Goal: Task Accomplishment & Management: Use online tool/utility

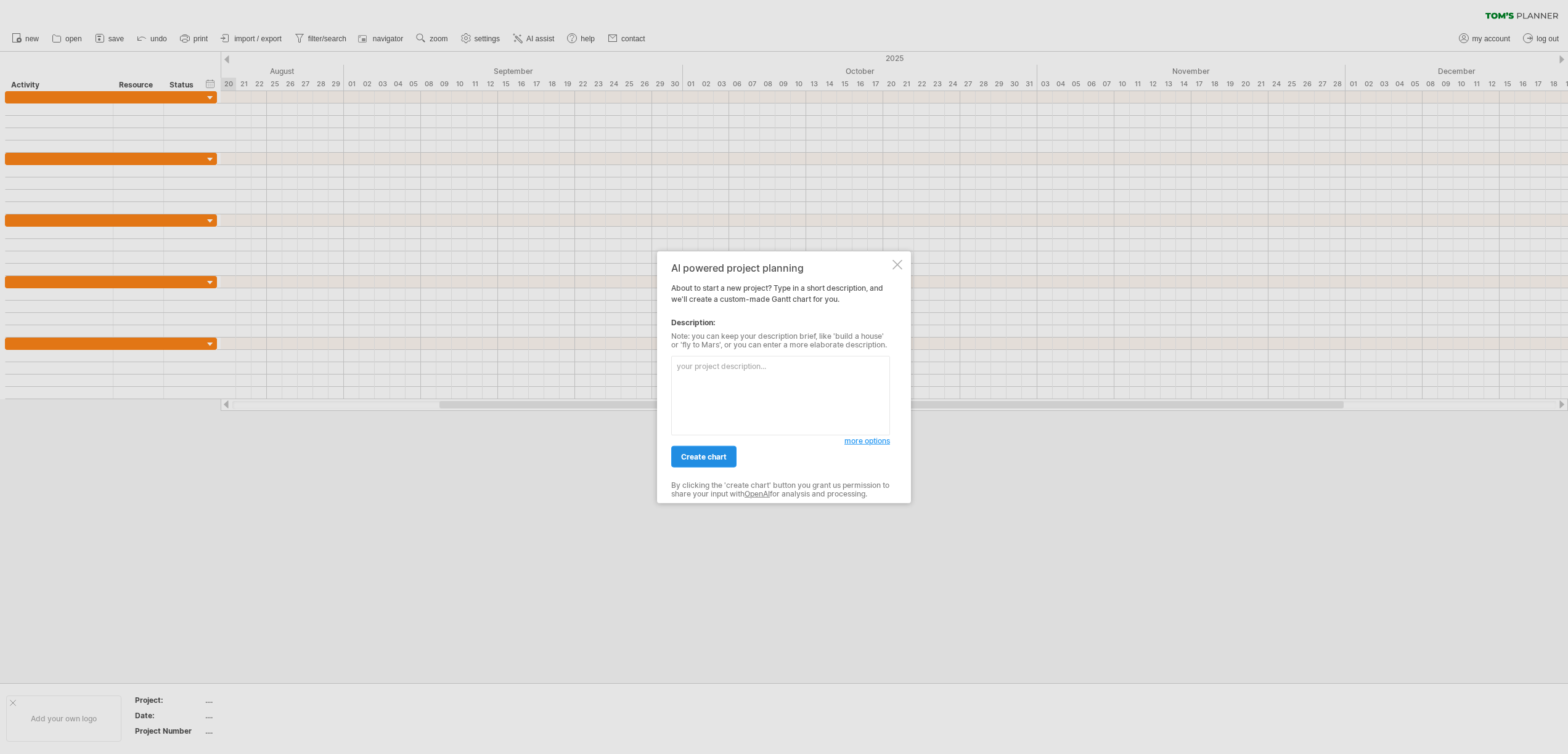
click at [704, 358] on textarea at bounding box center [781, 396] width 218 height 79
paste textarea "LOREMIP DOLORS 9AM CONSE ADIPI ELITSEDDOE – TEMPO/INCI UTLABORE Etdolor Magnaal…"
type textarea "LOREMIP DOLORS 9AM CONSE ADIPI ELITSEDDOE – TEMPO/INCI UTLABORE Etdolor Magnaal…"
click at [711, 458] on span "create chart" at bounding box center [704, 456] width 45 height 9
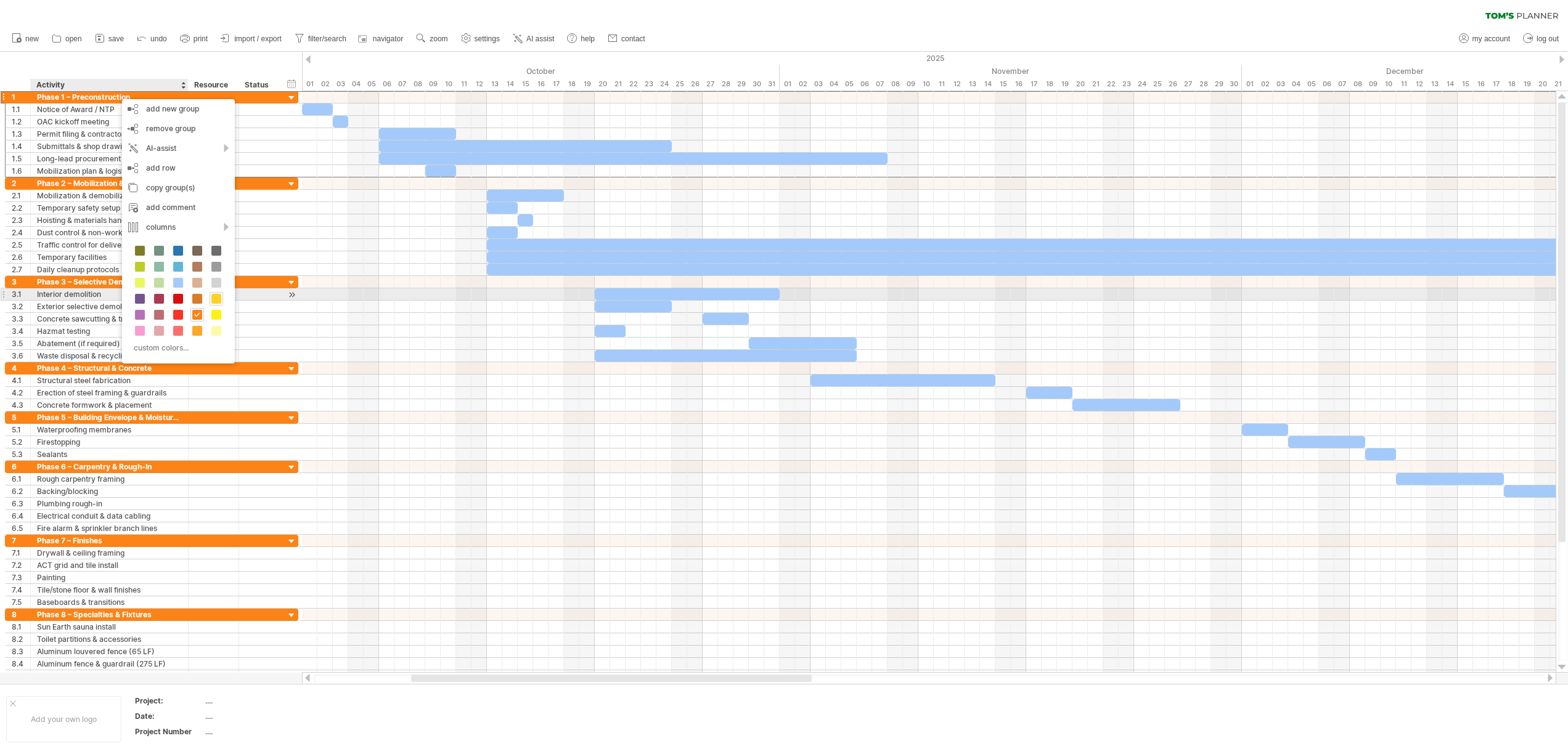
click at [212, 299] on span at bounding box center [216, 299] width 10 height 10
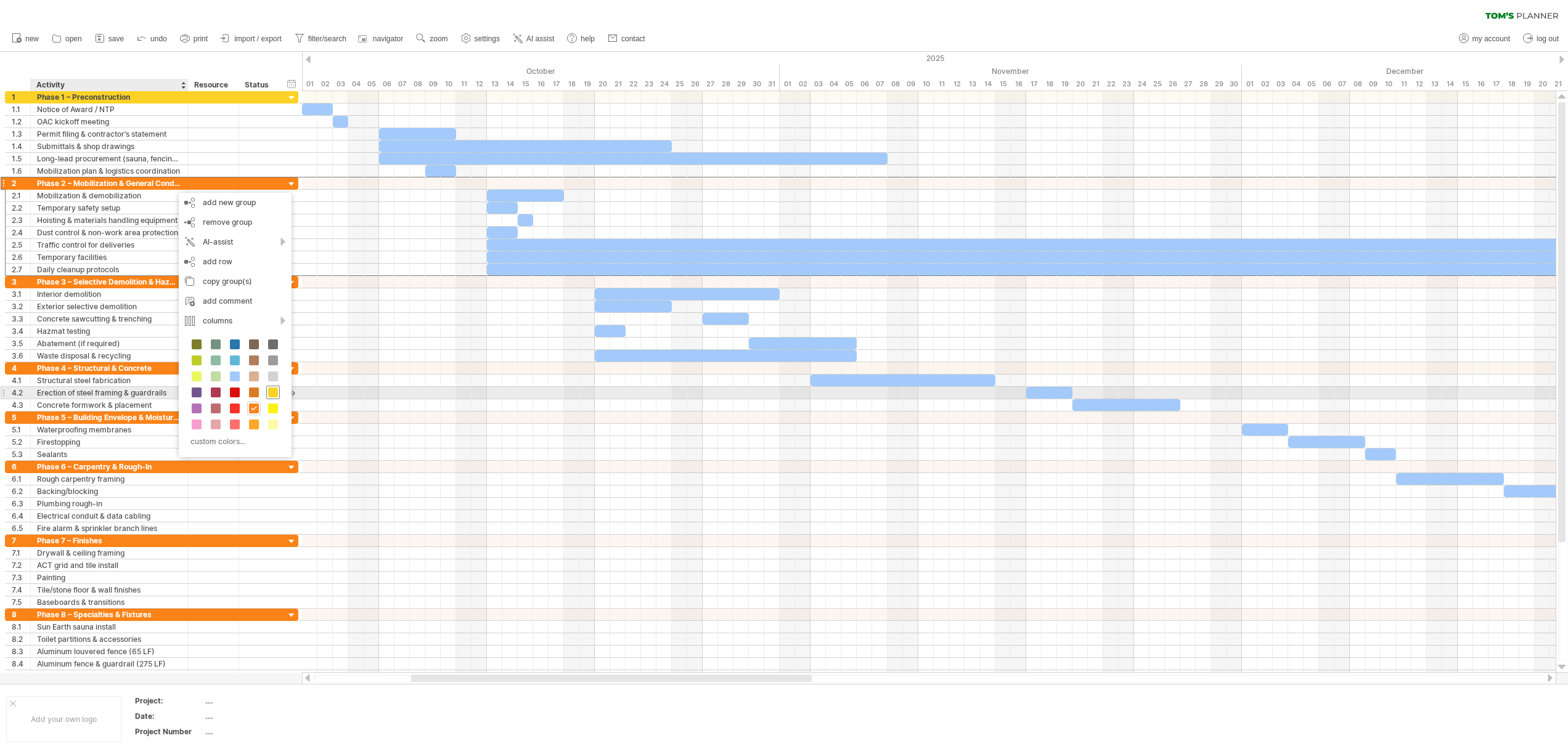
click at [273, 389] on span at bounding box center [273, 392] width 10 height 10
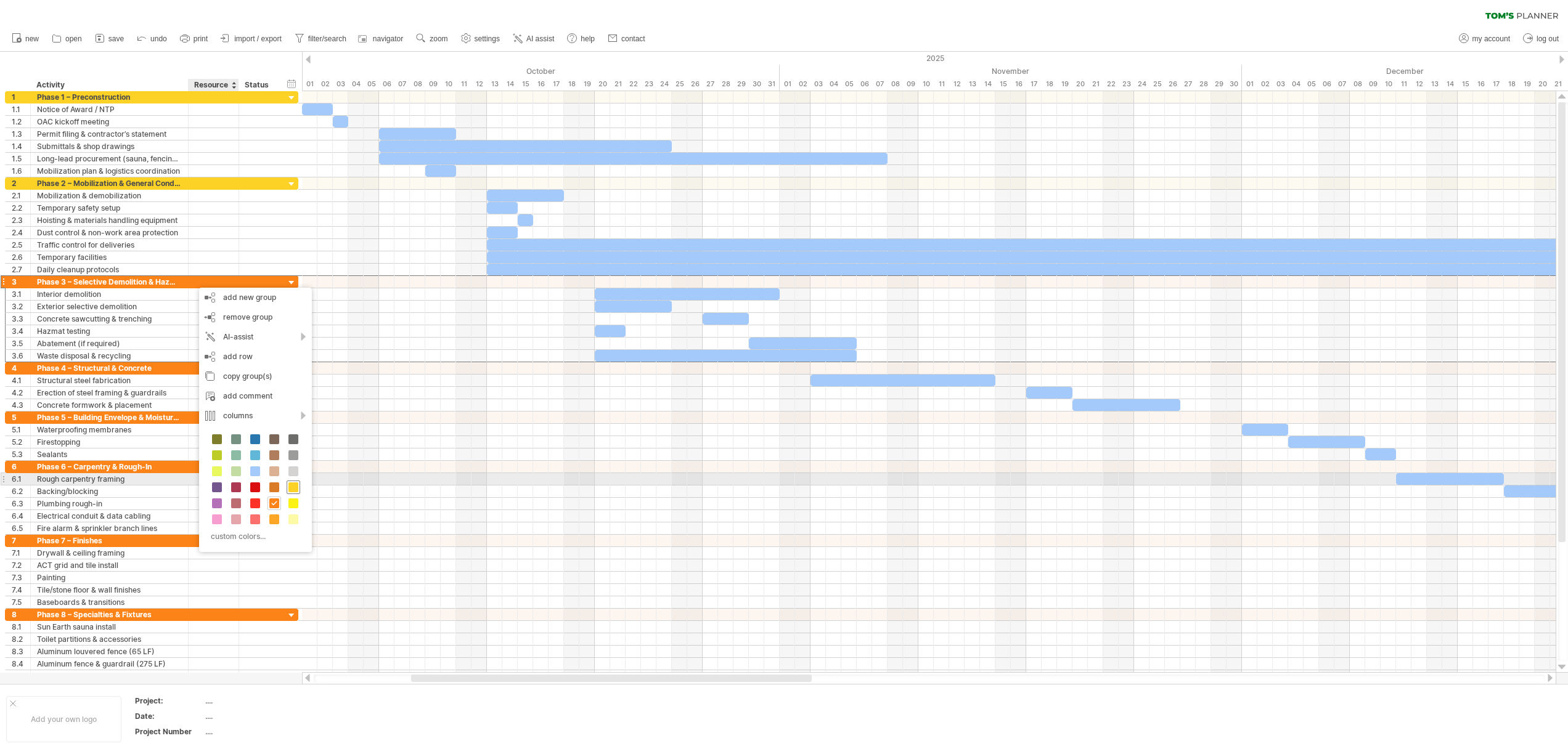
click at [293, 484] on span at bounding box center [294, 488] width 10 height 10
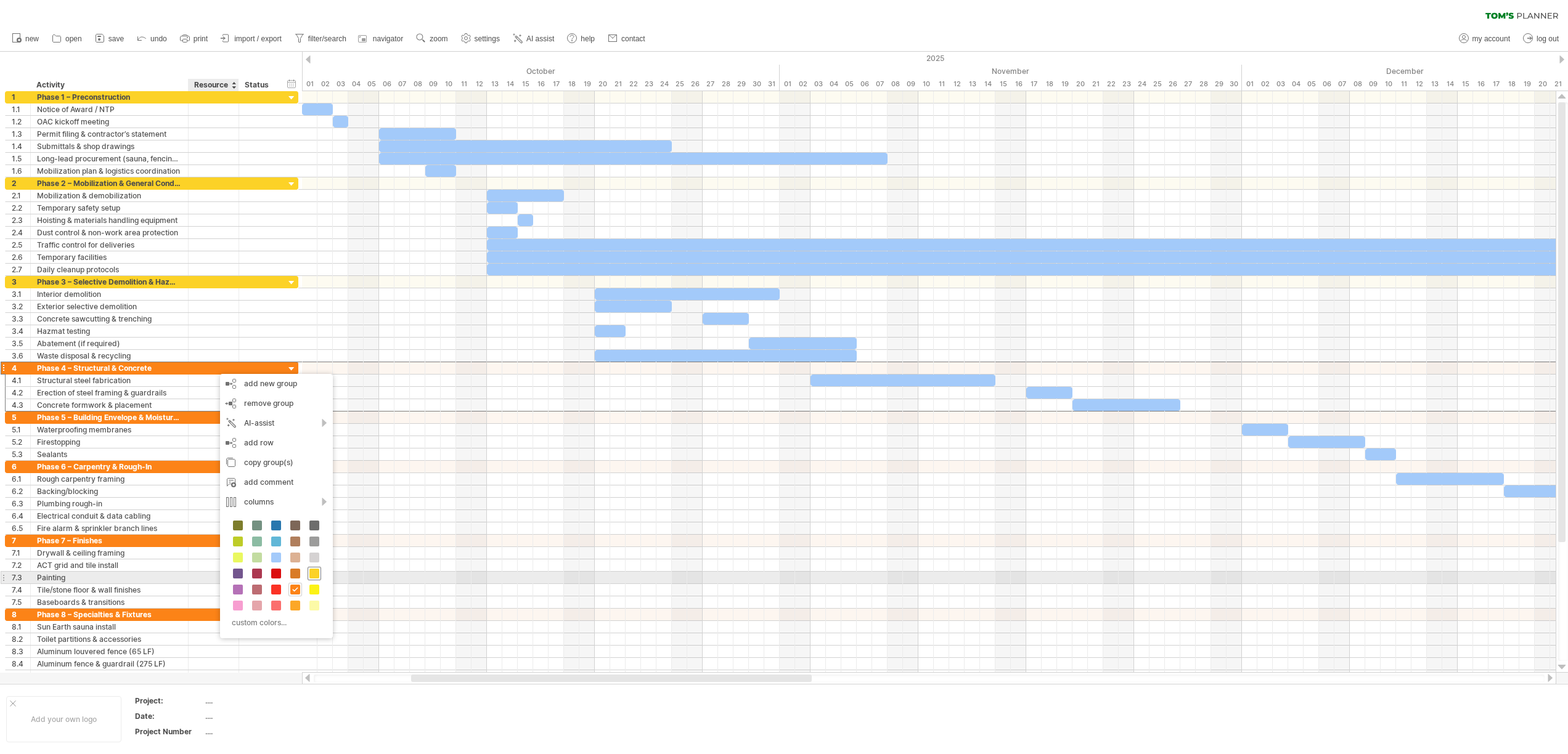
click at [317, 576] on span at bounding box center [314, 574] width 10 height 10
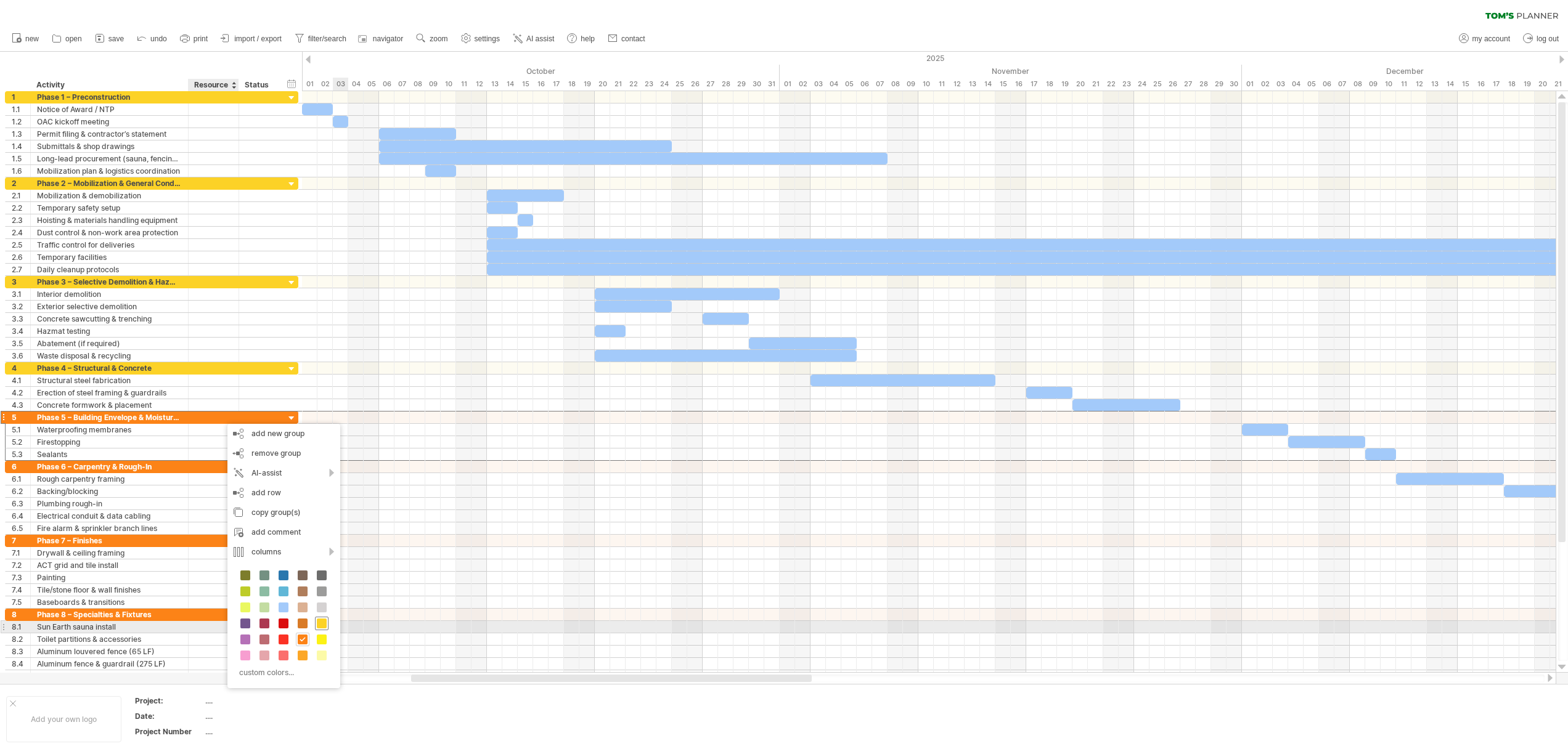
click at [315, 624] on div at bounding box center [321, 624] width 14 height 14
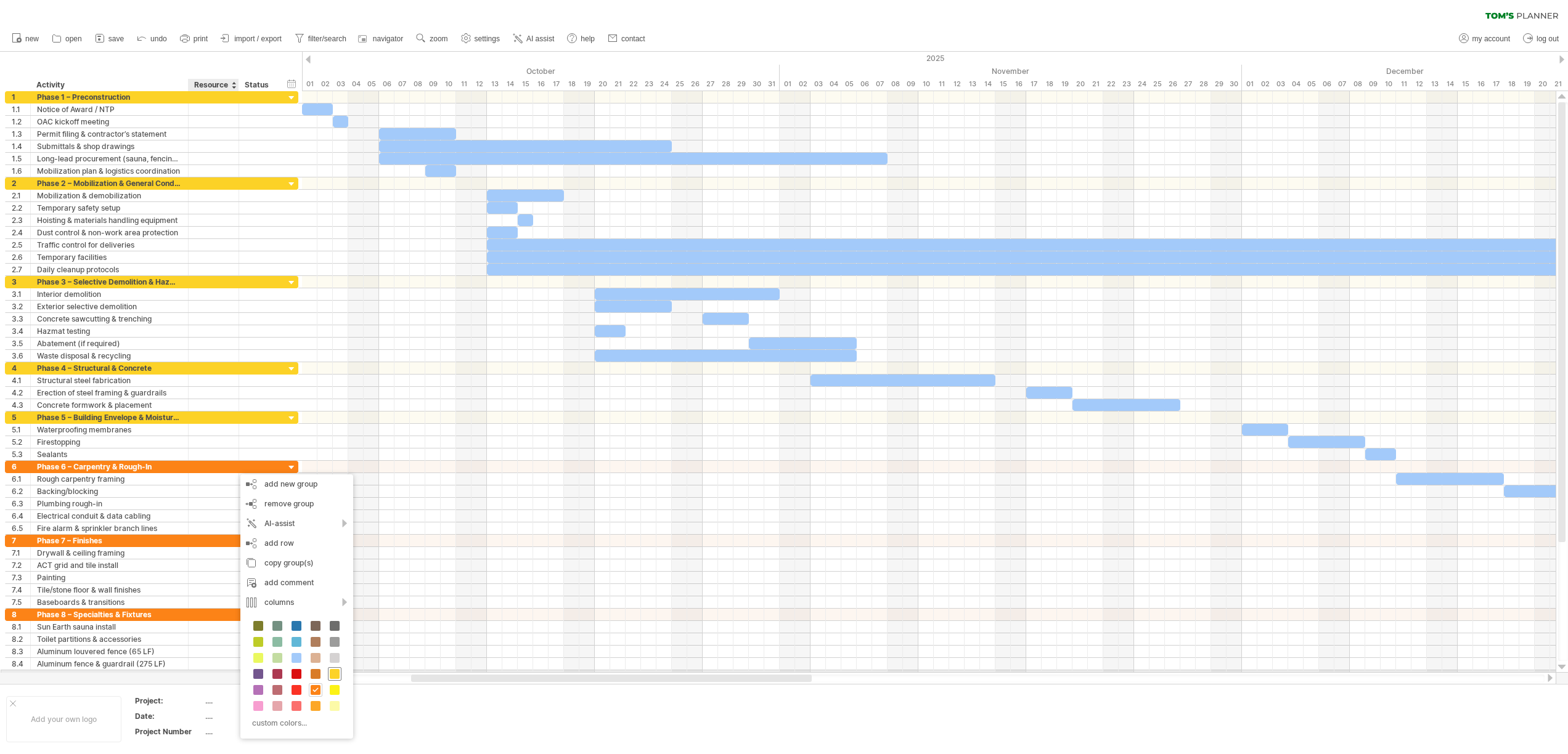
click at [337, 671] on span at bounding box center [335, 674] width 10 height 10
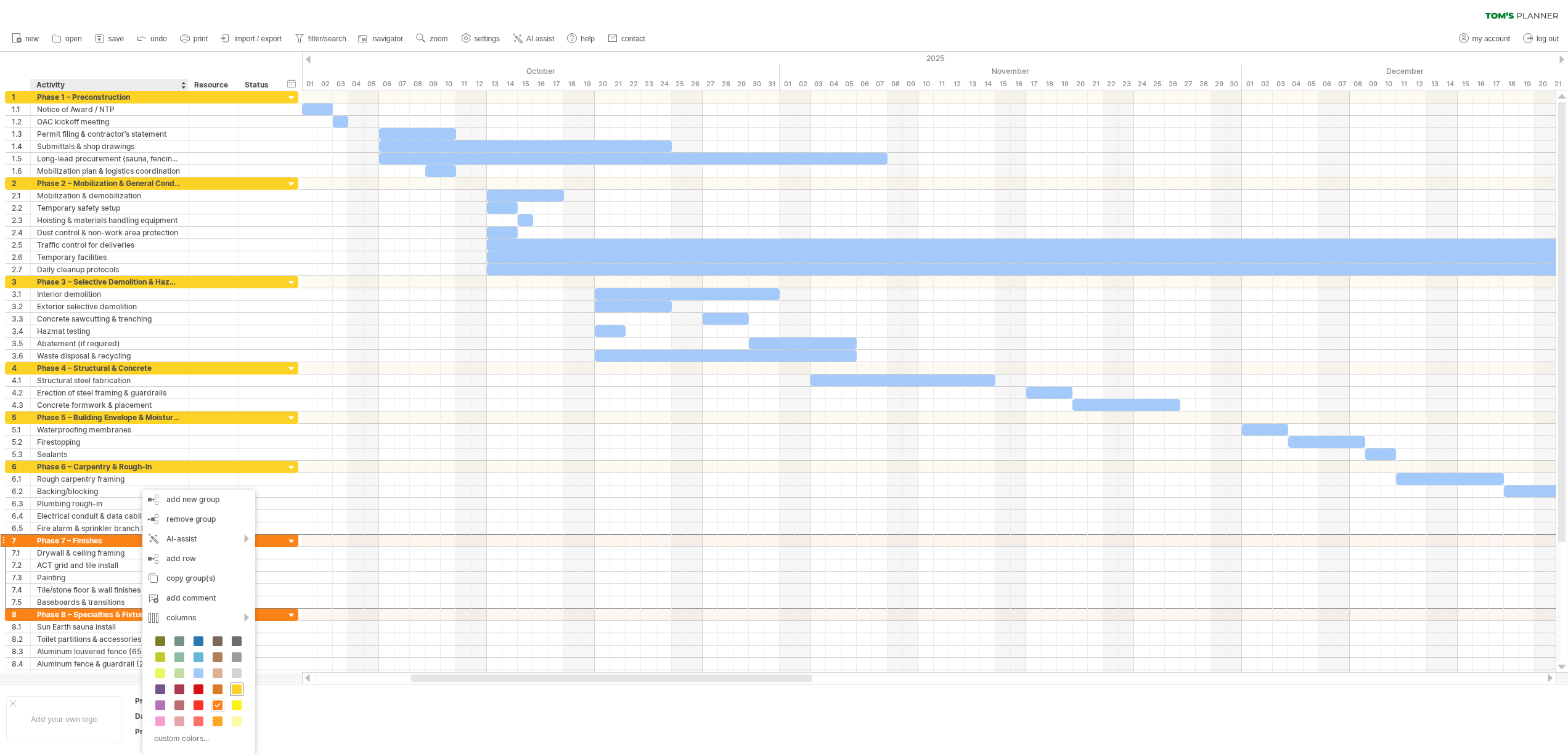
click at [239, 687] on span at bounding box center [236, 689] width 10 height 10
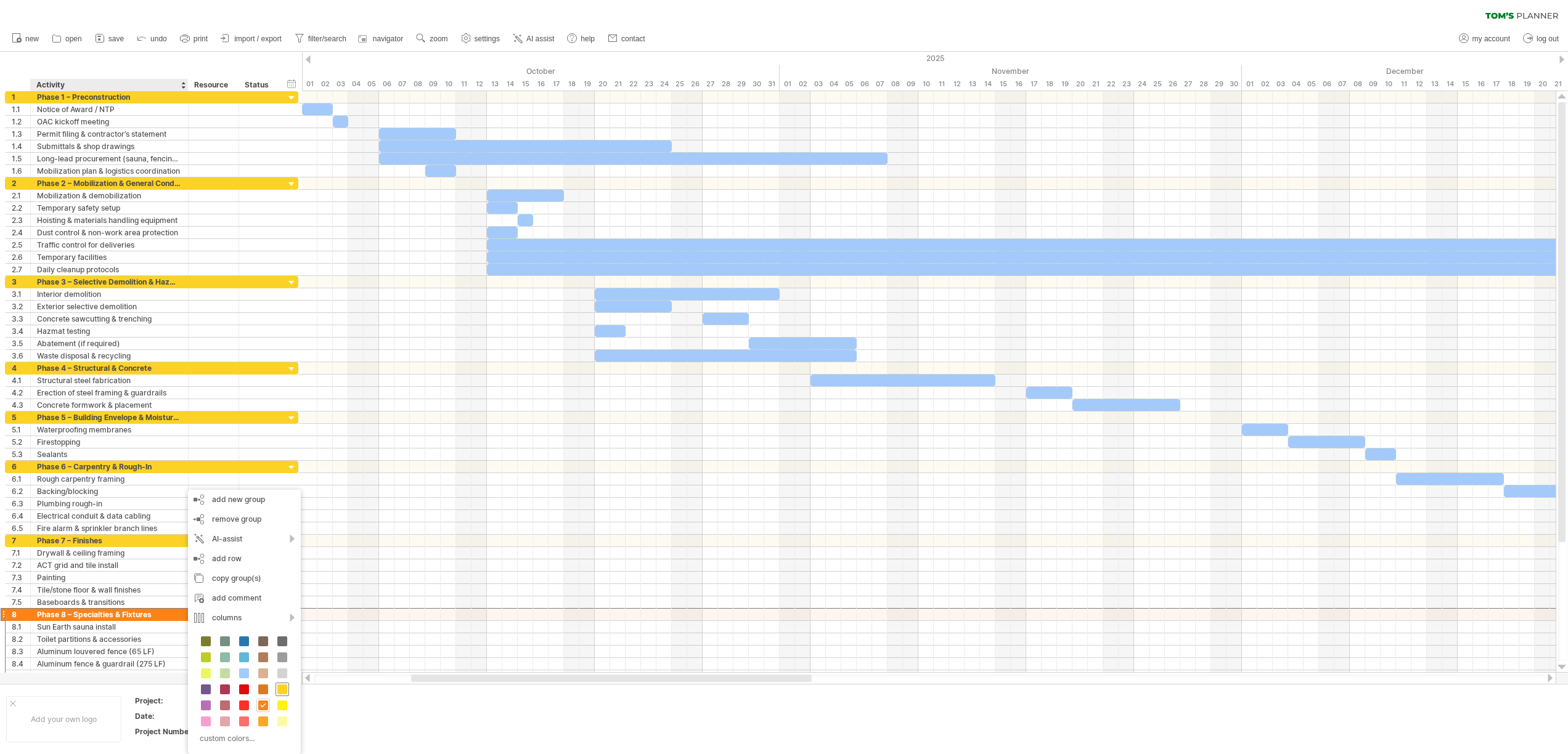
click at [287, 693] on div at bounding box center [282, 689] width 14 height 14
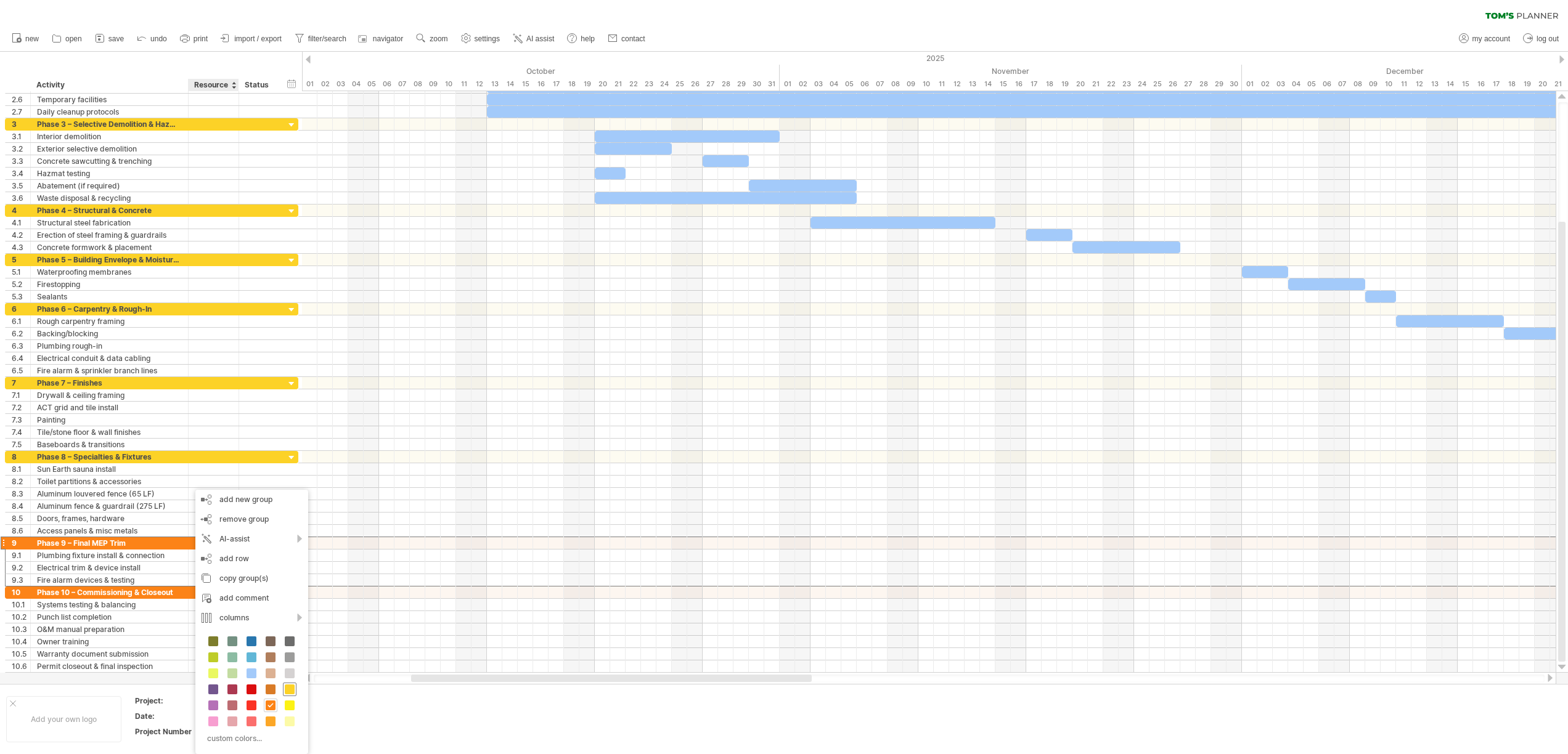
click at [294, 693] on span at bounding box center [290, 689] width 10 height 10
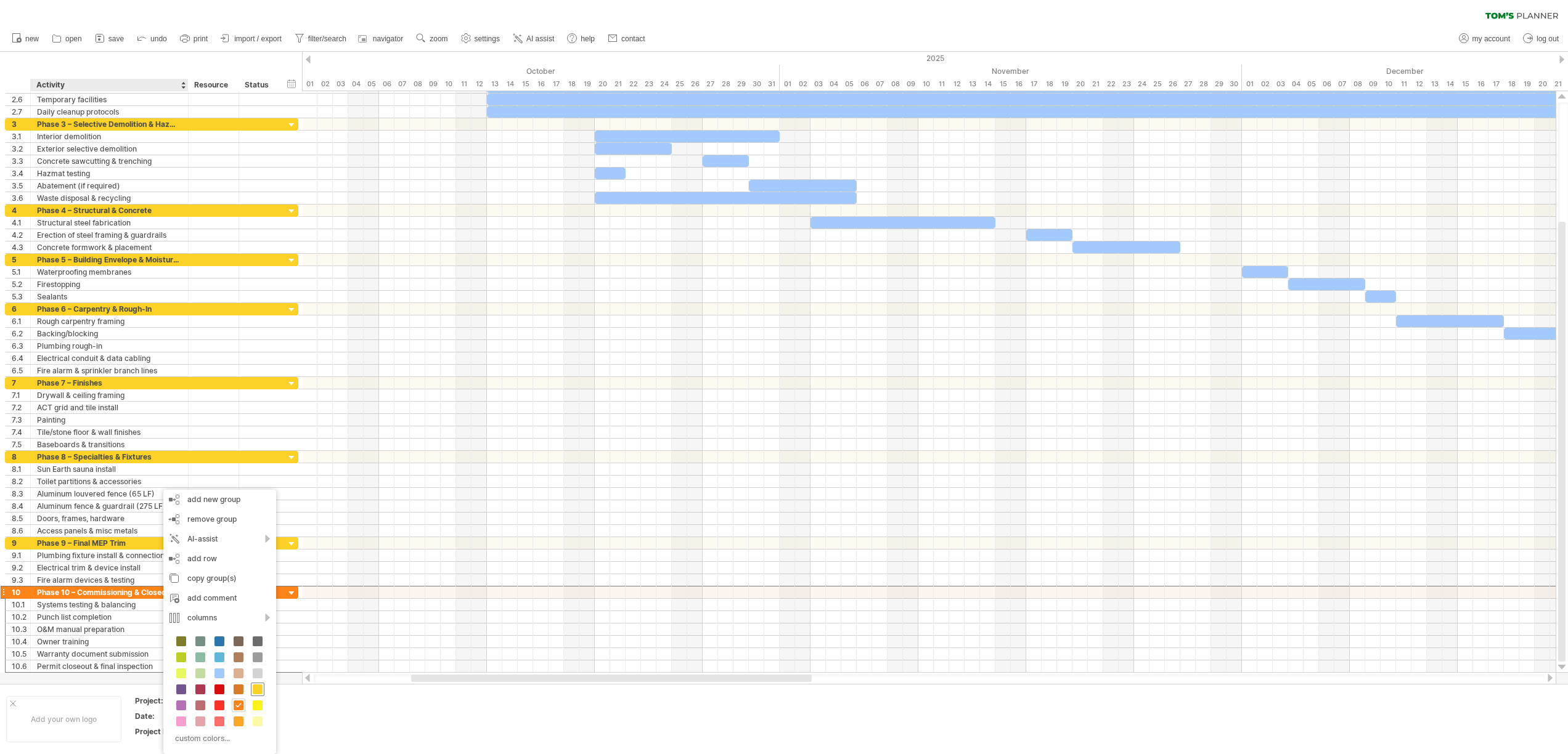
click at [255, 689] on span at bounding box center [257, 689] width 10 height 10
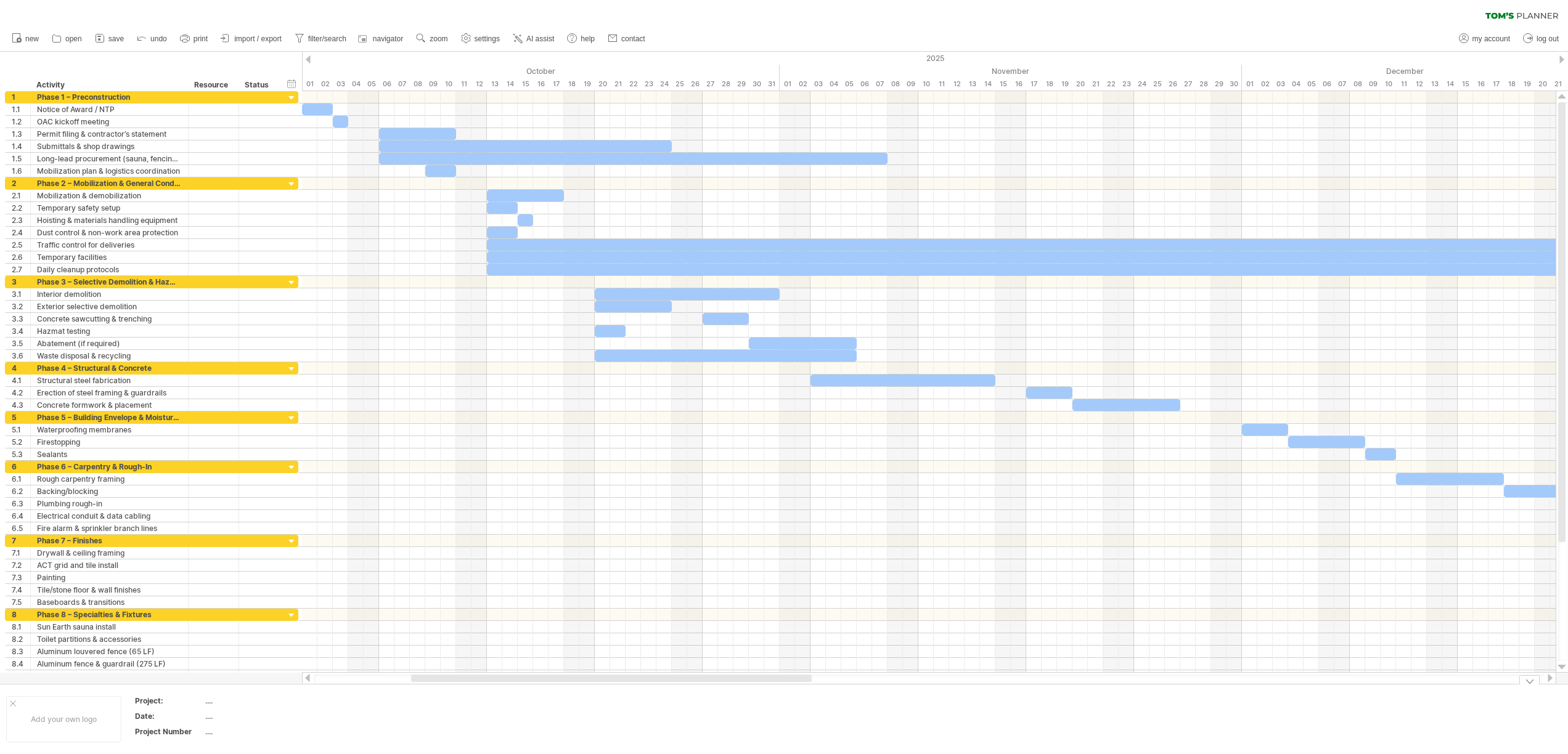
click at [430, 714] on td at bounding box center [464, 719] width 97 height 48
click at [476, 708] on td at bounding box center [464, 719] width 97 height 48
click at [539, 723] on div "add icon" at bounding box center [519, 723] width 74 height 19
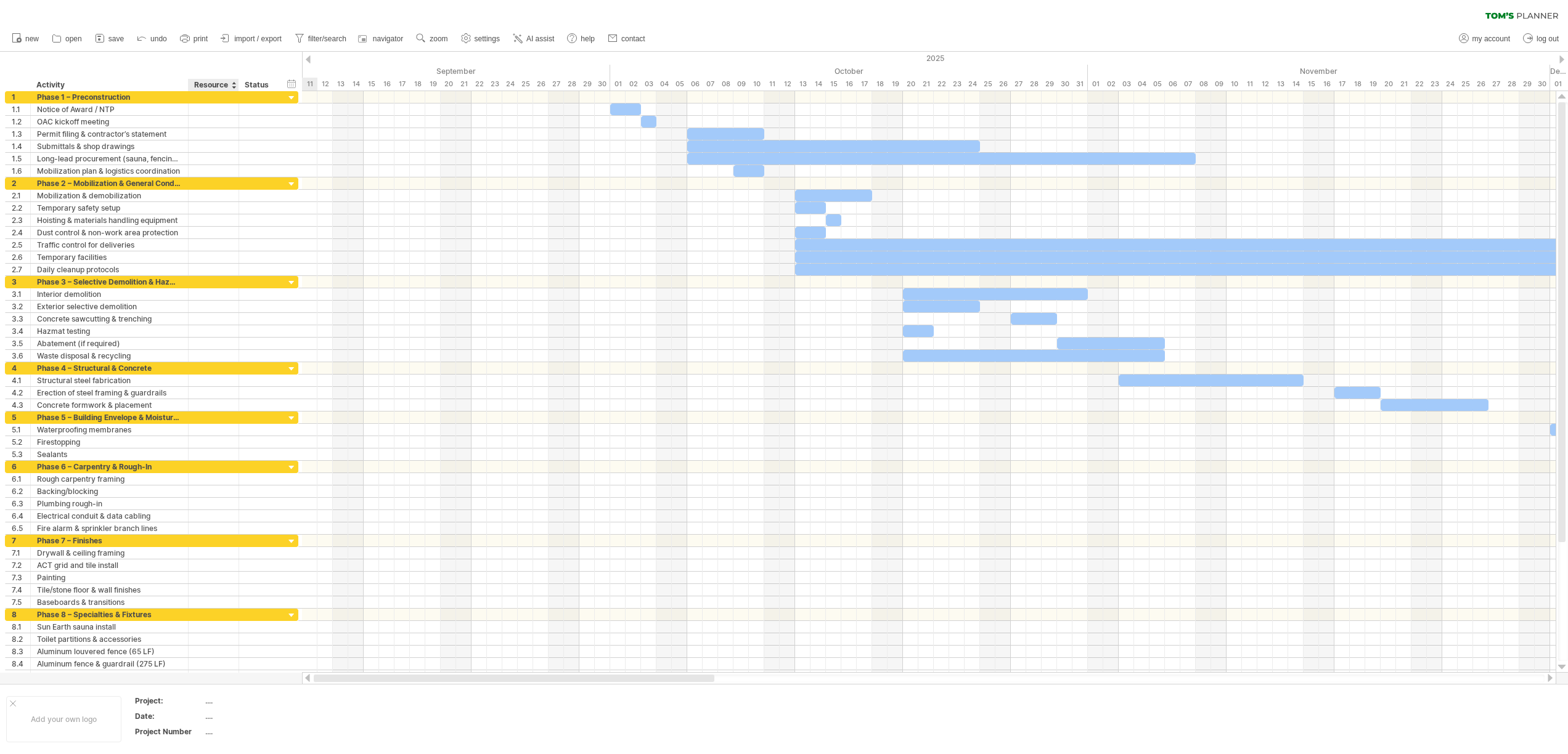
drag, startPoint x: 439, startPoint y: 676, endPoint x: 216, endPoint y: 678, distance: 223.0
click at [216, 679] on div "Trying to reach [DOMAIN_NAME] Connected again... 0% clear filter new 1" at bounding box center [784, 377] width 1568 height 754
click at [270, 57] on div "hide start/end/duration show start/end/duration ******** Activity ******** Reso…" at bounding box center [150, 71] width 302 height 40
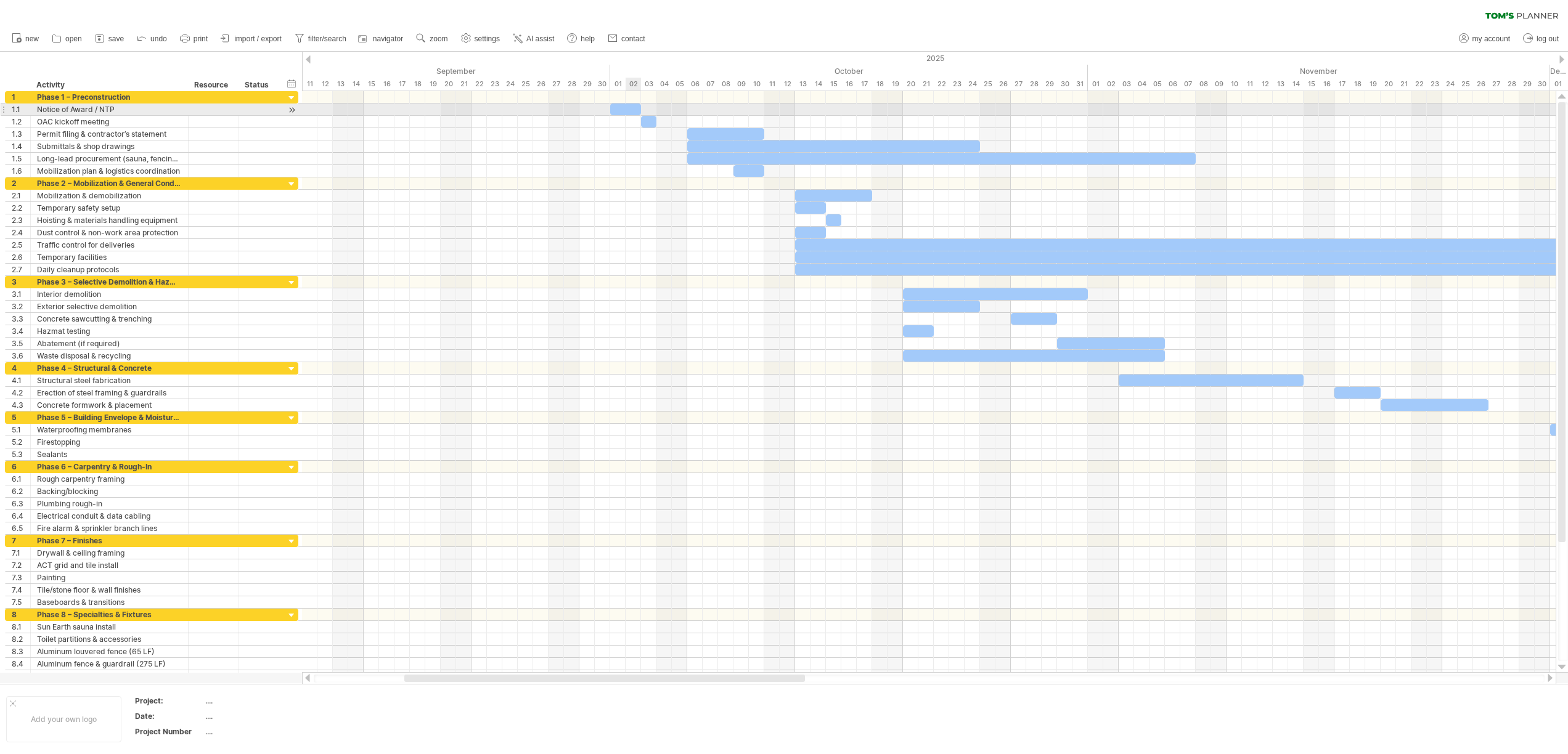
click at [627, 112] on div at bounding box center [625, 109] width 31 height 11
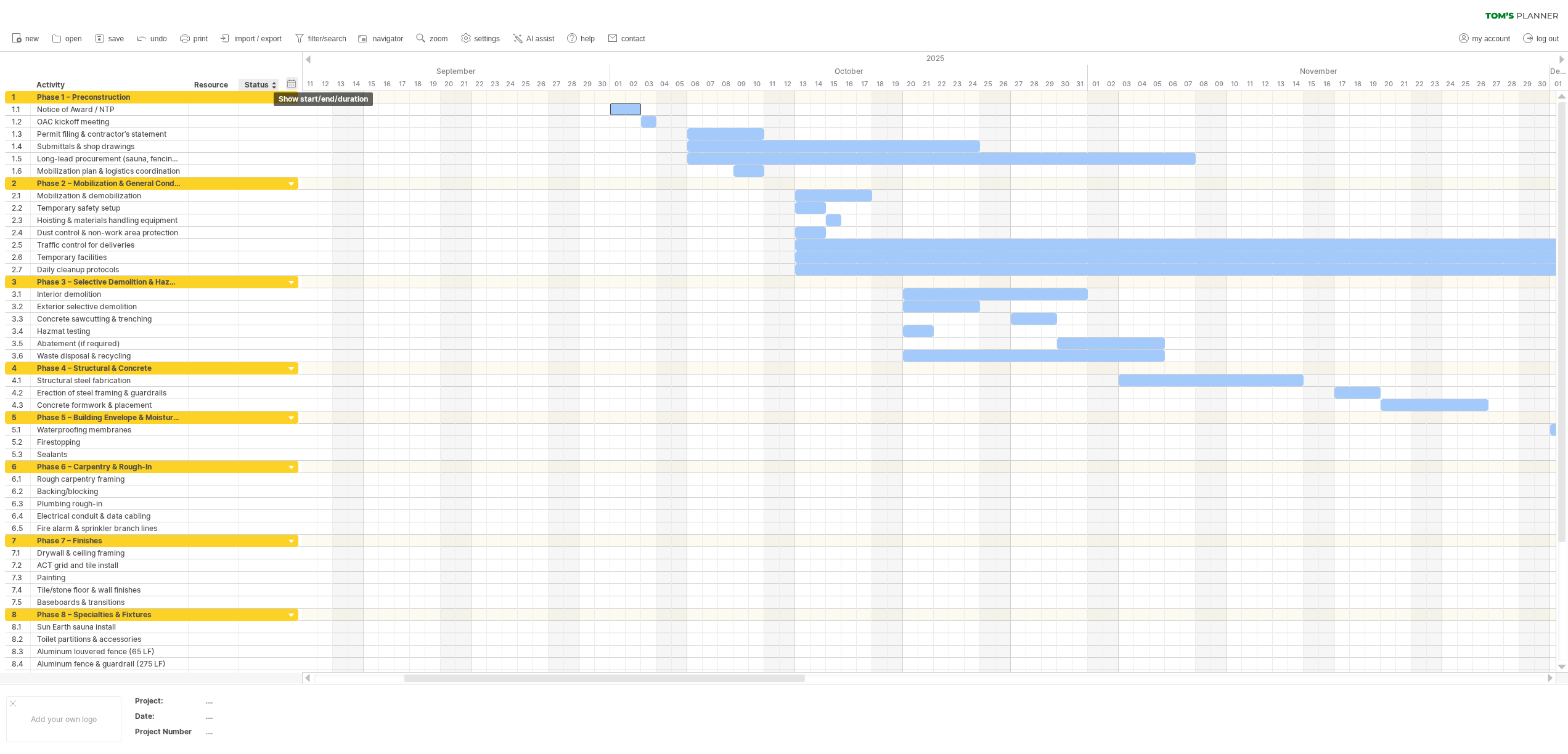
click at [295, 83] on div "hide start/end/duration show start/end/duration" at bounding box center [291, 83] width 11 height 13
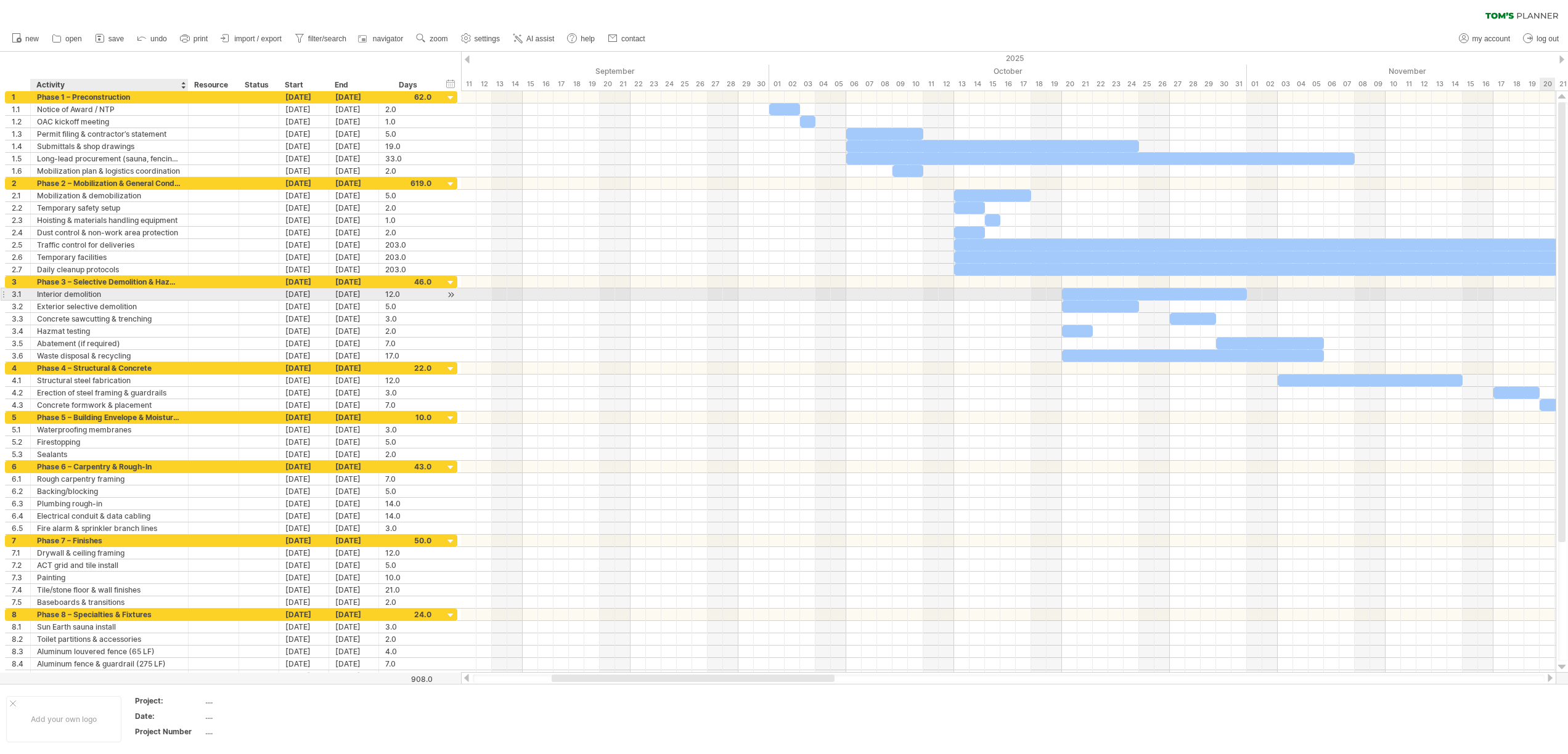
click at [108, 290] on div "Interior demolition" at bounding box center [109, 294] width 145 height 11
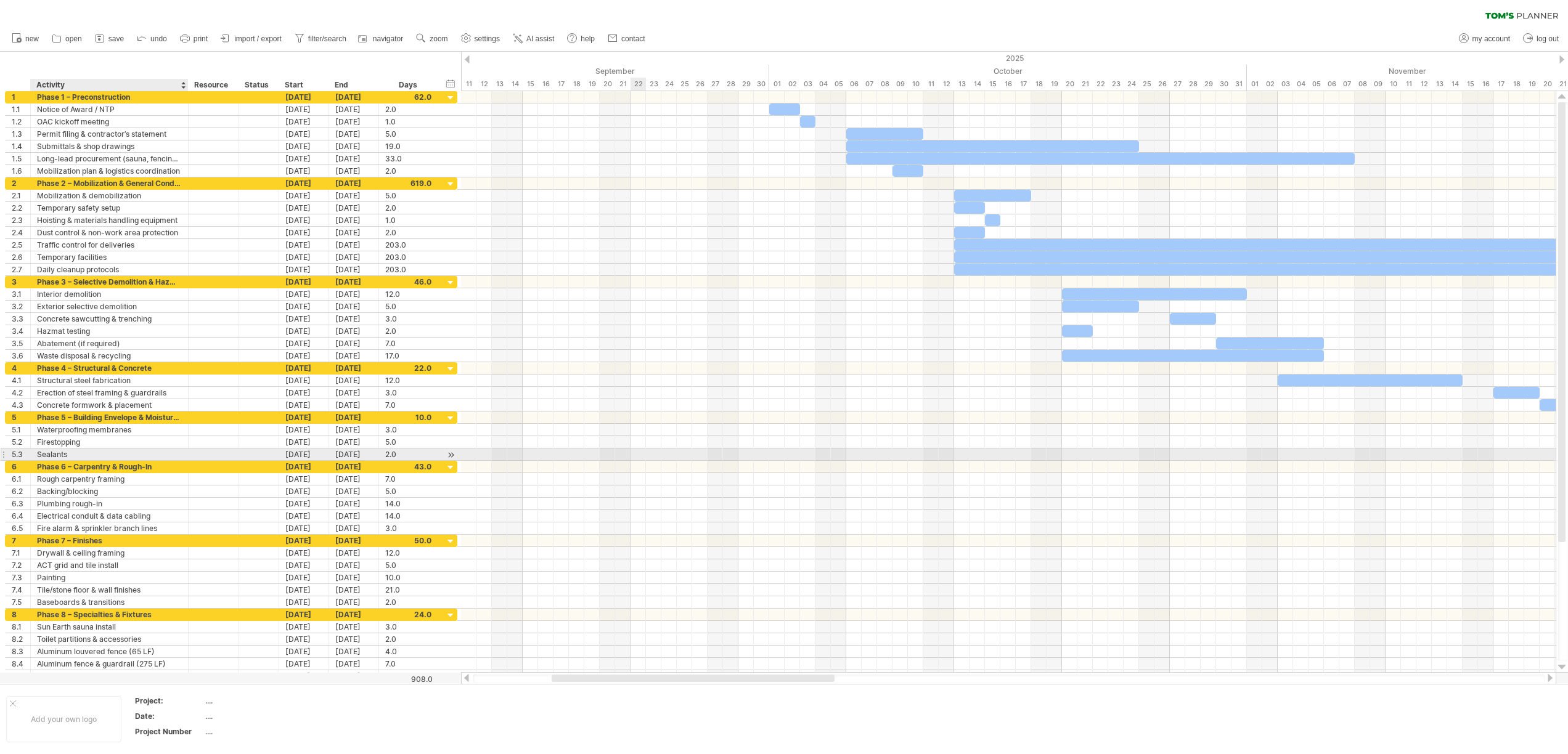
click at [633, 461] on div at bounding box center [1008, 467] width 1095 height 12
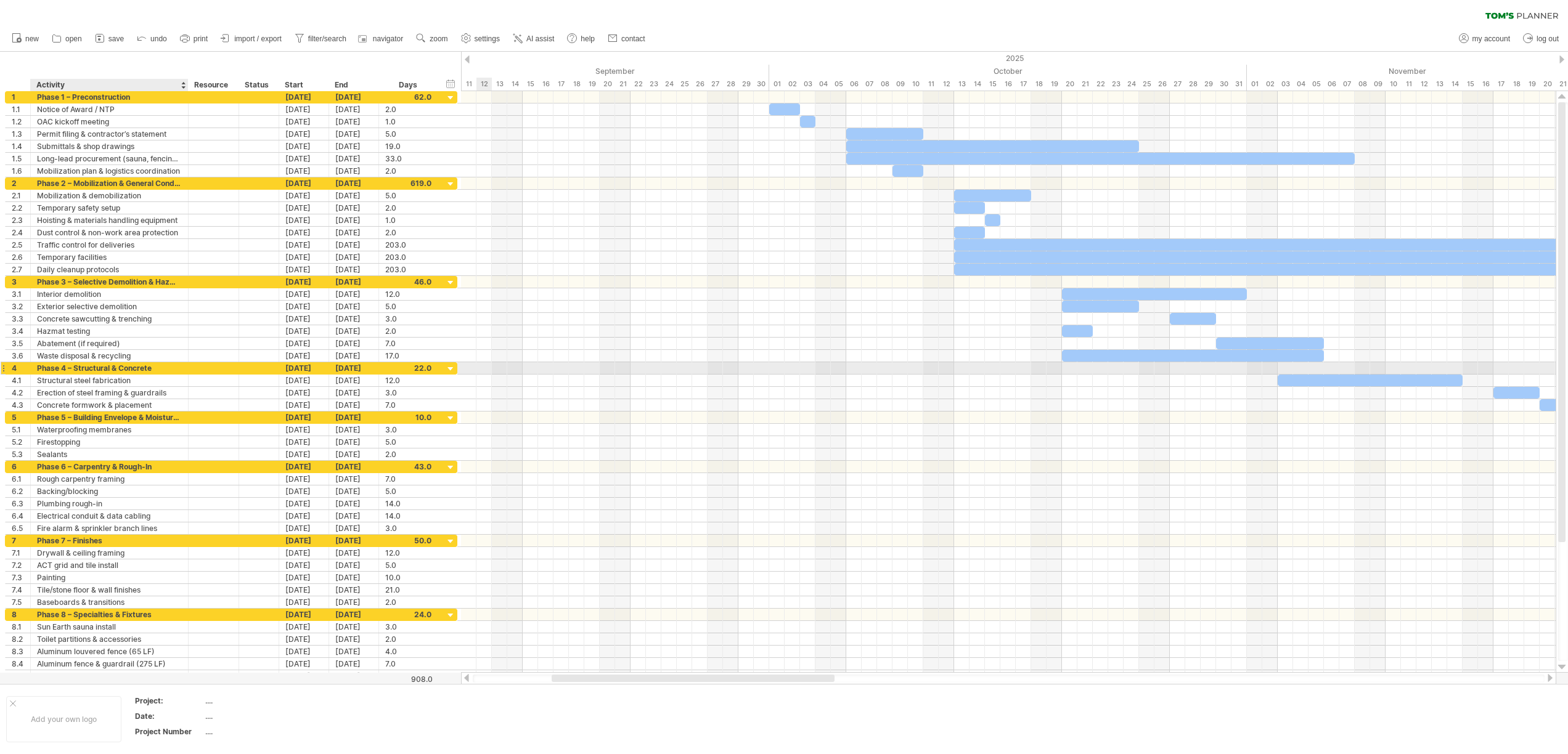
click at [132, 371] on div "Phase 4 – Structural & Concrete" at bounding box center [109, 368] width 145 height 11
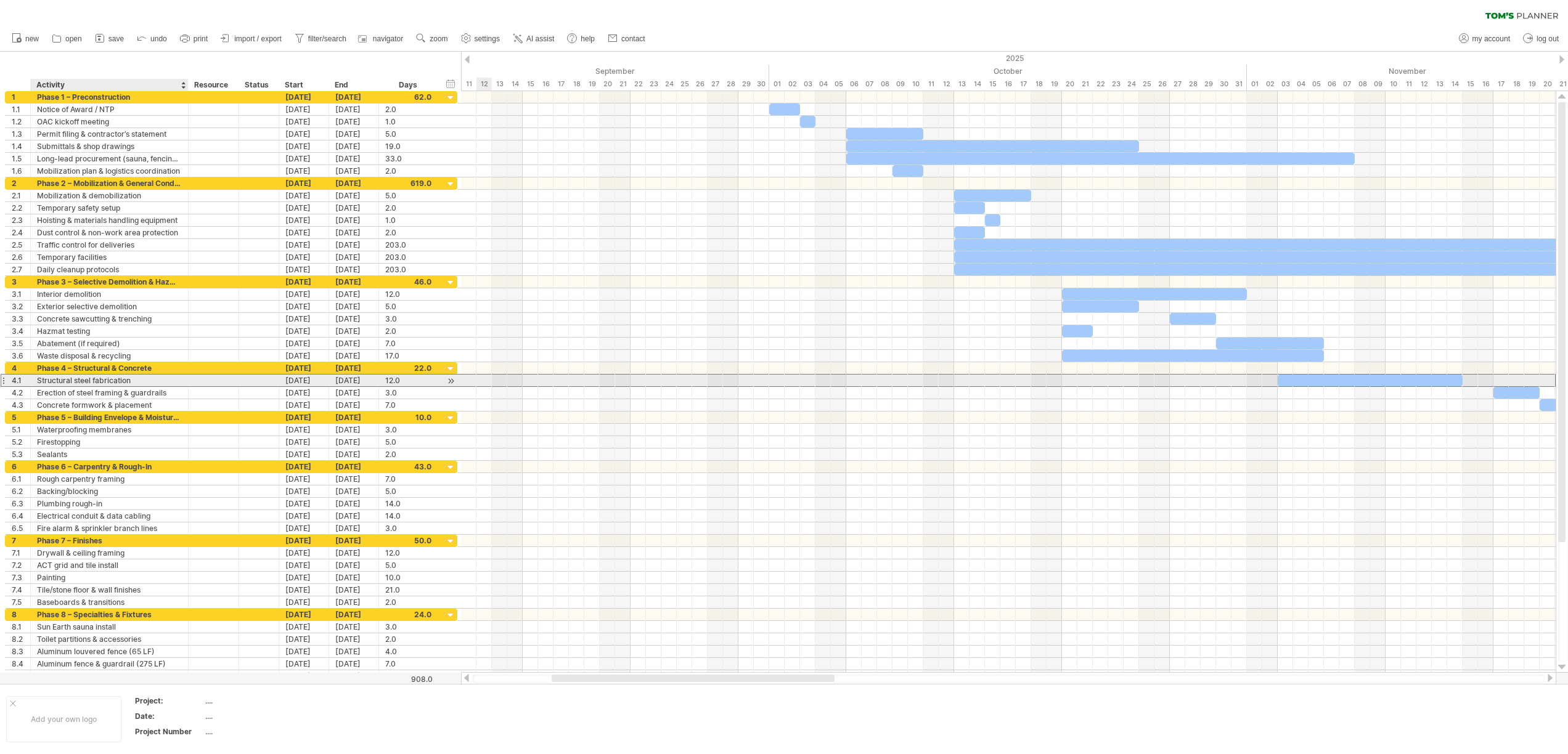
click at [106, 382] on div "Structural steel fabrication" at bounding box center [109, 380] width 145 height 11
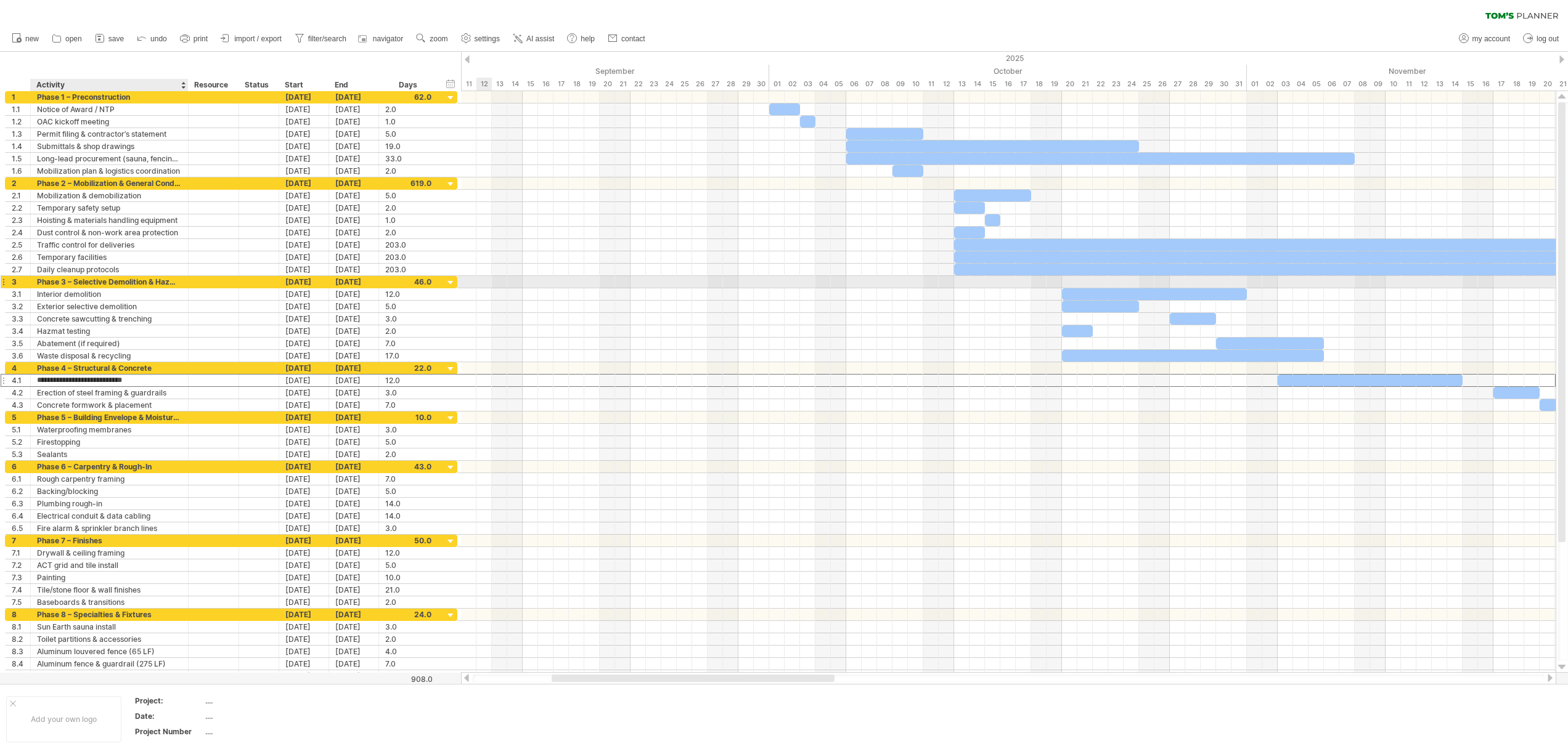
click at [138, 281] on div "Phase 3 – Selective Demolition & Hazmat" at bounding box center [109, 282] width 145 height 11
click at [138, 281] on input "**********" at bounding box center [109, 282] width 145 height 11
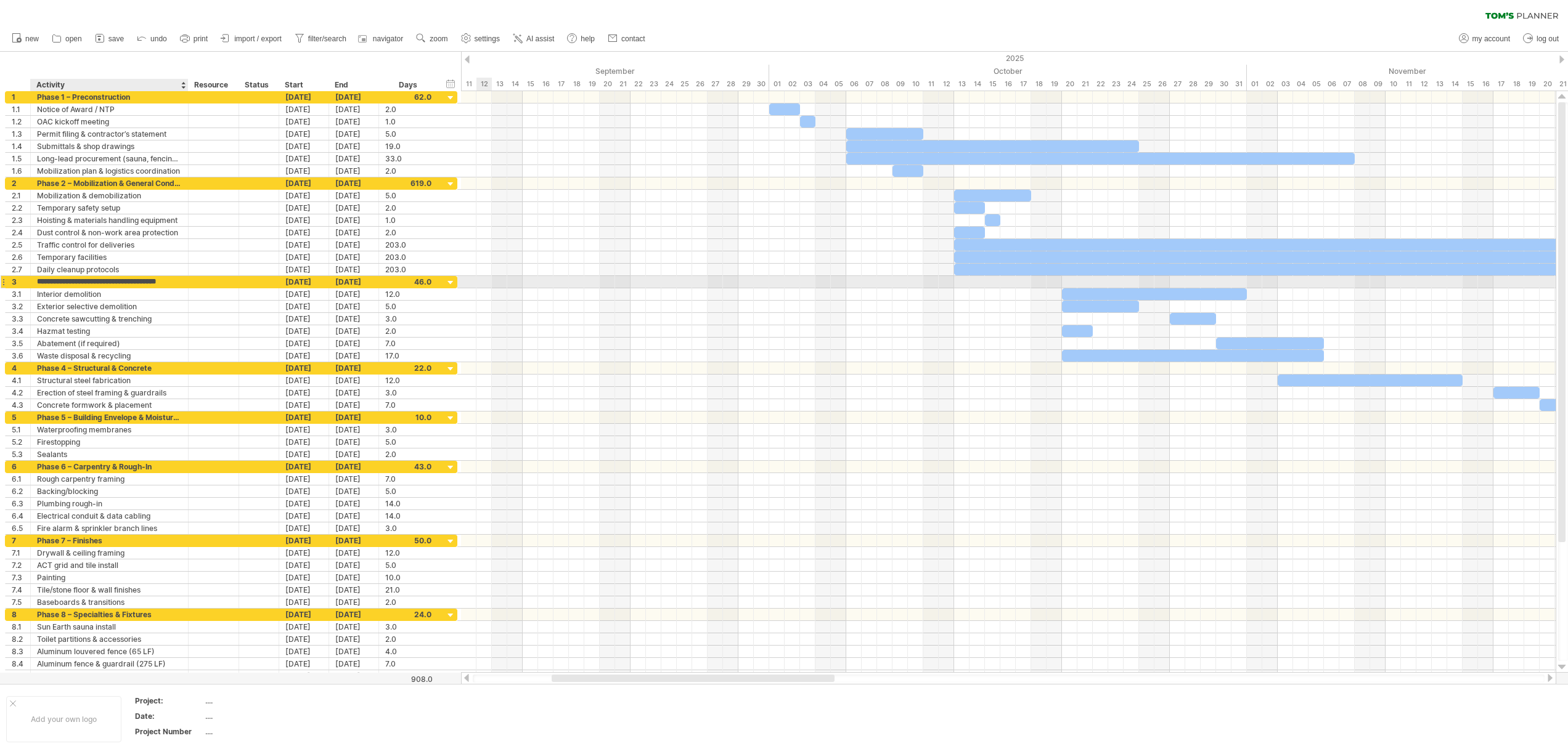
click at [95, 283] on input "**********" at bounding box center [109, 282] width 145 height 11
click at [74, 284] on input "**********" at bounding box center [109, 282] width 145 height 11
drag, startPoint x: 75, startPoint y: 283, endPoint x: 252, endPoint y: 288, distance: 177.1
click at [252, 288] on div "**********" at bounding box center [231, 319] width 452 height 87
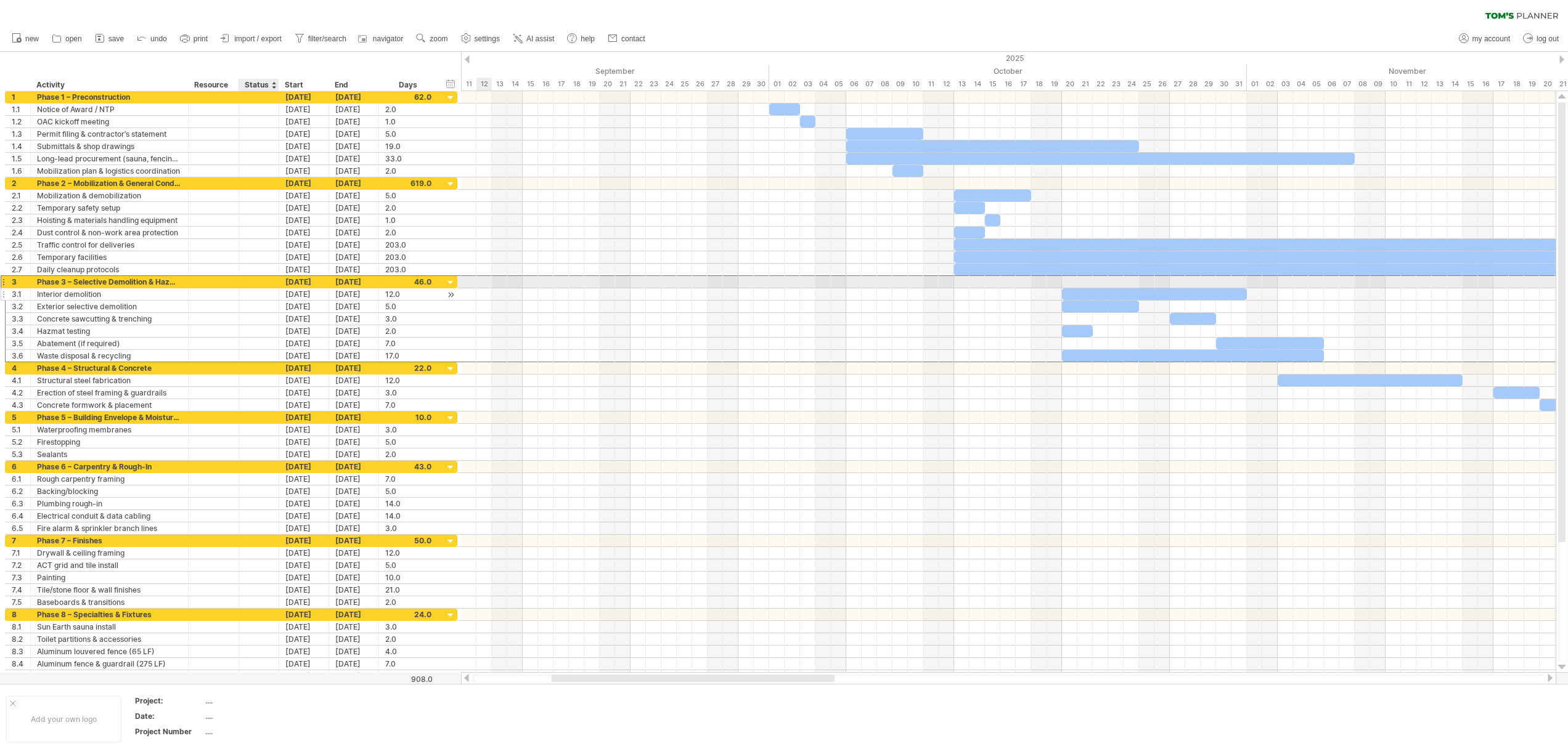
scroll to position [0, 0]
type input "**********"
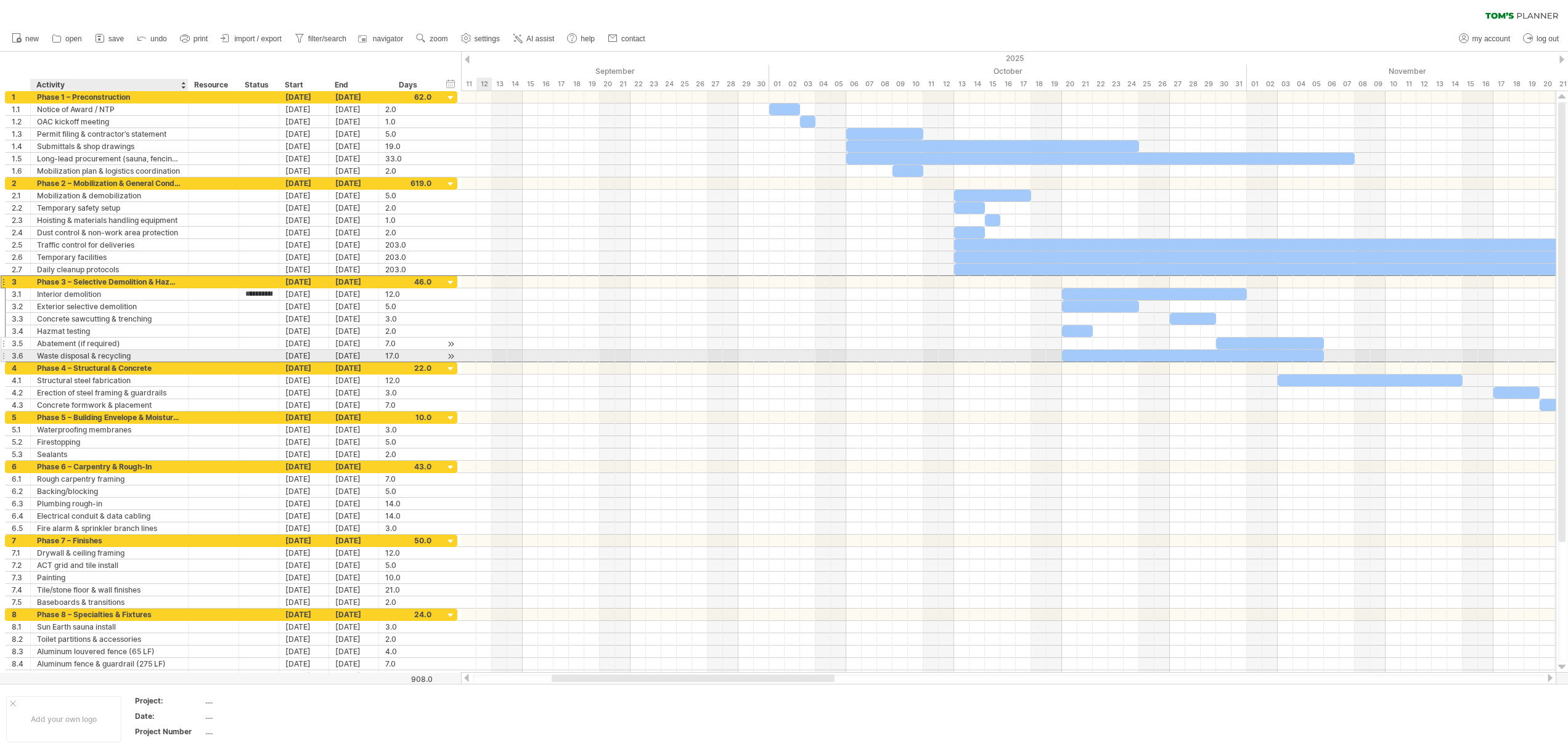
drag, startPoint x: 170, startPoint y: 356, endPoint x: 158, endPoint y: 349, distance: 13.9
click at [170, 356] on div "Waste disposal & recycling" at bounding box center [109, 356] width 145 height 11
click at [112, 281] on div "Phase 3 – Selective Demolition & Hazmat" at bounding box center [109, 282] width 145 height 11
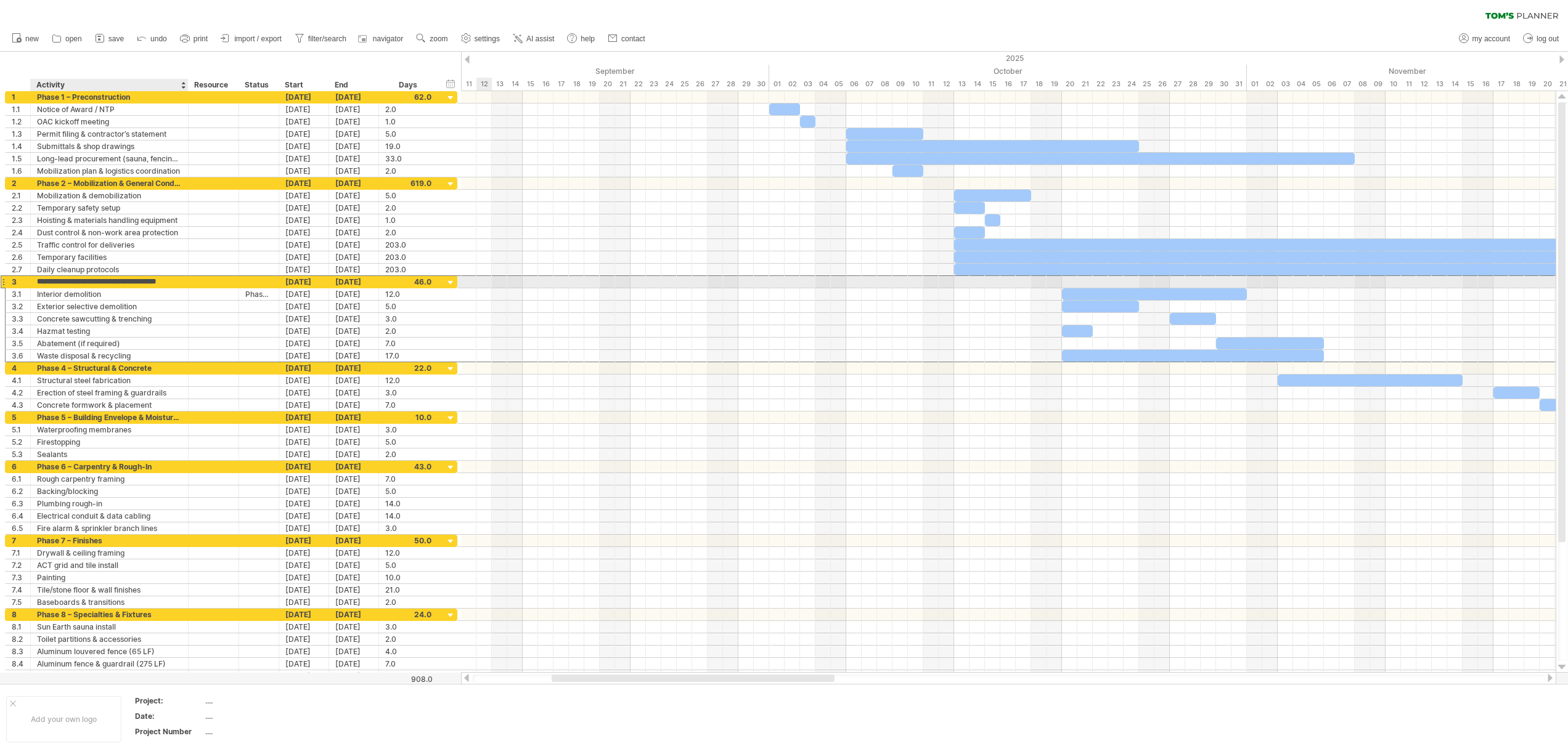
click at [110, 283] on input "**********" at bounding box center [109, 282] width 145 height 11
click at [94, 283] on input "**********" at bounding box center [109, 282] width 145 height 11
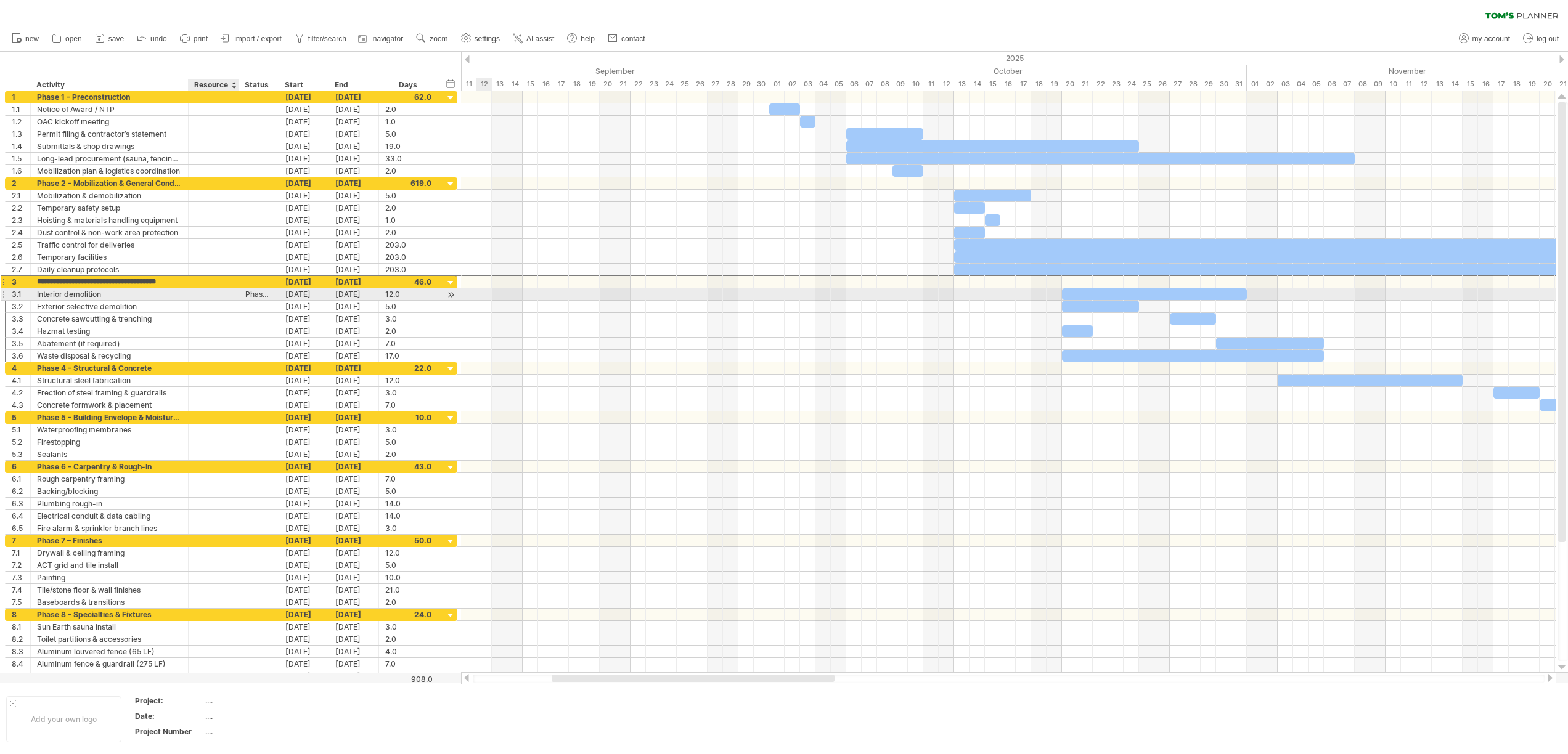
drag, startPoint x: 74, startPoint y: 282, endPoint x: 214, endPoint y: 291, distance: 140.3
click at [214, 291] on div "**********" at bounding box center [231, 319] width 452 height 87
type input "*"
click at [151, 285] on div "Phase 3 – Selective Demolition & Hazmat" at bounding box center [109, 282] width 145 height 11
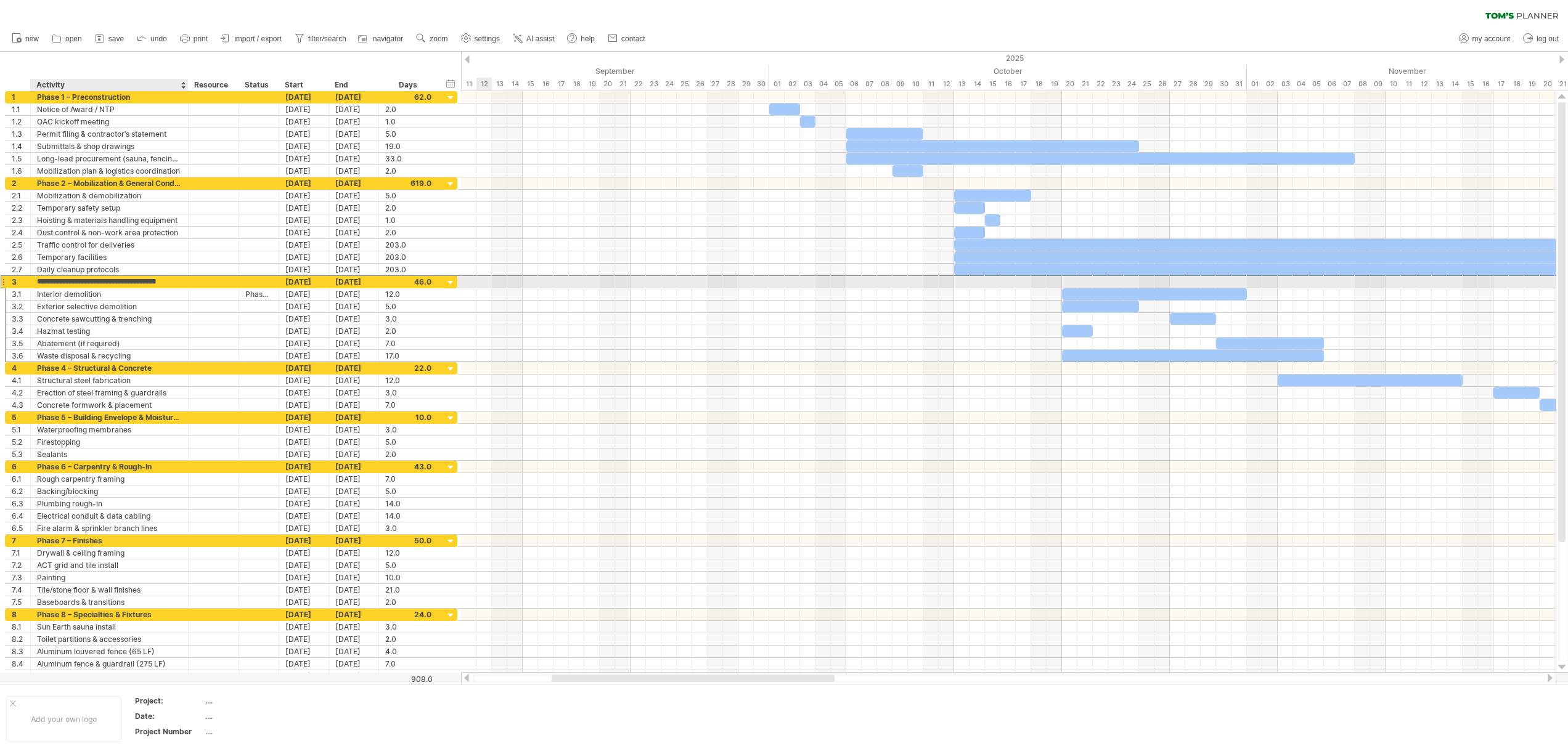
click at [151, 281] on input "**********" at bounding box center [109, 282] width 145 height 11
type input "**********"
click at [89, 362] on div "Phase 4 – Structural & Concrete" at bounding box center [109, 368] width 145 height 11
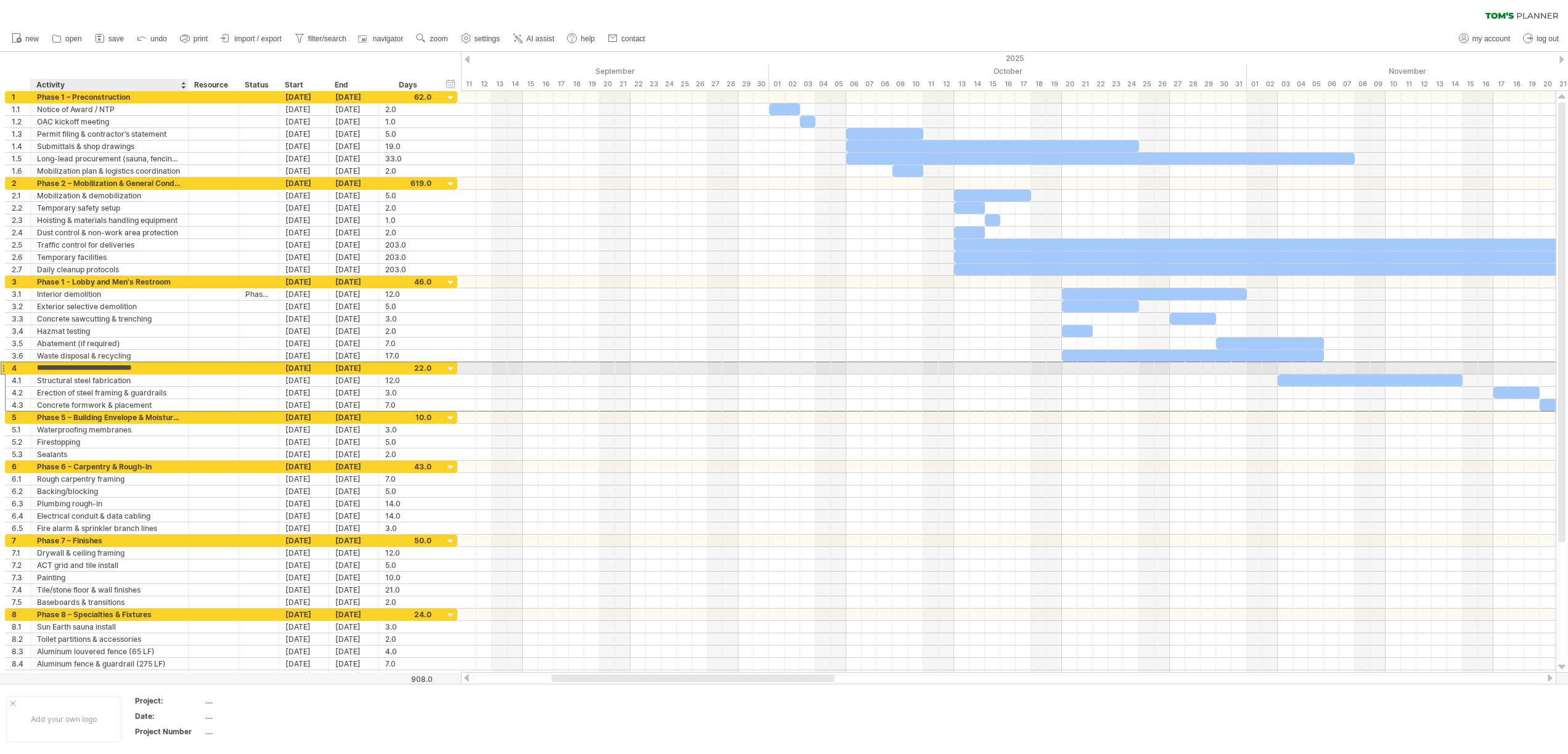
click at [89, 368] on input "**********" at bounding box center [109, 368] width 145 height 11
type input "**********"
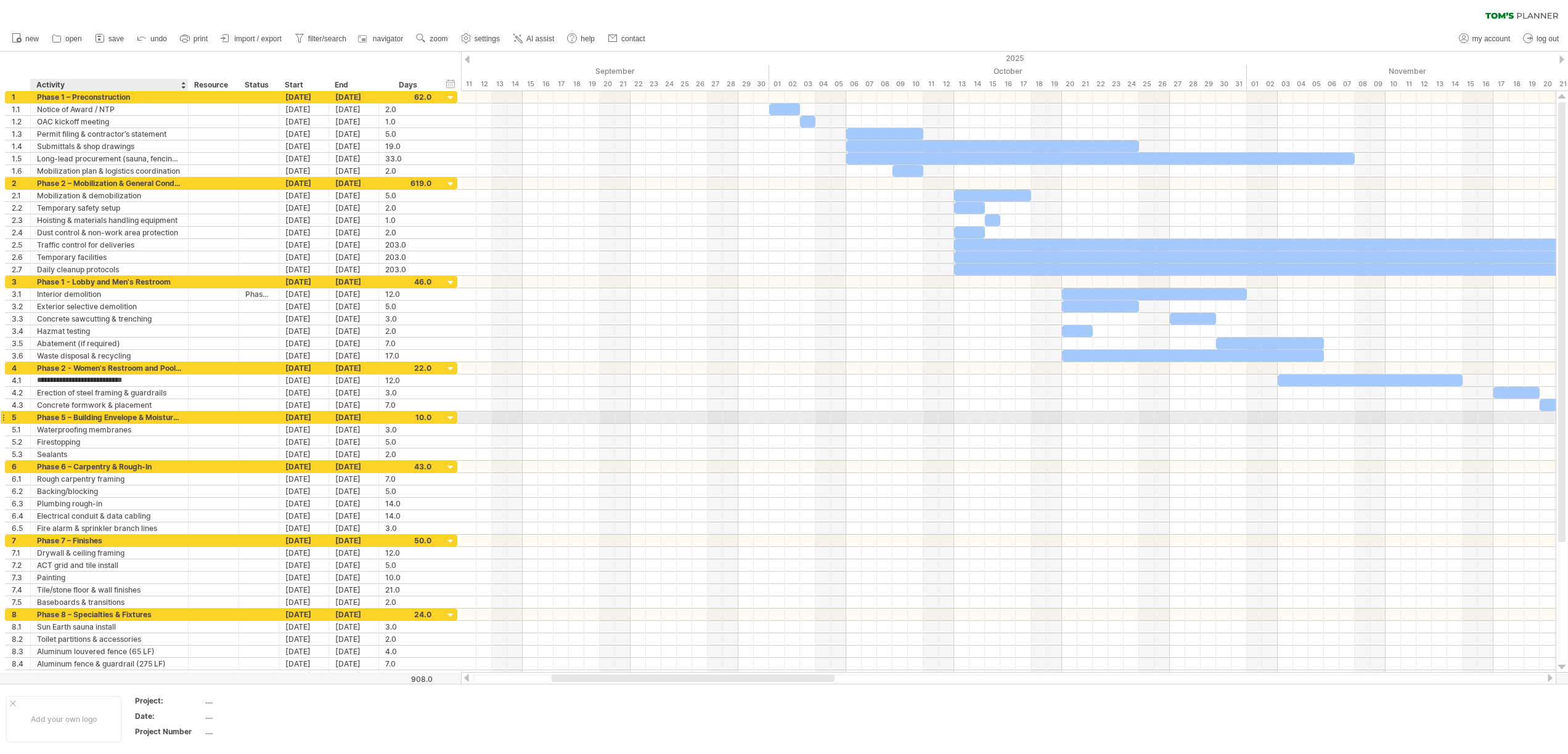
click at [76, 418] on div "Phase 5 – Building Envelope & Moisture Protection" at bounding box center [109, 417] width 145 height 11
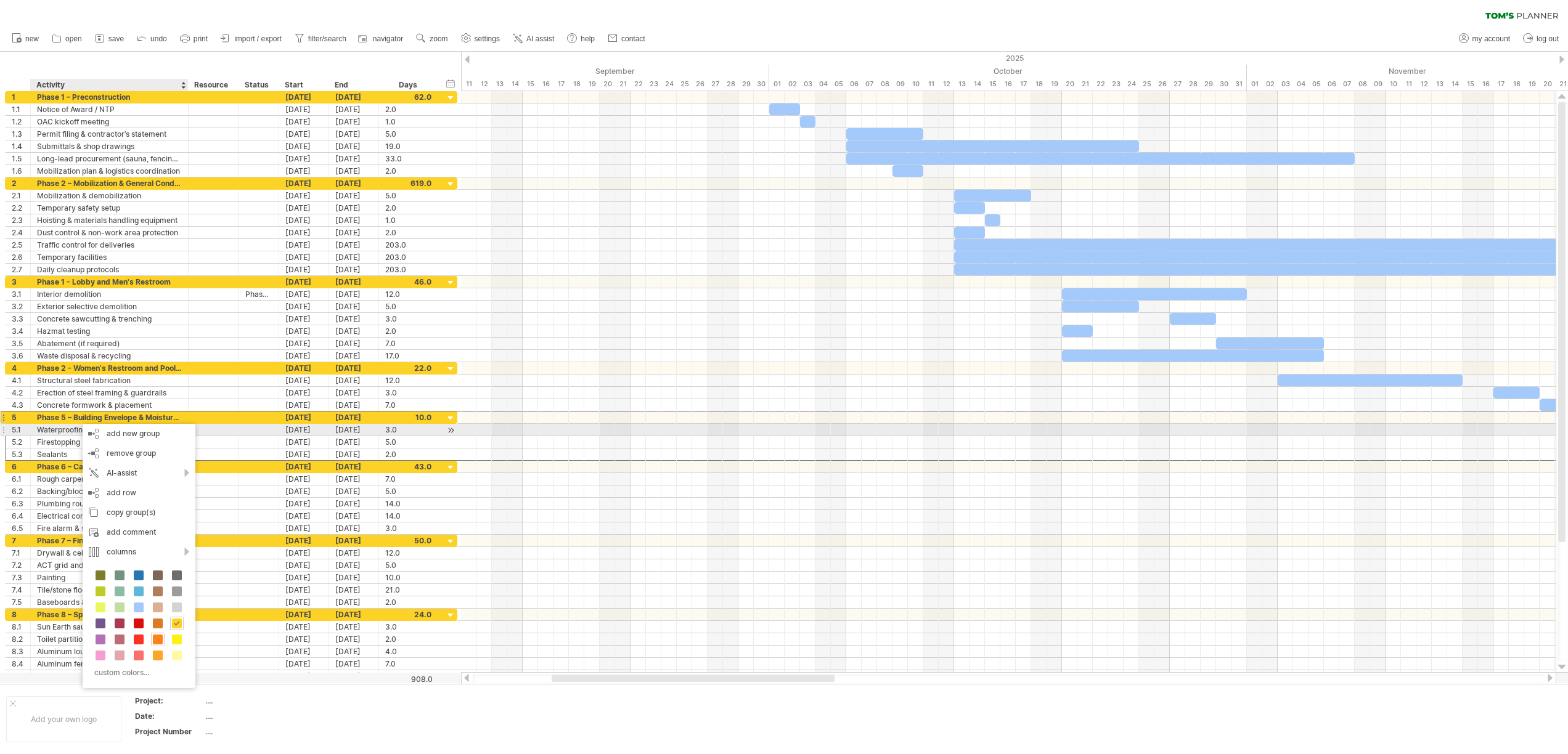
click at [239, 428] on div at bounding box center [260, 430] width 40 height 11
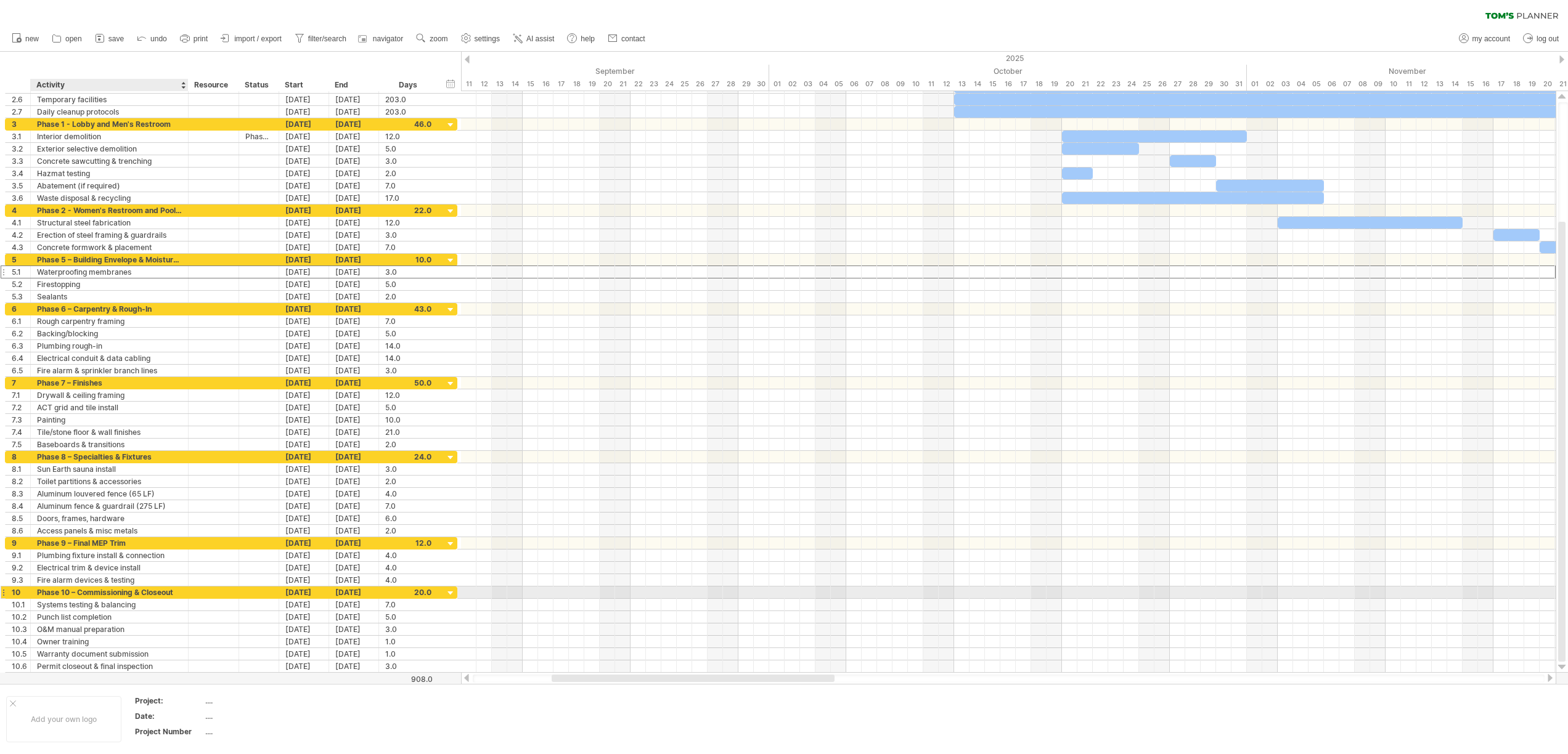
click at [70, 591] on div "Phase 10 – Commissioning & Closeout" at bounding box center [109, 592] width 145 height 11
click at [79, 595] on input "**********" at bounding box center [109, 592] width 145 height 11
click at [78, 595] on input "**********" at bounding box center [109, 592] width 145 height 11
type input "**********"
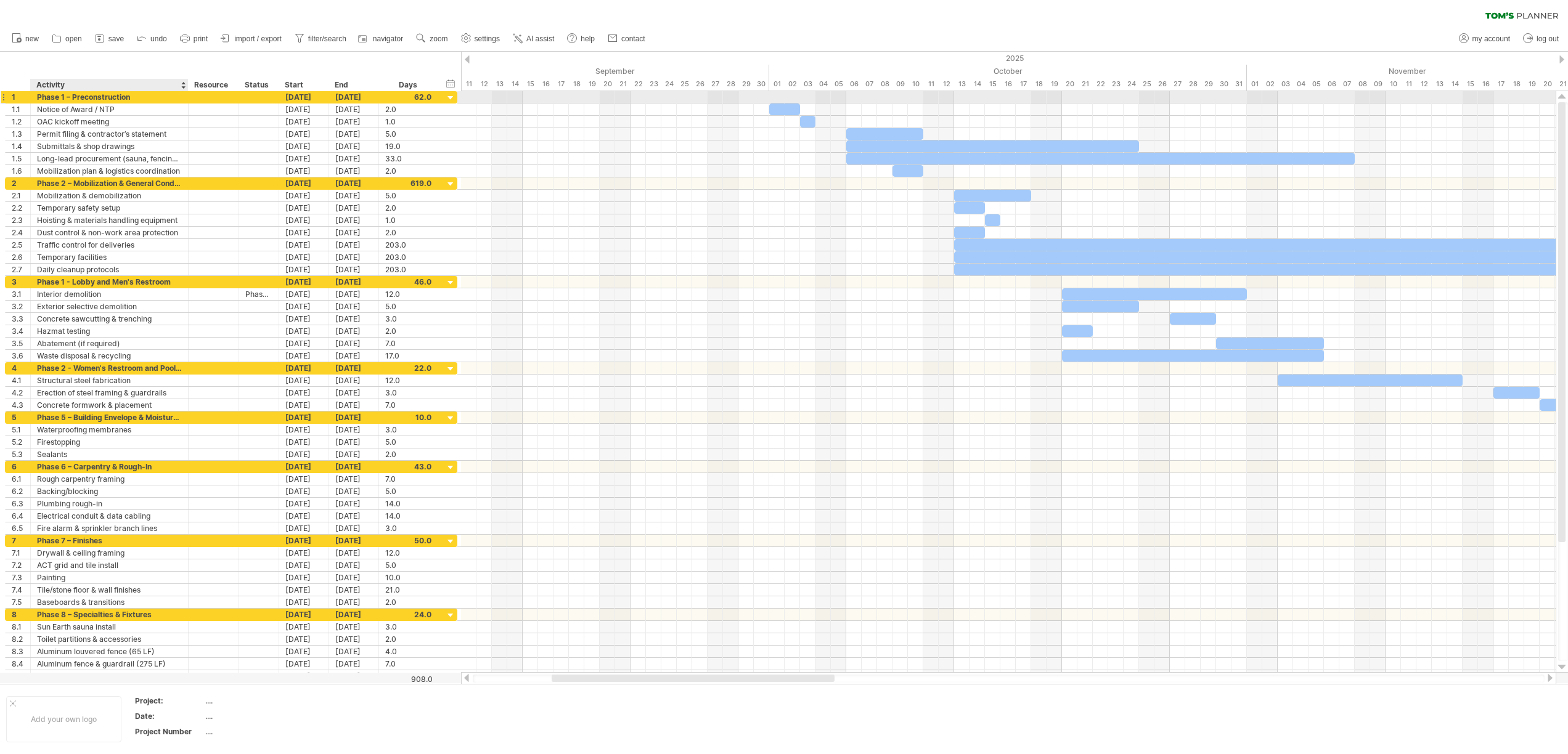
click at [73, 99] on div "Phase 1 – Preconstruction" at bounding box center [109, 97] width 145 height 11
type input "**********"
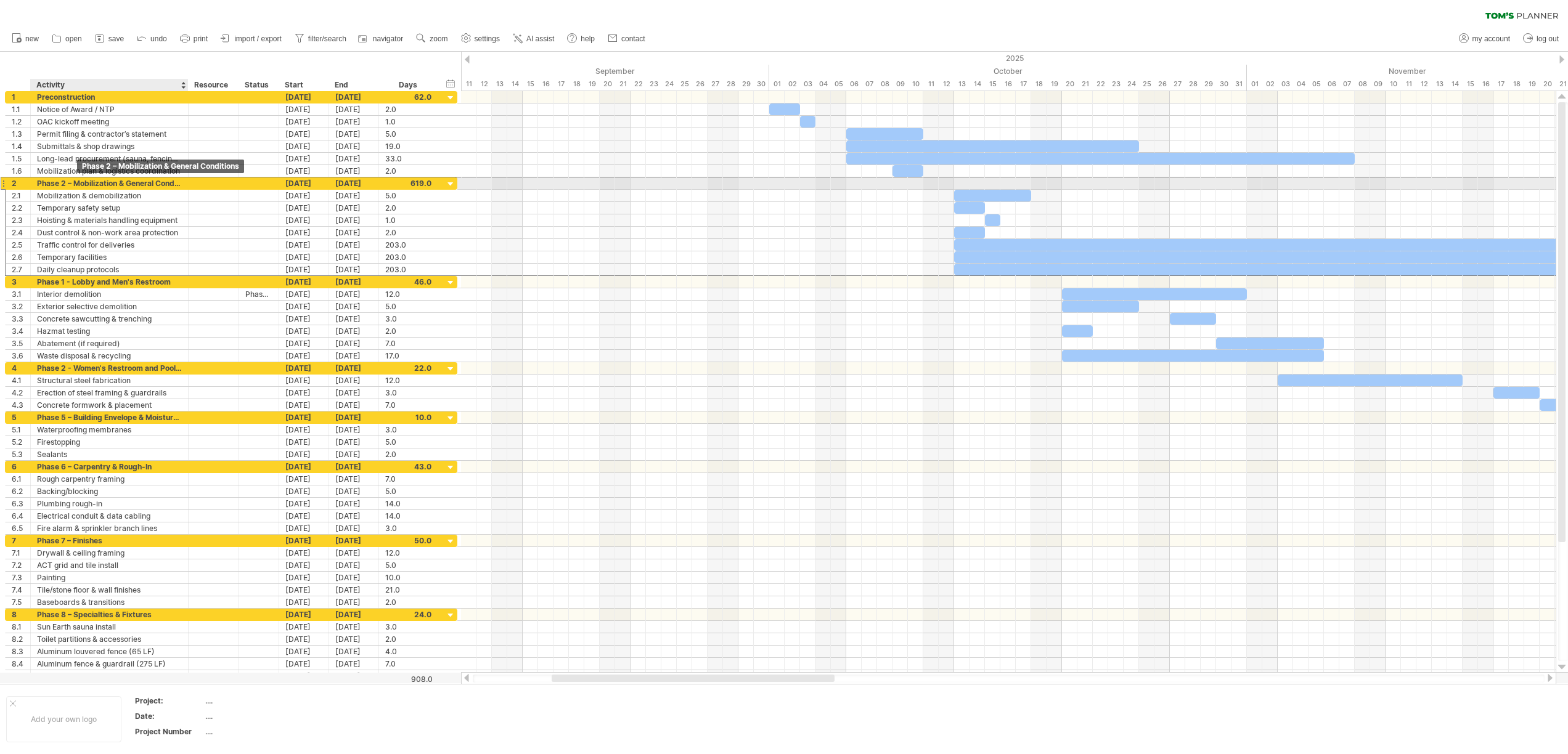
click at [74, 181] on div "Phase 2 – Mobilization & General Conditions" at bounding box center [109, 183] width 145 height 11
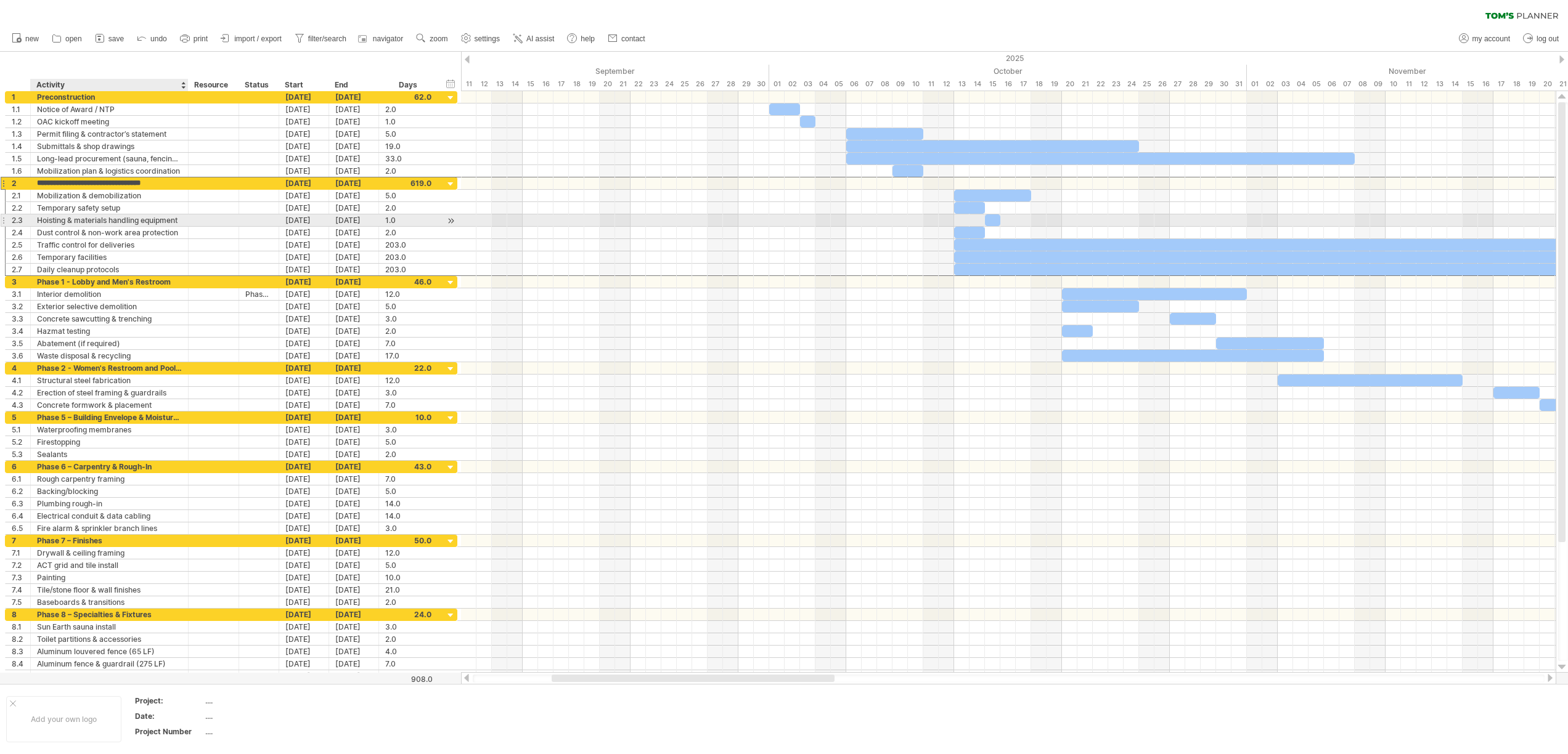
type input "**********"
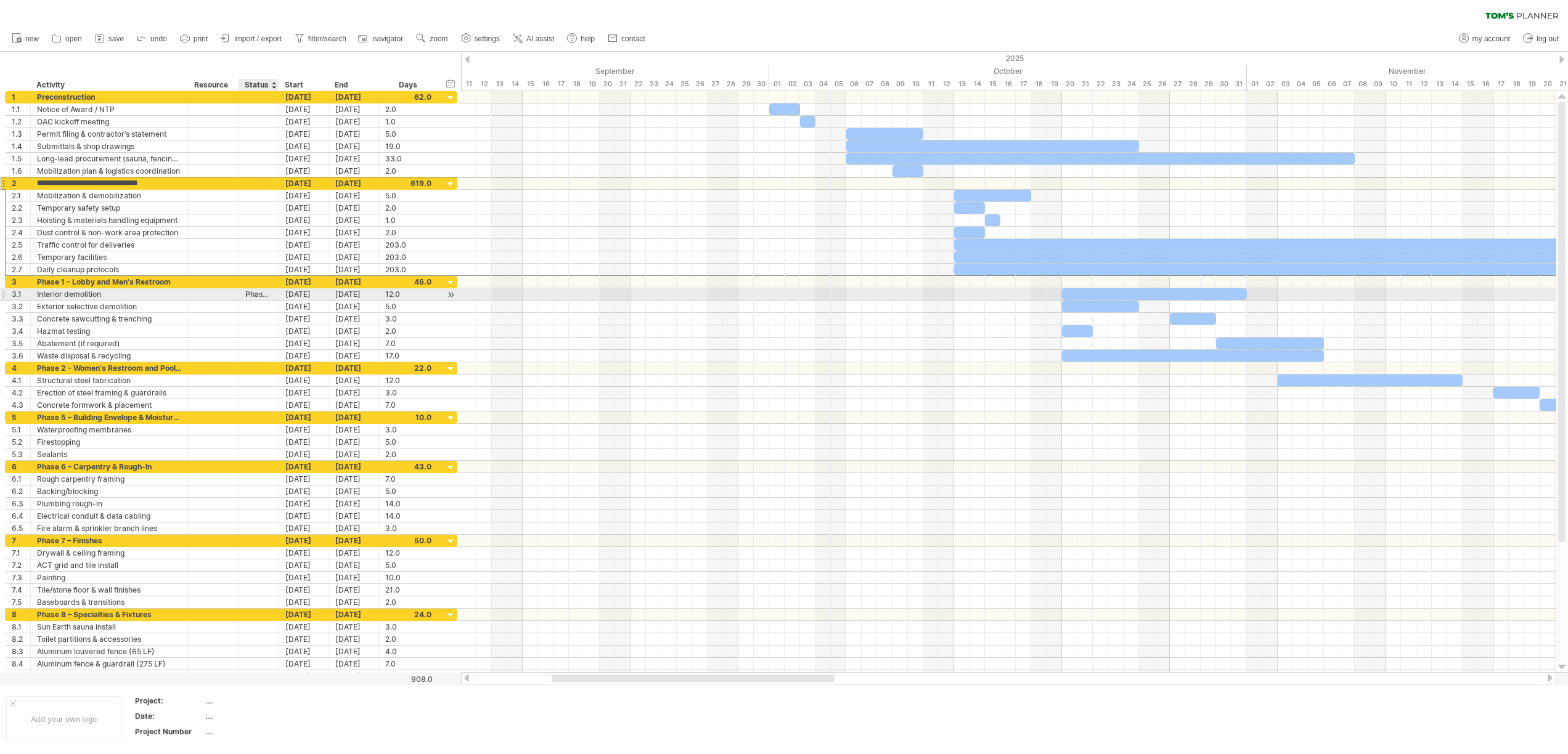
click at [261, 290] on div "Phase 1 – Preconstruction" at bounding box center [259, 294] width 28 height 11
click at [261, 290] on input "**********" at bounding box center [259, 294] width 28 height 11
drag, startPoint x: 701, startPoint y: 279, endPoint x: 713, endPoint y: 273, distance: 13.4
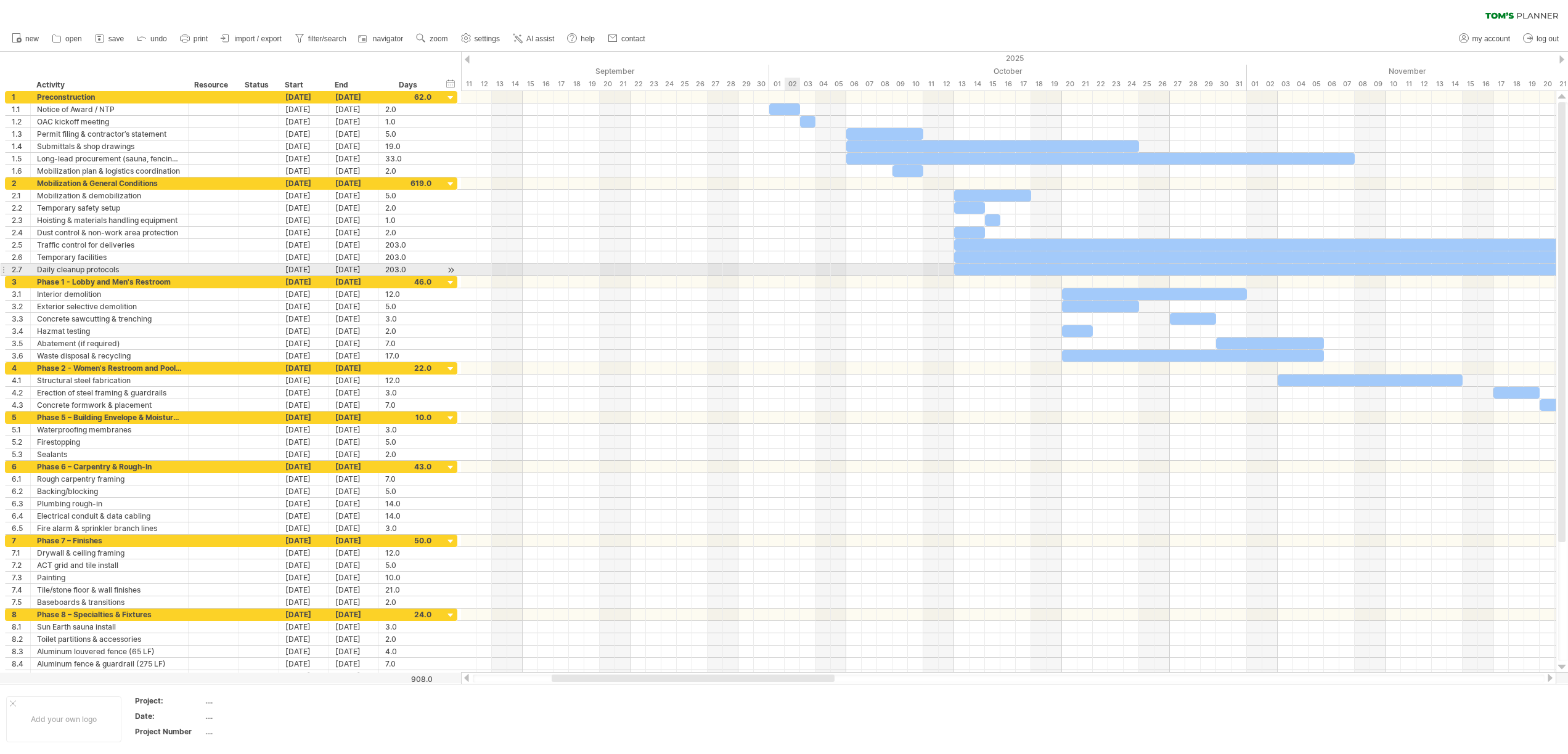
click at [710, 273] on div at bounding box center [1008, 387] width 1095 height 591
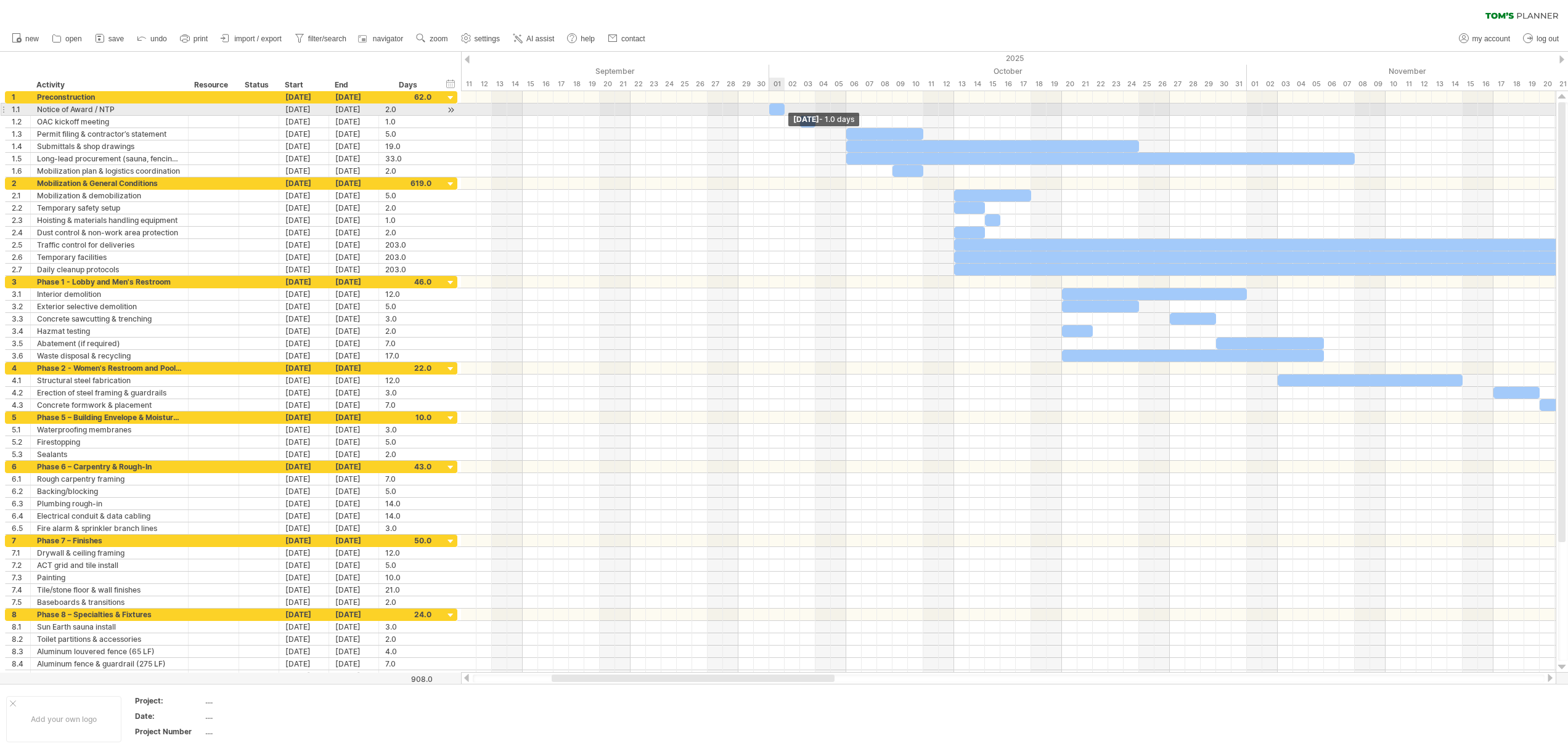
drag, startPoint x: 799, startPoint y: 108, endPoint x: 786, endPoint y: 109, distance: 13.0
click at [786, 109] on span at bounding box center [785, 109] width 5 height 11
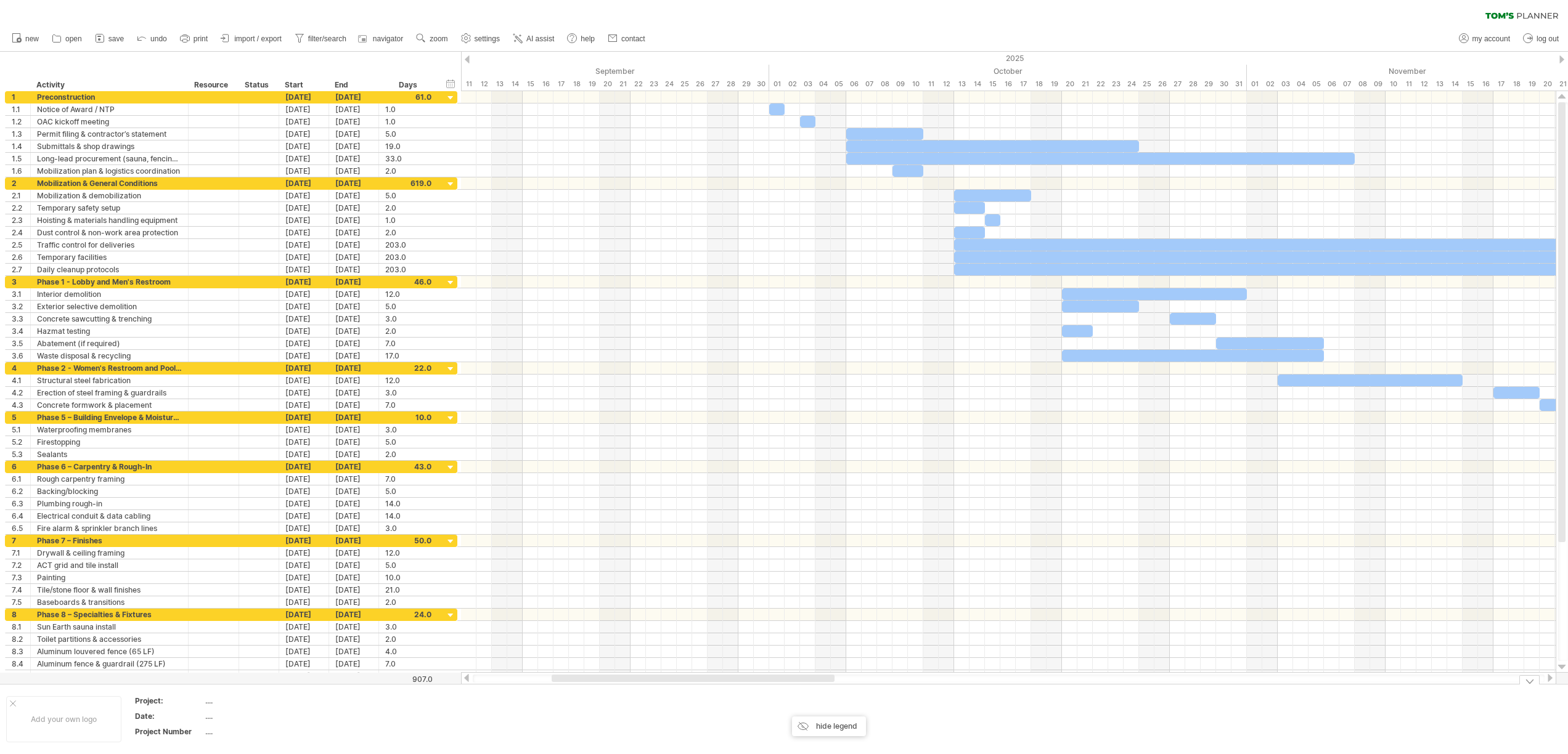
drag, startPoint x: 312, startPoint y: 691, endPoint x: 313, endPoint y: 708, distance: 17.0
click at [444, 726] on div "add color" at bounding box center [439, 725] width 74 height 19
click at [549, 693] on span at bounding box center [545, 689] width 10 height 10
click at [363, 731] on div "add color" at bounding box center [367, 725] width 74 height 19
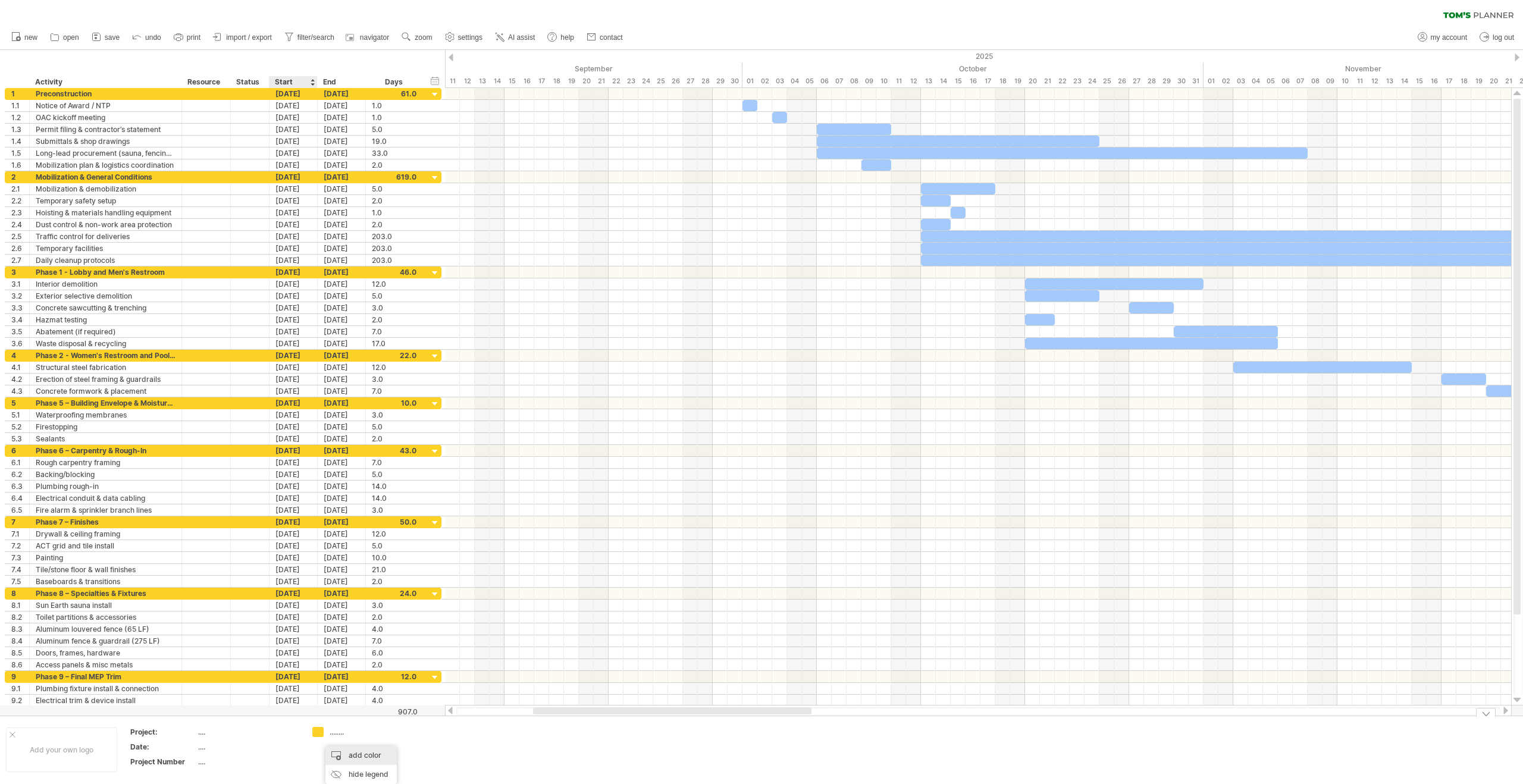
click at [343, 728] on div "add color" at bounding box center [361, 755] width 71 height 19
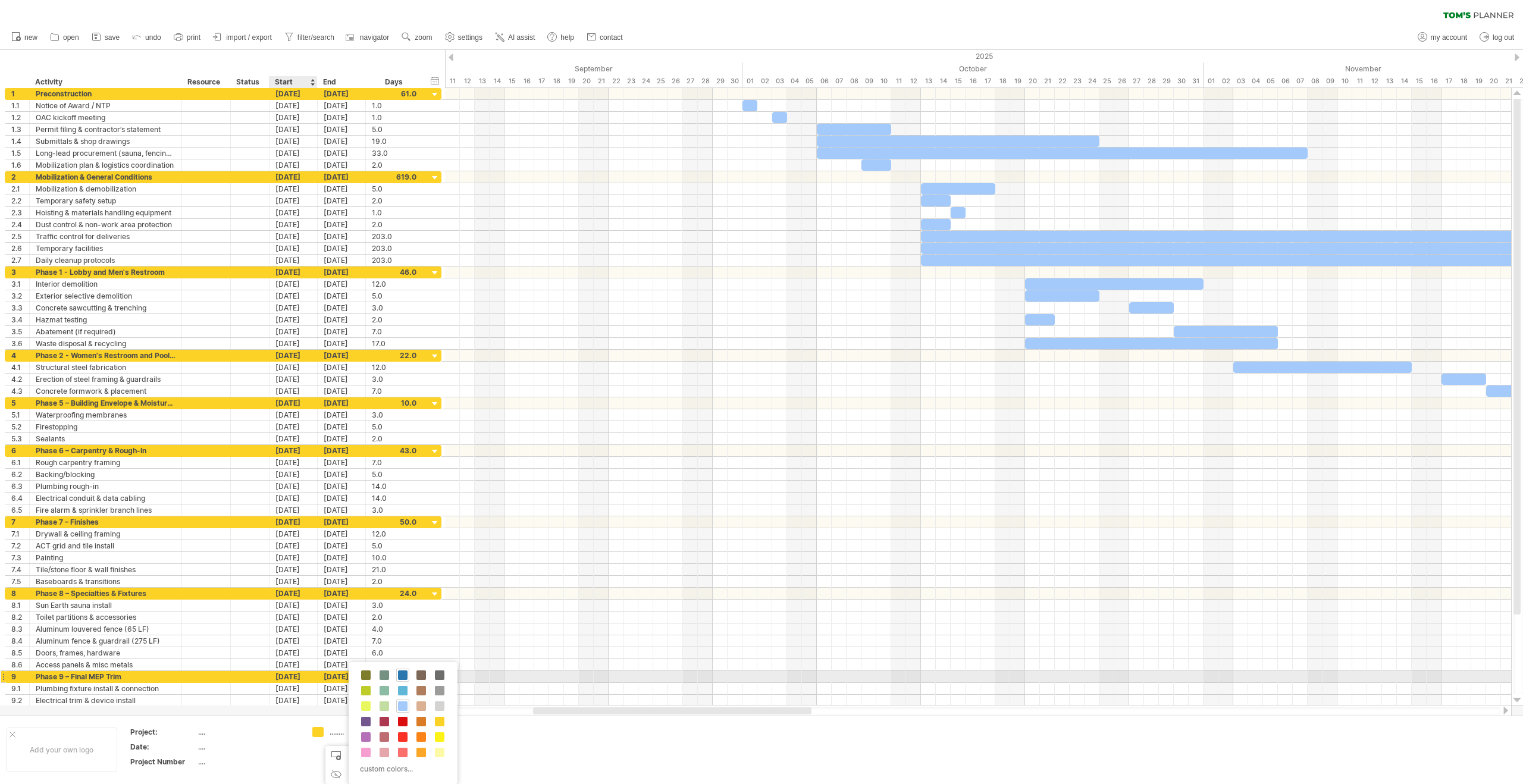
click at [403, 675] on span at bounding box center [403, 675] width 9 height 9
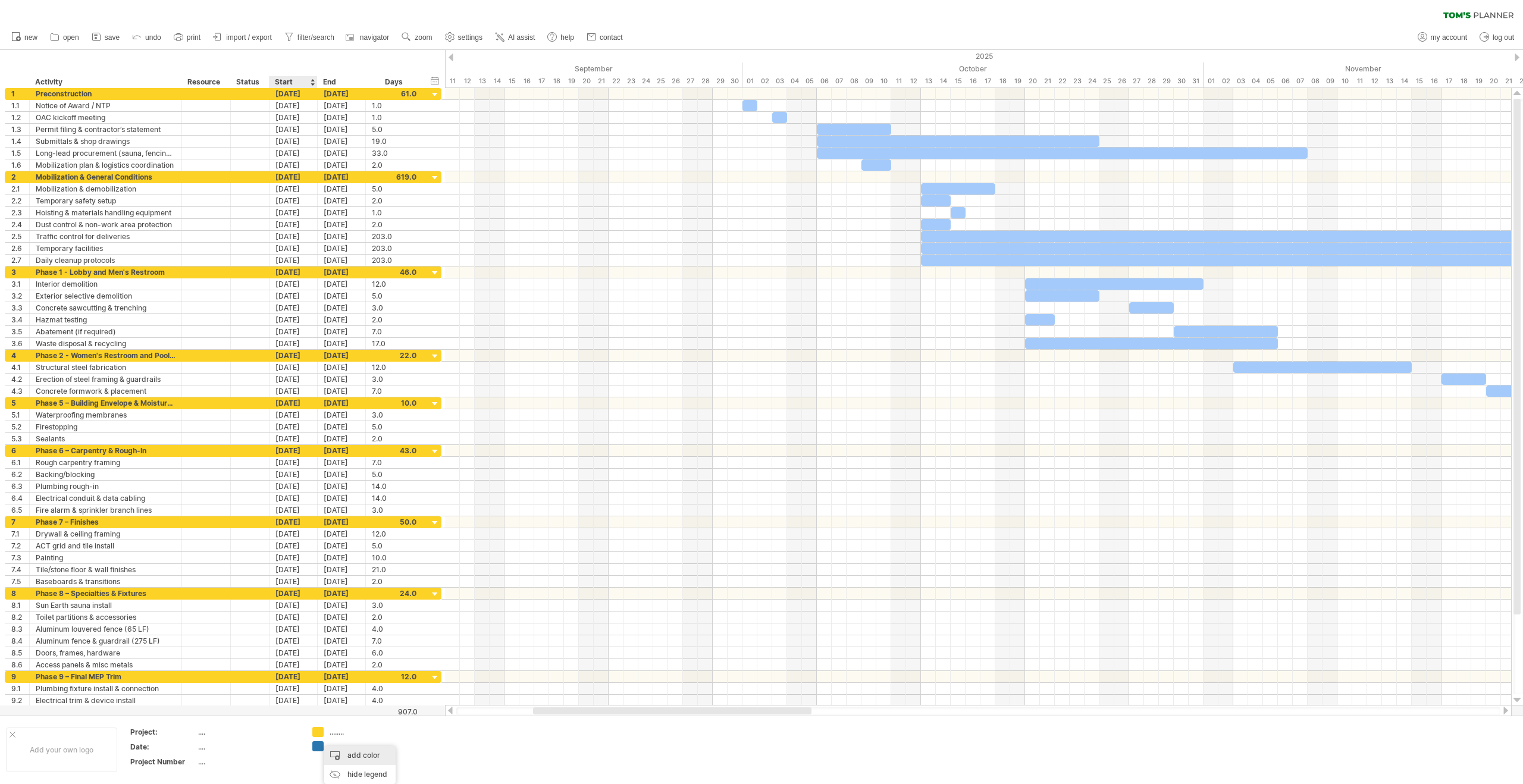
click at [341, 728] on div "add color" at bounding box center [359, 755] width 71 height 19
click at [399, 725] on span at bounding box center [401, 722] width 9 height 9
click at [376, 728] on div "add color" at bounding box center [361, 755] width 71 height 19
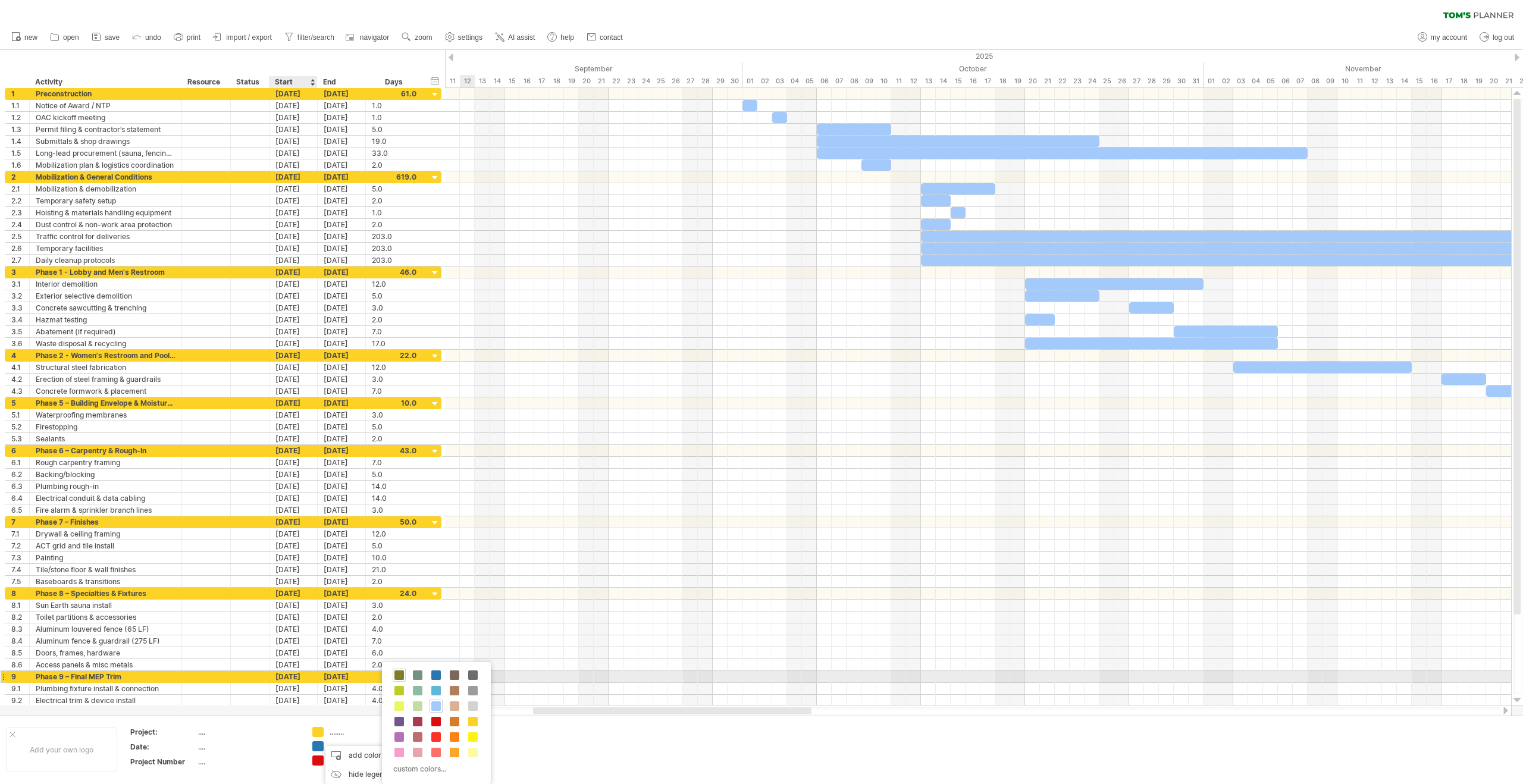
click at [402, 675] on span at bounding box center [399, 675] width 9 height 9
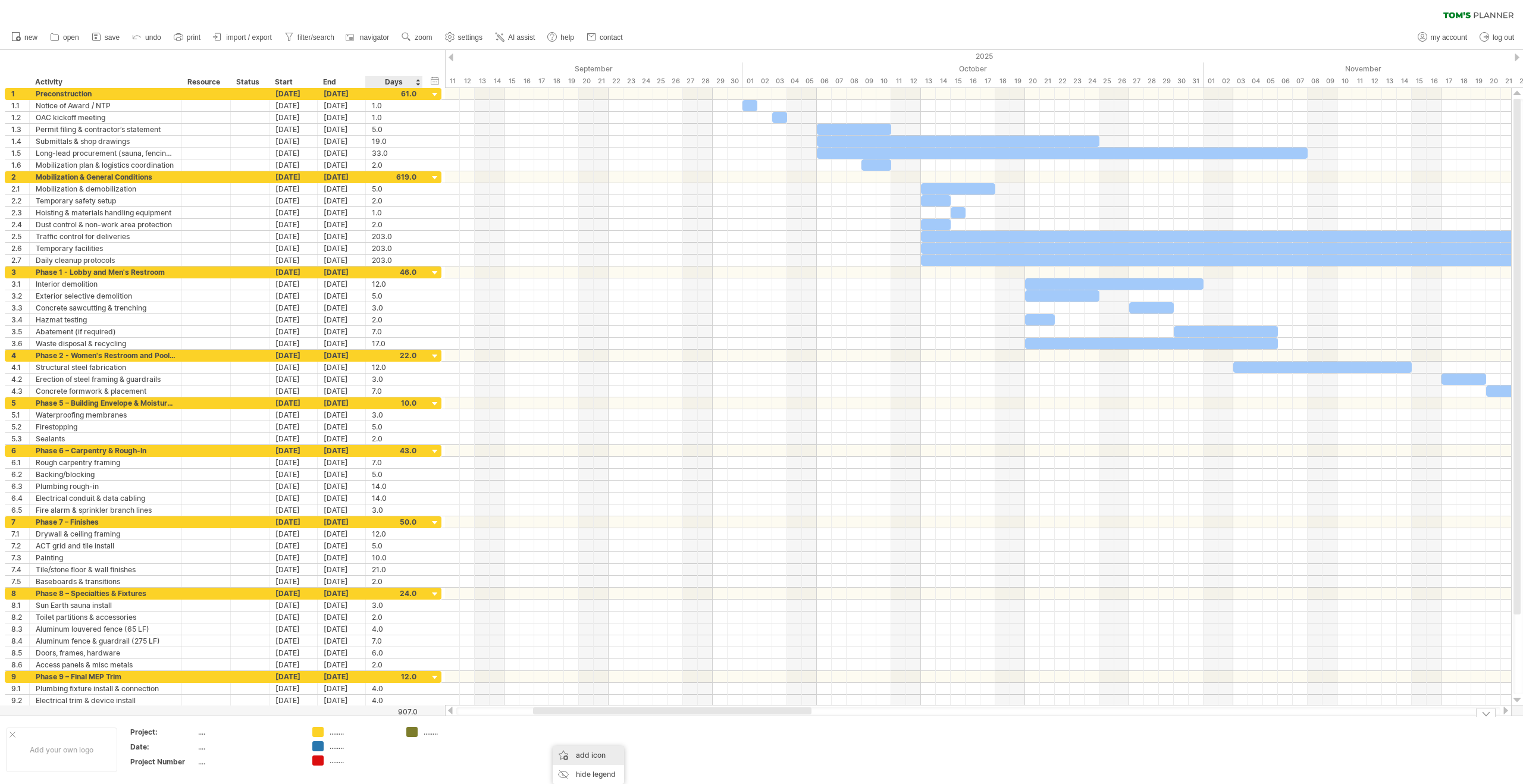
click at [594, 728] on div "add icon" at bounding box center [588, 755] width 71 height 19
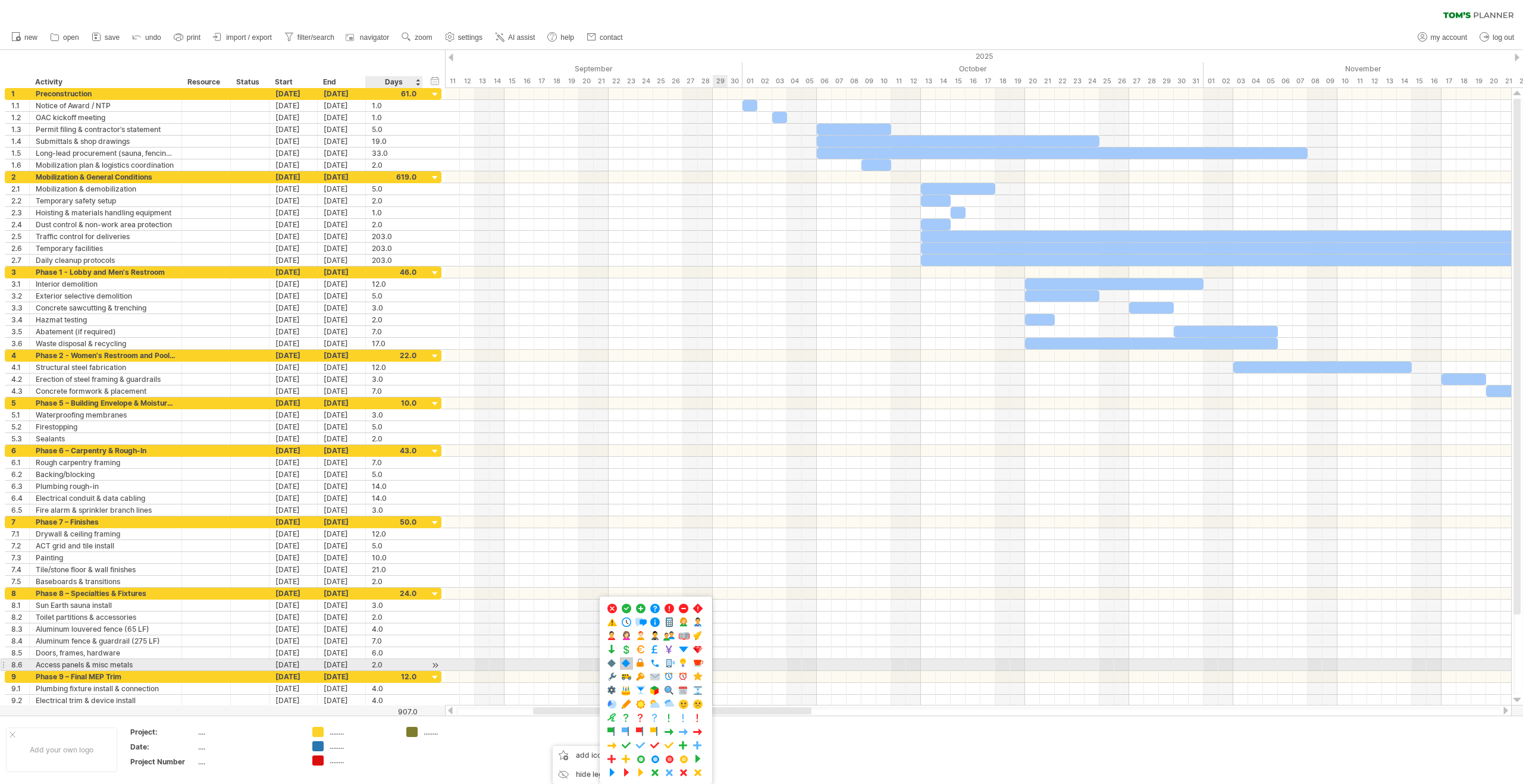
click at [624, 665] on span at bounding box center [626, 664] width 12 height 11
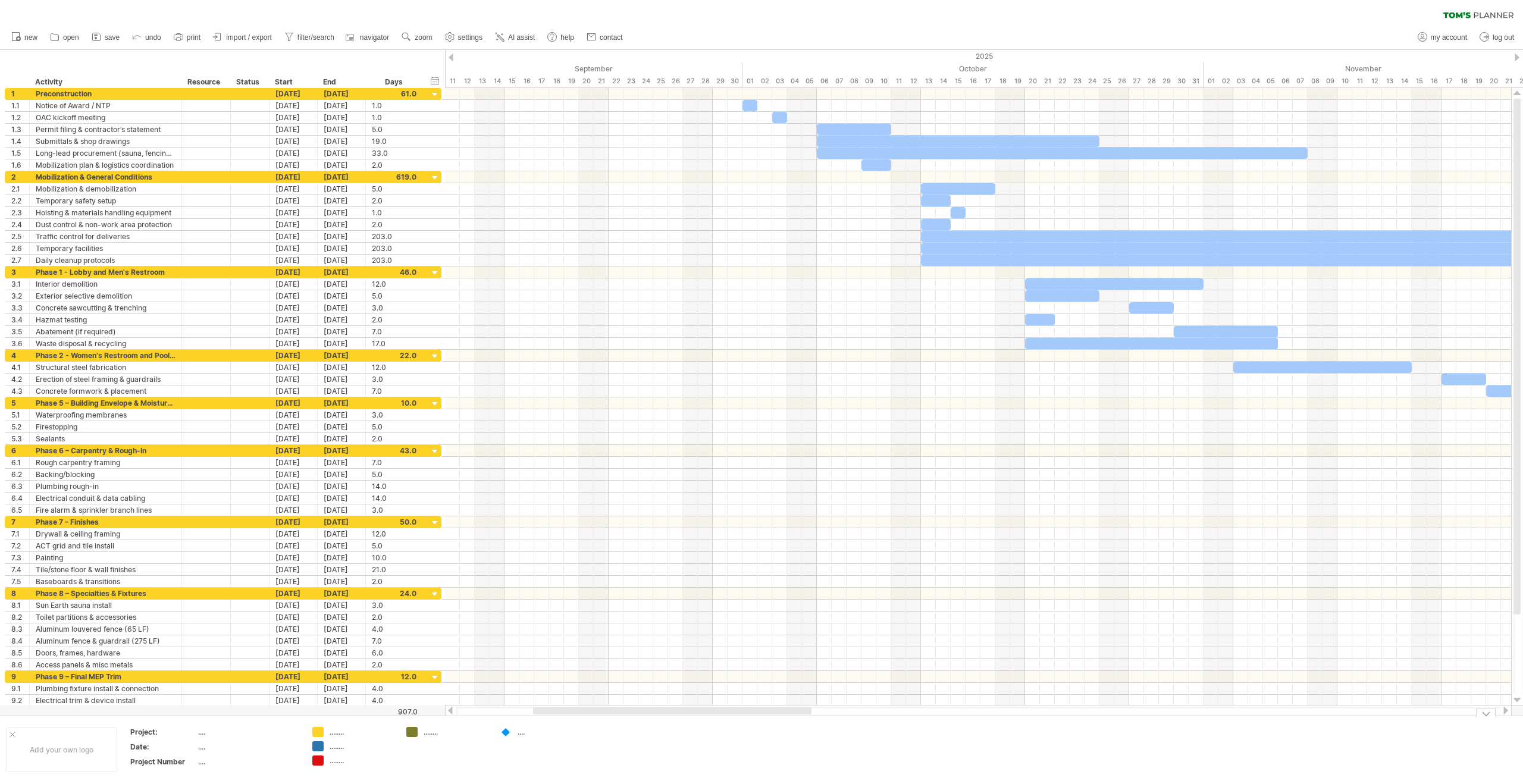
click at [524, 728] on div "...." at bounding box center [550, 732] width 65 height 10
type input "*********"
type input "**********"
click at [338, 728] on div "........" at bounding box center [362, 746] width 65 height 10
type input "*******"
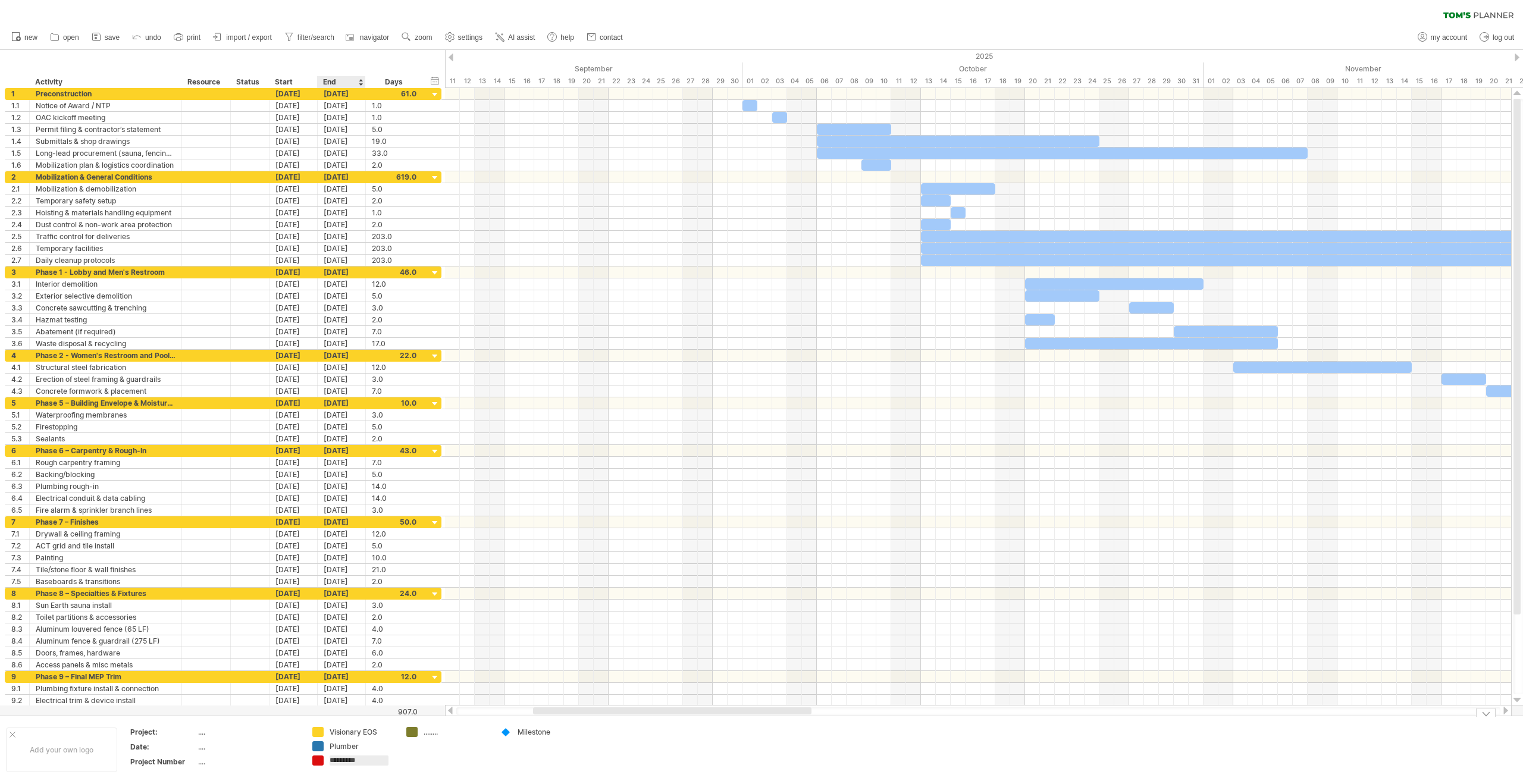
type input "**********"
click at [431, 728] on td "Mechanical" at bounding box center [448, 750] width 94 height 46
click at [460, 728] on div "add color" at bounding box center [470, 755] width 71 height 19
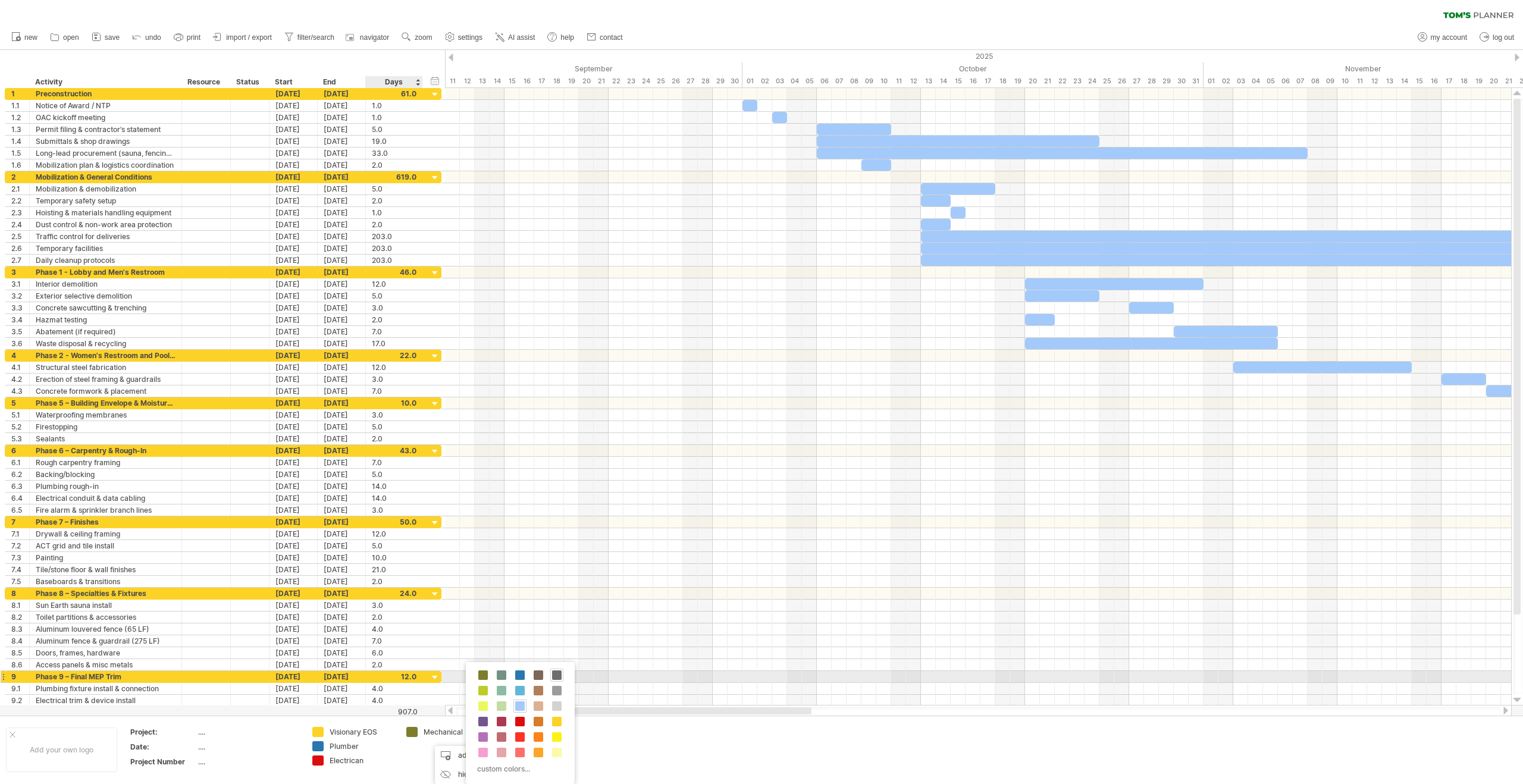
click at [560, 673] on span at bounding box center [557, 675] width 9 height 9
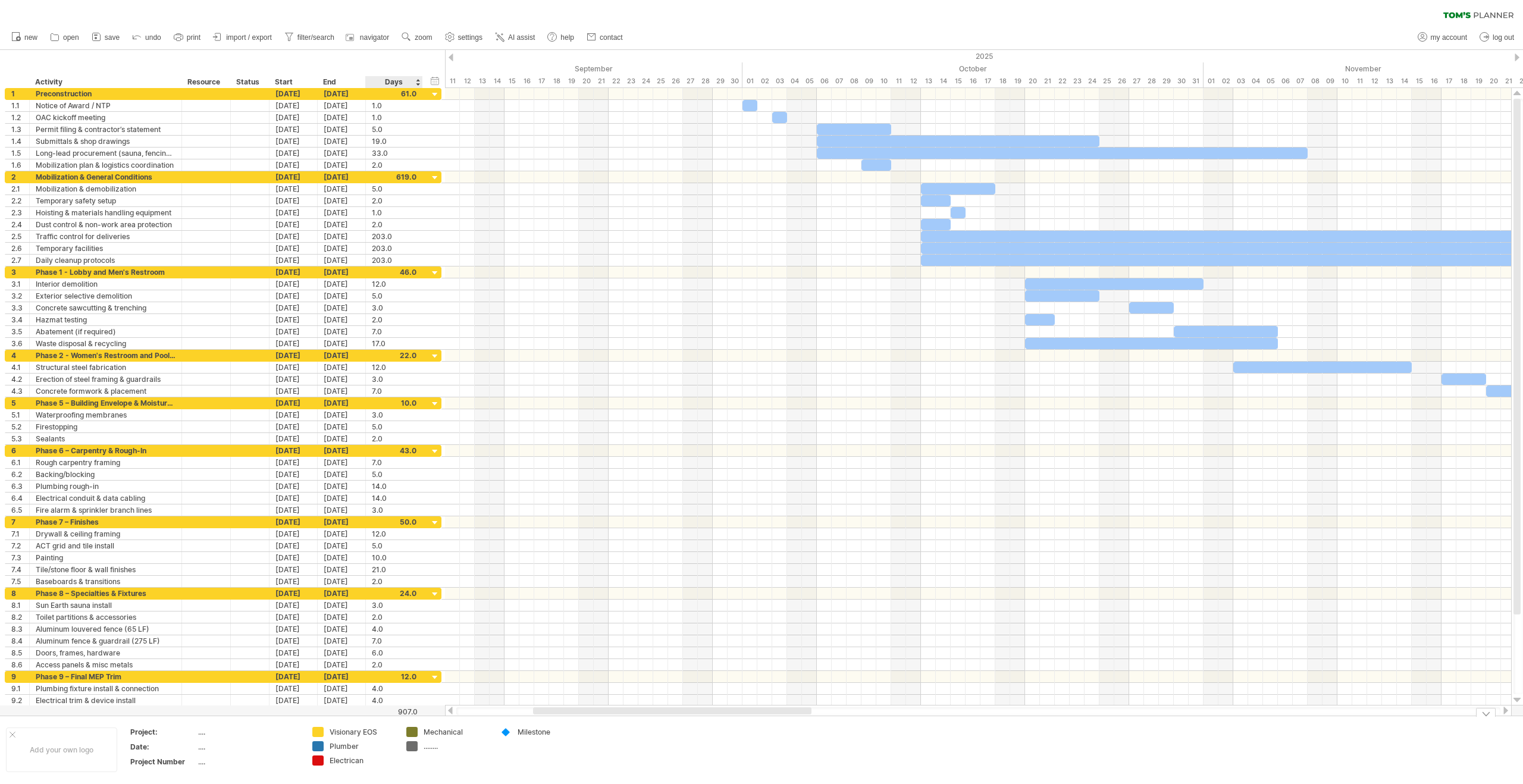
click at [431, 728] on div "........" at bounding box center [455, 746] width 65 height 10
click at [419, 728] on td "Mechanical" at bounding box center [448, 750] width 94 height 46
click at [448, 728] on div "remove color" at bounding box center [462, 736] width 80 height 19
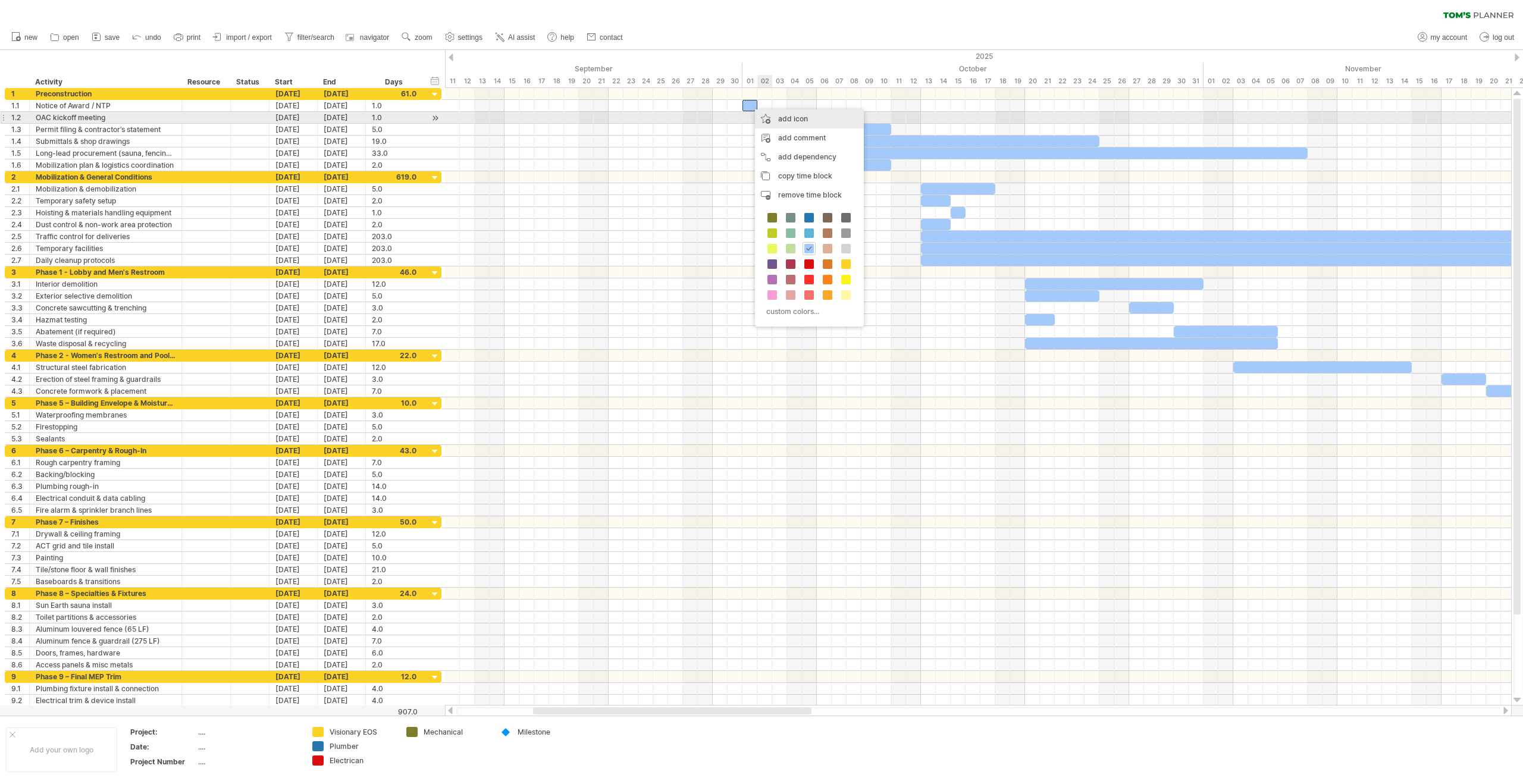
click at [778, 121] on div "add icon" at bounding box center [809, 119] width 109 height 19
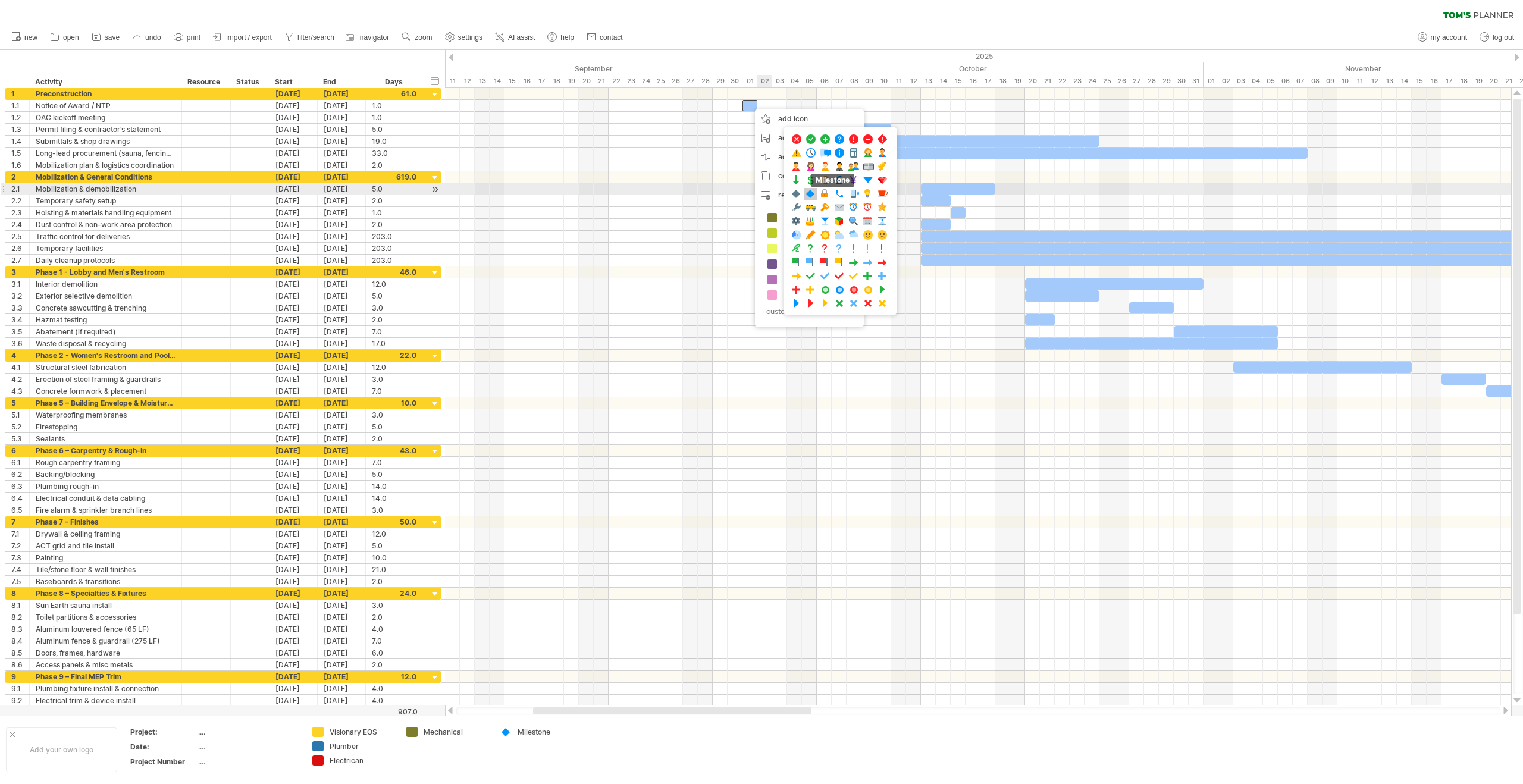
click at [815, 194] on span at bounding box center [811, 194] width 12 height 11
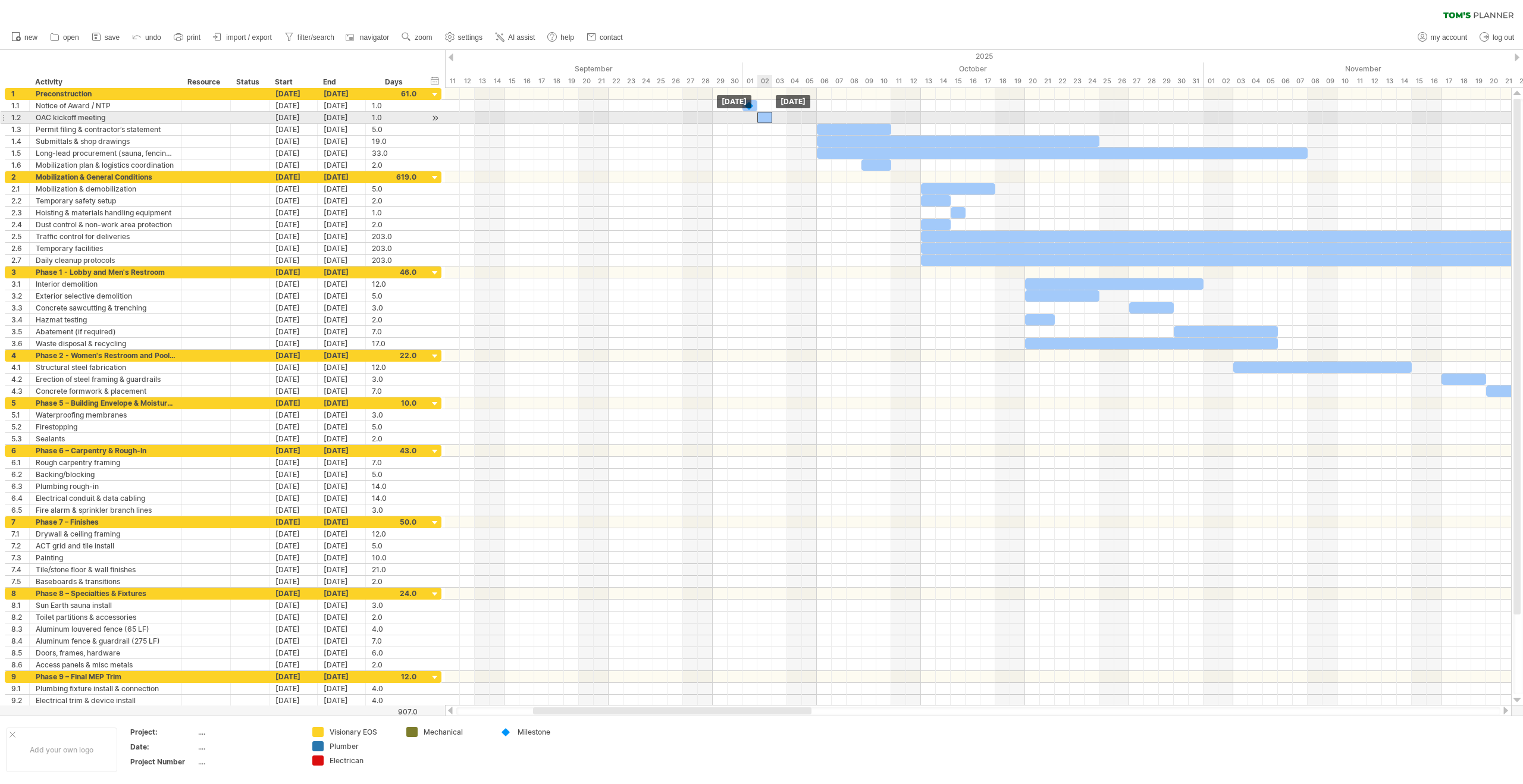
drag, startPoint x: 779, startPoint y: 120, endPoint x: 765, endPoint y: 121, distance: 14.0
click at [765, 121] on div at bounding box center [765, 117] width 15 height 11
drag, startPoint x: 757, startPoint y: 105, endPoint x: 761, endPoint y: 119, distance: 14.6
click at [761, 119] on div "[DATE] - 1.0 days [DATE]" at bounding box center [978, 397] width 1066 height 618
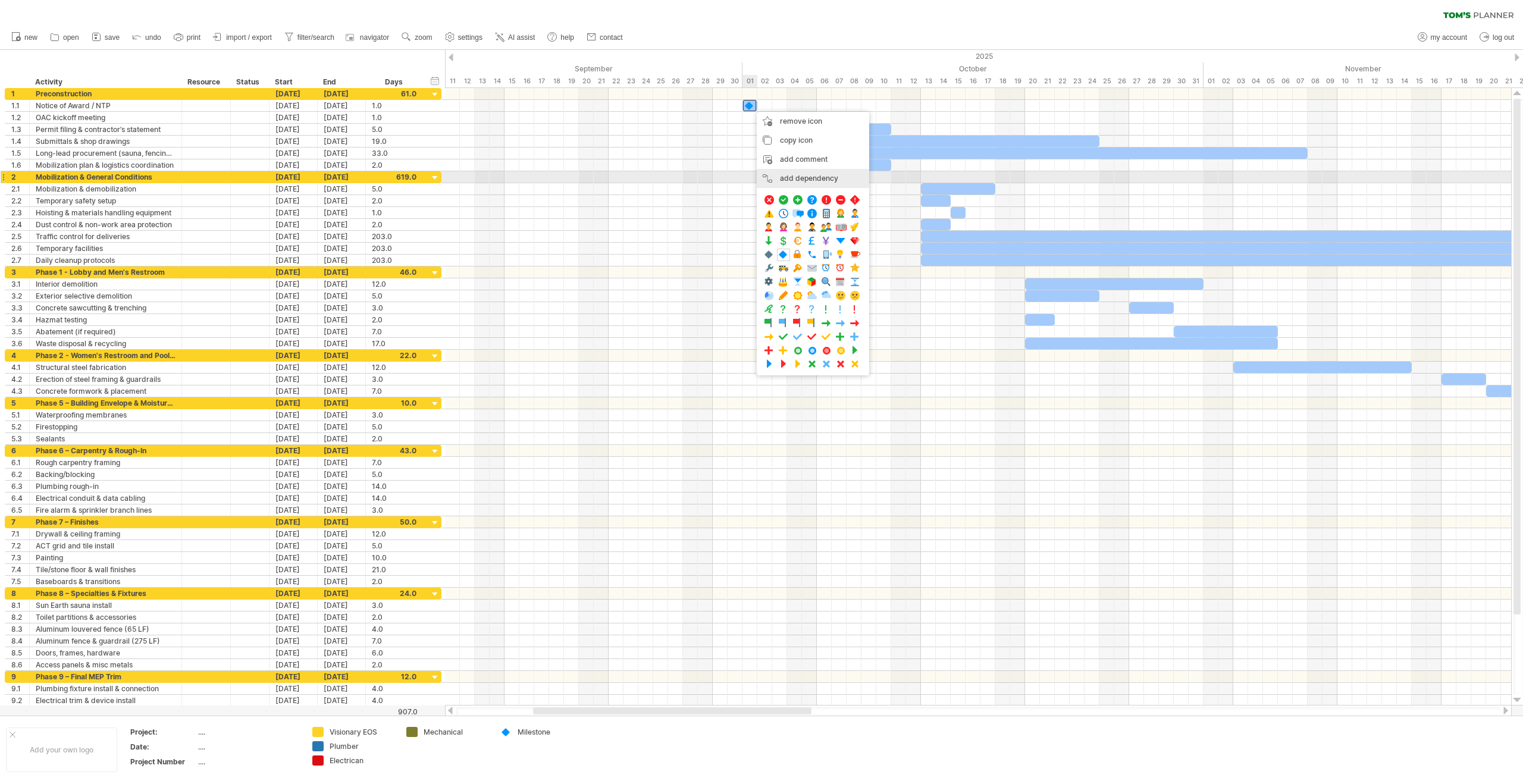
click at [806, 176] on div "add dependency You can use dependencies when you require tasks to be done in a …" at bounding box center [813, 178] width 112 height 19
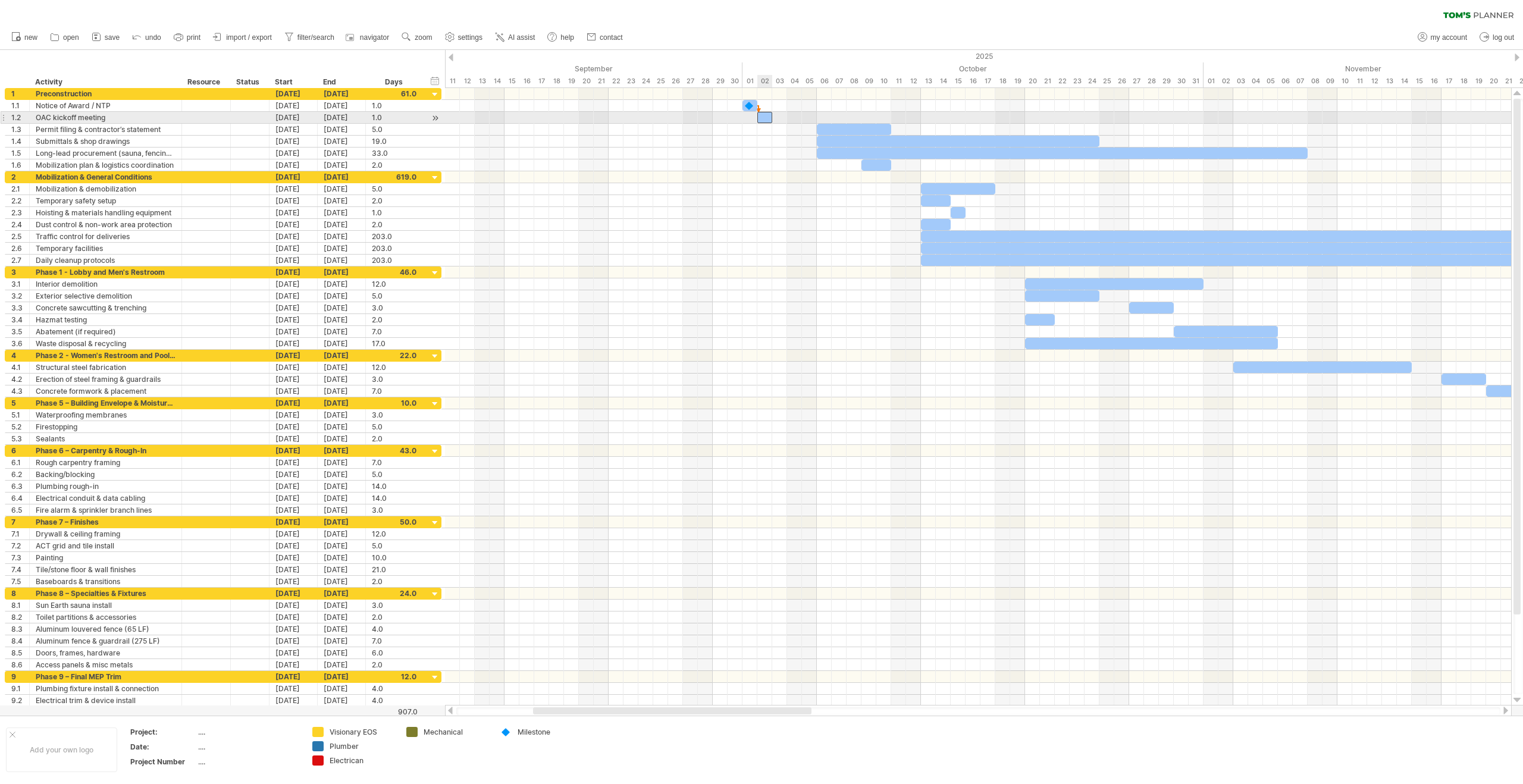
click at [758, 119] on span at bounding box center [758, 117] width 5 height 11
drag, startPoint x: 843, startPoint y: 131, endPoint x: 797, endPoint y: 134, distance: 46.1
click at [797, 134] on div at bounding box center [809, 129] width 74 height 11
drag, startPoint x: 846, startPoint y: 127, endPoint x: 828, endPoint y: 128, distance: 18.0
click at [828, 128] on div at bounding box center [802, 129] width 59 height 11
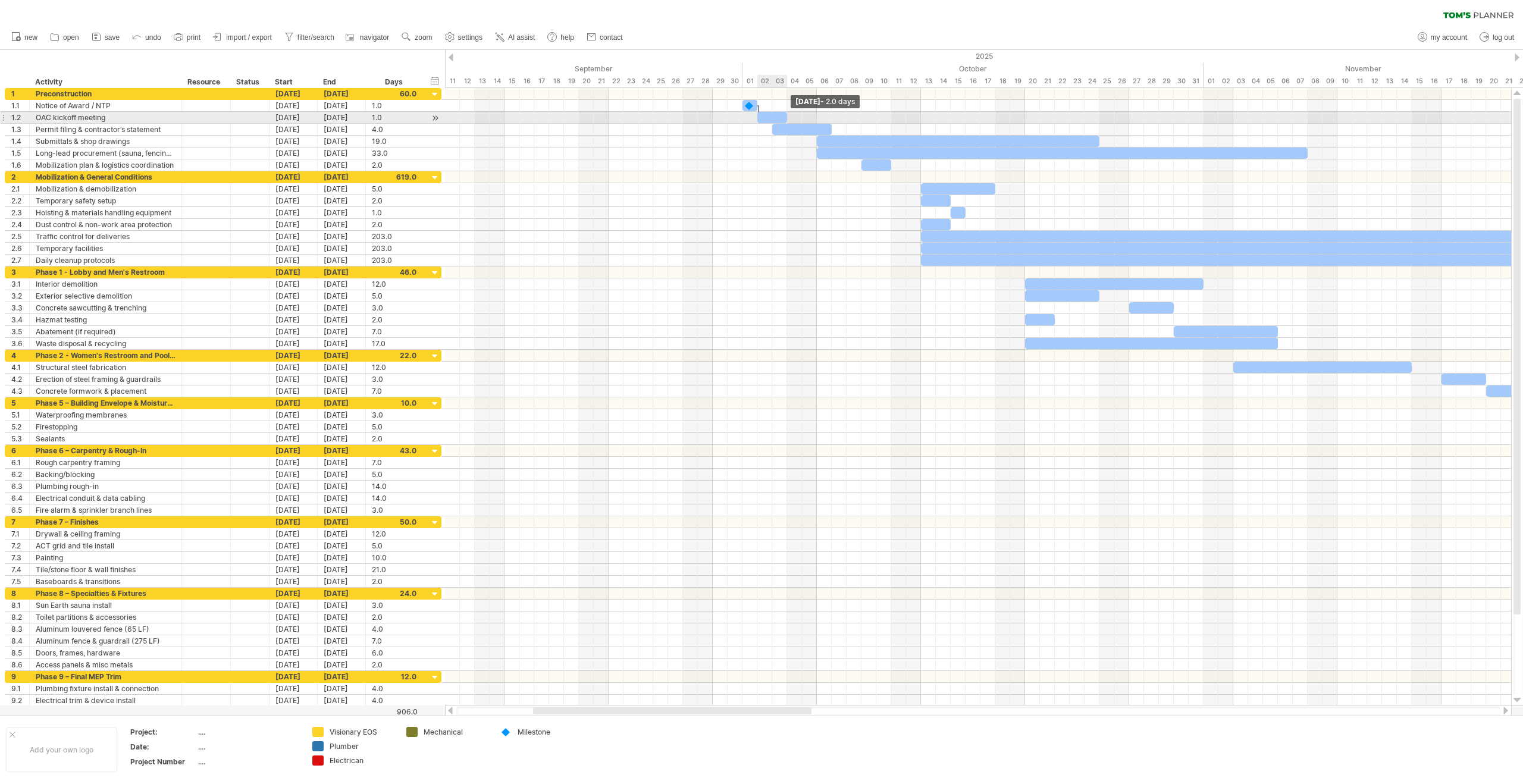
drag, startPoint x: 772, startPoint y: 116, endPoint x: 787, endPoint y: 116, distance: 15.0
click at [787, 116] on span at bounding box center [787, 117] width 5 height 11
drag, startPoint x: 794, startPoint y: 123, endPoint x: 781, endPoint y: 127, distance: 13.6
click at [781, 127] on div at bounding box center [787, 129] width 59 height 11
drag, startPoint x: 818, startPoint y: 126, endPoint x: 786, endPoint y: 126, distance: 32.0
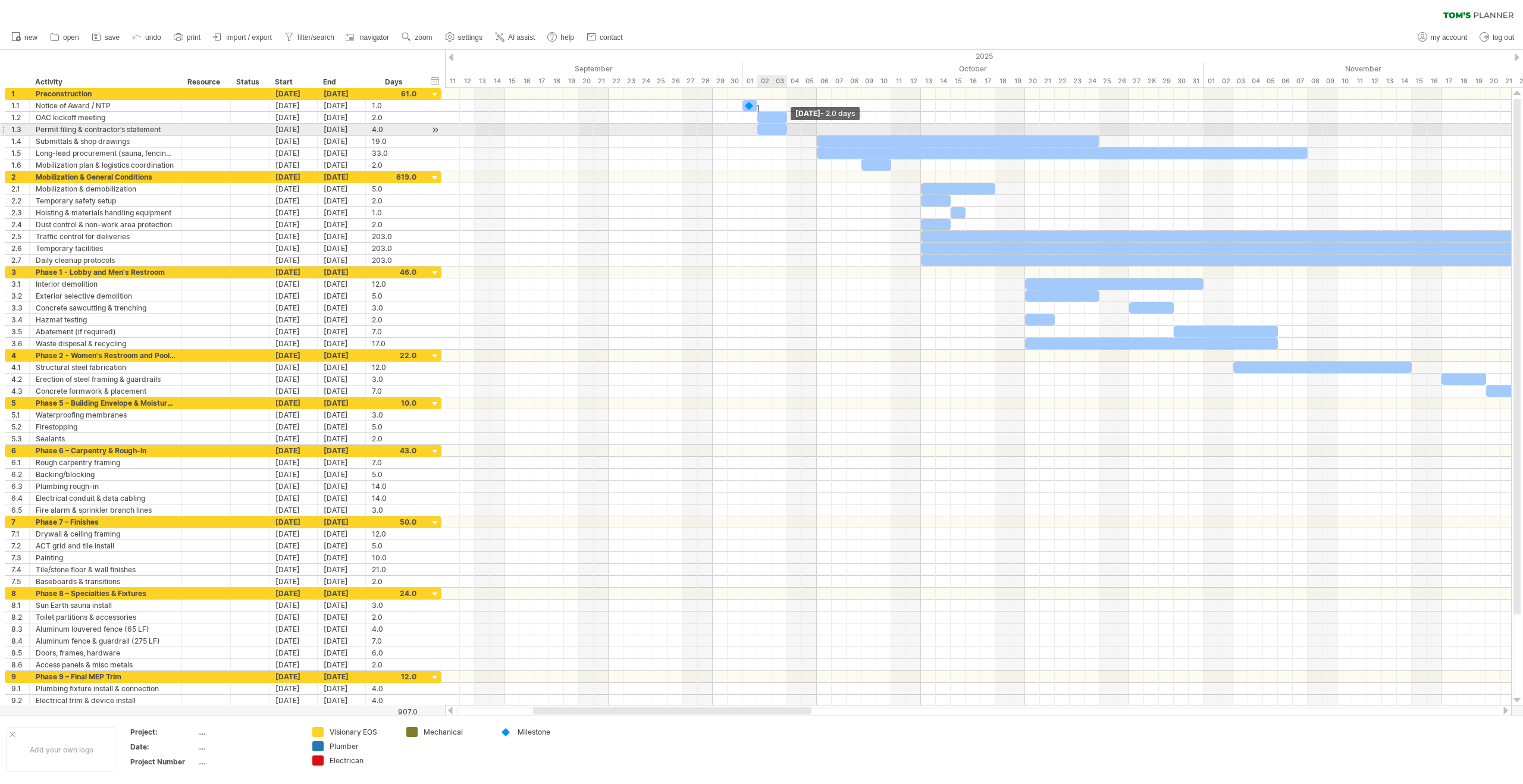
click at [786, 126] on span at bounding box center [787, 129] width 5 height 11
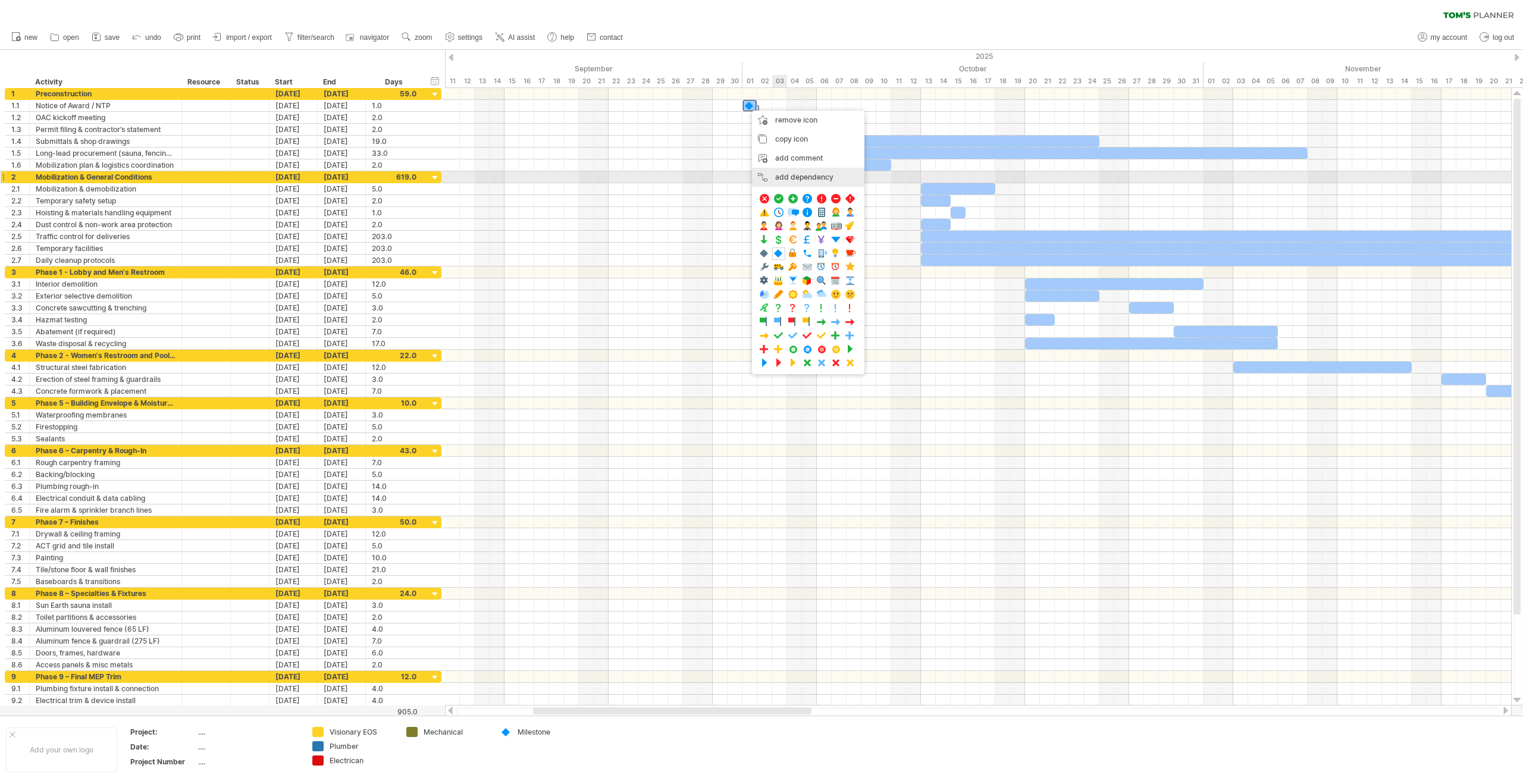
click at [797, 176] on div "add dependency You can use dependencies when you require tasks to be done in a …" at bounding box center [808, 177] width 112 height 19
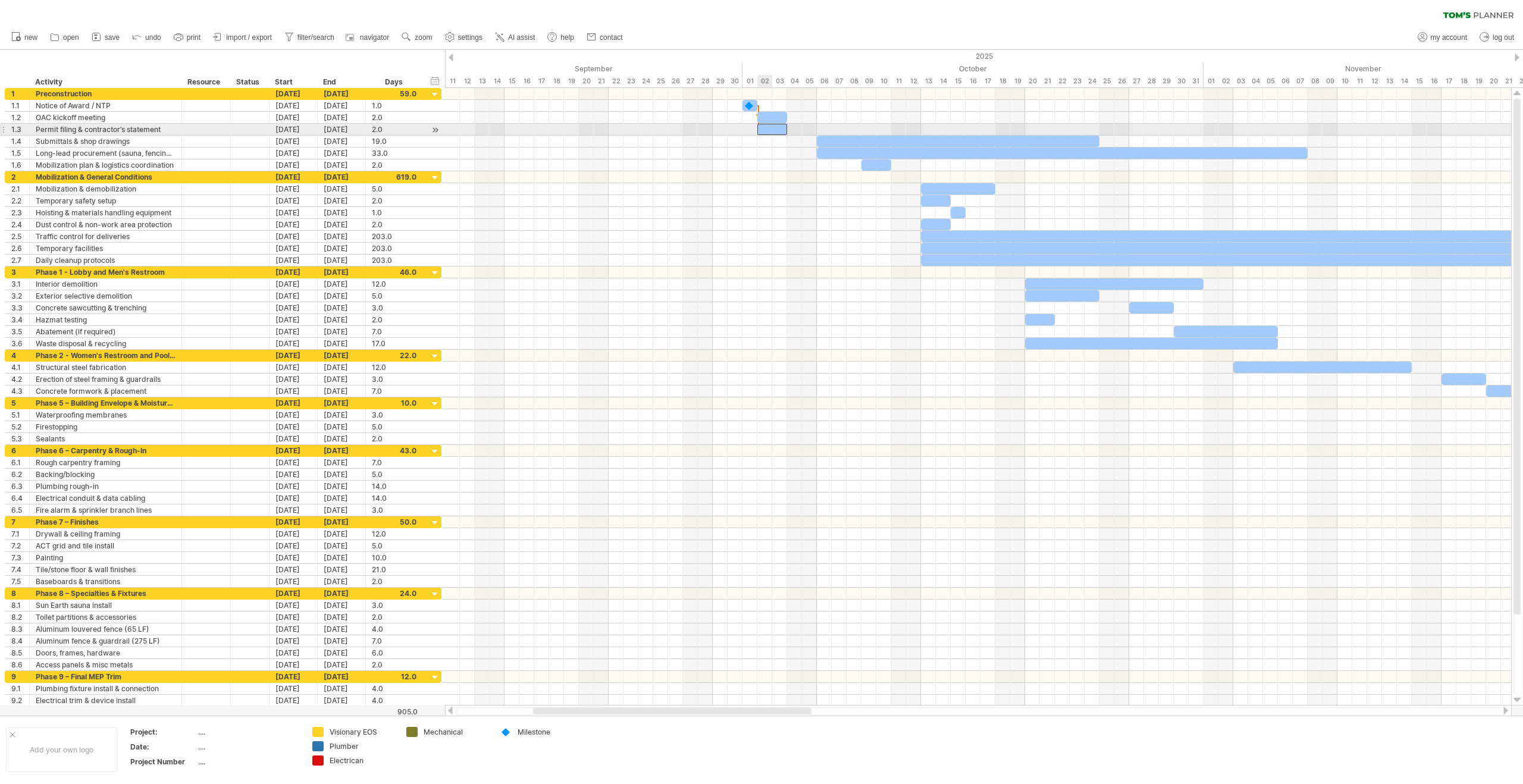
click at [761, 131] on div at bounding box center [772, 129] width 30 height 11
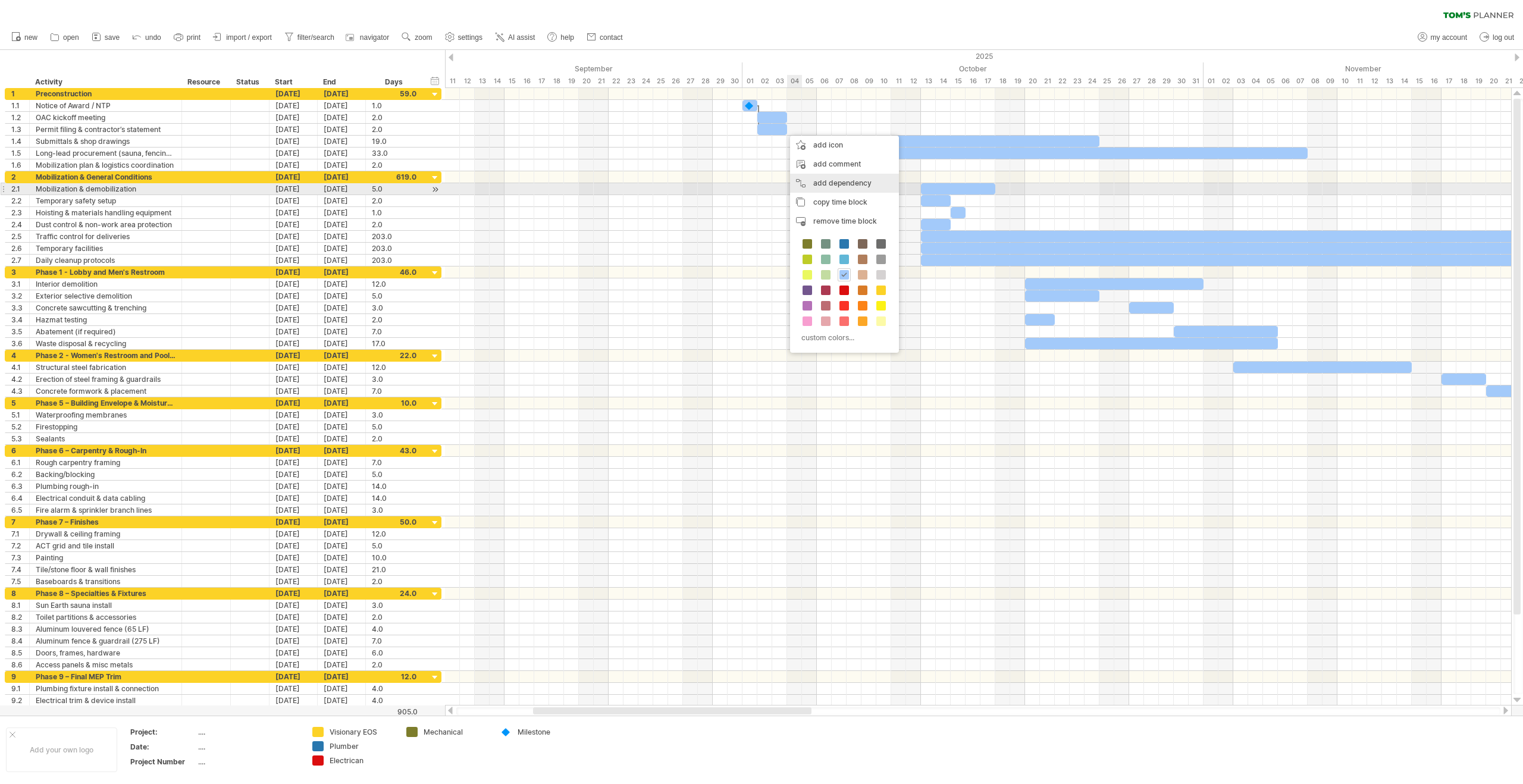
click at [845, 187] on div "add dependency You can use dependencies when you require tasks to be done in a …" at bounding box center [844, 183] width 109 height 19
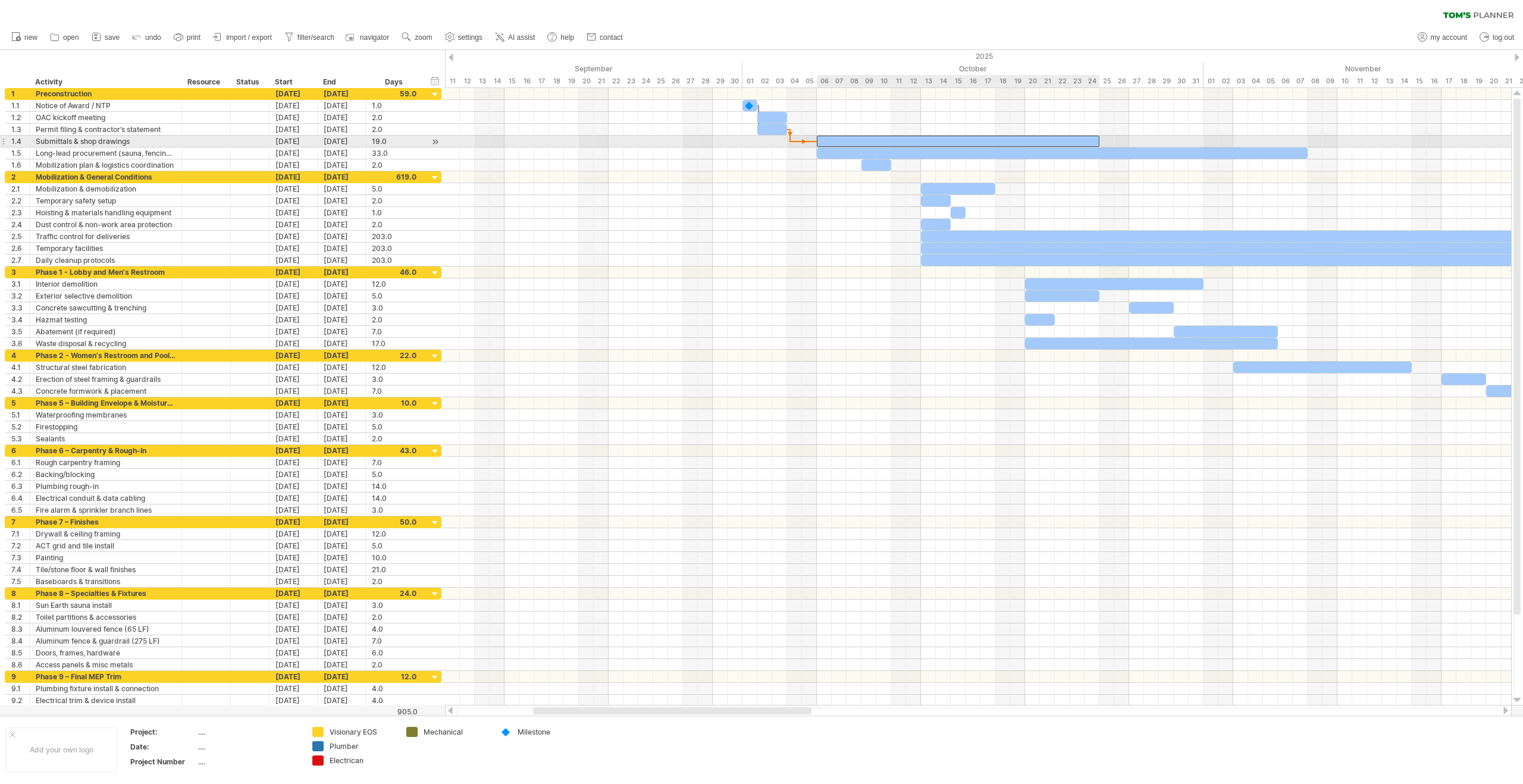
click at [822, 138] on div at bounding box center [958, 141] width 283 height 11
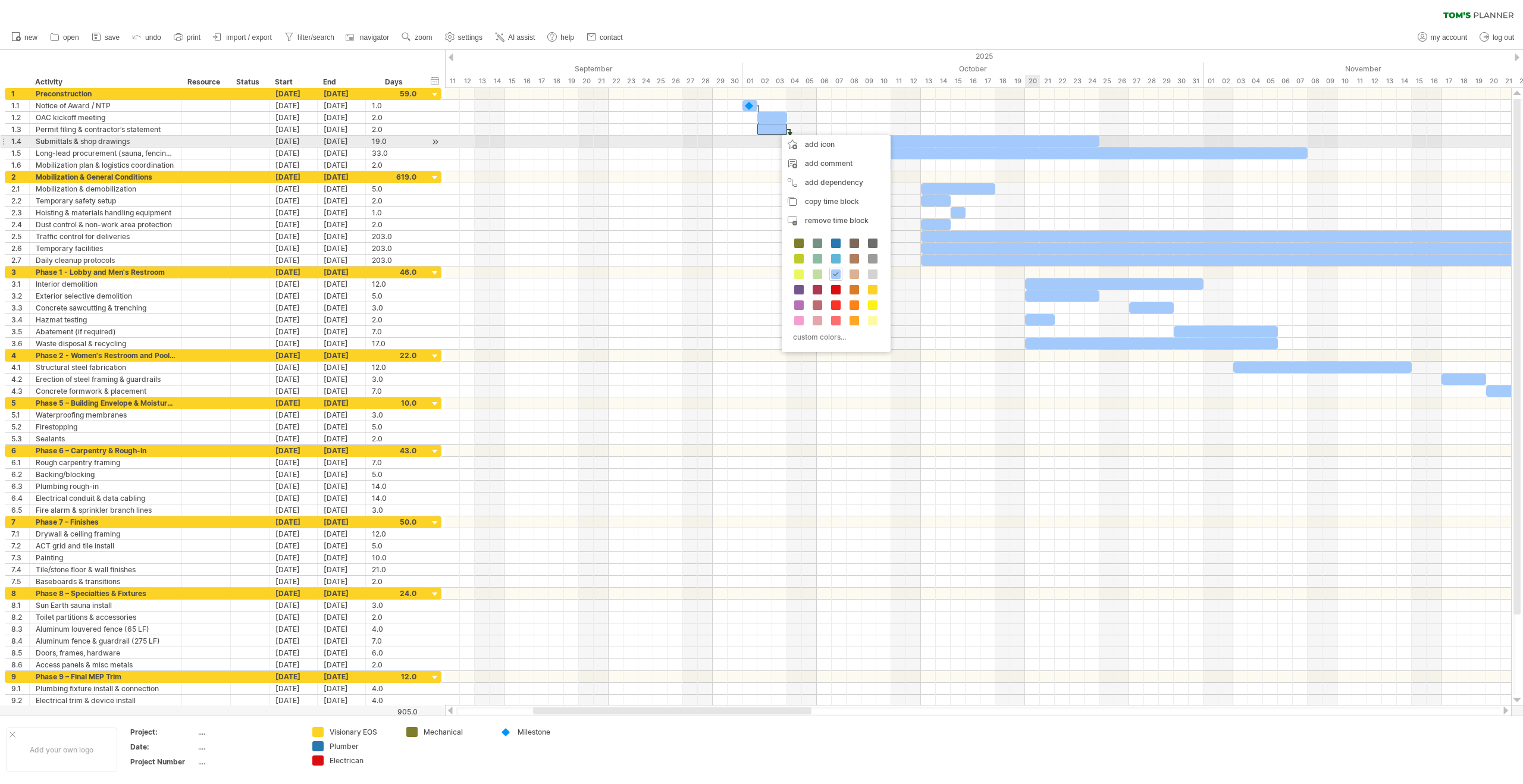
click at [1029, 144] on div at bounding box center [958, 141] width 283 height 11
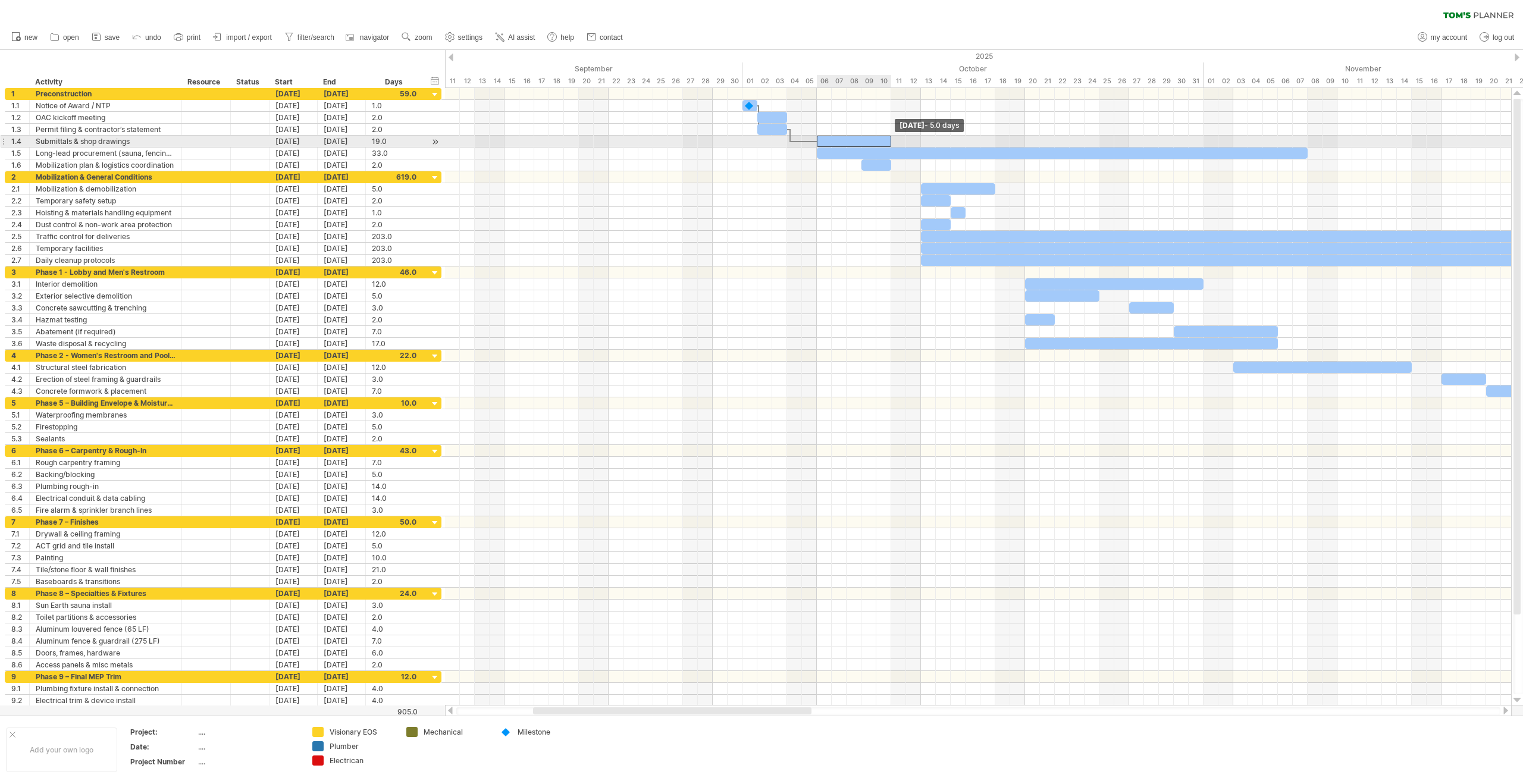
drag, startPoint x: 1099, startPoint y: 141, endPoint x: 892, endPoint y: 142, distance: 207.0
click at [892, 142] on span at bounding box center [891, 141] width 5 height 11
drag, startPoint x: 819, startPoint y: 152, endPoint x: 925, endPoint y: 151, distance: 106.0
click at [925, 151] on div at bounding box center [1114, 153] width 387 height 11
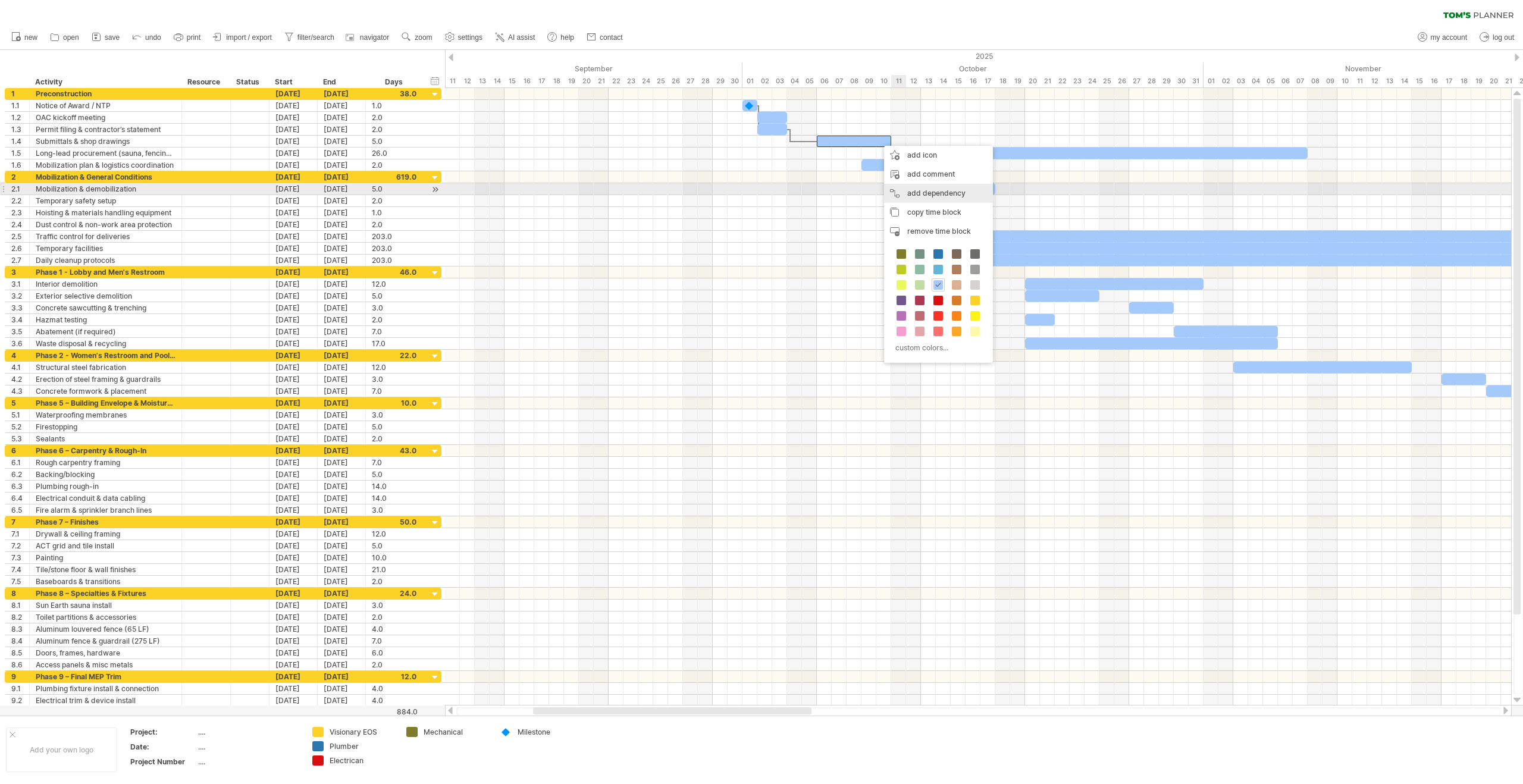
click at [951, 193] on div "add dependency You can use dependencies when you require tasks to be done in a …" at bounding box center [938, 193] width 109 height 19
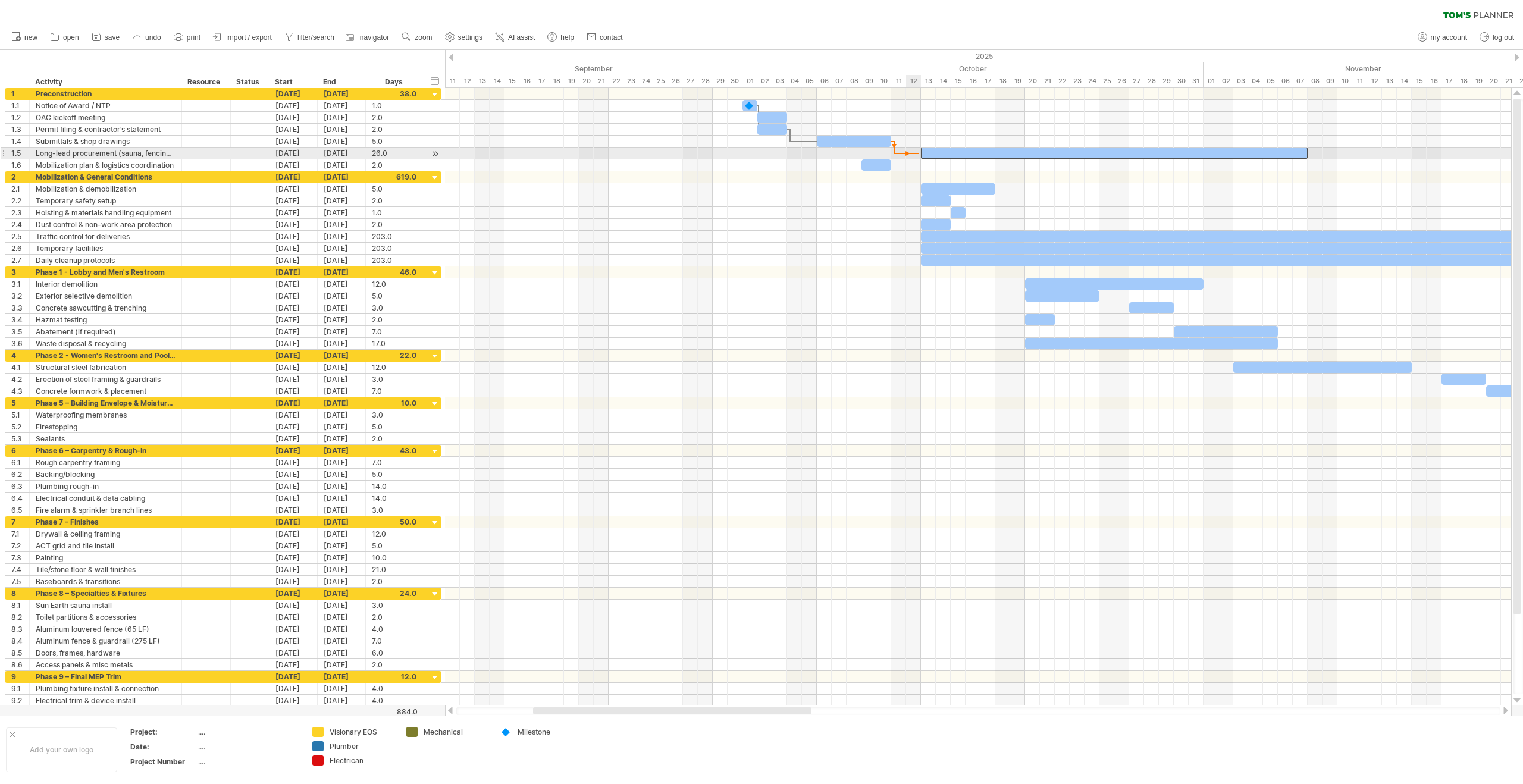
click at [919, 148] on span at bounding box center [921, 153] width 5 height 11
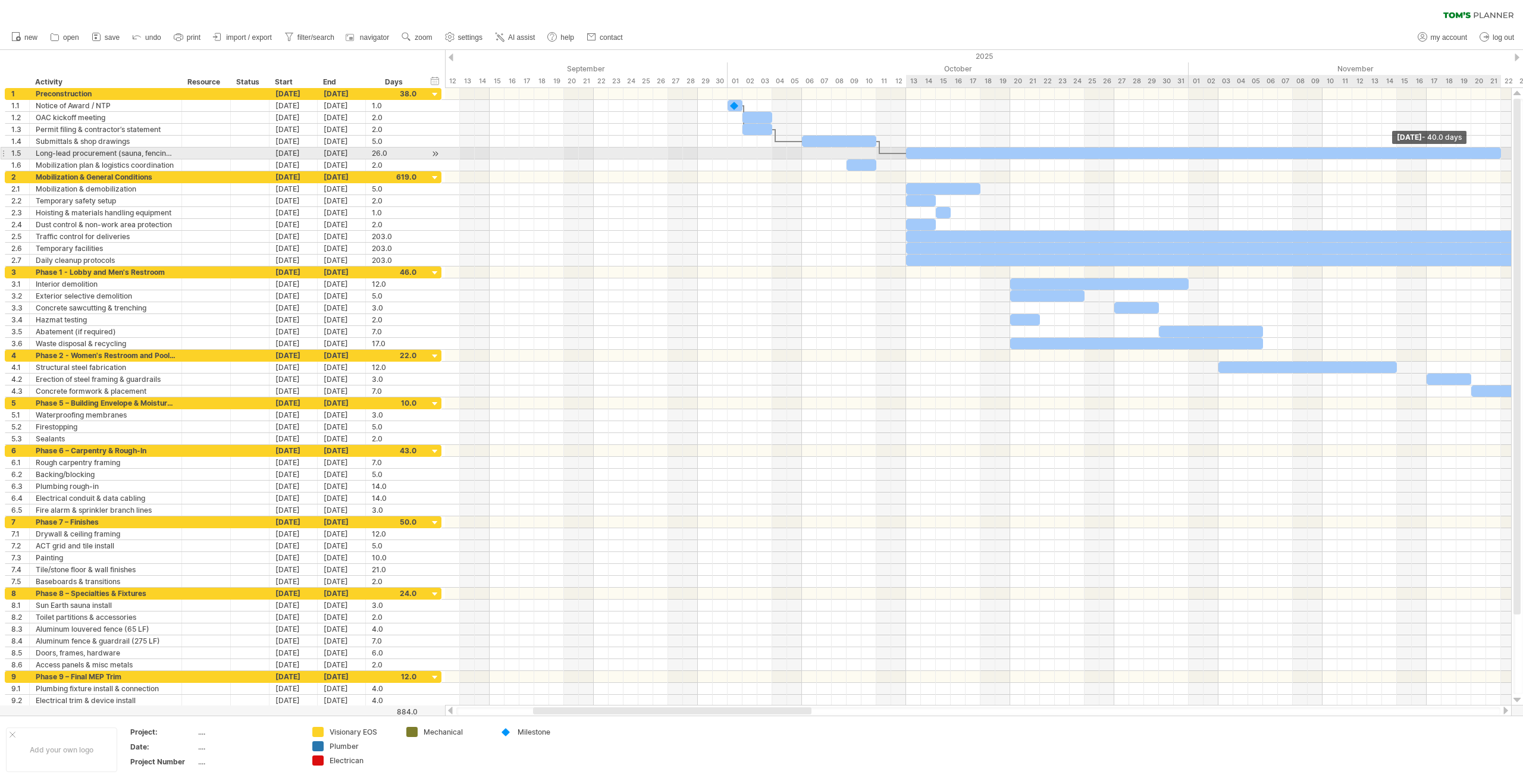
drag, startPoint x: 1305, startPoint y: 151, endPoint x: 1499, endPoint y: 155, distance: 194.0
click at [1499, 155] on span at bounding box center [1501, 153] width 5 height 11
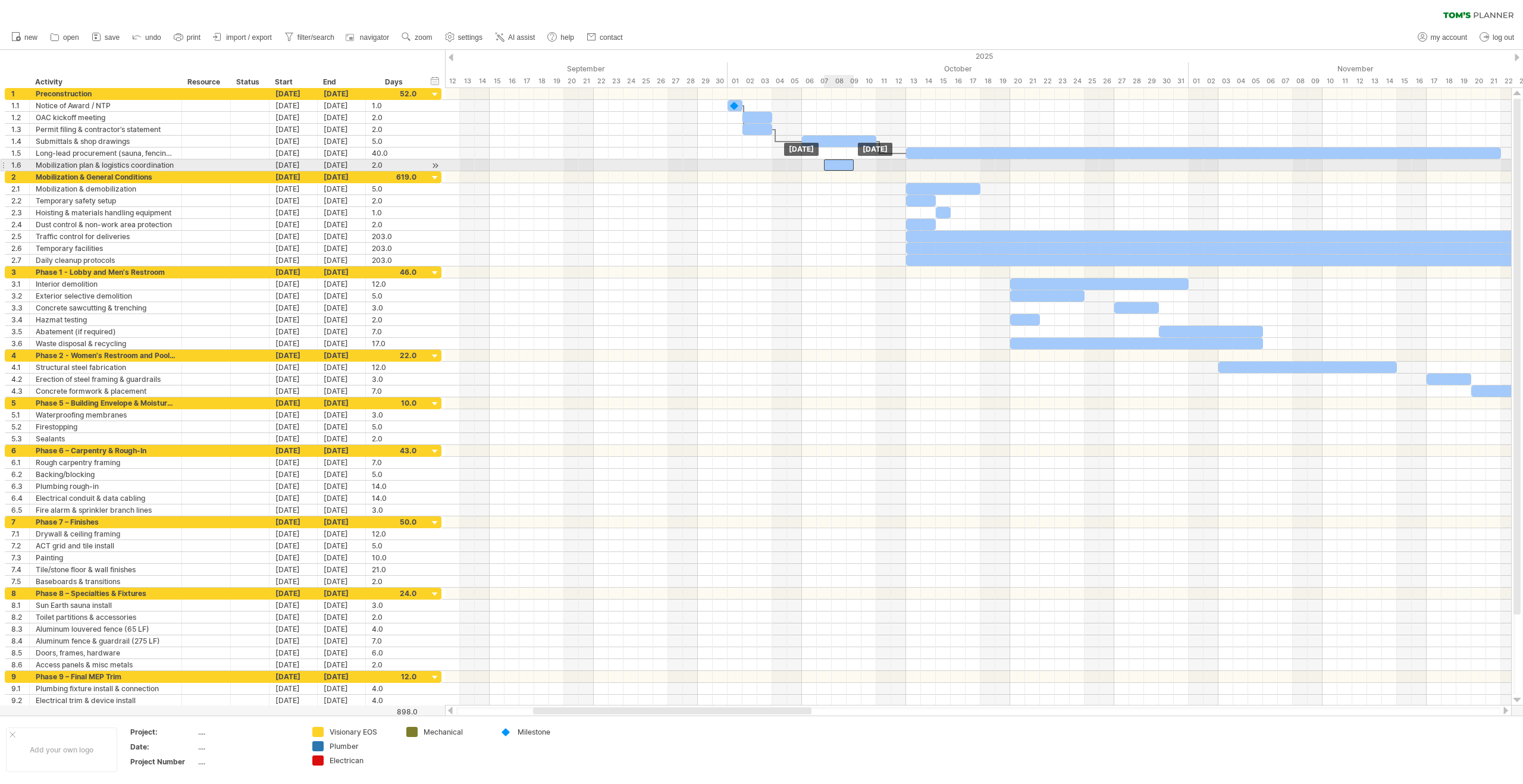
drag, startPoint x: 859, startPoint y: 165, endPoint x: 837, endPoint y: 166, distance: 22.0
click at [837, 166] on div at bounding box center [839, 165] width 30 height 11
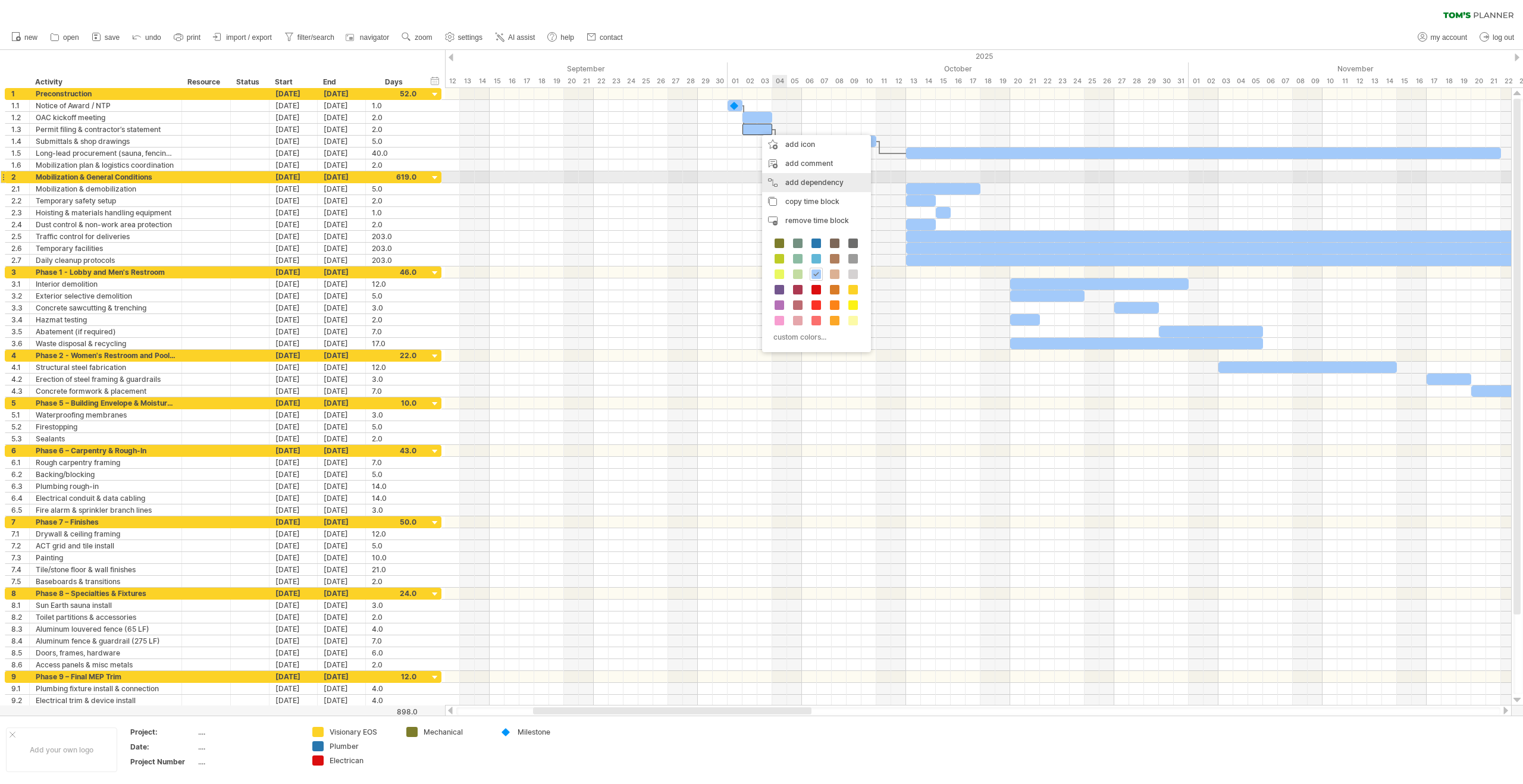
click at [819, 181] on div "add dependency You can use dependencies when you require tasks to be done in a …" at bounding box center [816, 183] width 109 height 19
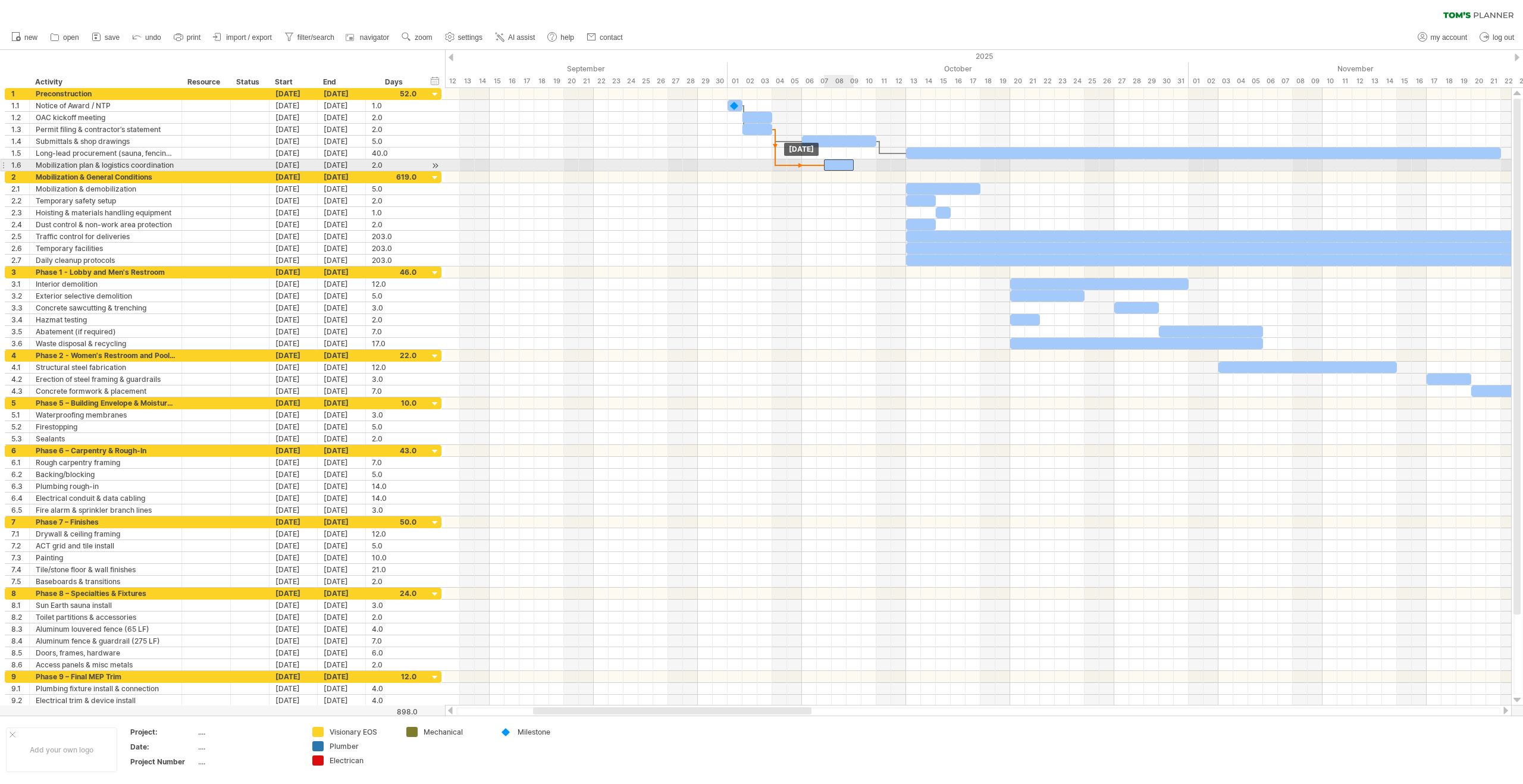
click at [826, 166] on span at bounding box center [824, 165] width 5 height 11
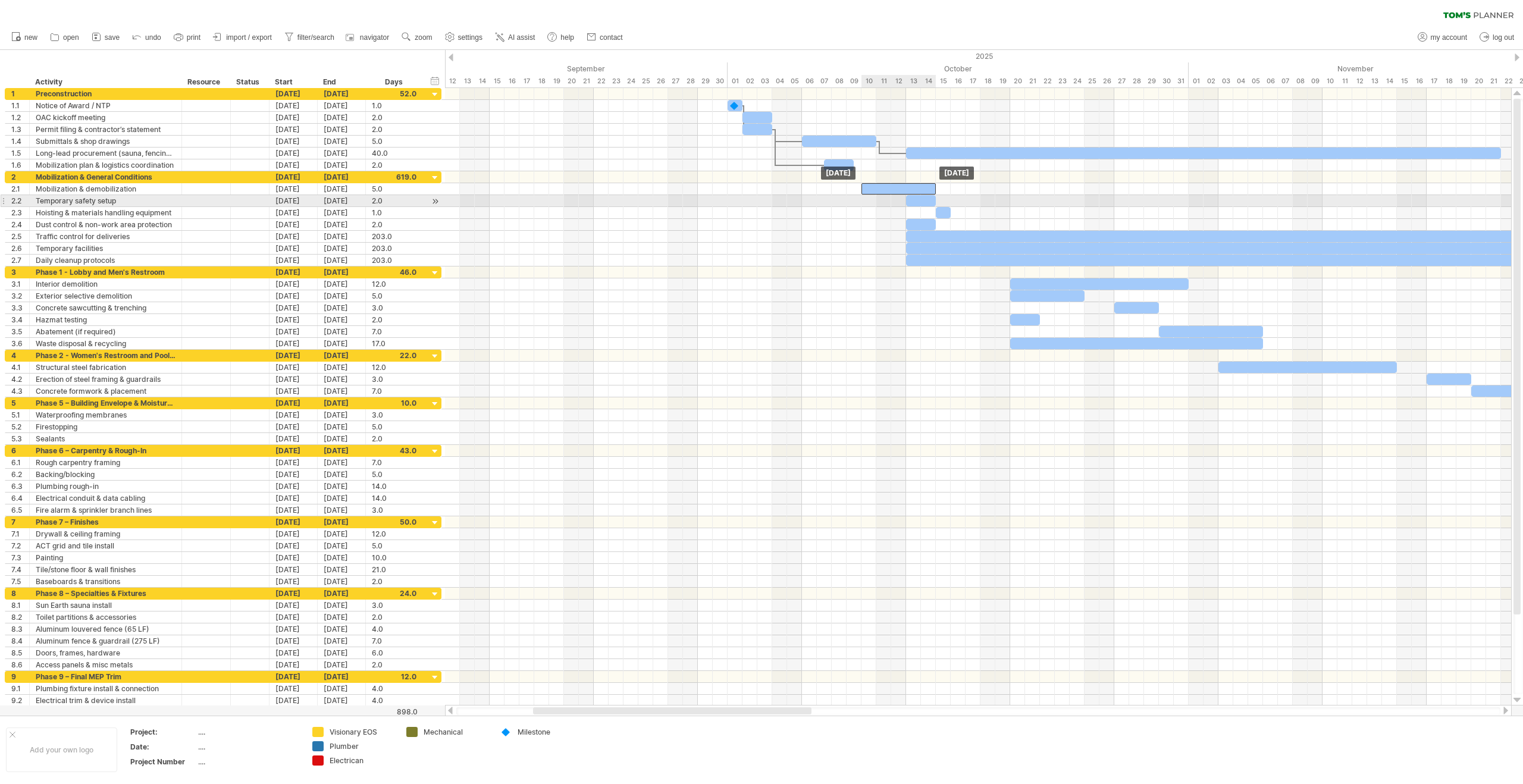
drag, startPoint x: 928, startPoint y: 191, endPoint x: 883, endPoint y: 196, distance: 45.3
click at [883, 196] on div "[DATE] [DATE]" at bounding box center [978, 397] width 1066 height 618
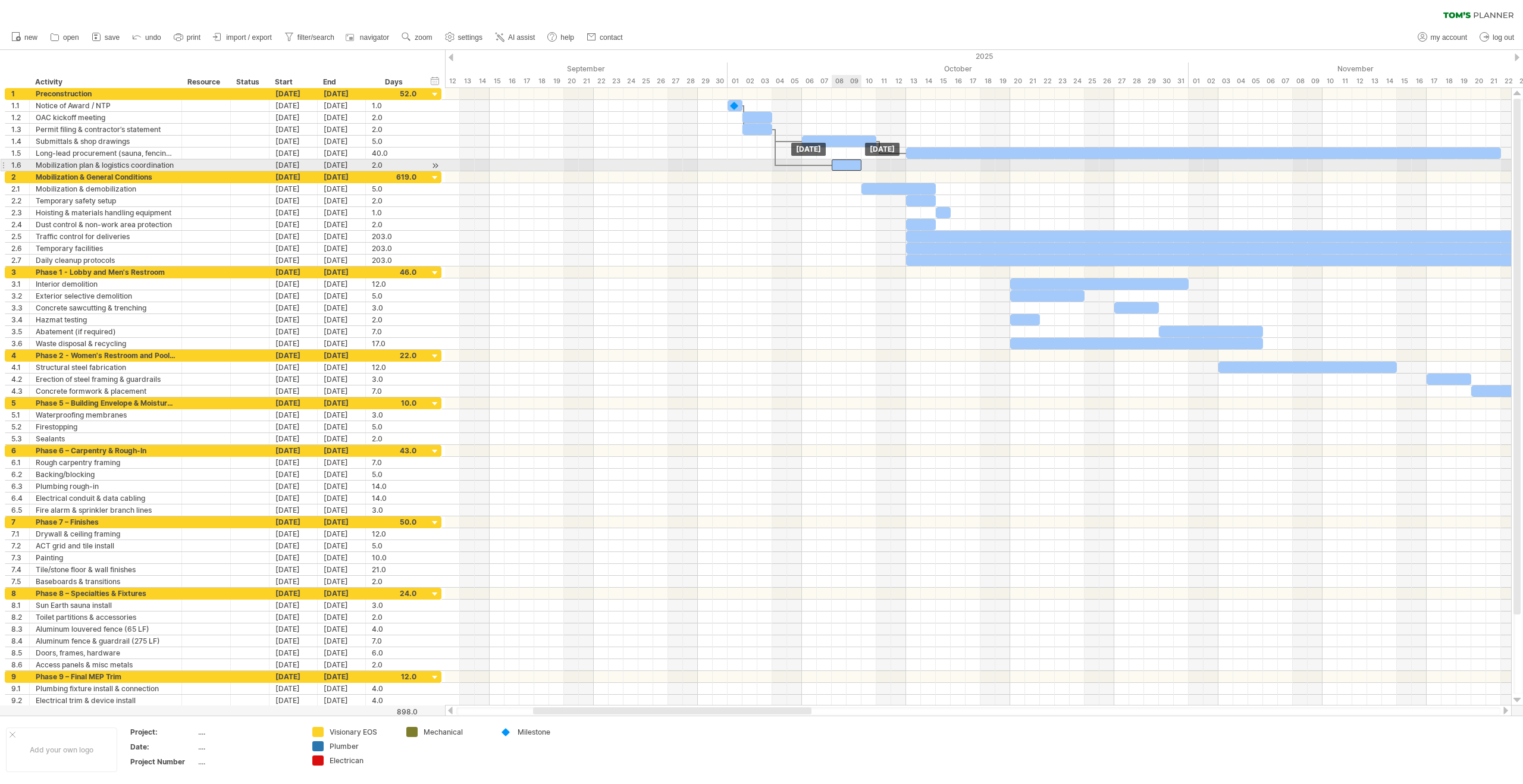
drag, startPoint x: 840, startPoint y: 167, endPoint x: 847, endPoint y: 167, distance: 7.0
click at [847, 167] on div at bounding box center [847, 165] width 30 height 11
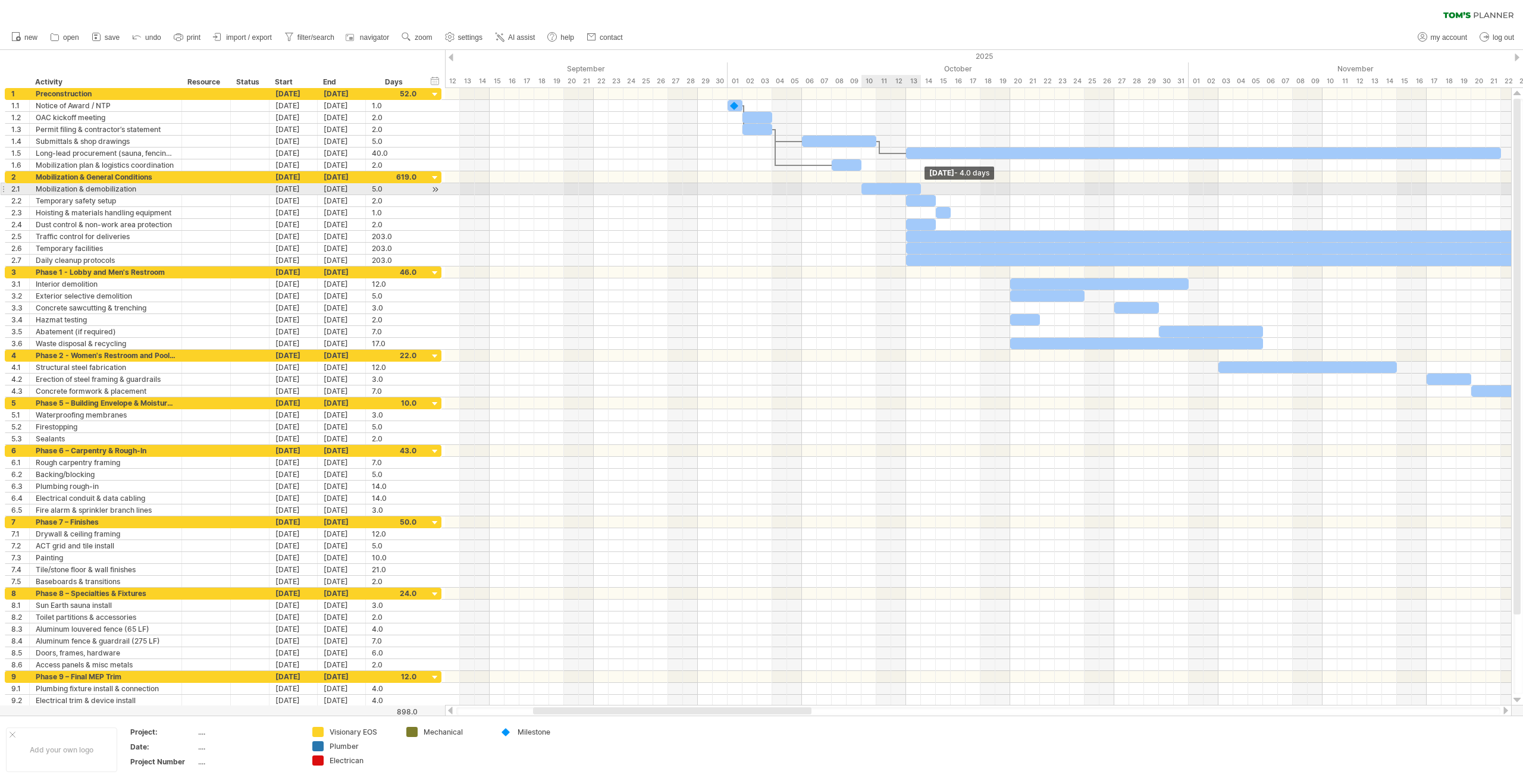
drag, startPoint x: 936, startPoint y: 189, endPoint x: 920, endPoint y: 189, distance: 16.0
click at [920, 189] on span at bounding box center [921, 189] width 5 height 11
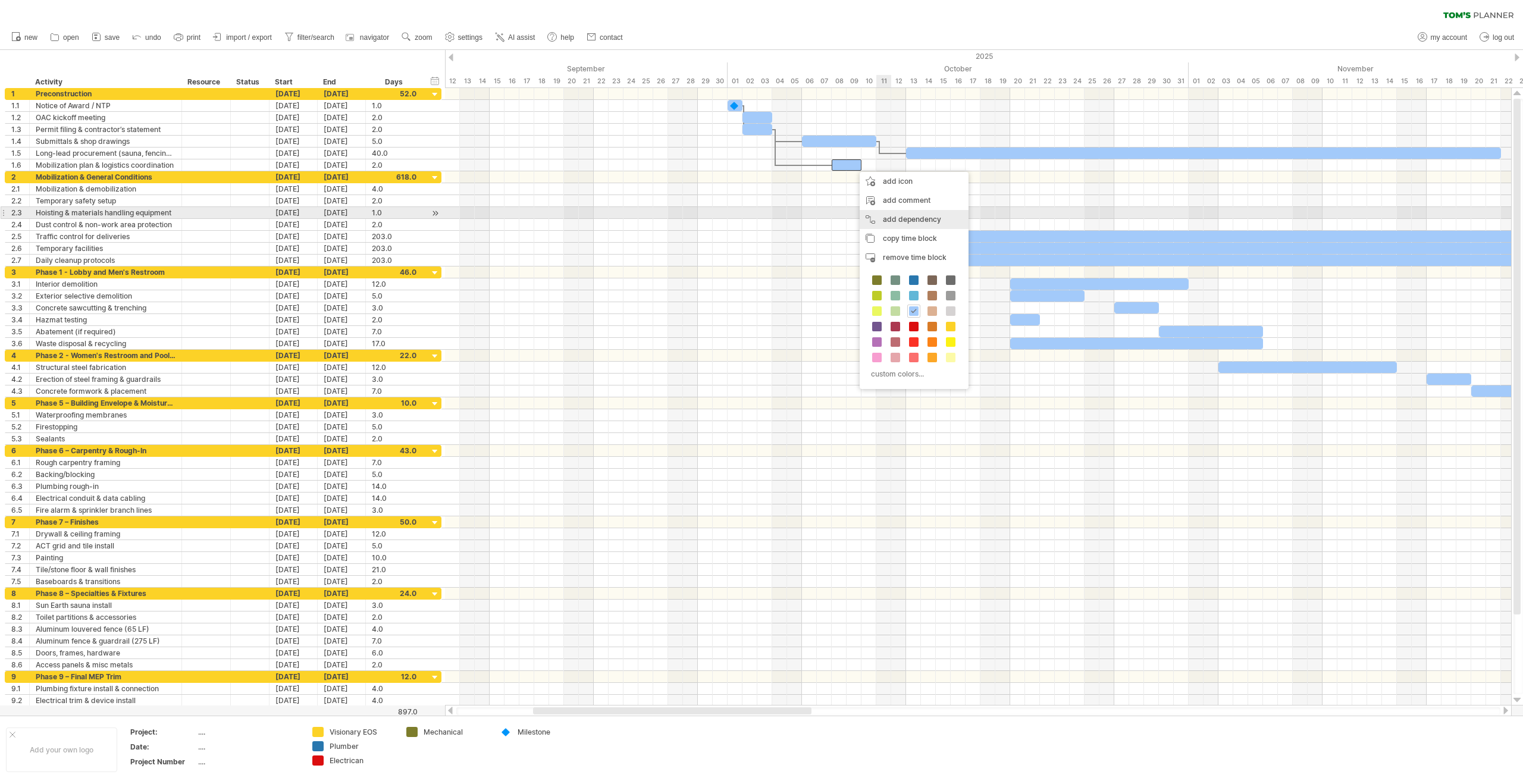
click at [908, 219] on div "add dependency You can use dependencies when you require tasks to be done in a …" at bounding box center [914, 219] width 109 height 19
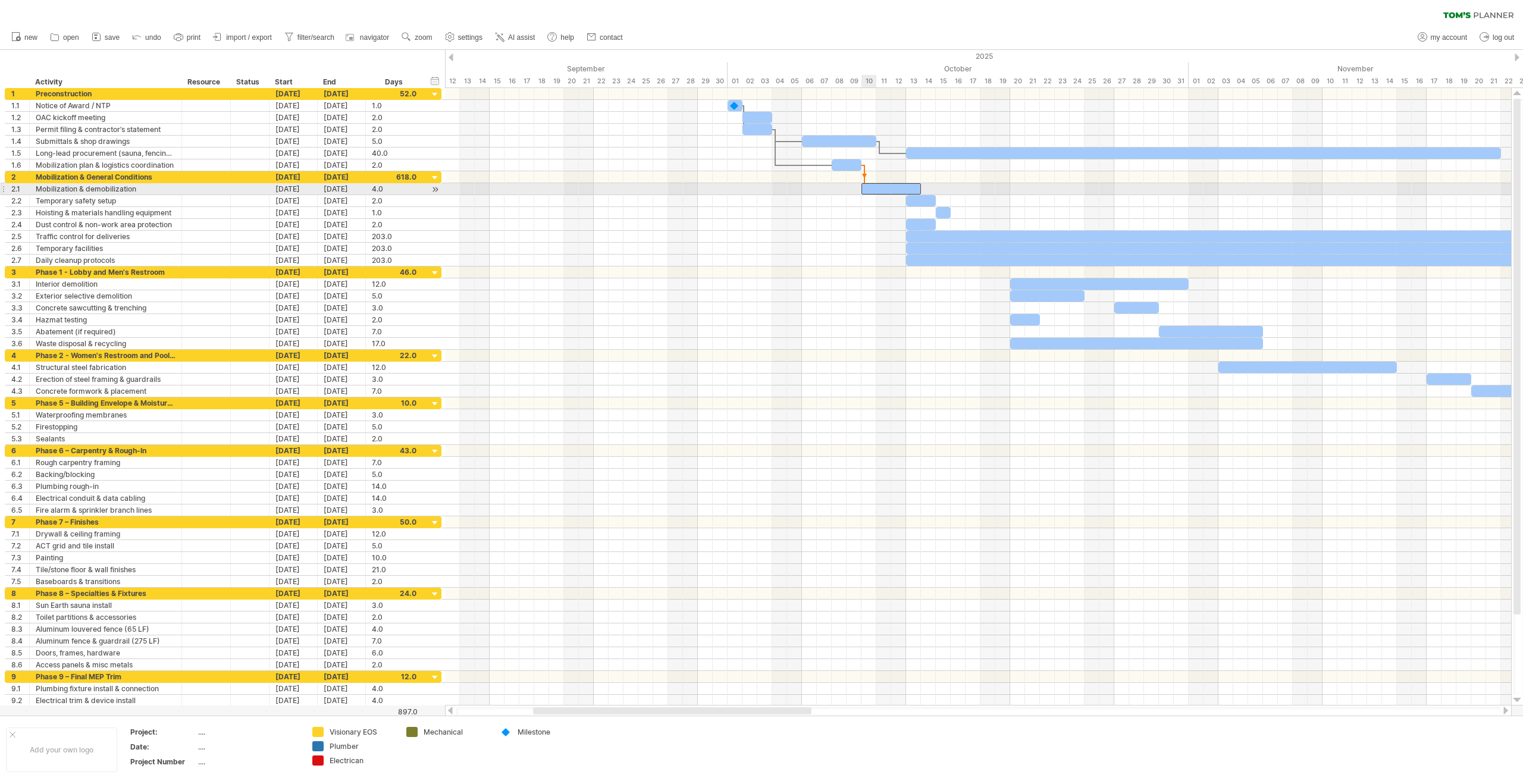
click at [868, 188] on div at bounding box center [891, 189] width 59 height 11
drag, startPoint x: 935, startPoint y: 201, endPoint x: 916, endPoint y: 201, distance: 19.0
click at [916, 201] on div at bounding box center [913, 201] width 15 height 11
click at [957, 185] on div at bounding box center [978, 189] width 1066 height 12
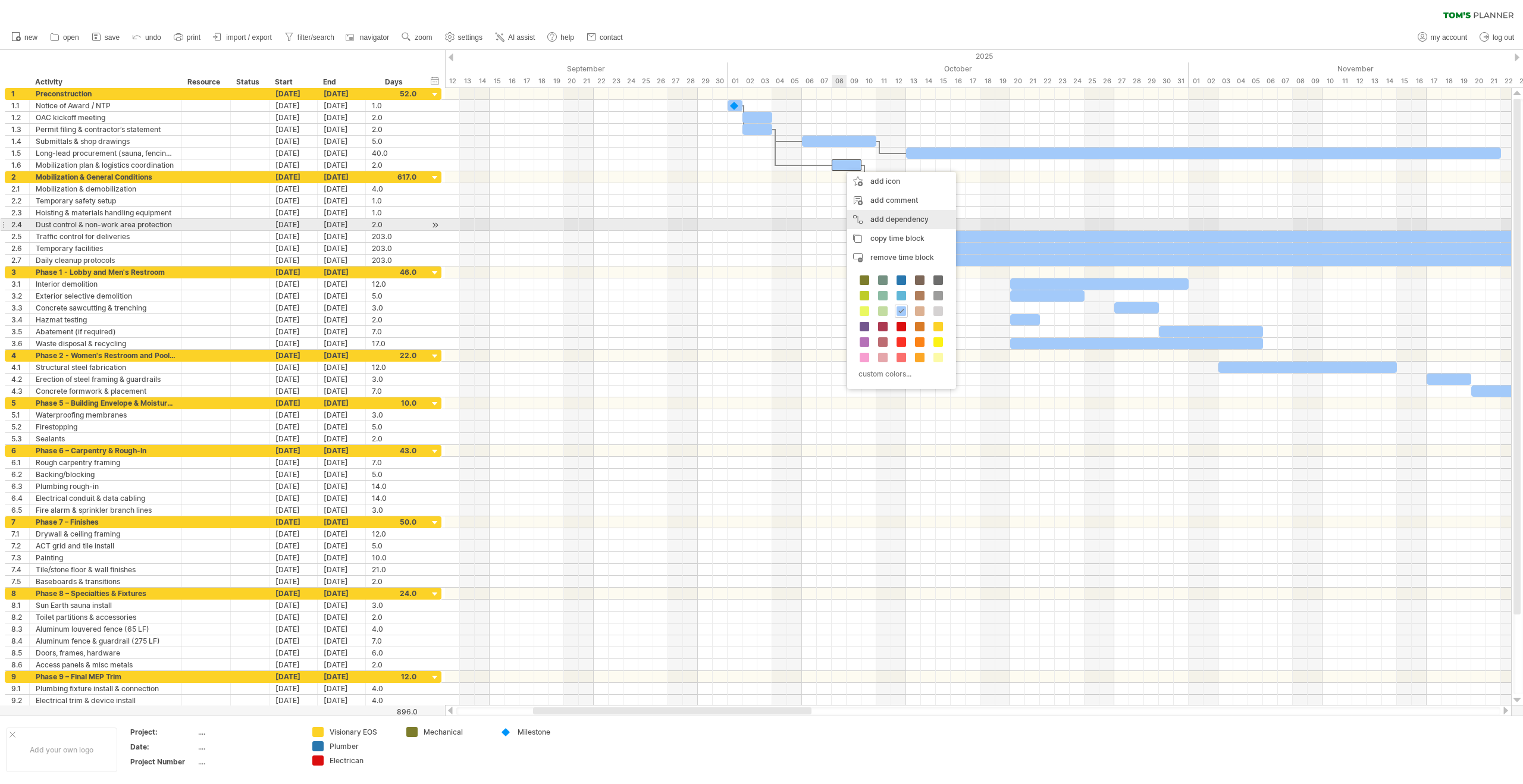
click at [914, 225] on div "add dependency You can use dependencies when you require tasks to be done in a …" at bounding box center [901, 219] width 109 height 19
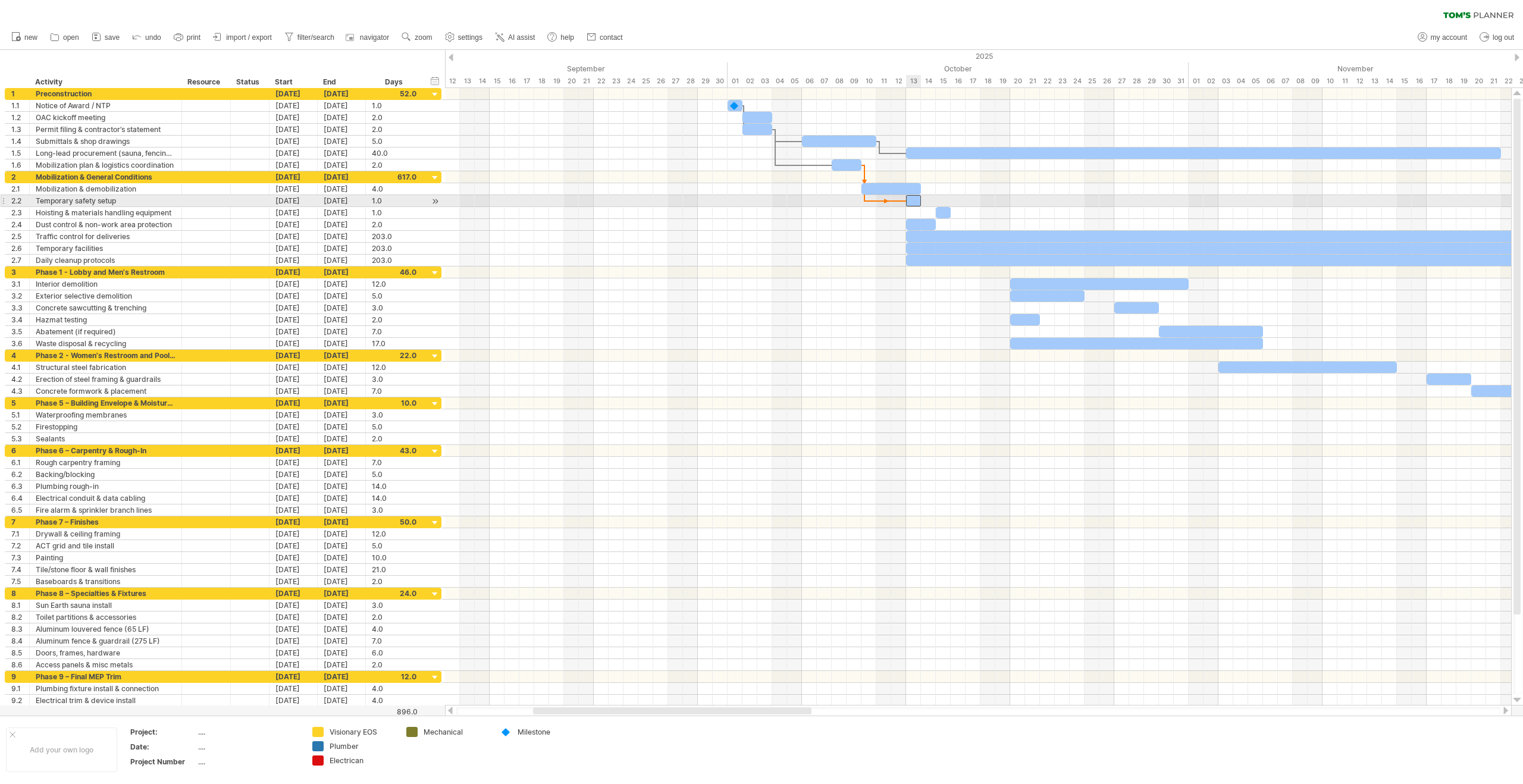
click at [908, 204] on span at bounding box center [906, 201] width 5 height 11
drag, startPoint x: 946, startPoint y: 213, endPoint x: 933, endPoint y: 216, distance: 13.3
click at [933, 216] on div at bounding box center [928, 212] width 15 height 11
click at [915, 189] on div at bounding box center [891, 189] width 59 height 11
drag, startPoint x: 919, startPoint y: 189, endPoint x: 936, endPoint y: 189, distance: 17.0
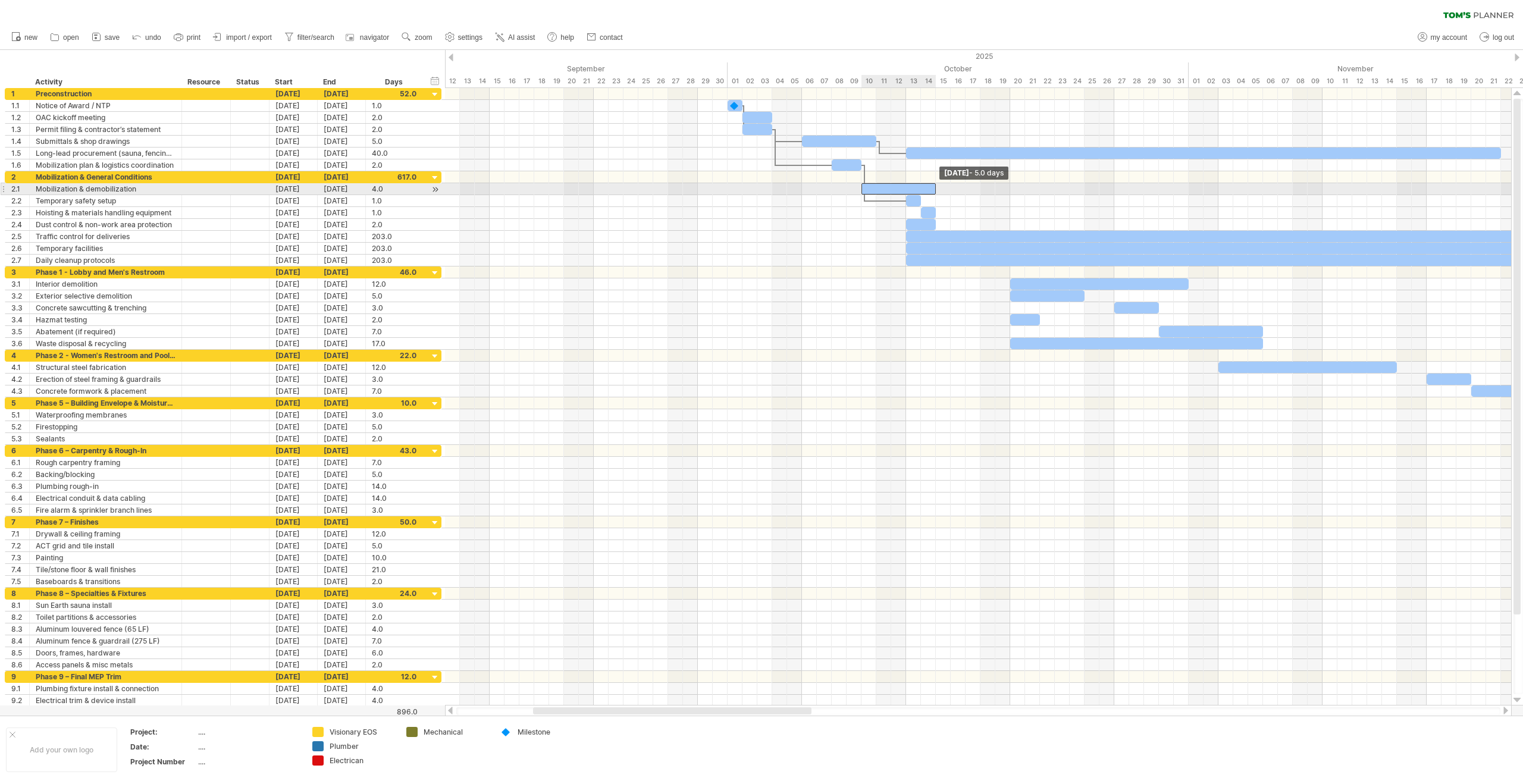
click at [936, 189] on span at bounding box center [936, 189] width 5 height 11
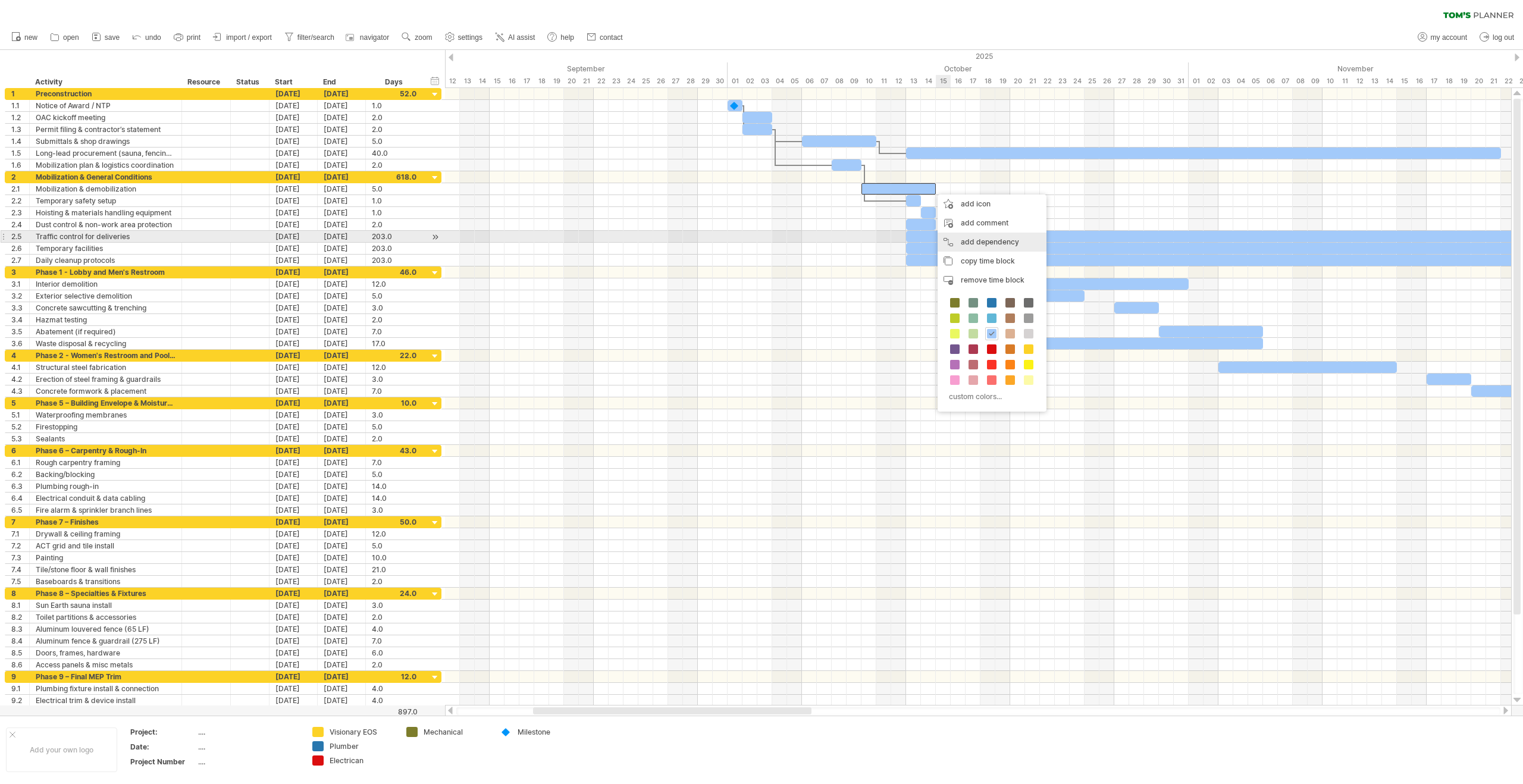
click at [978, 242] on div "add dependency You can use dependencies when you require tasks to be done in a …" at bounding box center [992, 242] width 109 height 19
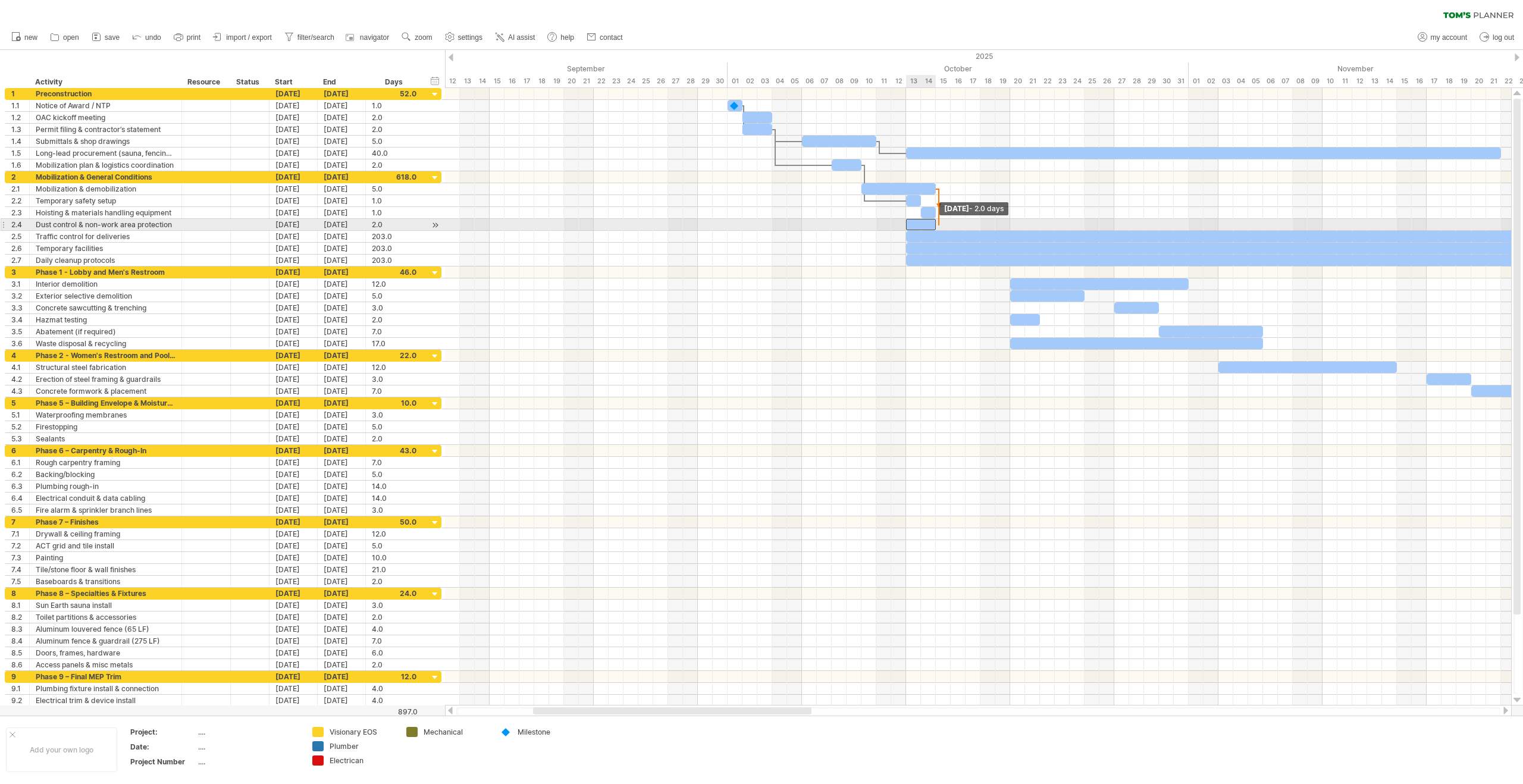
click at [937, 219] on span at bounding box center [936, 224] width 5 height 11
click at [970, 213] on div "remove dependency" at bounding box center [995, 210] width 102 height 19
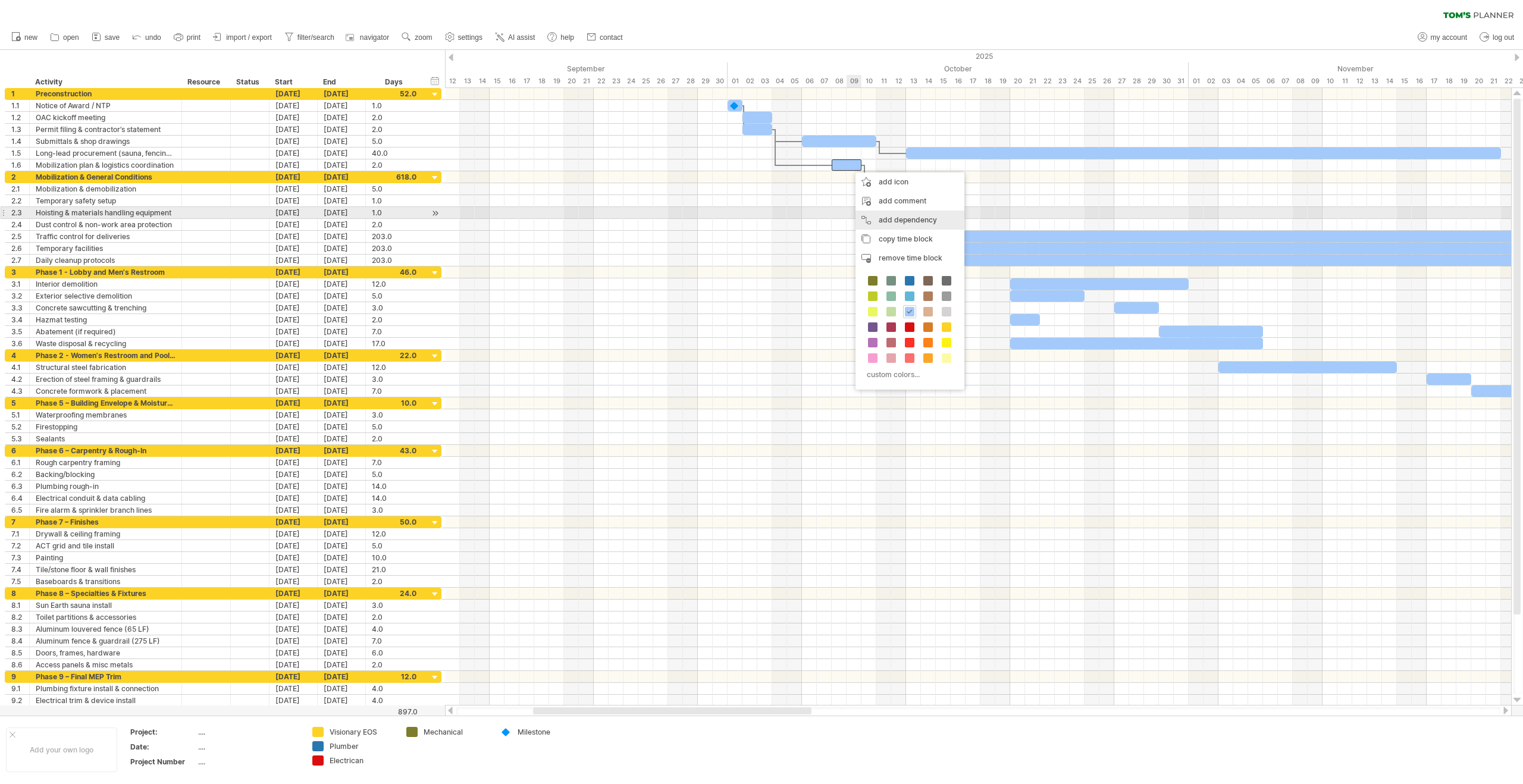
click at [895, 219] on div "add dependency You can use dependencies when you require tasks to be done in a …" at bounding box center [910, 220] width 109 height 19
click at [926, 212] on div at bounding box center [928, 212] width 15 height 11
click at [891, 223] on div "add dependency You can use dependencies when you require tasks to be done in a …" at bounding box center [916, 220] width 109 height 19
click at [918, 226] on div at bounding box center [921, 224] width 30 height 11
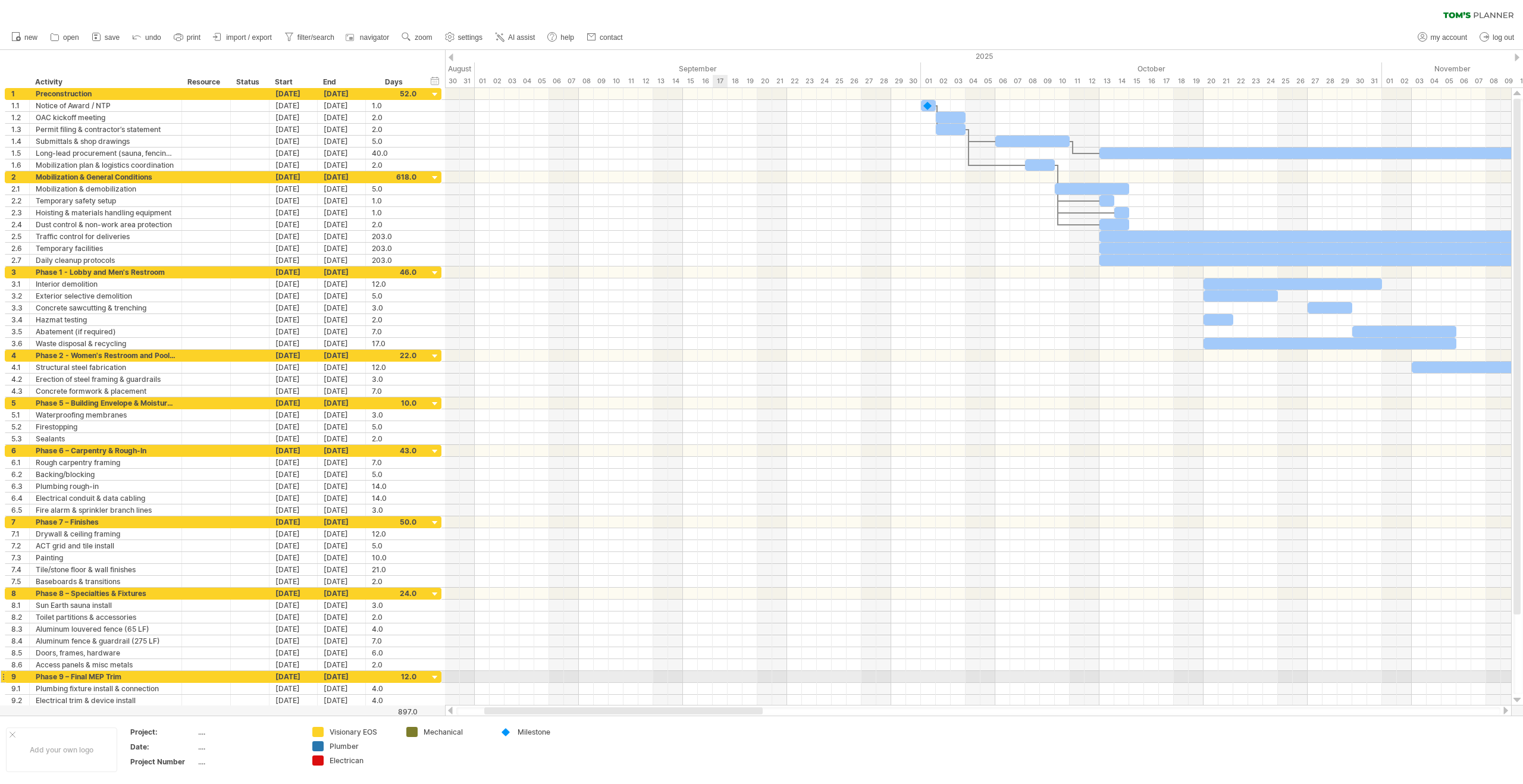
drag, startPoint x: 765, startPoint y: 713, endPoint x: 678, endPoint y: 673, distance: 95.8
click at [681, 675] on div "Trying to reach [DOMAIN_NAME] Connected again... 0% clear filter new 1" at bounding box center [762, 392] width 1523 height 784
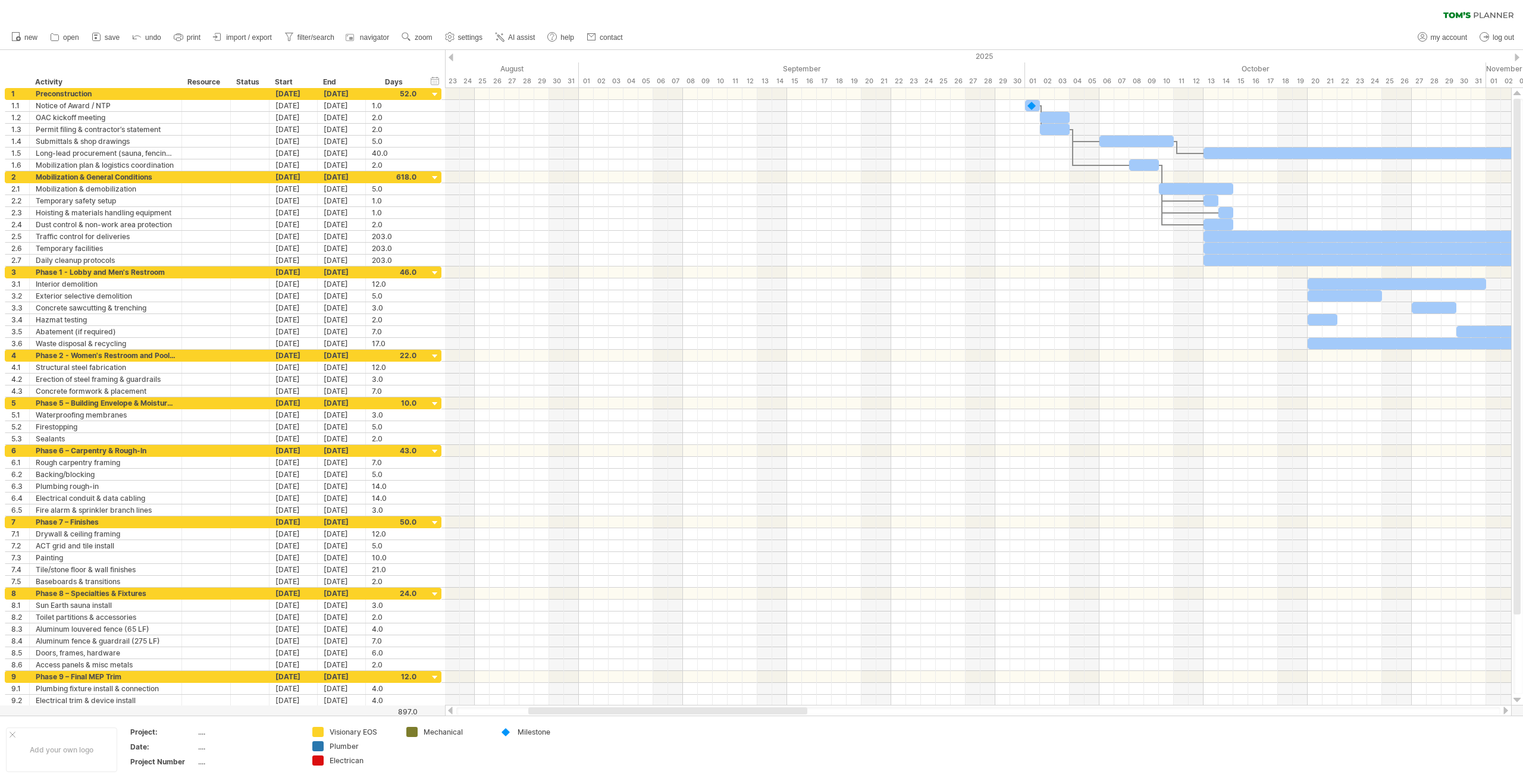
click at [462, 41] on link "settings" at bounding box center [464, 37] width 44 height 16
select select "*"
select select "**"
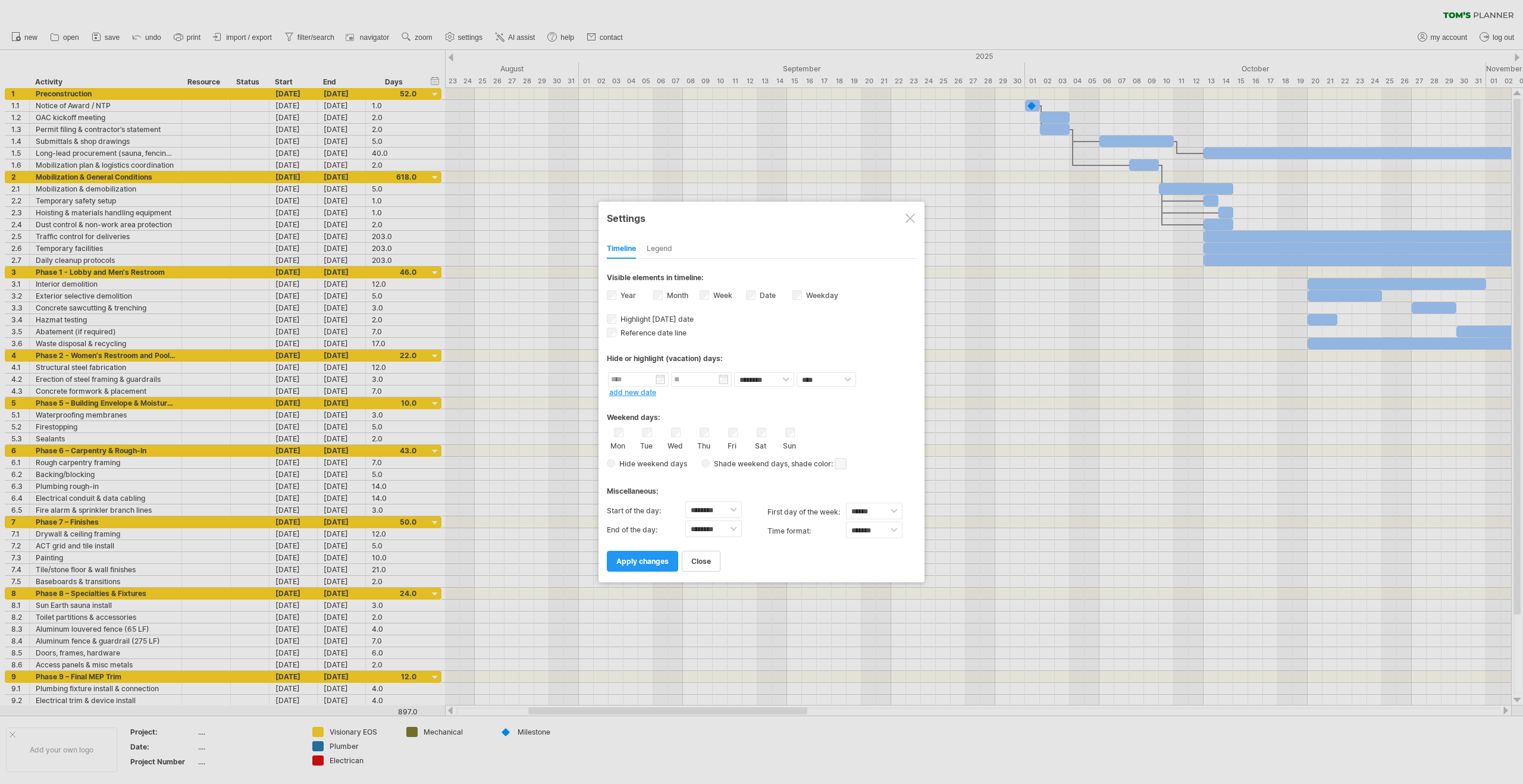
click at [651, 397] on div "**********" at bounding box center [762, 415] width 309 height 312
click at [649, 390] on link "add new date" at bounding box center [633, 392] width 47 height 9
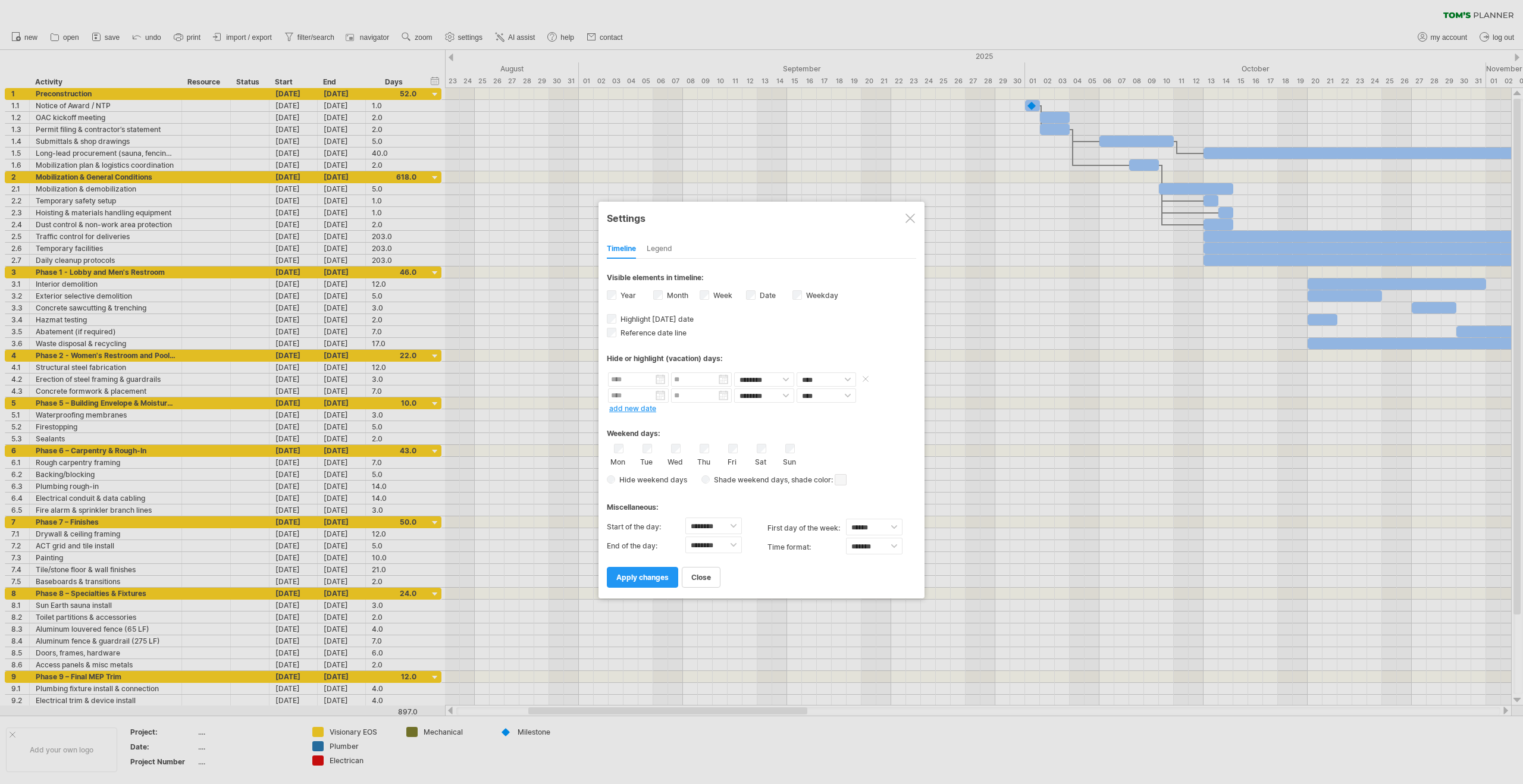
click at [644, 380] on input "text" at bounding box center [639, 380] width 61 height 14
click at [719, 390] on link "next" at bounding box center [721, 393] width 9 height 9
click at [688, 472] on link "27" at bounding box center [688, 472] width 11 height 11
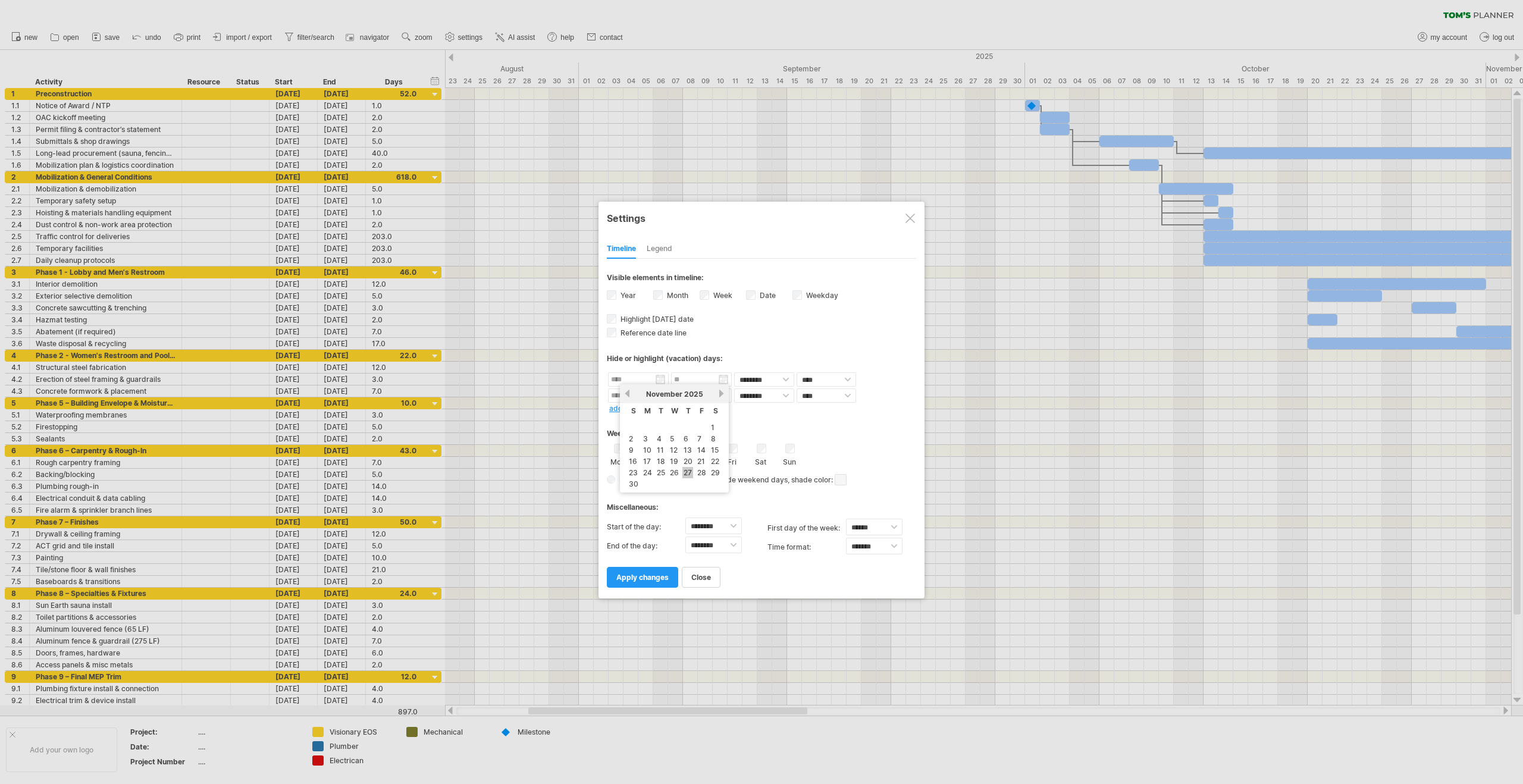
type input "********"
click at [726, 379] on input "********" at bounding box center [701, 380] width 61 height 14
drag, startPoint x: 766, startPoint y: 473, endPoint x: 770, endPoint y: 444, distance: 29.3
click at [766, 473] on link "28" at bounding box center [765, 472] width 11 height 11
type input "********"
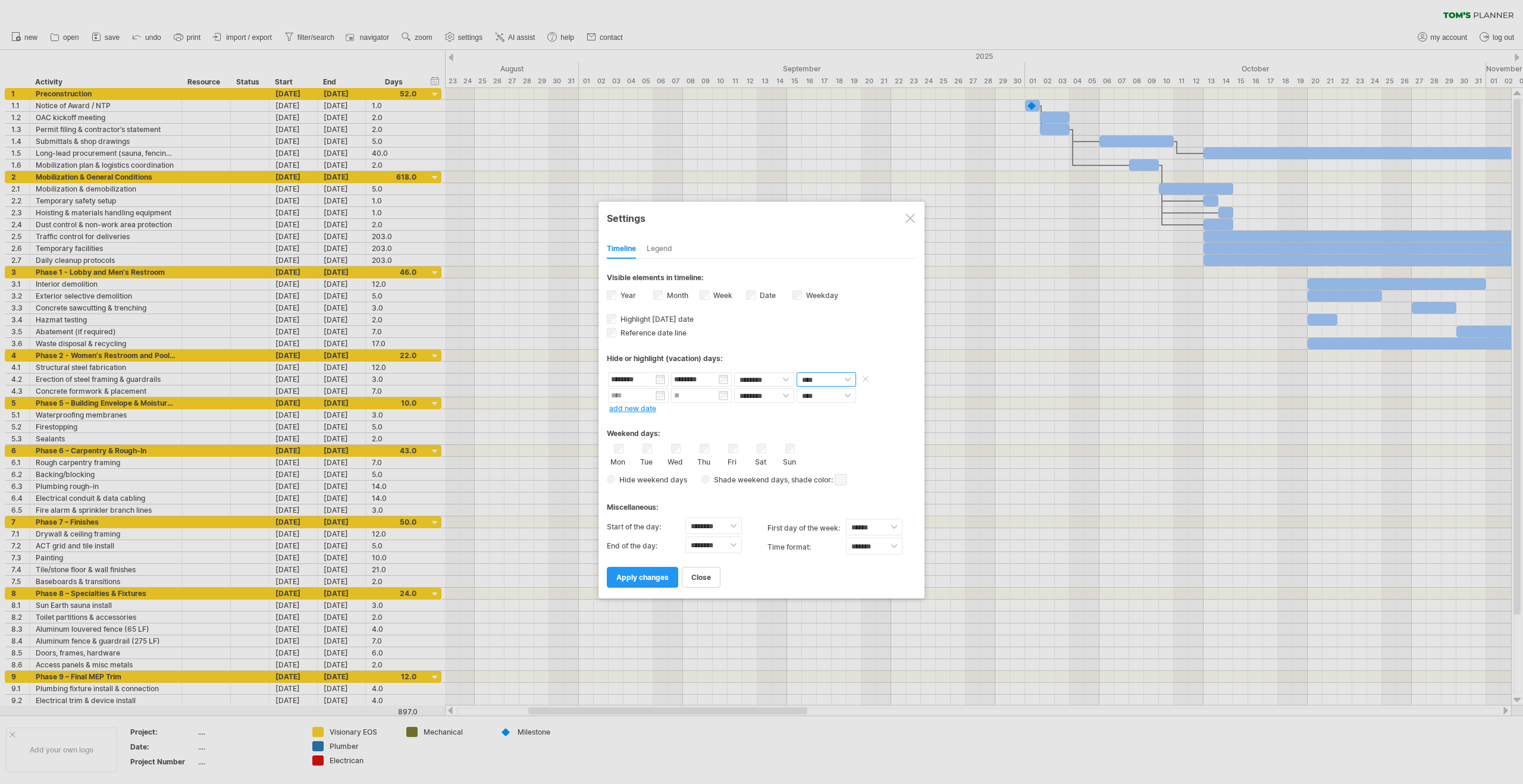
click at [842, 381] on select "**** *****" at bounding box center [826, 380] width 59 height 14
select select "*"
click at [797, 372] on select "**** *****" at bounding box center [826, 380] width 59 height 14
click at [870, 379] on span at bounding box center [869, 379] width 17 height 14
click at [966, 408] on span at bounding box center [967, 413] width 9 height 9
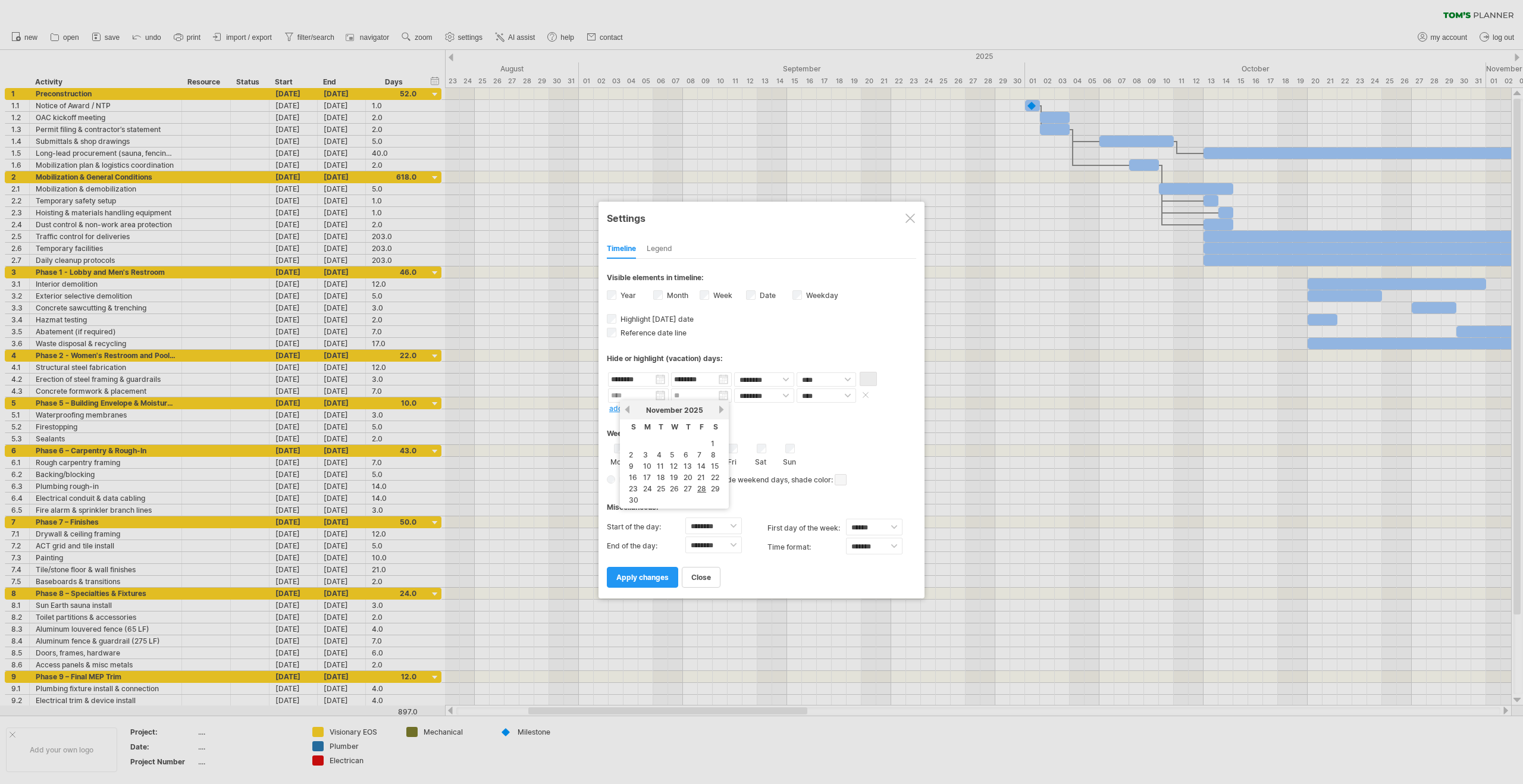
click at [631, 394] on input "text" at bounding box center [639, 395] width 61 height 14
click at [722, 413] on link "next" at bounding box center [721, 409] width 9 height 9
click at [628, 411] on link "previous" at bounding box center [627, 409] width 9 height 9
click at [678, 455] on link "10" at bounding box center [675, 454] width 11 height 11
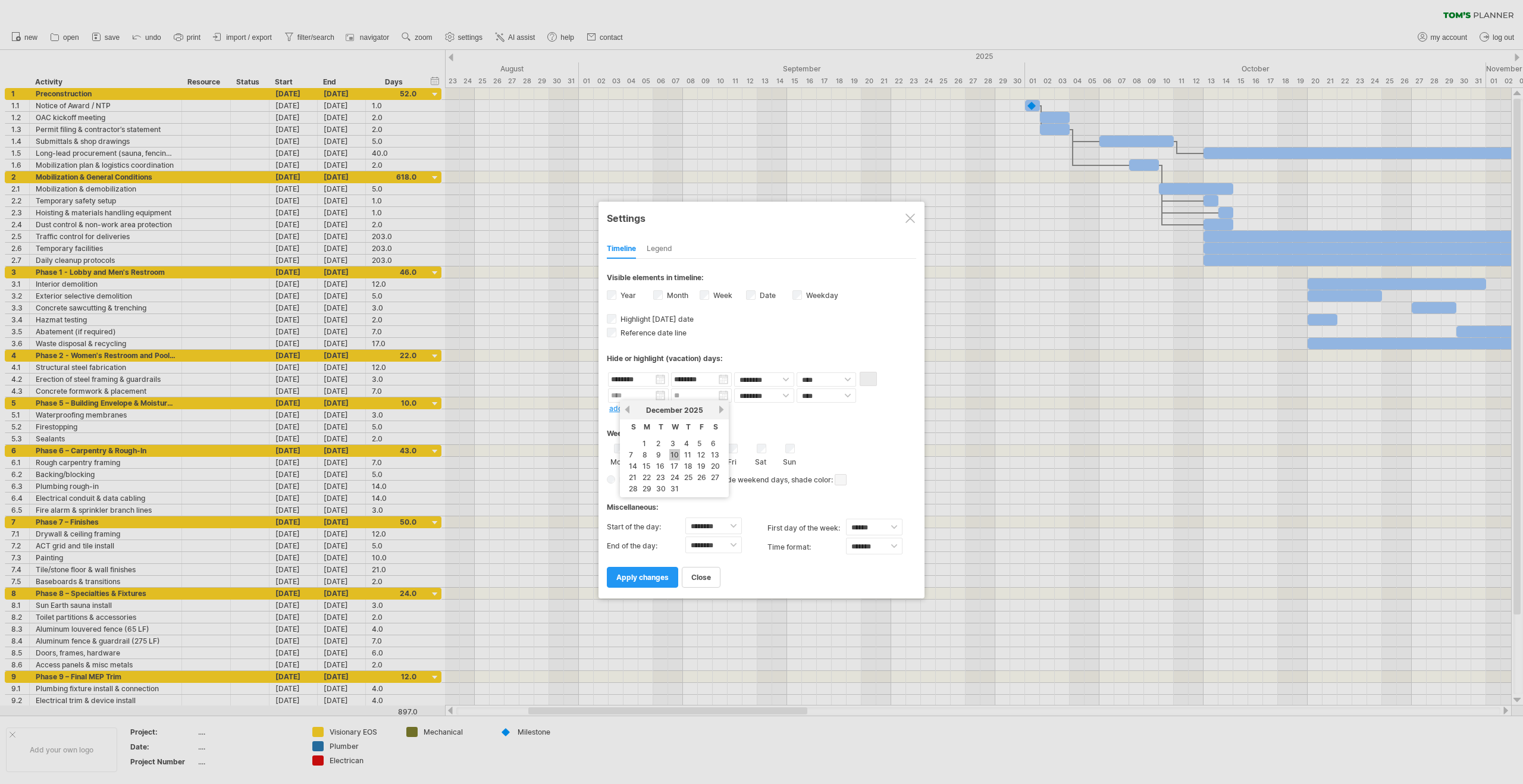
type input "********"
click at [726, 397] on input "********" at bounding box center [701, 395] width 61 height 14
click at [786, 408] on link "next" at bounding box center [784, 409] width 9 height 9
click at [776, 459] on link "10" at bounding box center [779, 454] width 11 height 11
type input "********"
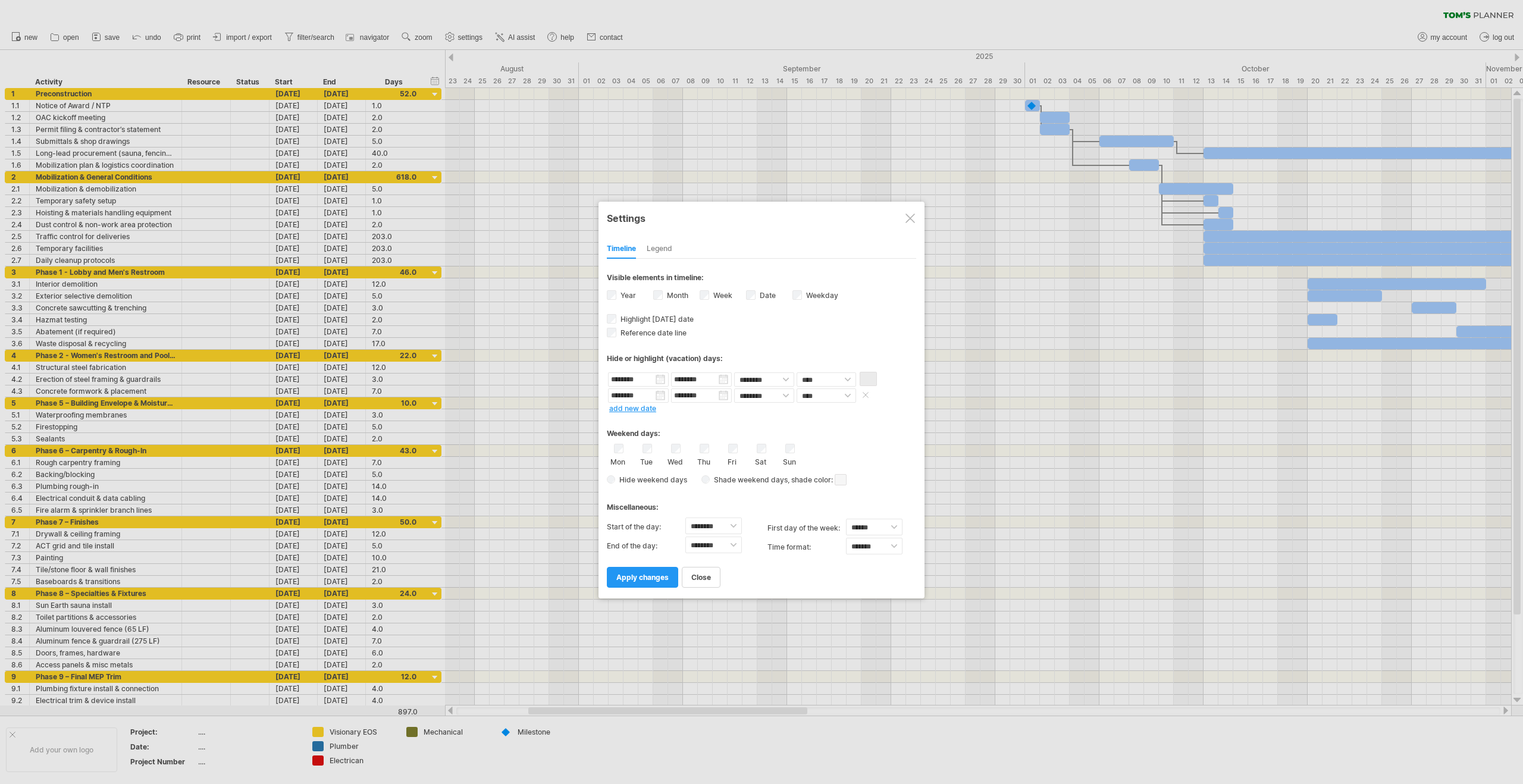
click at [662, 398] on input "********" at bounding box center [639, 395] width 61 height 14
click at [719, 474] on link "27" at bounding box center [715, 477] width 11 height 11
click at [719, 474] on div "Hide weekend days Shade weekend days , shade color: You can choose to shade the…" at bounding box center [762, 479] width 309 height 17
click at [657, 394] on input "********" at bounding box center [639, 395] width 61 height 14
click at [717, 468] on link "20" at bounding box center [715, 466] width 11 height 11
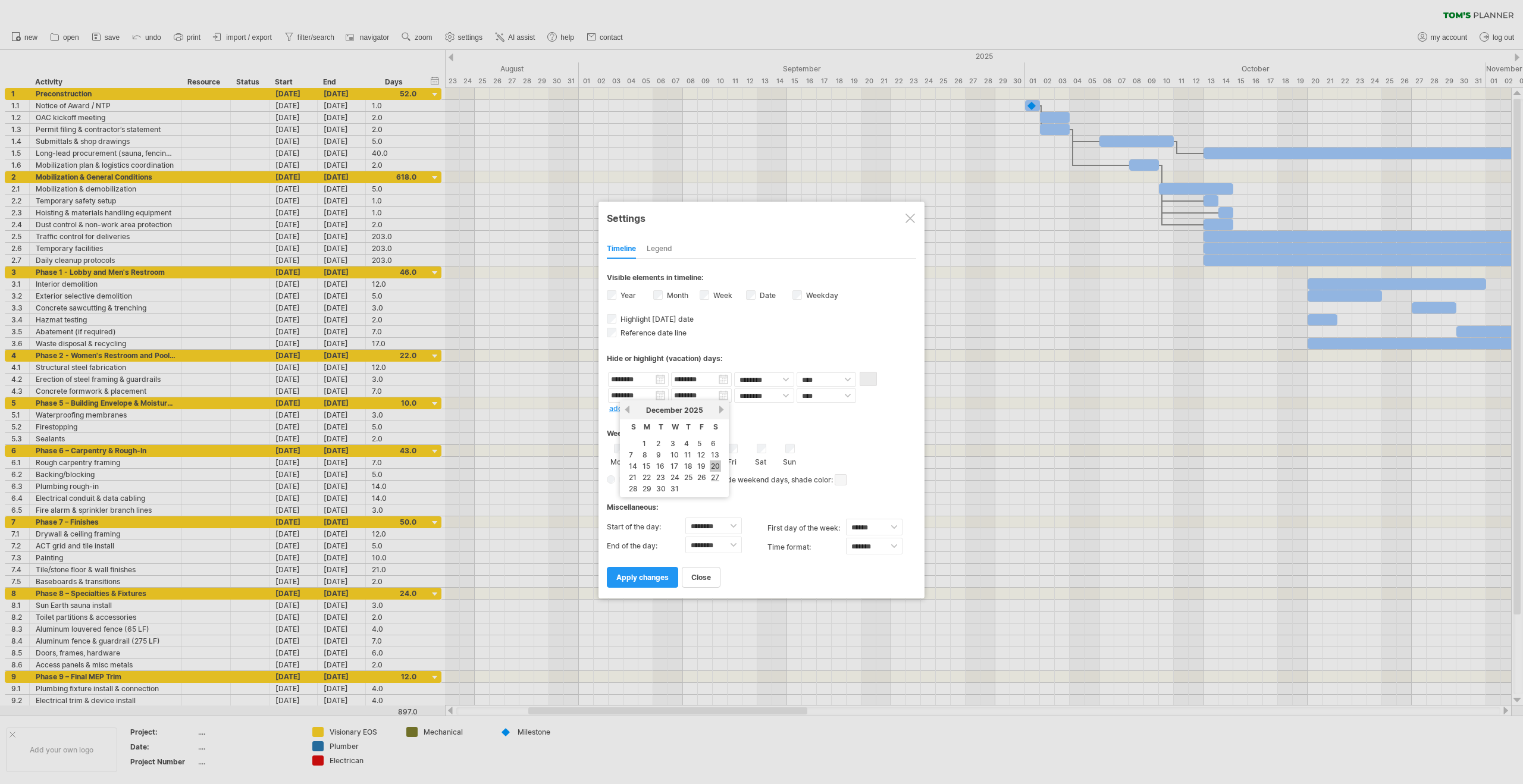
type input "********"
click at [838, 394] on select "**** *****" at bounding box center [826, 395] width 59 height 14
select select "*"
click at [797, 388] on select "**** *****" at bounding box center [826, 395] width 59 height 14
click at [874, 394] on span at bounding box center [869, 395] width 17 height 14
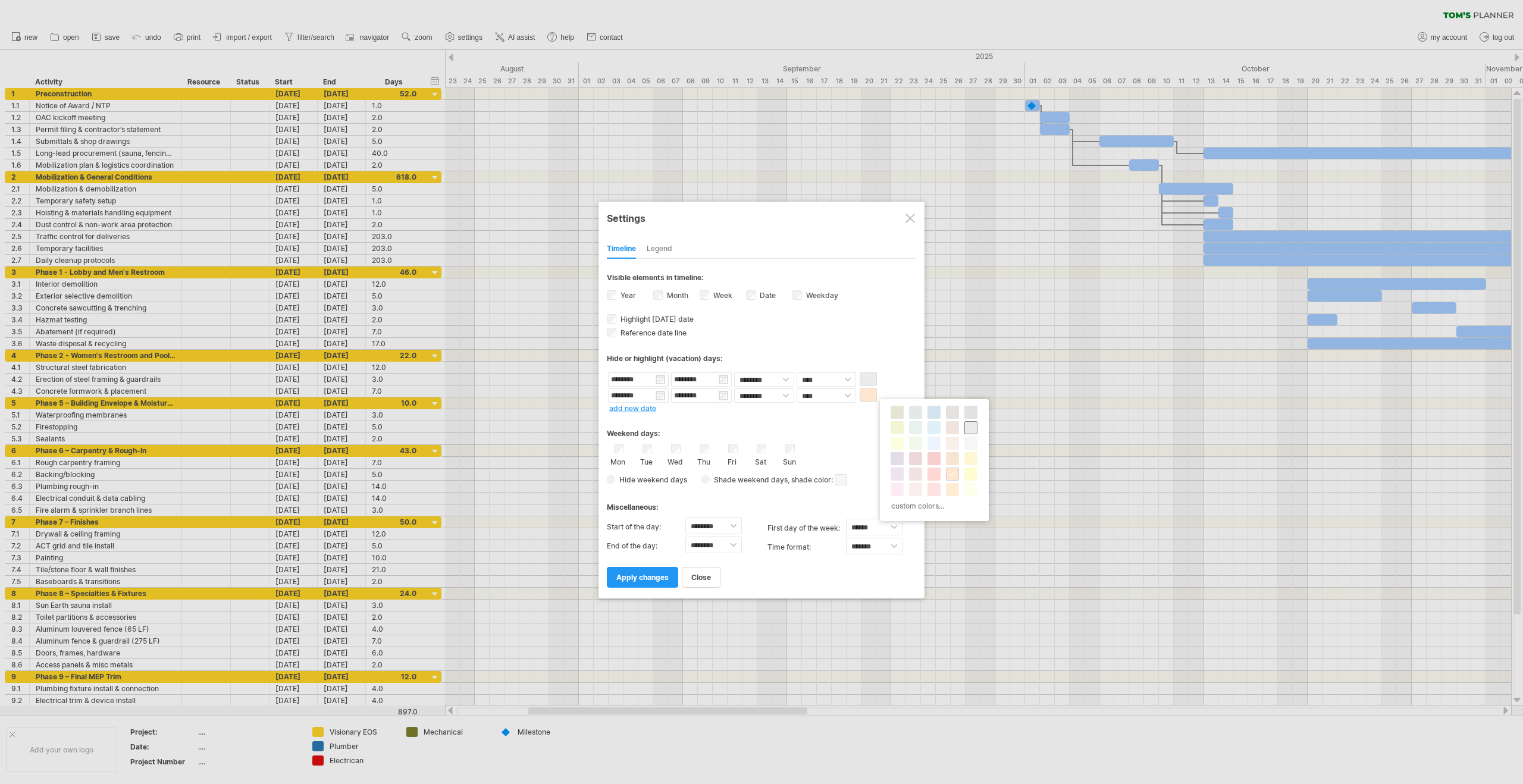
click at [968, 426] on span at bounding box center [971, 428] width 9 height 9
click at [708, 526] on select "******** ******** ******** ******** ******** ******** ******** ******** *******…" at bounding box center [714, 526] width 56 height 16
select select "*"
click at [686, 518] on select "******** ******** ******** ******** ******** ******** ******** ******** *******…" at bounding box center [714, 526] width 56 height 16
click at [873, 543] on select "******* *******" at bounding box center [874, 546] width 56 height 16
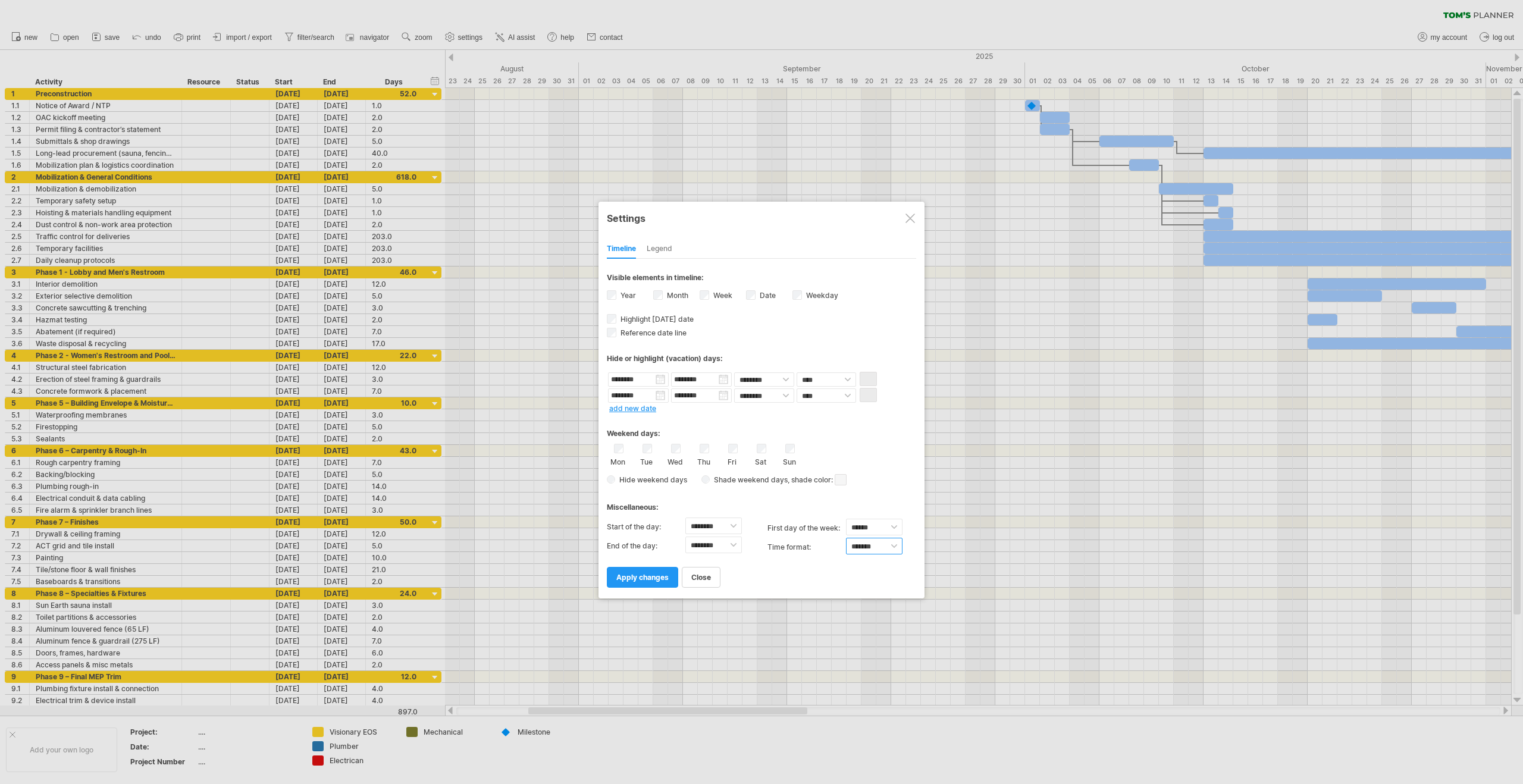
select select "******"
click at [846, 538] on select "******* *******" at bounding box center [874, 546] width 56 height 16
click at [872, 533] on select "****** ****** ********" at bounding box center [874, 526] width 56 height 16
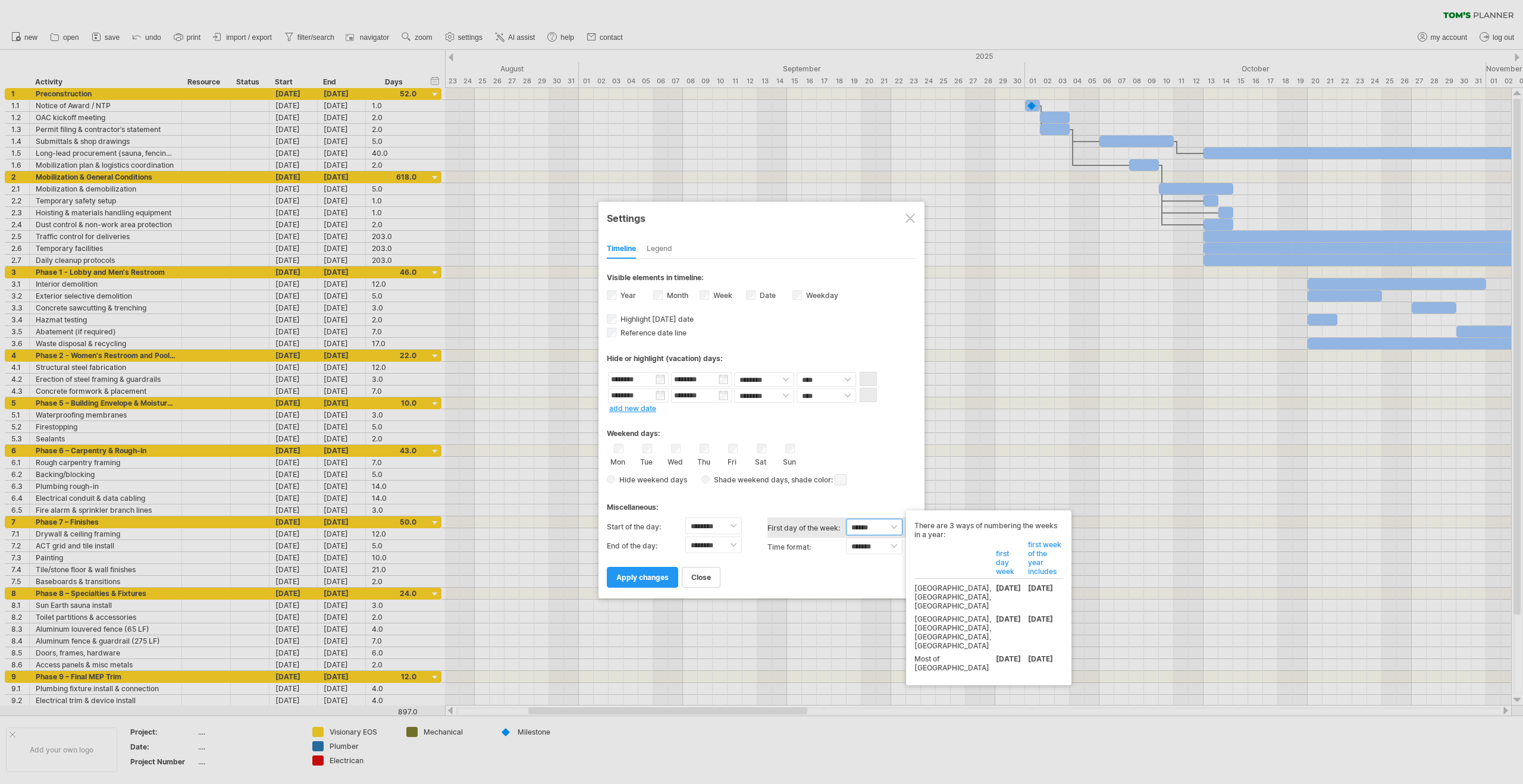
select select "*"
click at [846, 519] on select "****** ****** ********" at bounding box center [874, 526] width 56 height 16
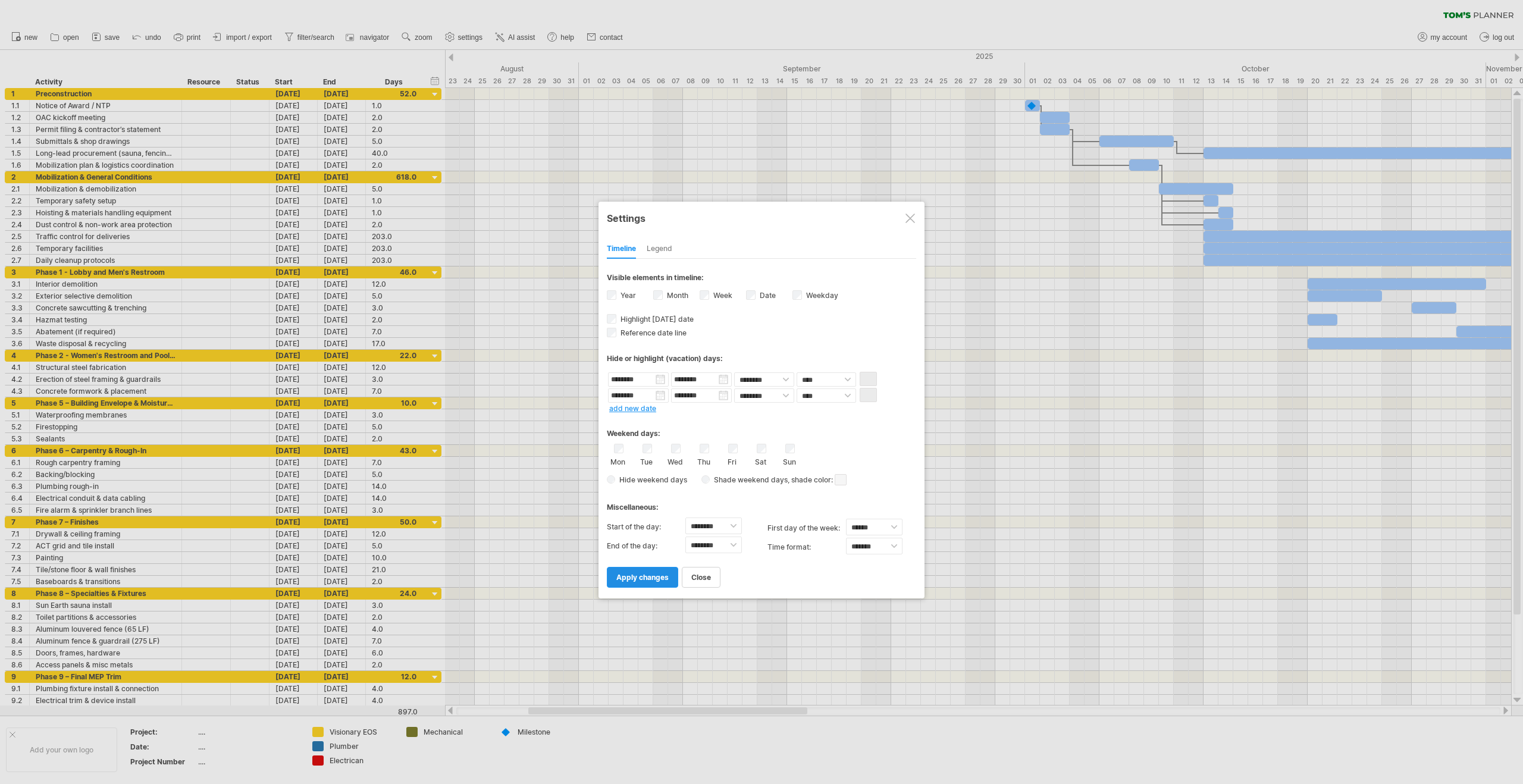
click at [630, 573] on span "apply changes" at bounding box center [642, 577] width 52 height 9
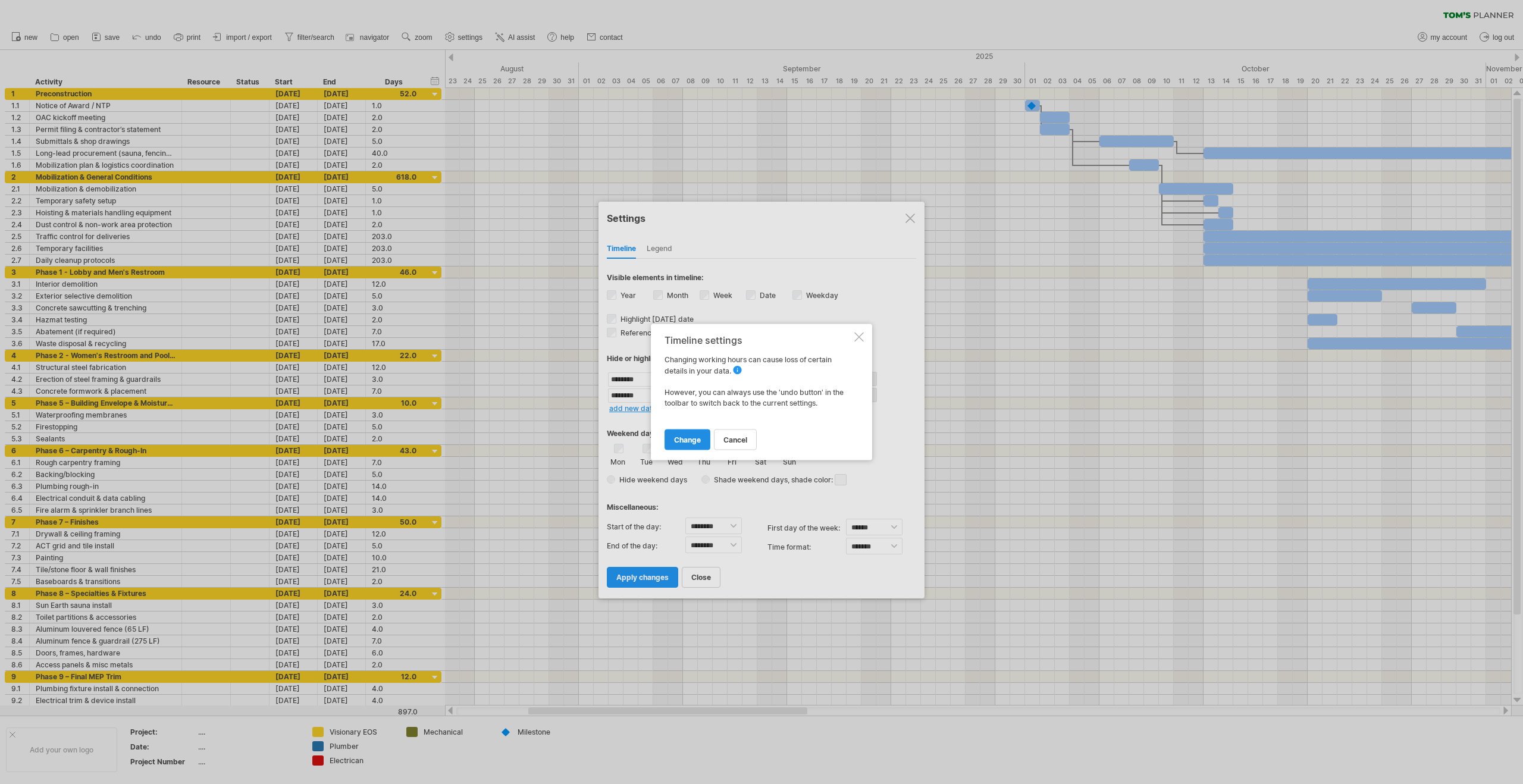
click at [685, 436] on span "change" at bounding box center [687, 440] width 27 height 9
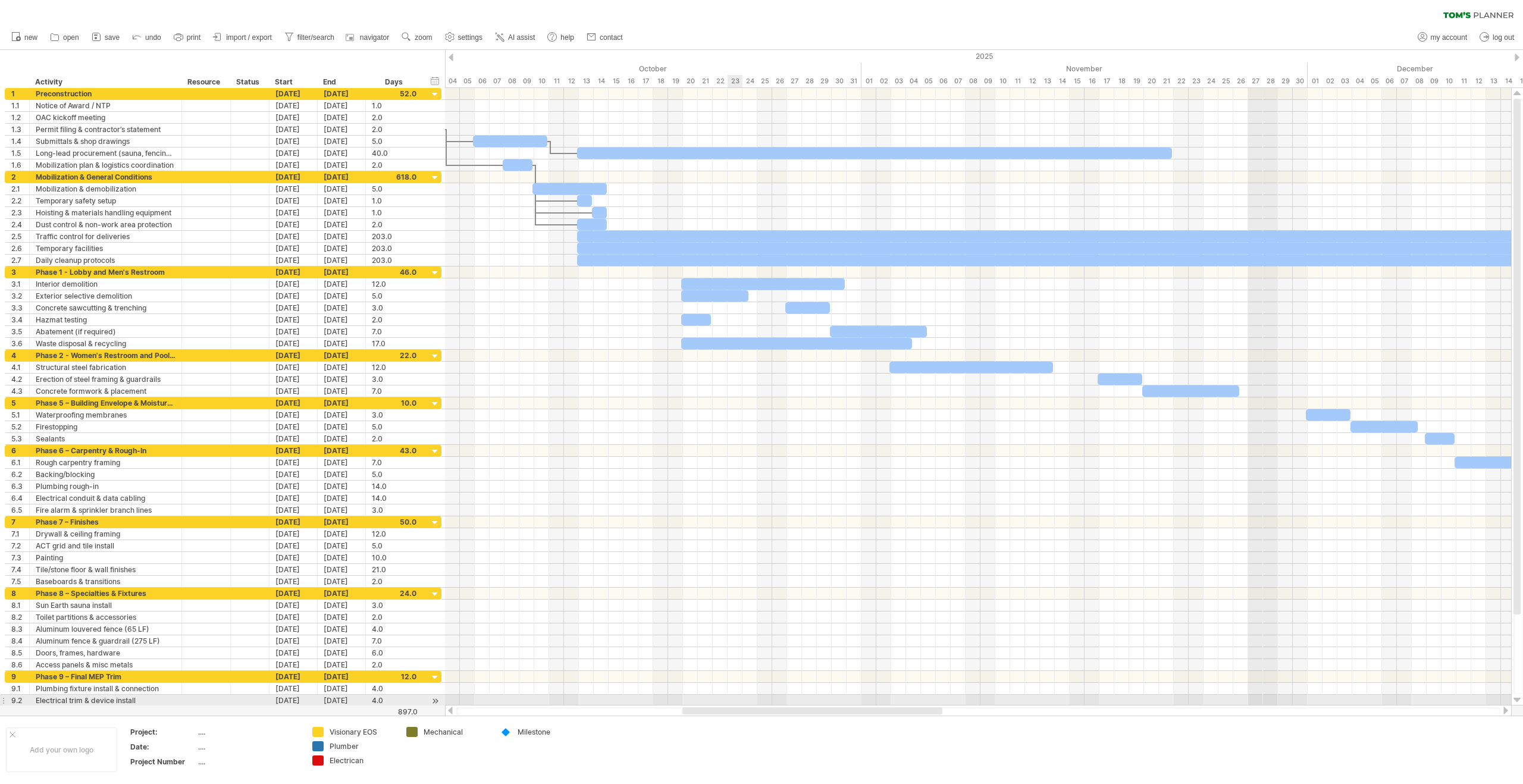
drag, startPoint x: 634, startPoint y: 708, endPoint x: 788, endPoint y: 704, distance: 154.1
click at [788, 705] on div at bounding box center [979, 711] width 1067 height 12
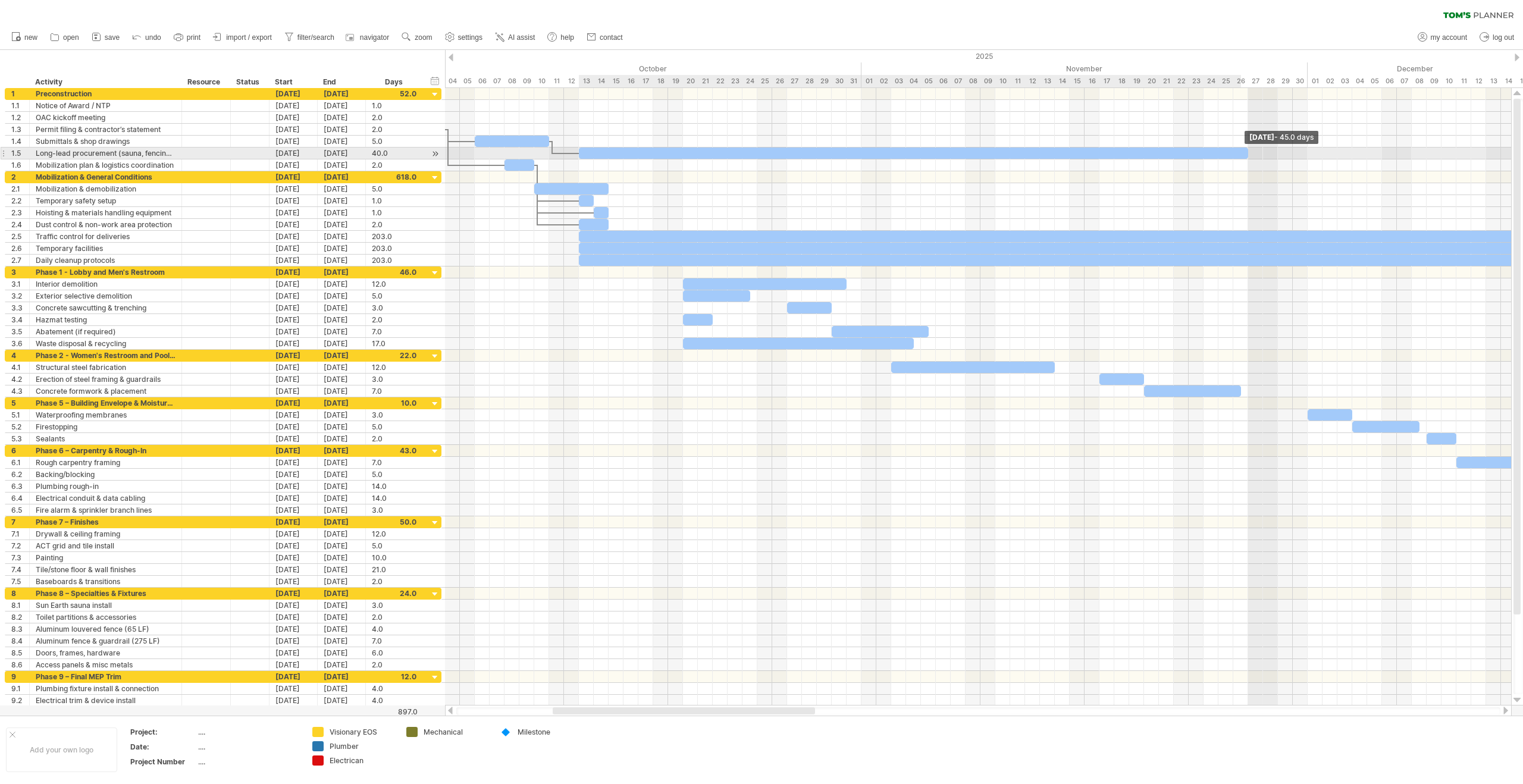
drag, startPoint x: 1175, startPoint y: 154, endPoint x: 1246, endPoint y: 152, distance: 71.0
click at [1246, 152] on span at bounding box center [1248, 153] width 5 height 11
drag, startPoint x: 1248, startPoint y: 152, endPoint x: 1172, endPoint y: 156, distance: 76.1
click at [1172, 156] on span at bounding box center [1174, 153] width 5 height 11
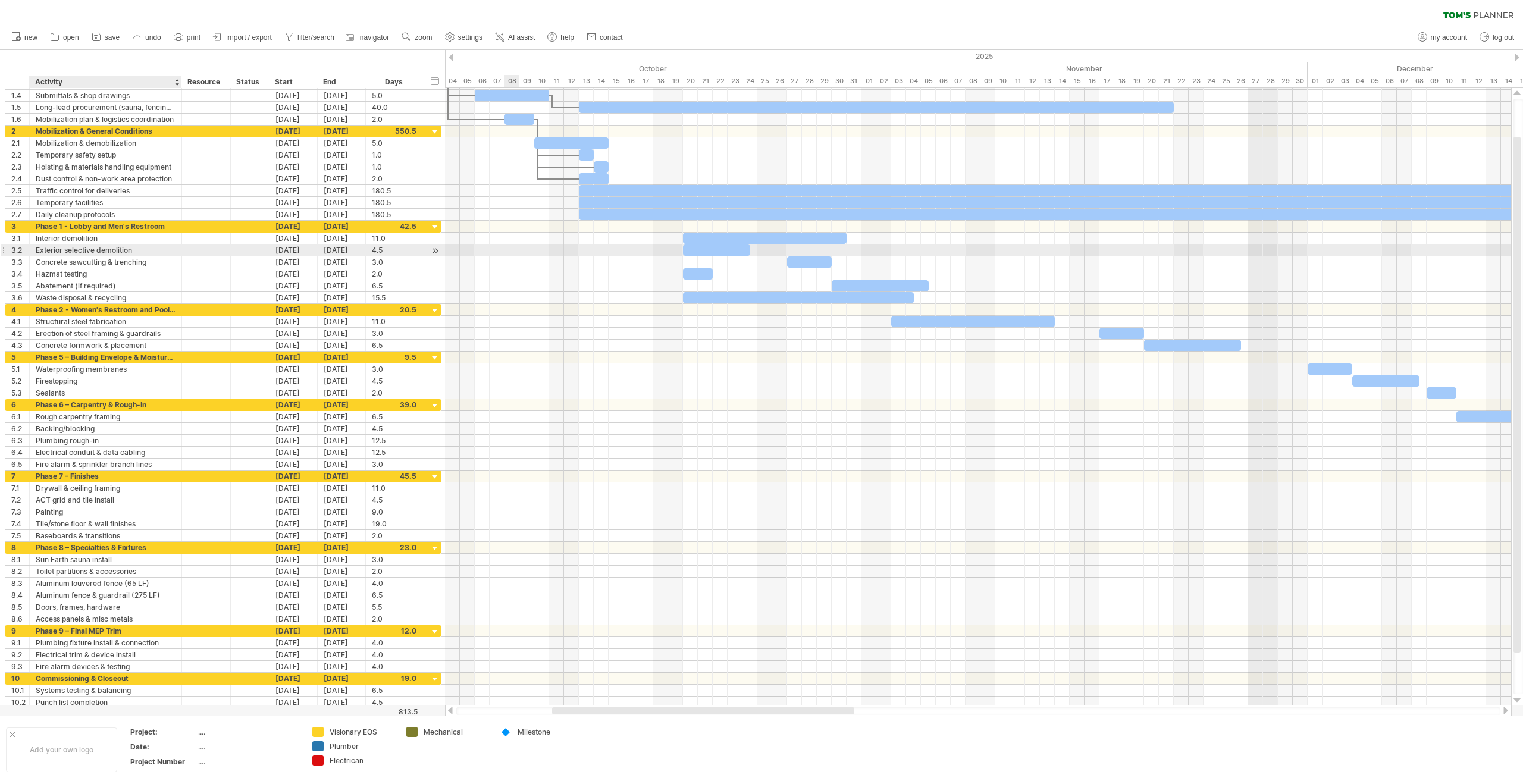
click at [146, 251] on div "Exterior selective demolition" at bounding box center [105, 250] width 140 height 11
click at [28, 250] on div at bounding box center [28, 250] width 6 height 12
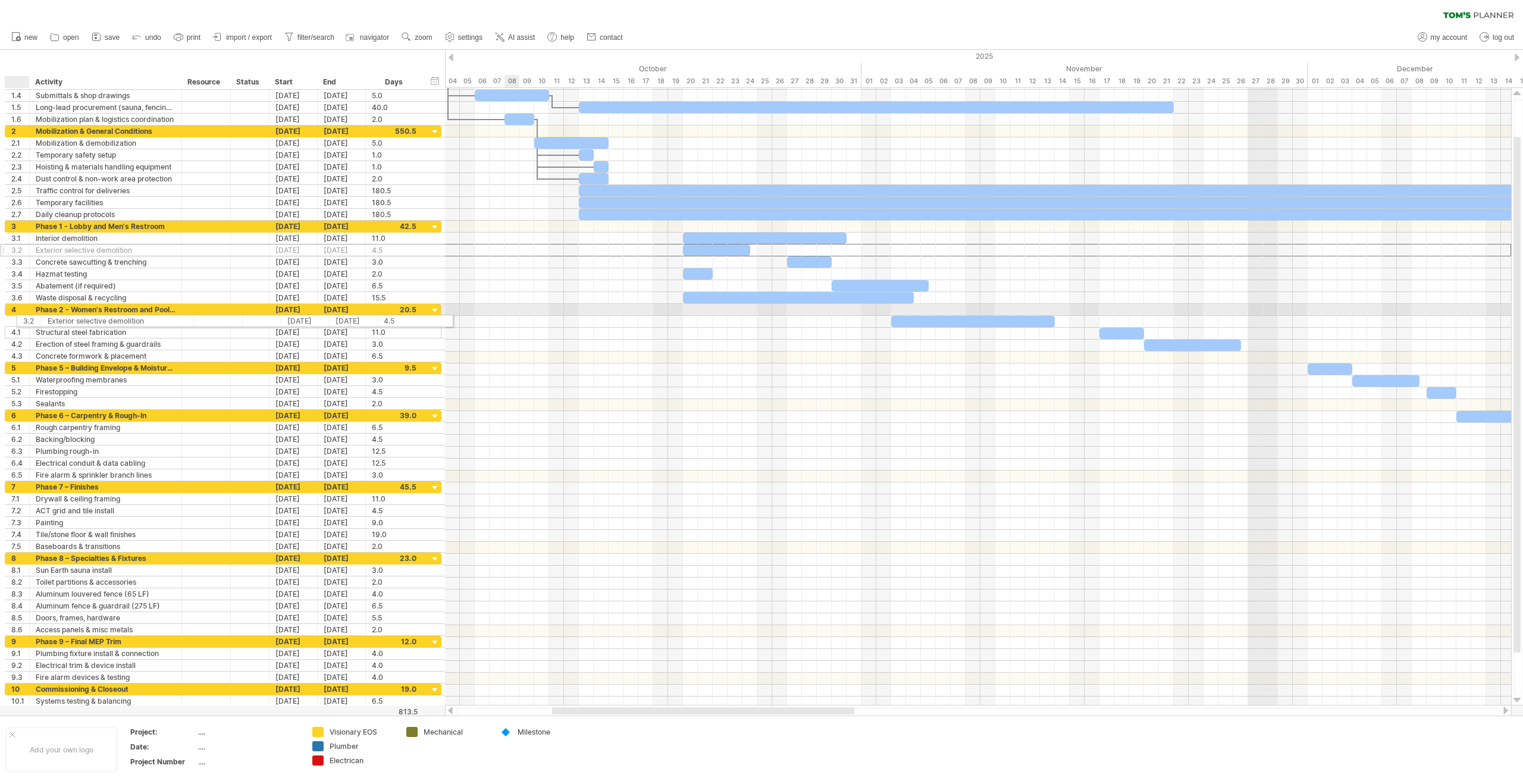
drag, startPoint x: 6, startPoint y: 251, endPoint x: 15, endPoint y: 319, distance: 68.6
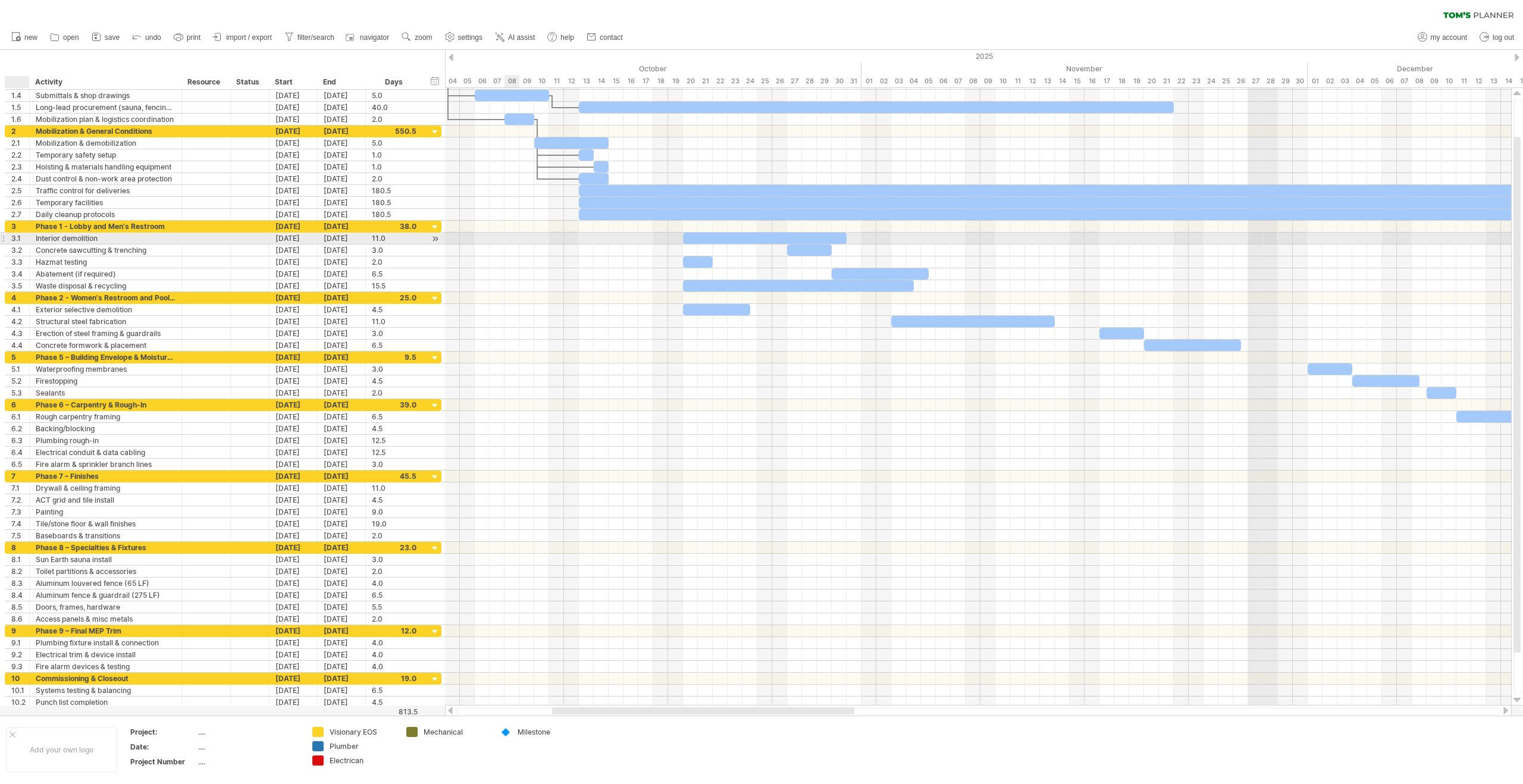
click at [20, 238] on div "3.1" at bounding box center [20, 238] width 18 height 11
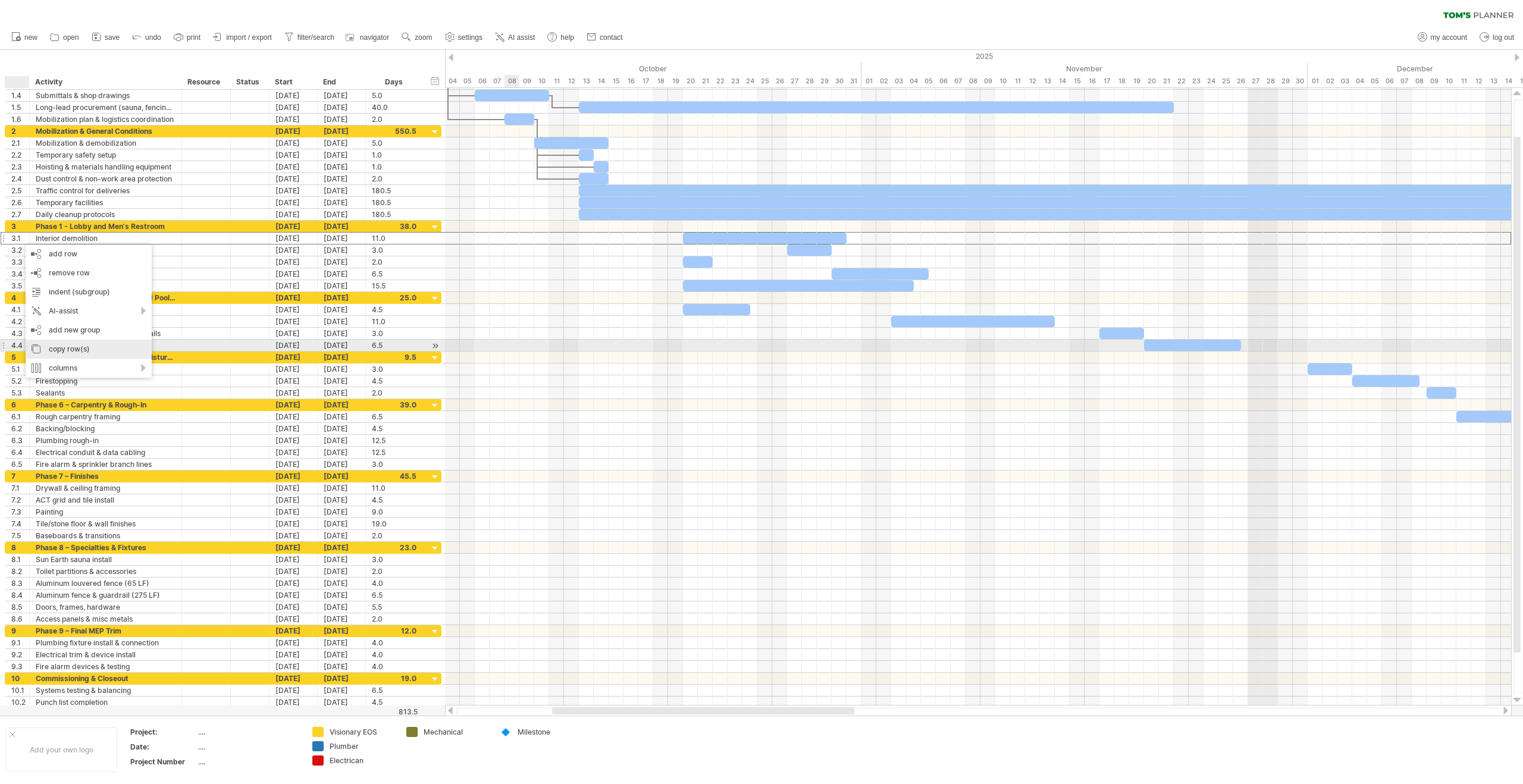
click at [90, 348] on div "copy row(s)" at bounding box center [89, 349] width 127 height 19
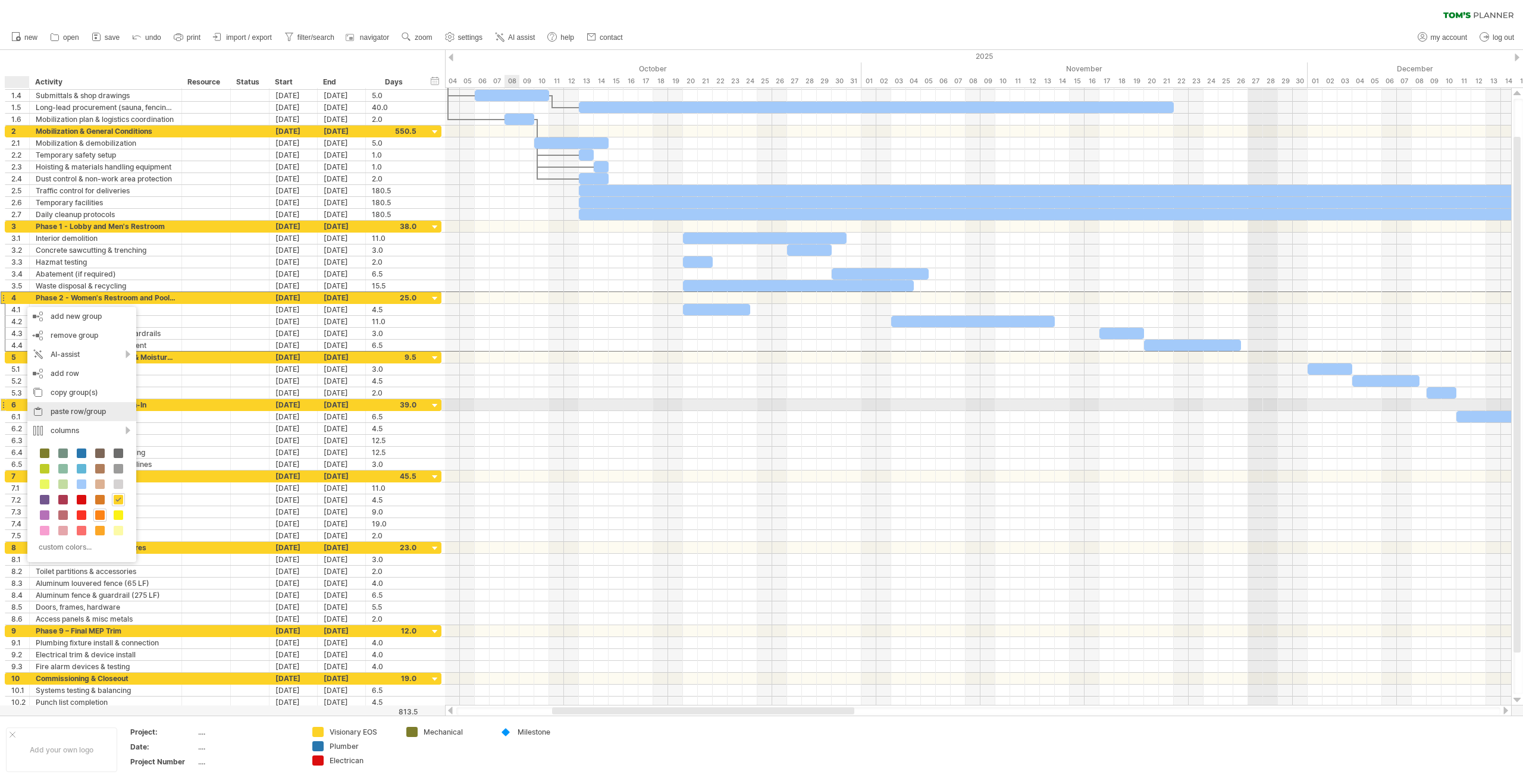
click at [61, 408] on div "paste row/group" at bounding box center [81, 412] width 109 height 19
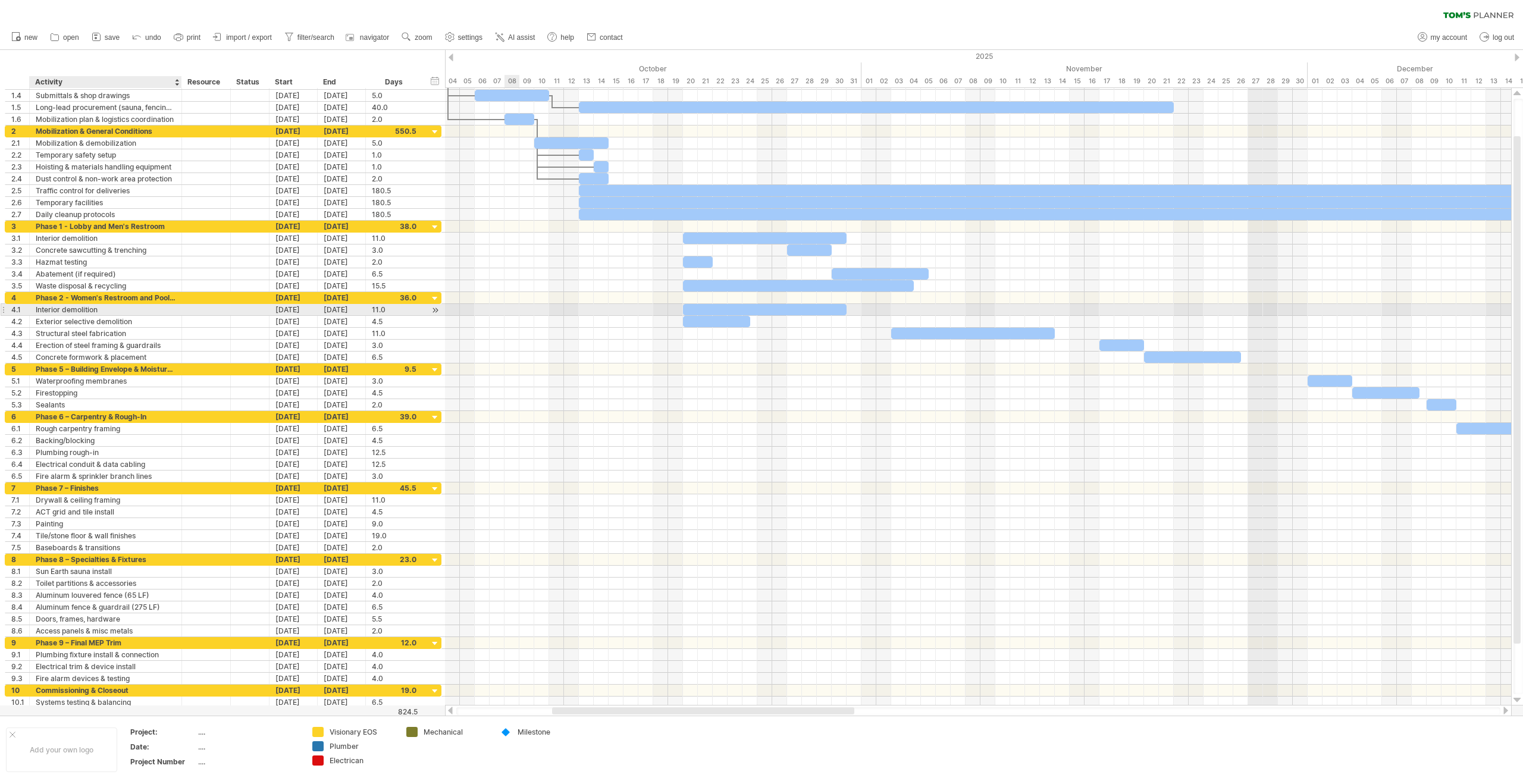
click at [65, 315] on div "Interior demolition" at bounding box center [105, 309] width 140 height 11
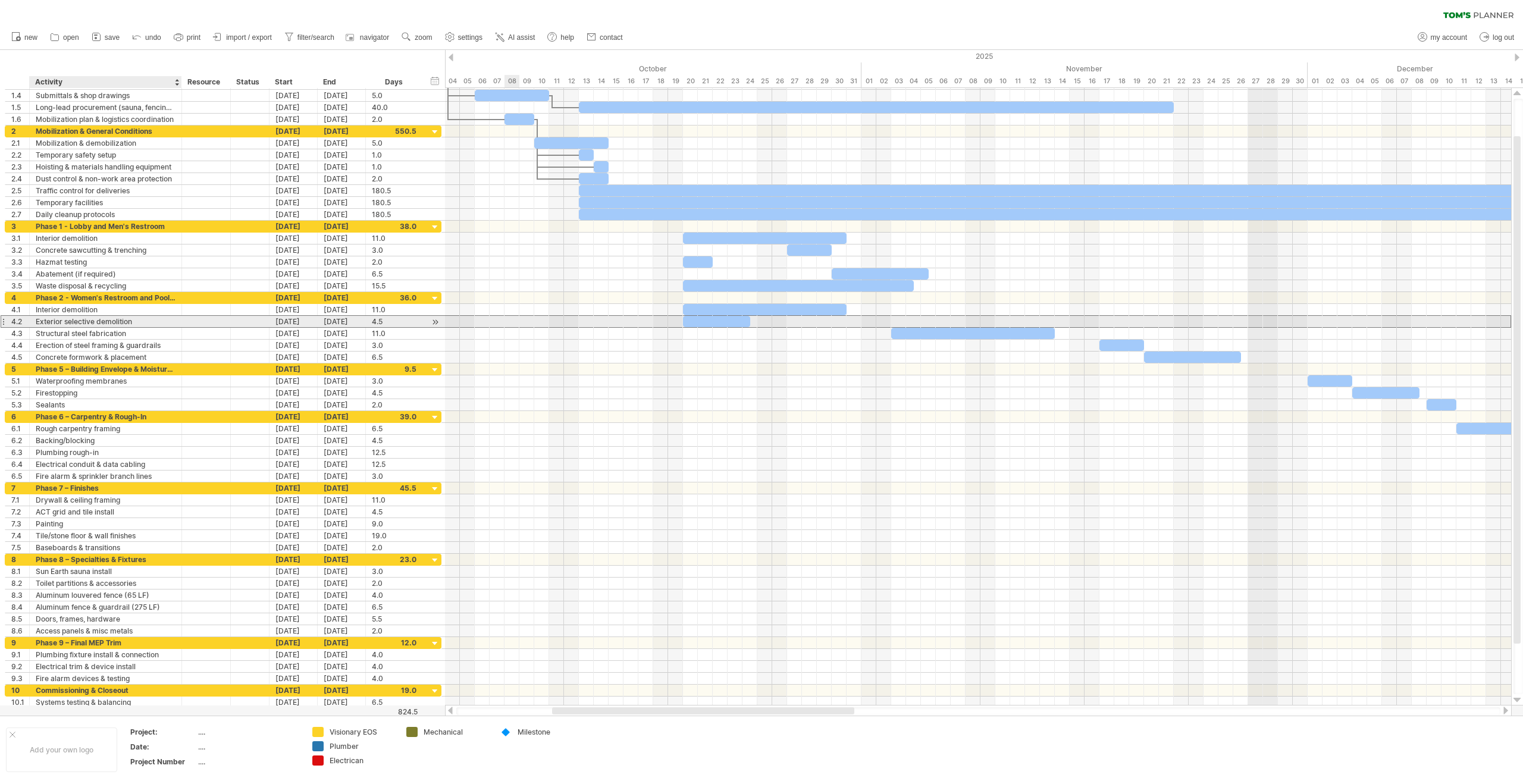
click at [125, 320] on div "Exterior selective demolition" at bounding box center [105, 322] width 140 height 11
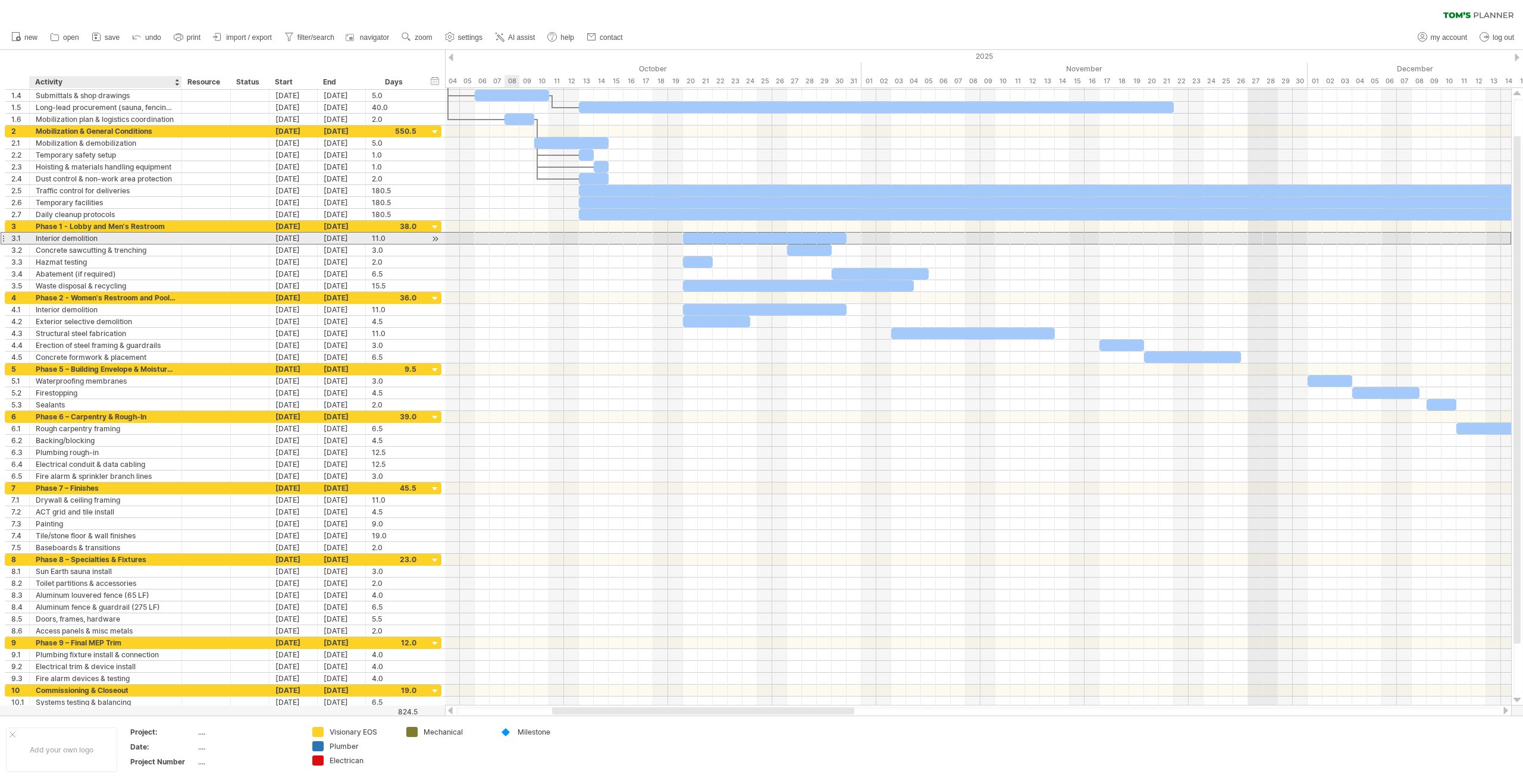
click at [73, 233] on div "Interior demolition" at bounding box center [105, 238] width 140 height 11
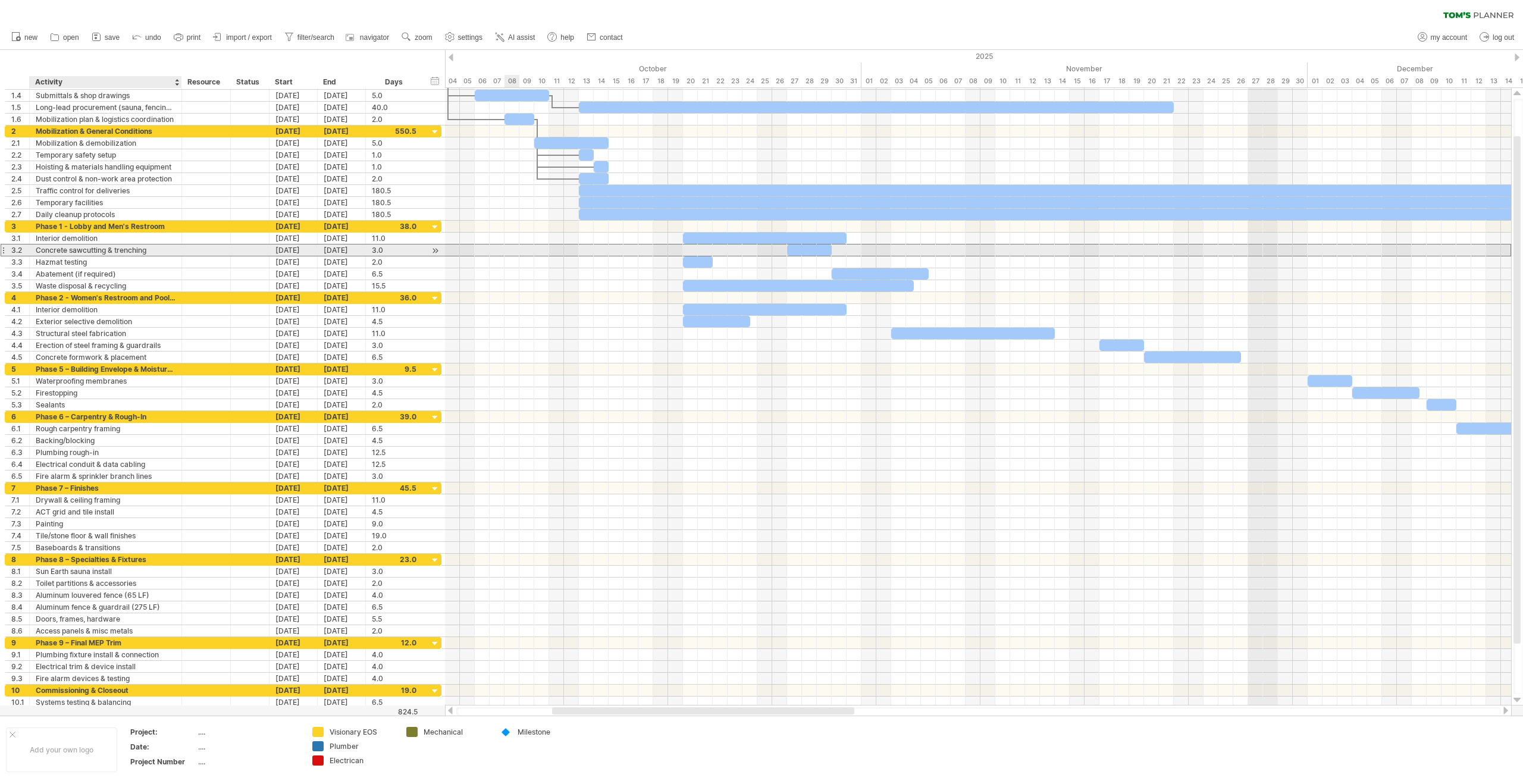
click at [70, 253] on div "Concrete sawcutting & trenching" at bounding box center [105, 250] width 140 height 11
click at [129, 255] on input "**********" at bounding box center [105, 250] width 140 height 11
click at [163, 248] on input "**********" at bounding box center [105, 250] width 140 height 11
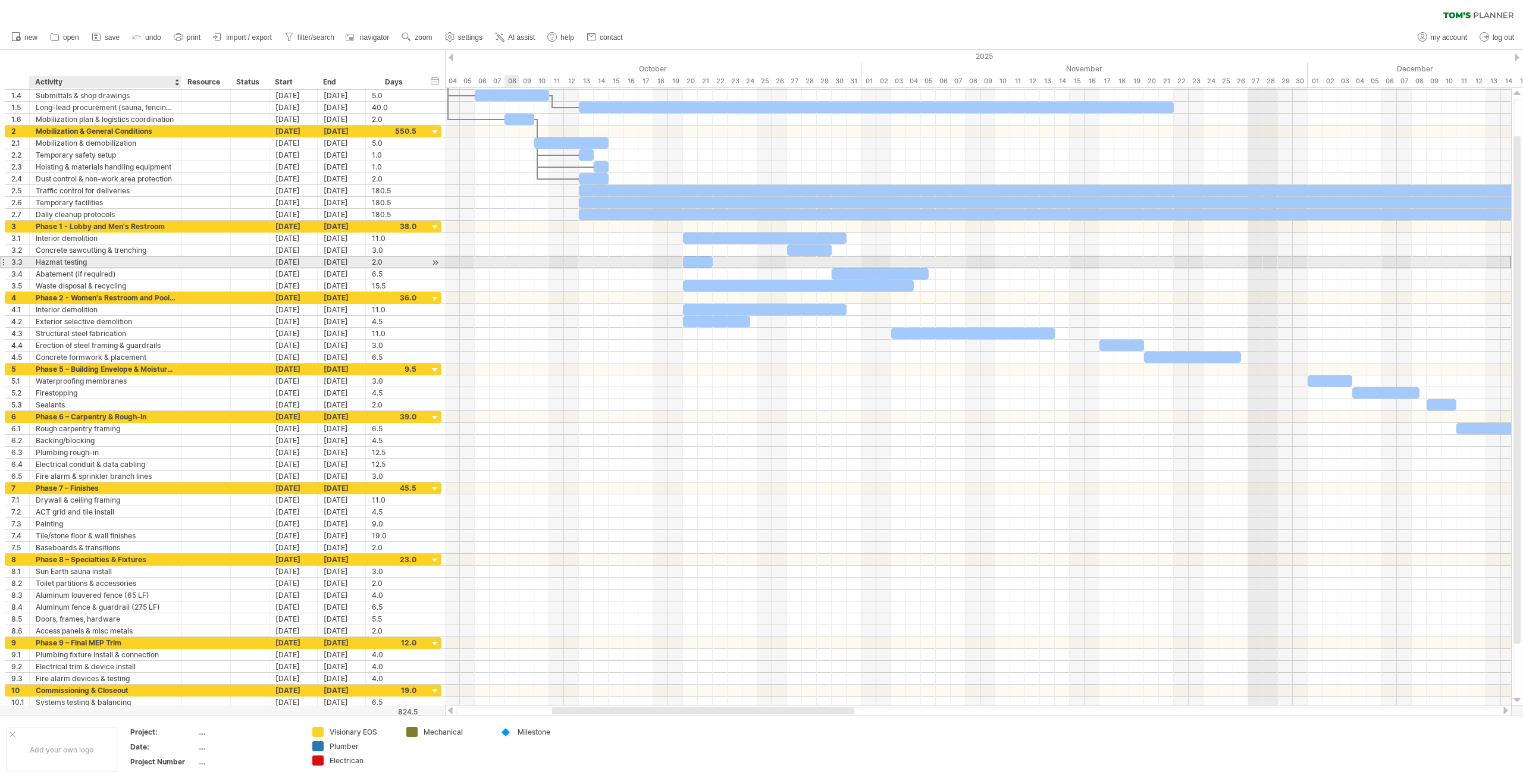
click at [127, 260] on div "Hazmat testing" at bounding box center [105, 262] width 140 height 11
click at [129, 271] on div "Abatement (if required)" at bounding box center [105, 274] width 140 height 11
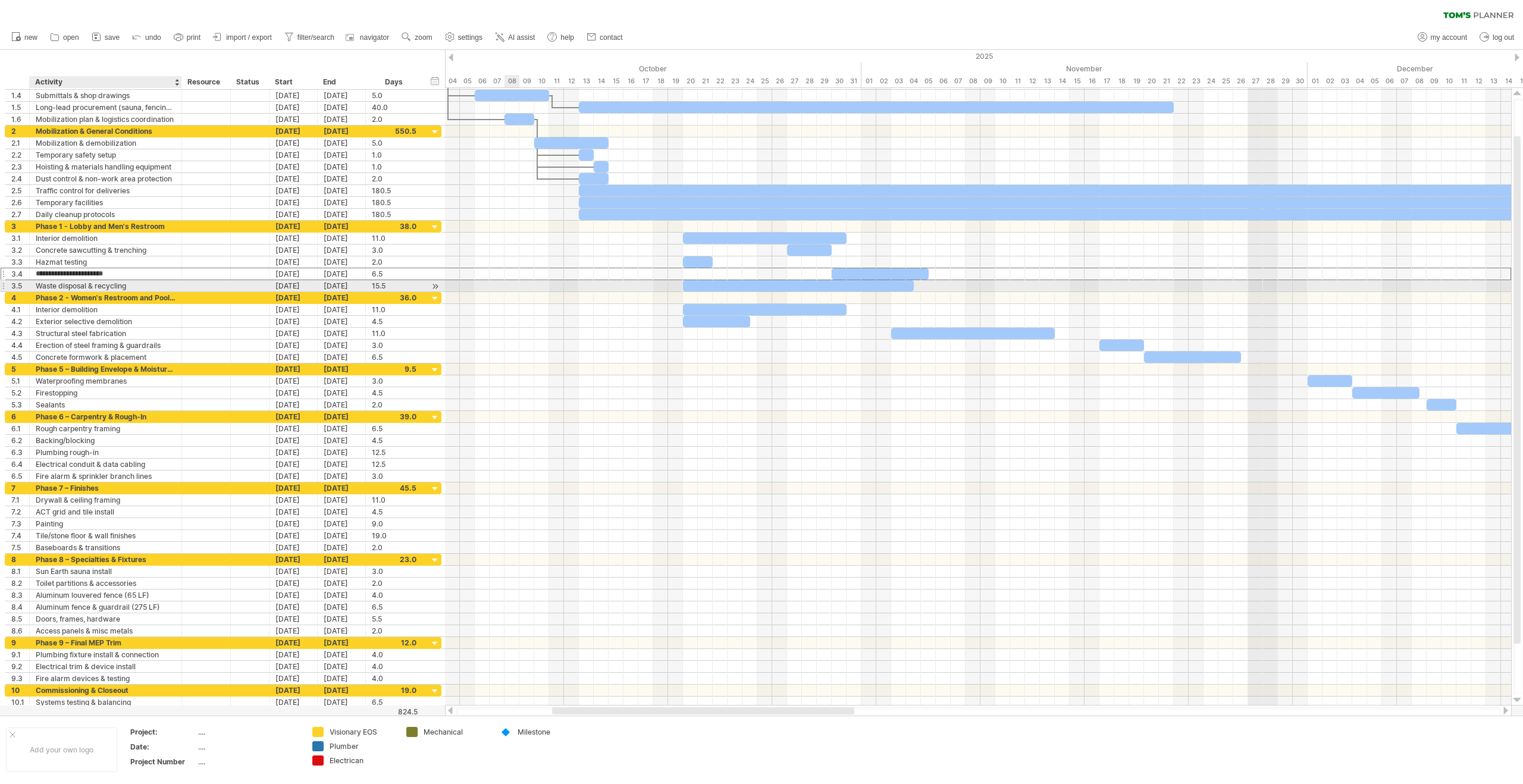
click at [156, 283] on div "Waste disposal & recycling" at bounding box center [105, 286] width 140 height 11
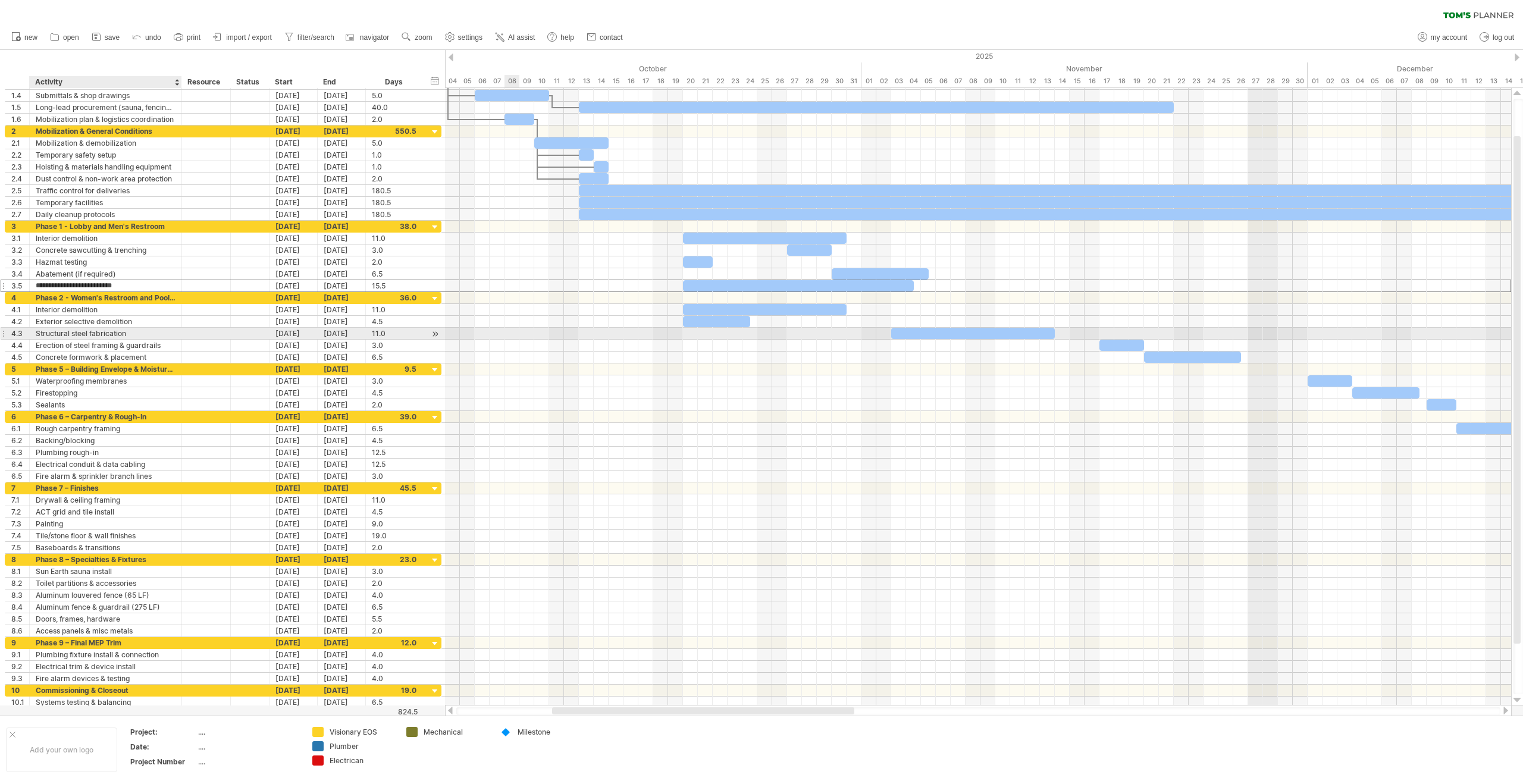
click at [111, 334] on div "Structural steel fabrication" at bounding box center [105, 333] width 140 height 11
click at [131, 291] on div "Waste disposal & recycling" at bounding box center [105, 286] width 140 height 11
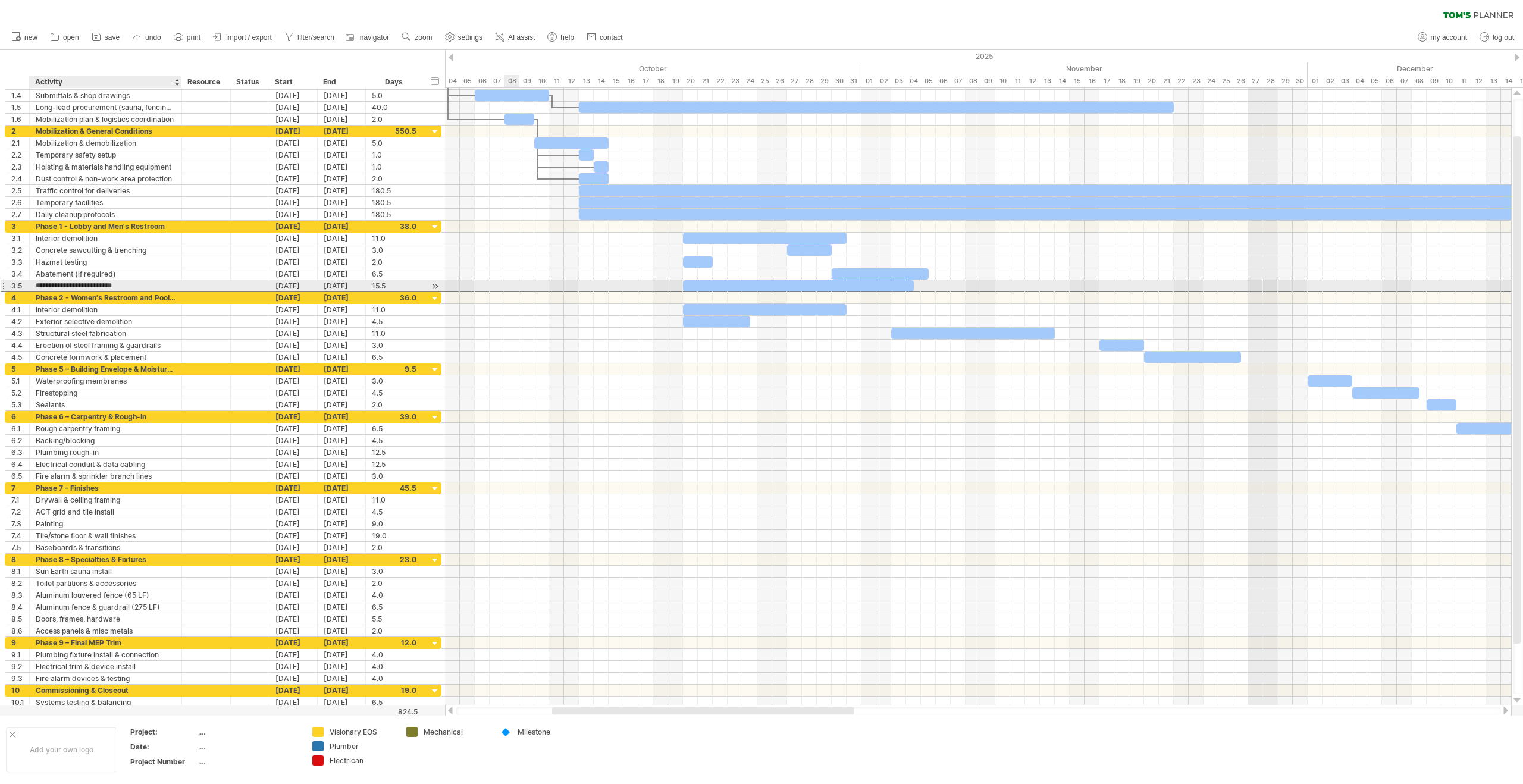
click at [134, 283] on input "**********" at bounding box center [105, 286] width 140 height 11
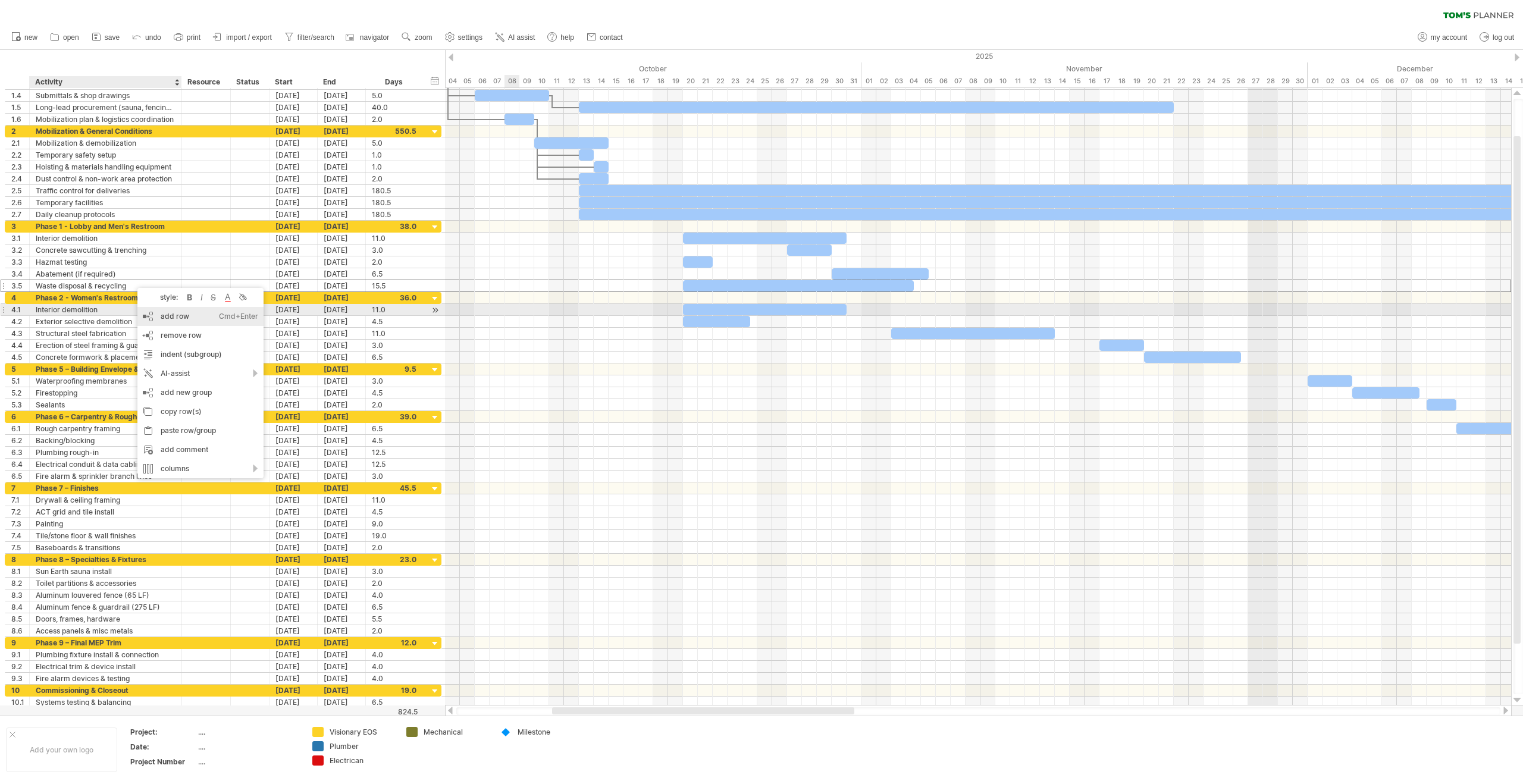
click at [191, 313] on div "add row Ctrl+Enter Cmd+Enter" at bounding box center [201, 316] width 127 height 19
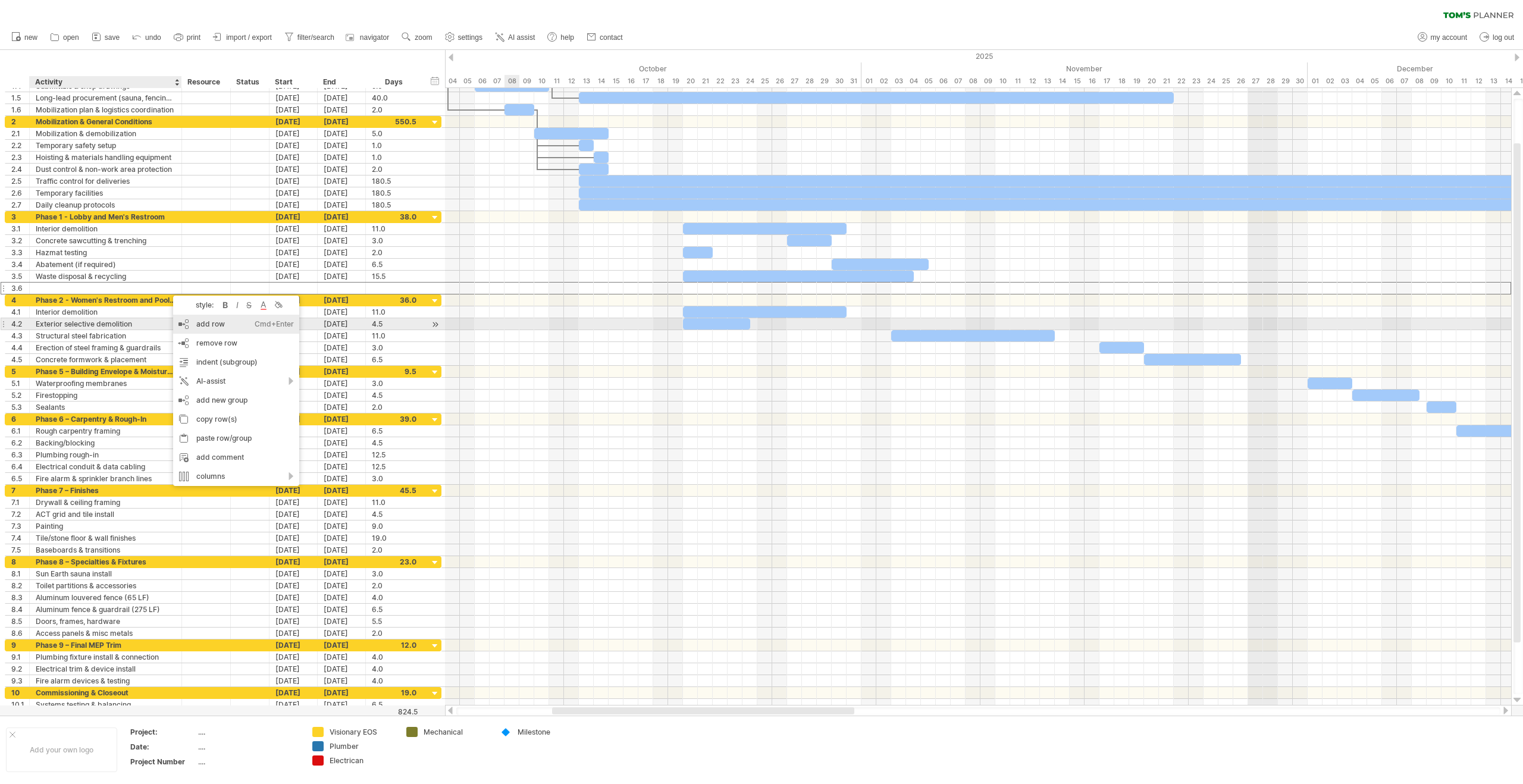
click at [214, 319] on div "add row Ctrl+Enter Cmd+Enter" at bounding box center [237, 324] width 127 height 19
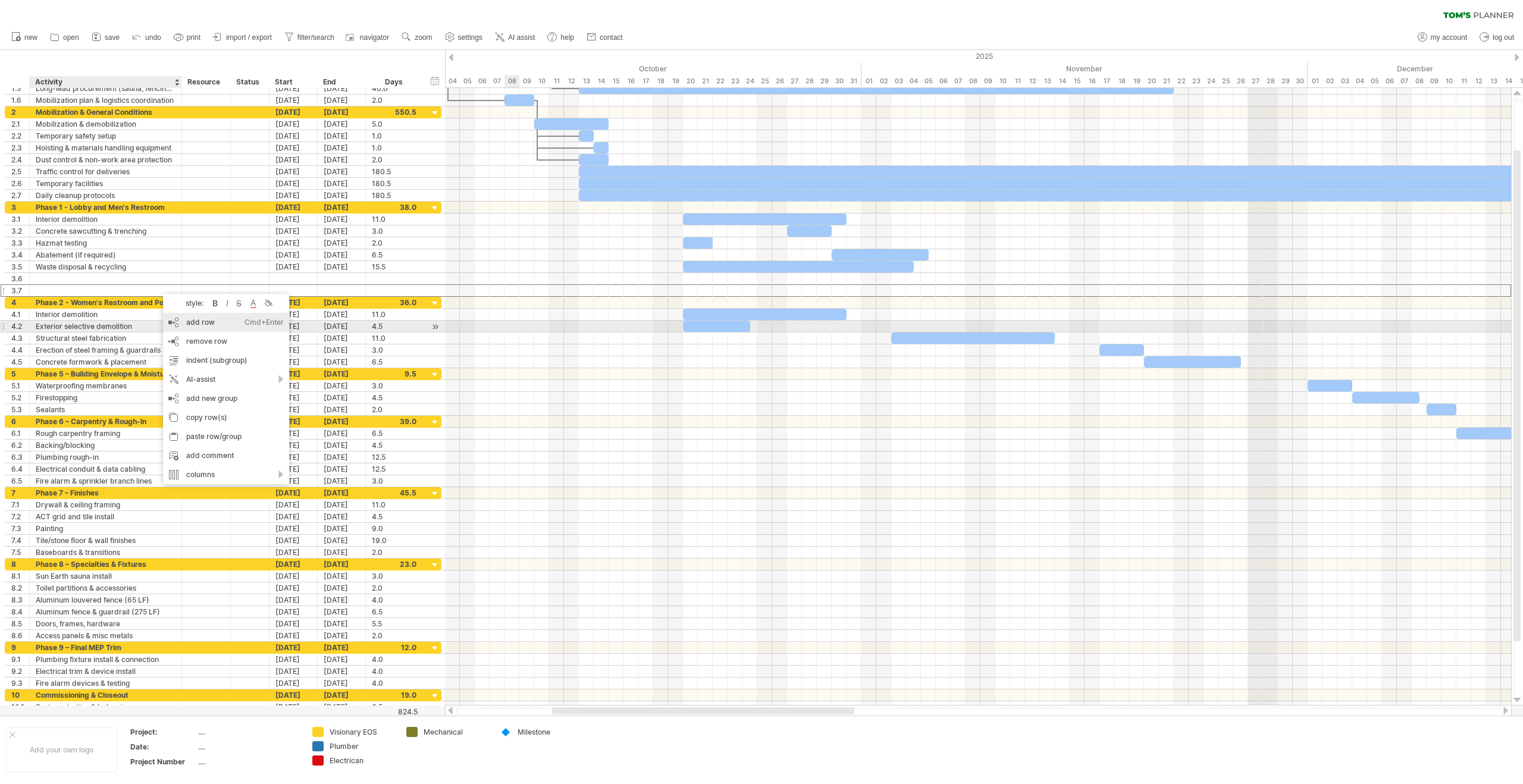
click at [184, 328] on div "add row Ctrl+Enter Cmd+Enter" at bounding box center [226, 323] width 127 height 19
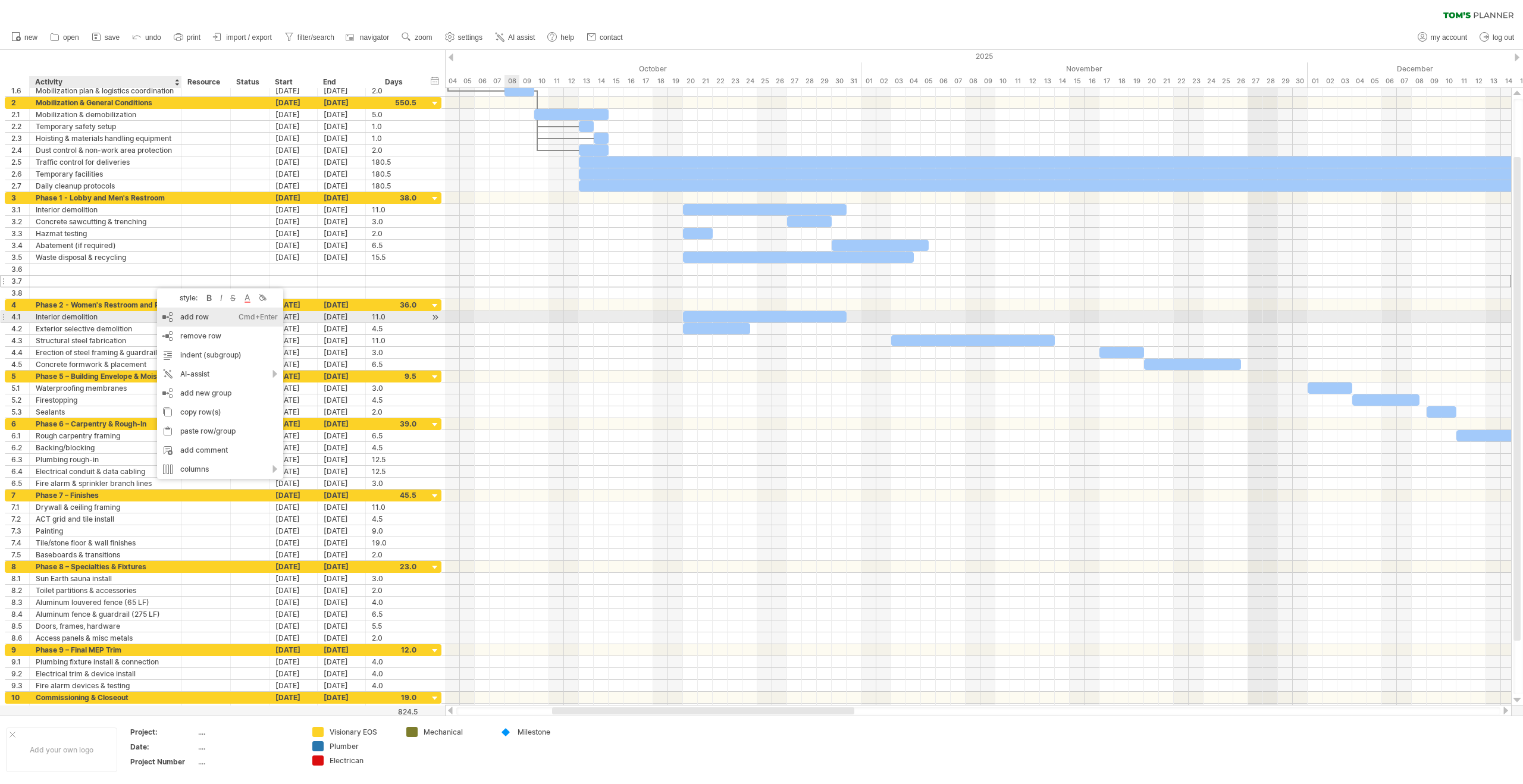
click at [198, 314] on div "add row Ctrl+Enter Cmd+Enter" at bounding box center [220, 317] width 127 height 19
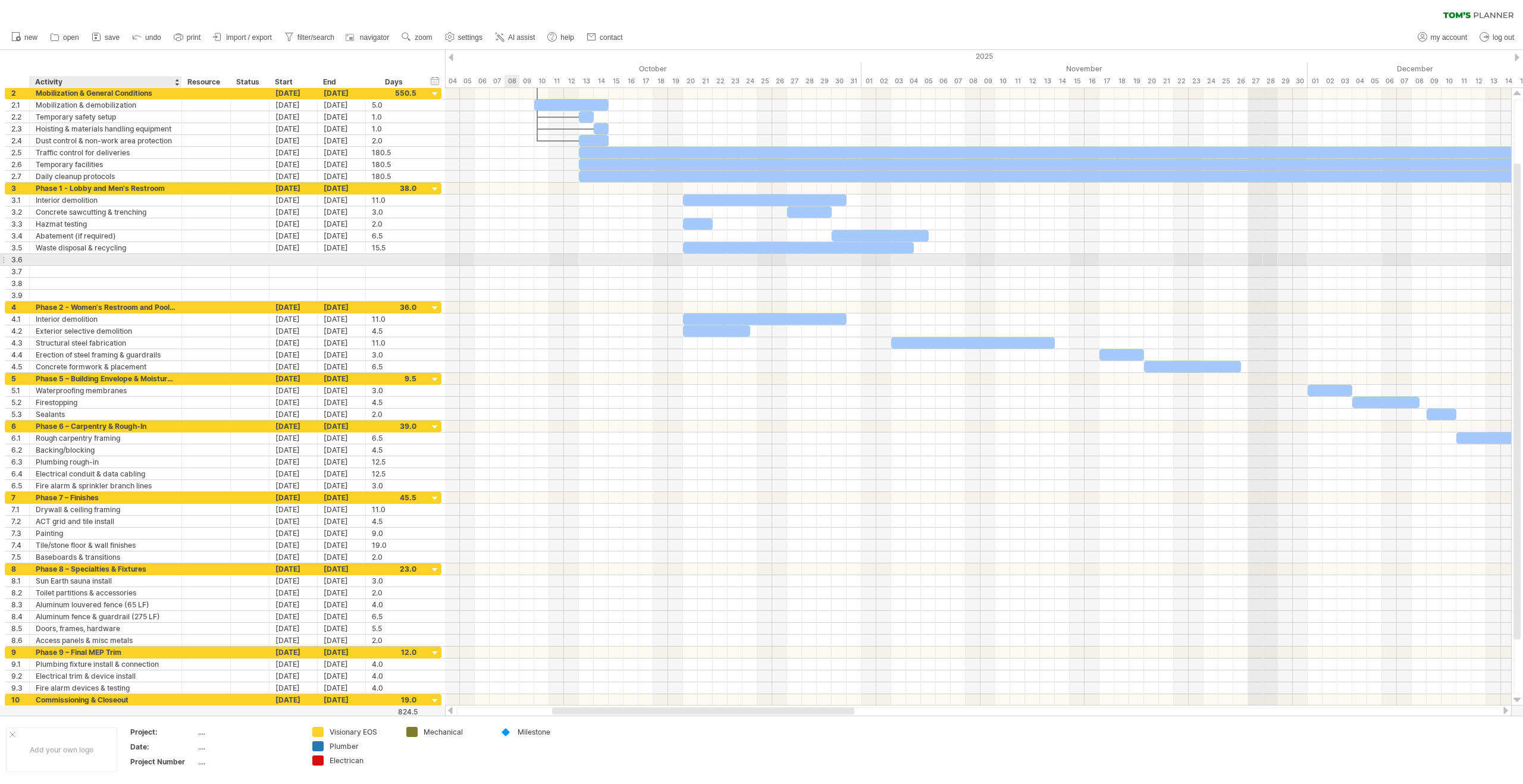
click at [96, 258] on div at bounding box center [105, 259] width 140 height 11
type input "**********"
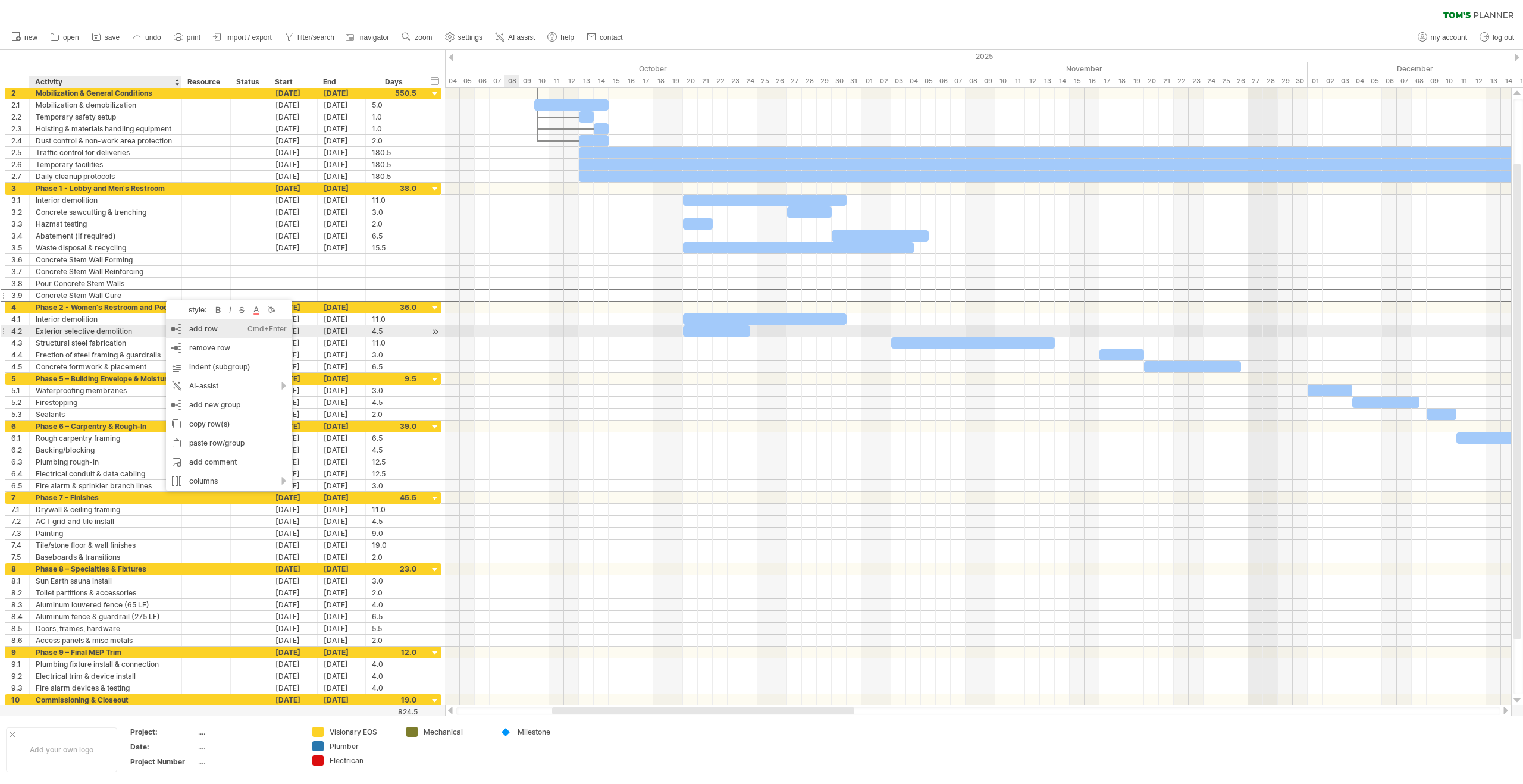
click at [209, 329] on div "add row Ctrl+Enter Cmd+Enter" at bounding box center [230, 329] width 127 height 19
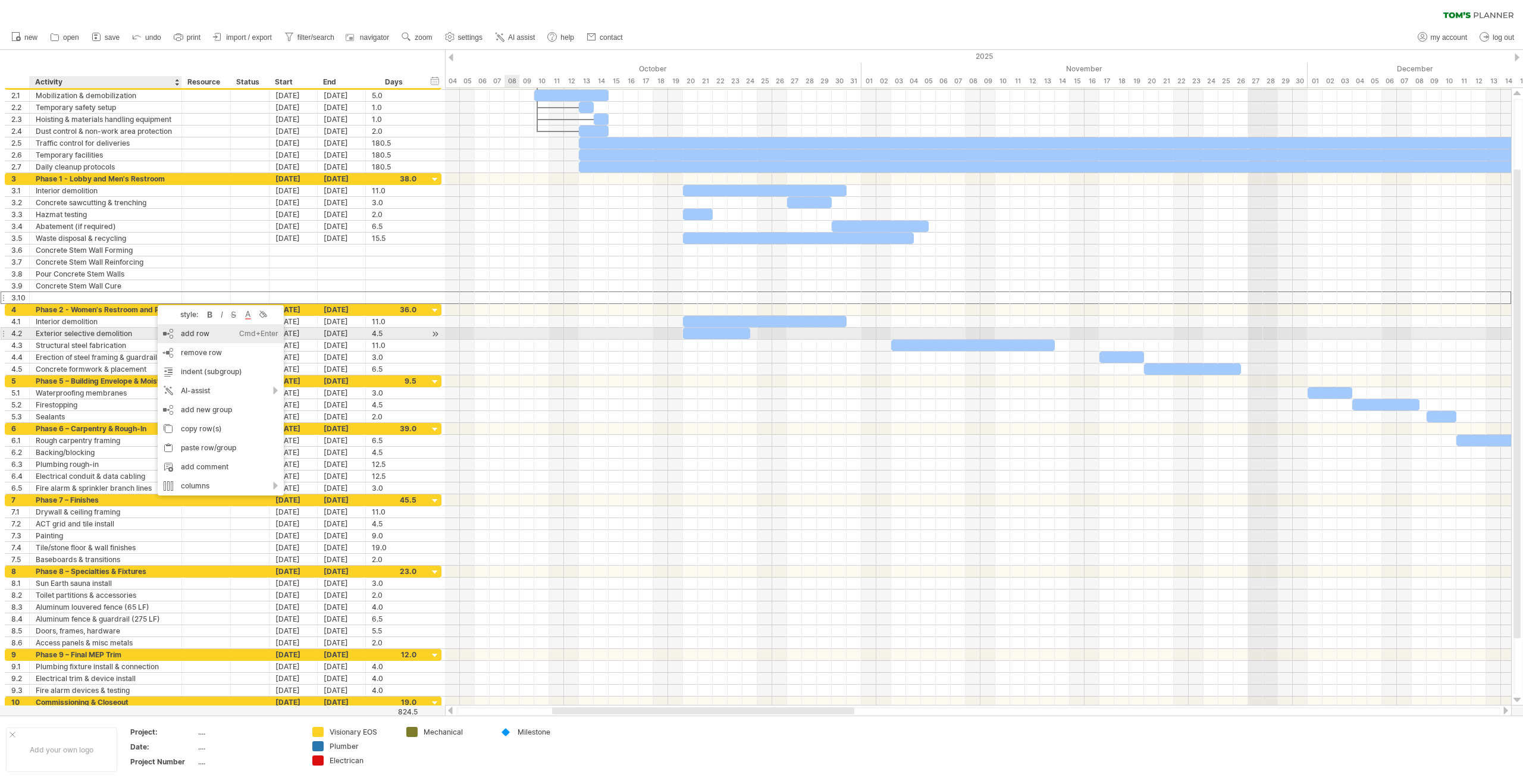
click at [177, 334] on div "add row Ctrl+Enter Cmd+Enter" at bounding box center [221, 333] width 127 height 19
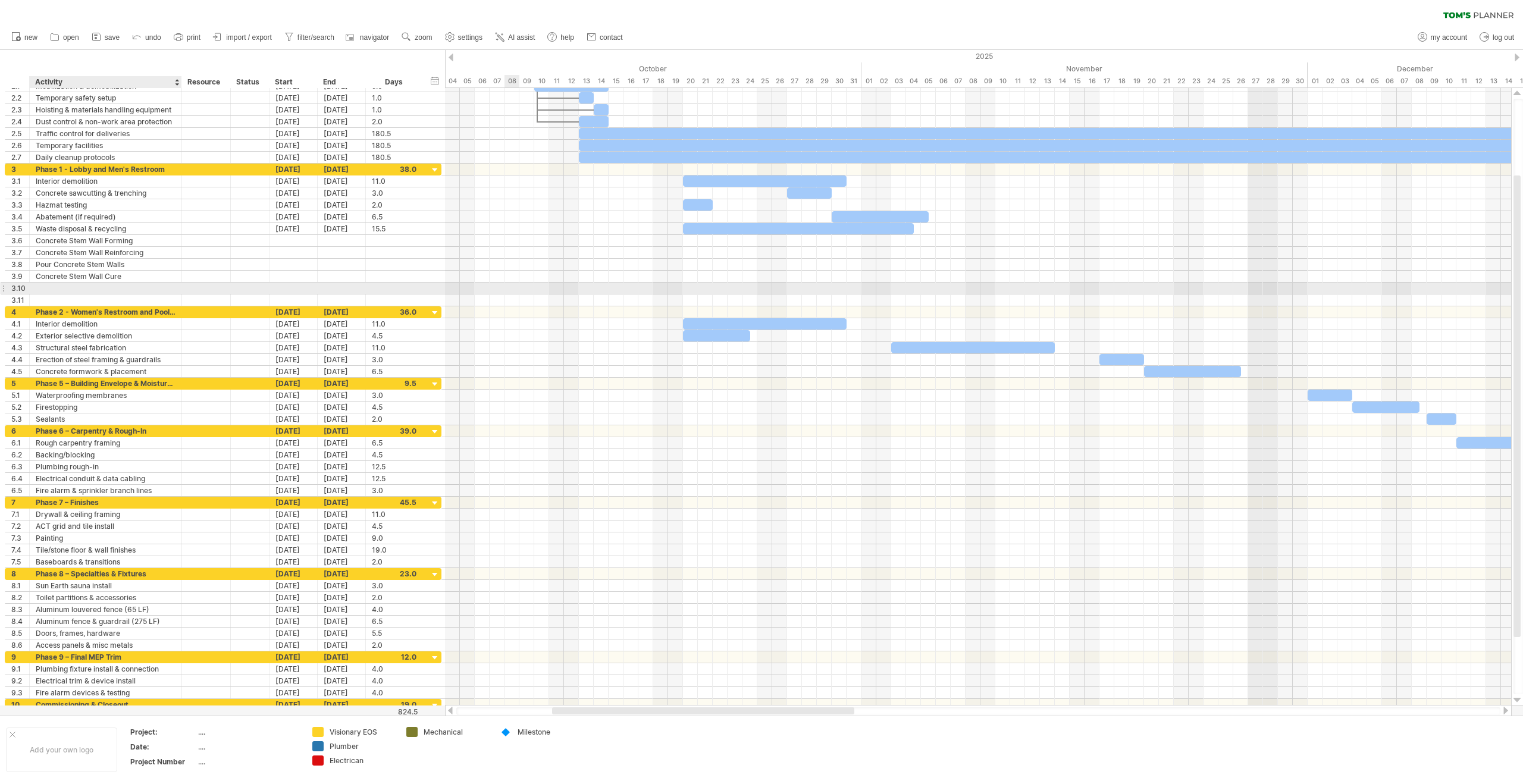
click at [135, 289] on div at bounding box center [105, 288] width 140 height 11
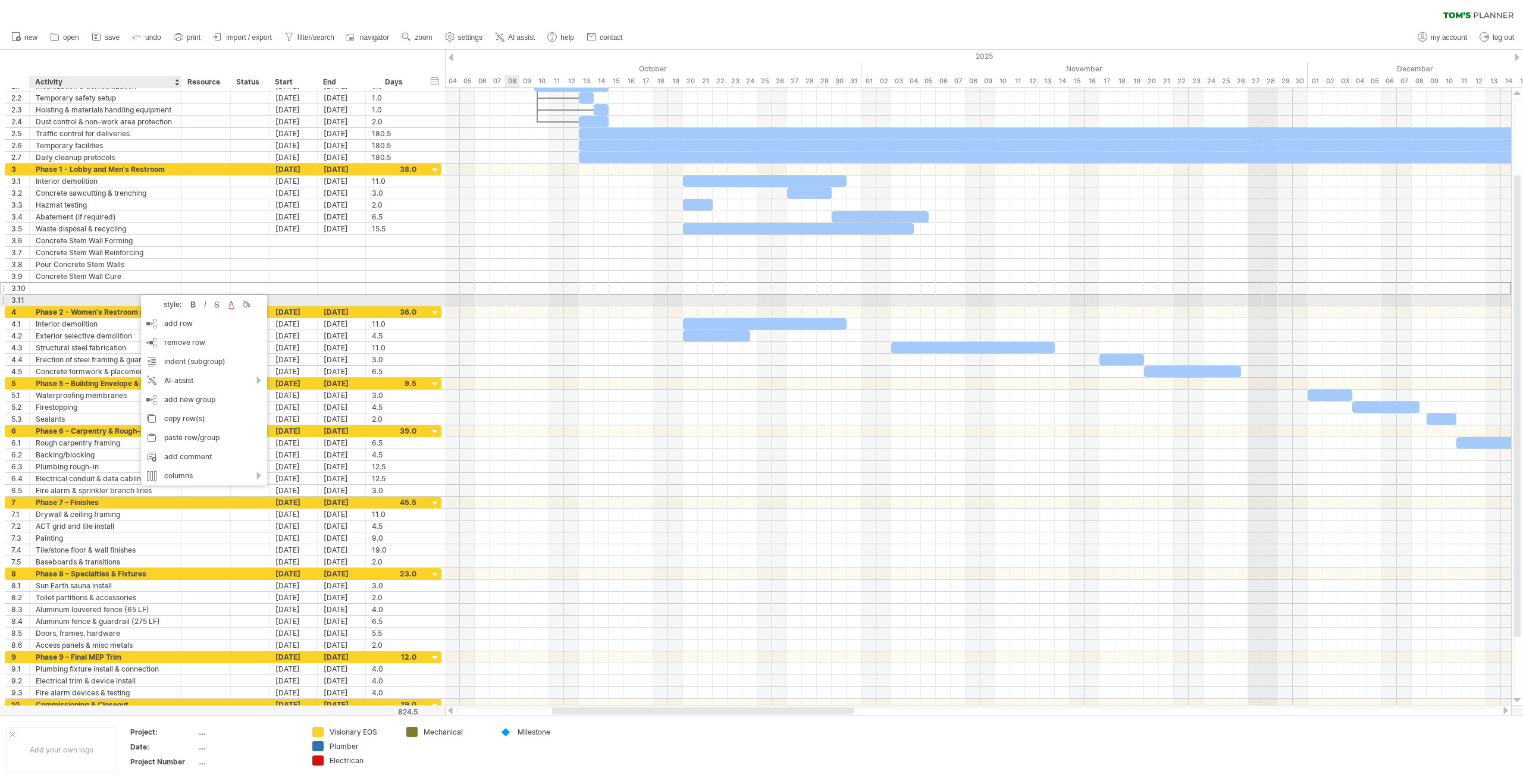
click at [87, 296] on div at bounding box center [105, 300] width 140 height 11
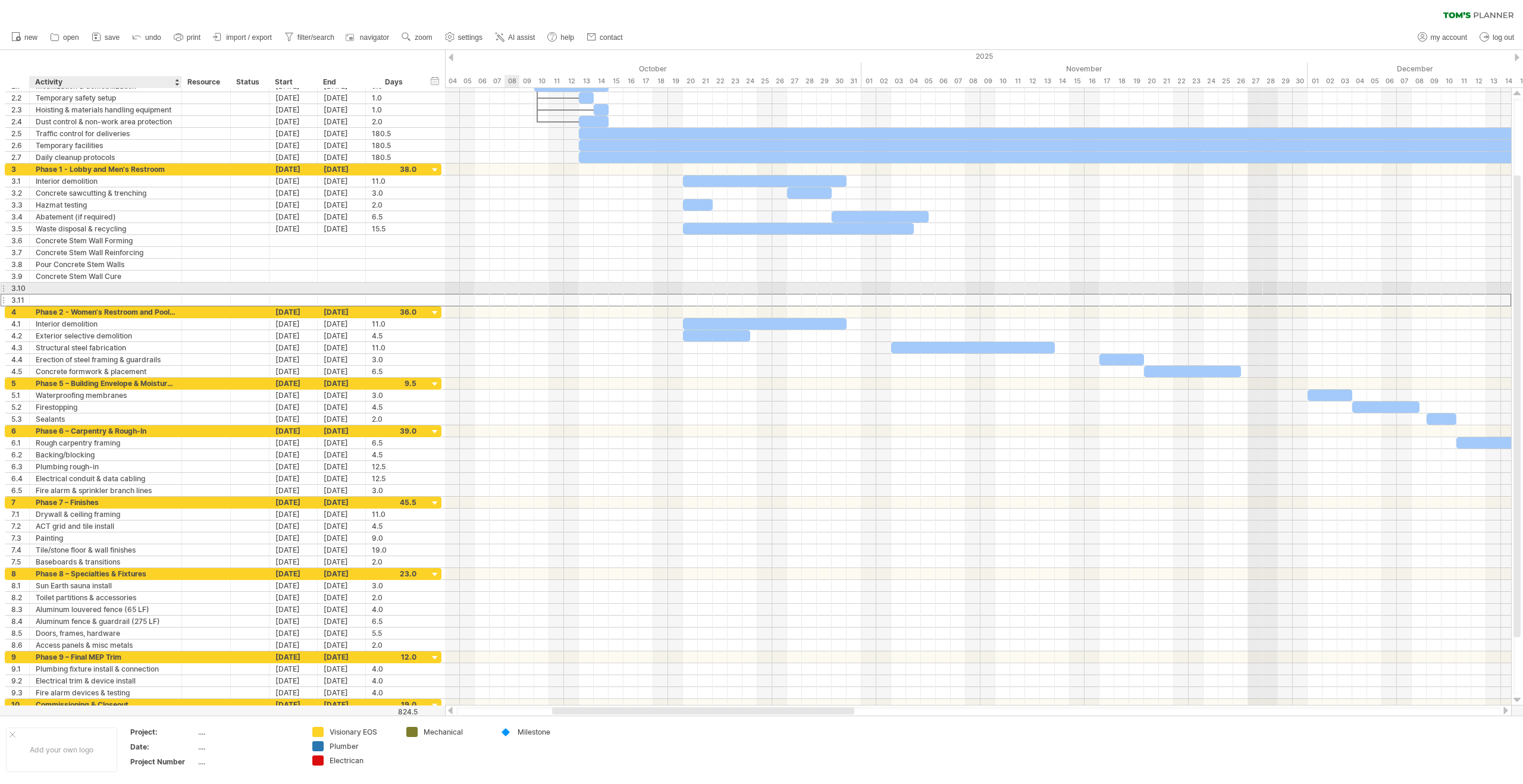
click at [88, 287] on div at bounding box center [105, 288] width 140 height 11
type input "*"
click at [81, 290] on div "Concrete Ram Forming" at bounding box center [105, 288] width 140 height 11
type input "**********"
click at [84, 301] on div at bounding box center [105, 300] width 140 height 11
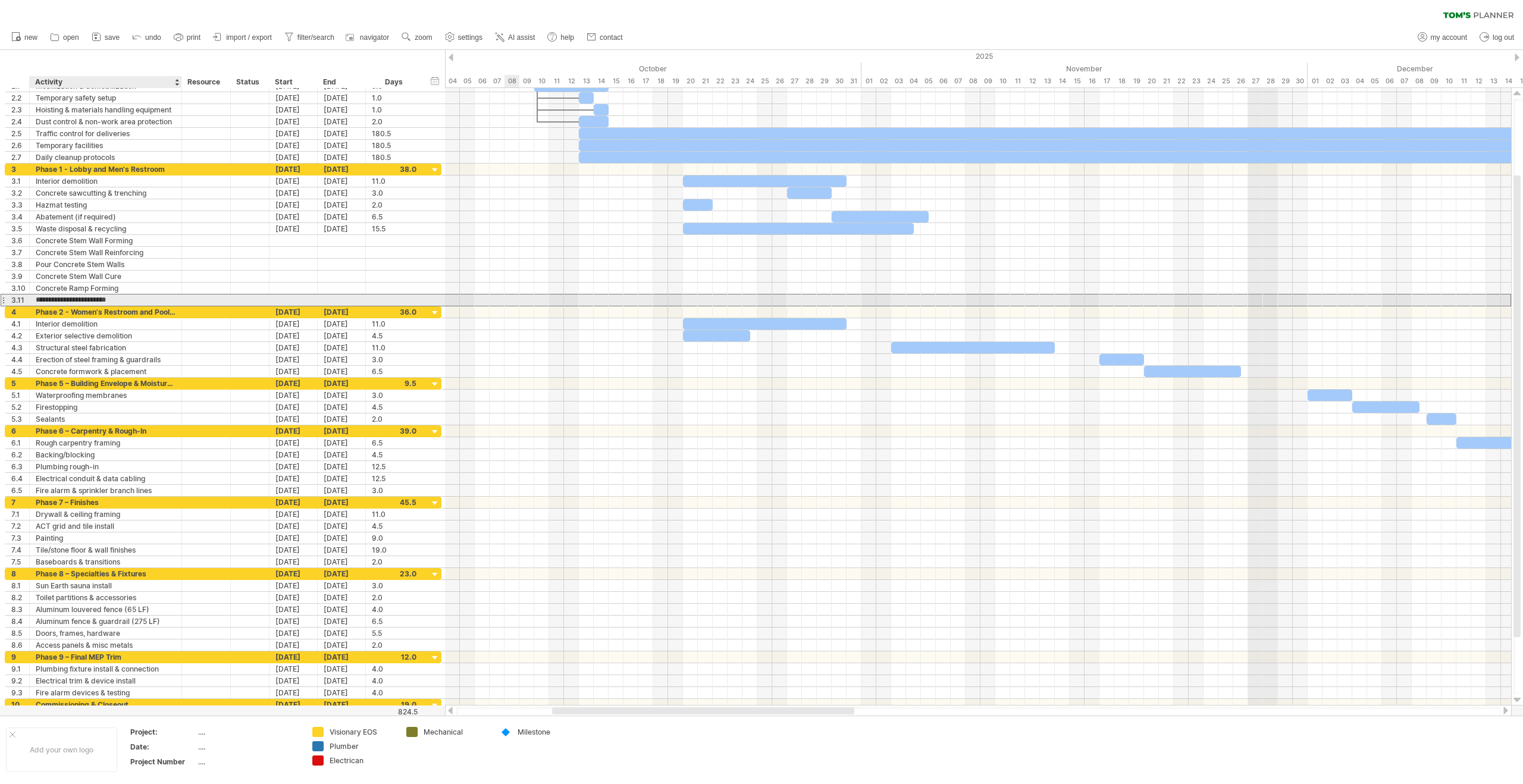
type input "**********"
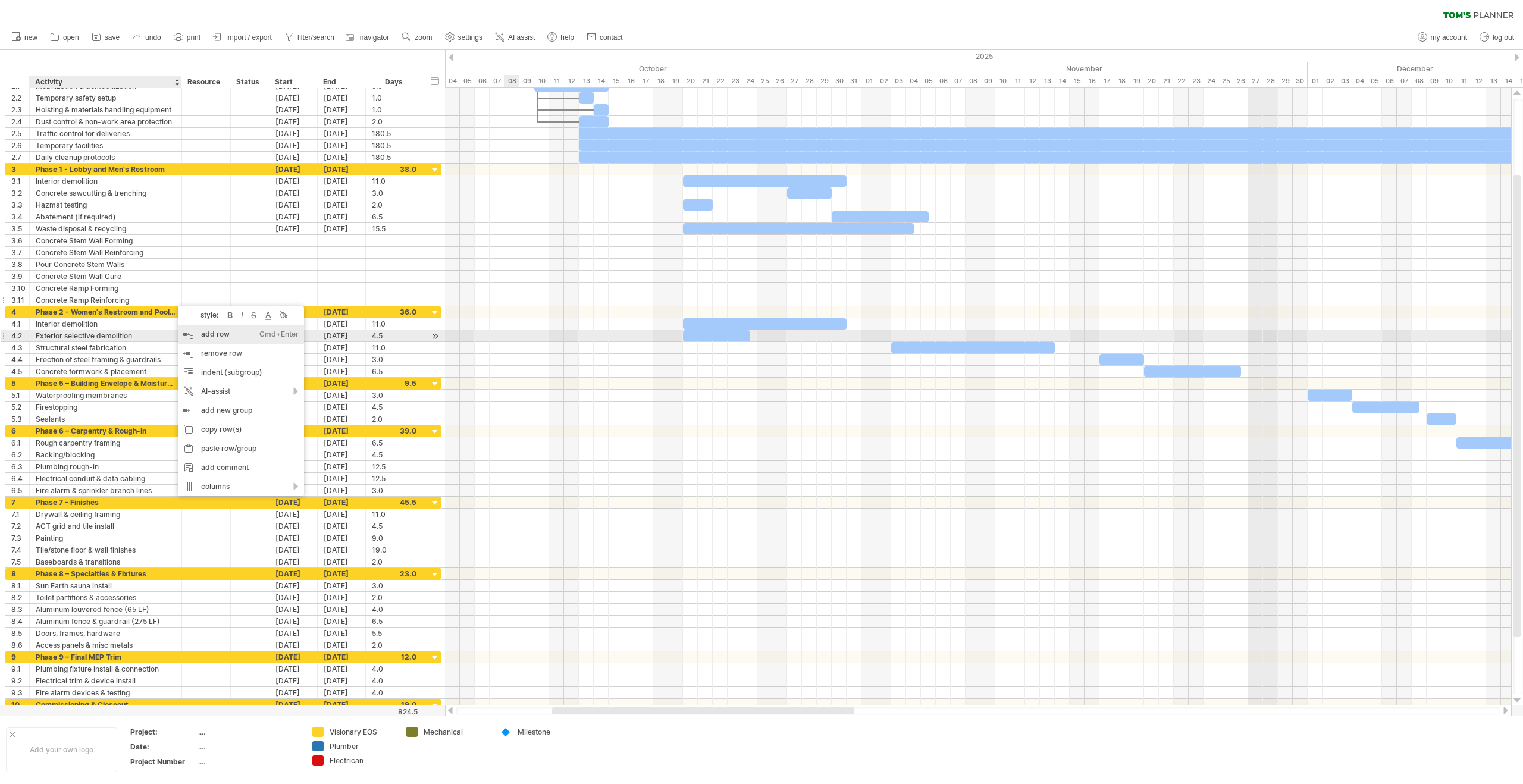
click at [251, 333] on div "add row Ctrl+Enter Cmd+Enter" at bounding box center [241, 334] width 127 height 19
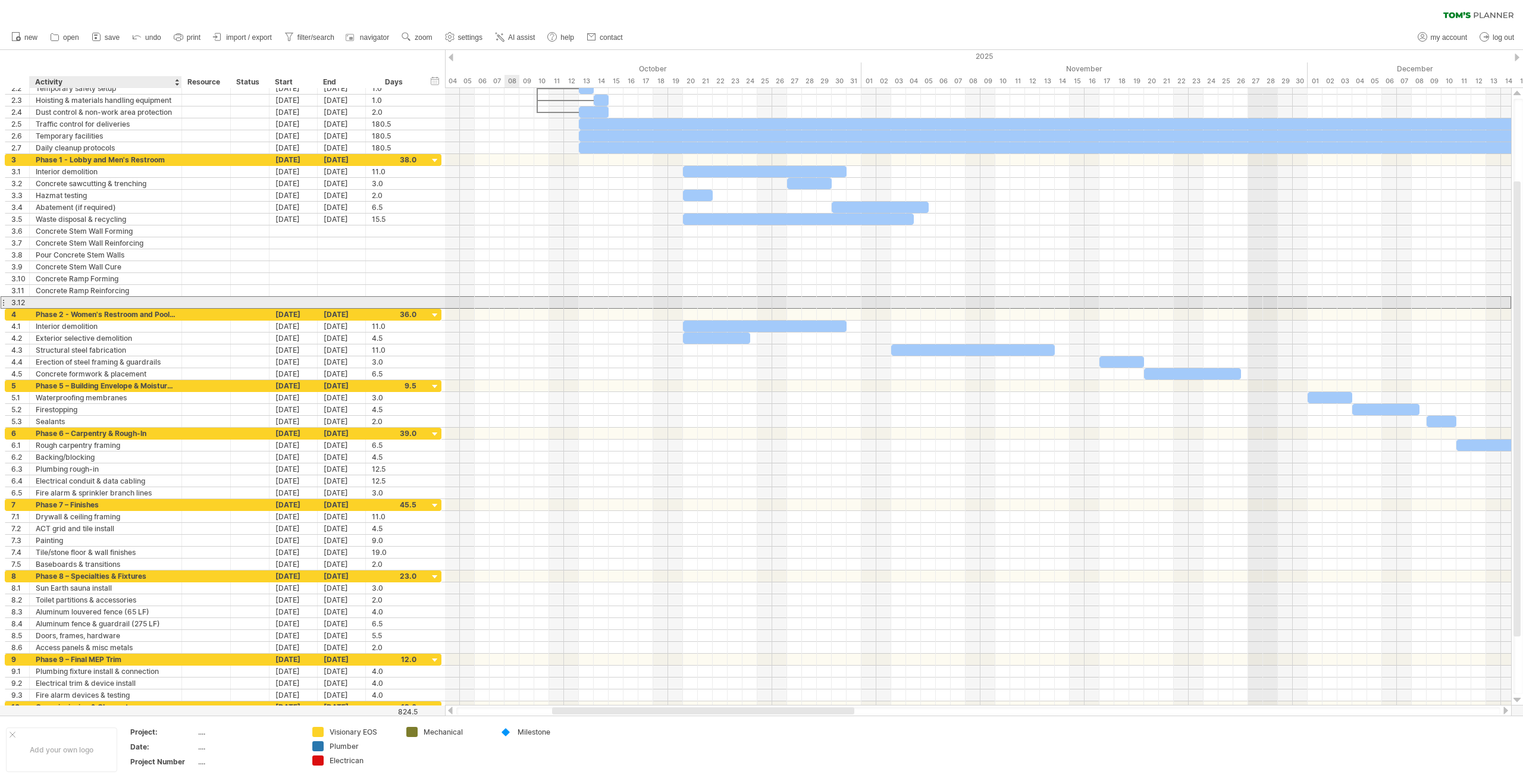
click at [133, 300] on div at bounding box center [105, 302] width 140 height 11
type input "**********"
click at [331, 243] on div at bounding box center [342, 243] width 48 height 11
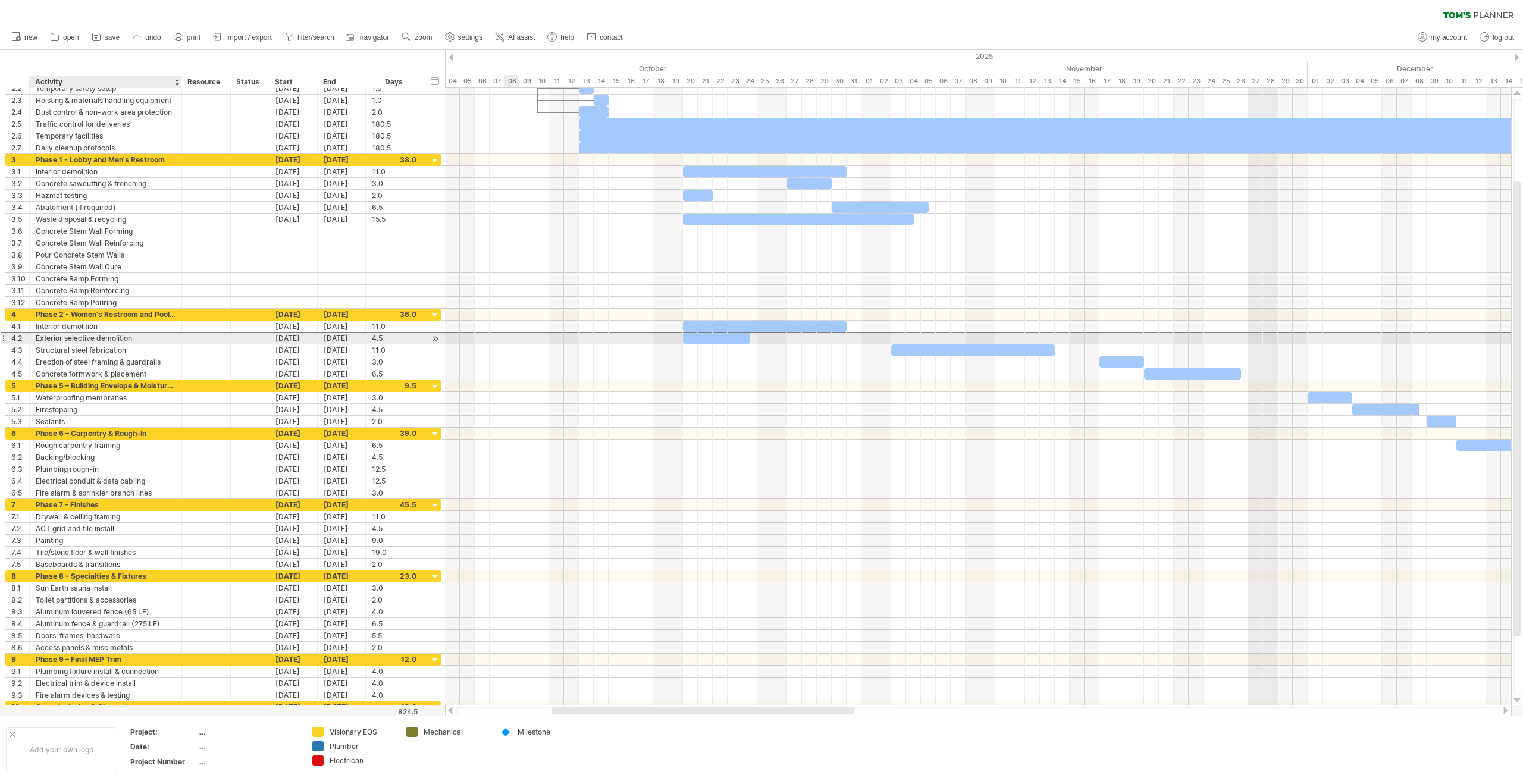
click at [130, 340] on div "Exterior selective demolition" at bounding box center [105, 338] width 140 height 11
click at [130, 329] on div "Interior demolition" at bounding box center [105, 326] width 140 height 11
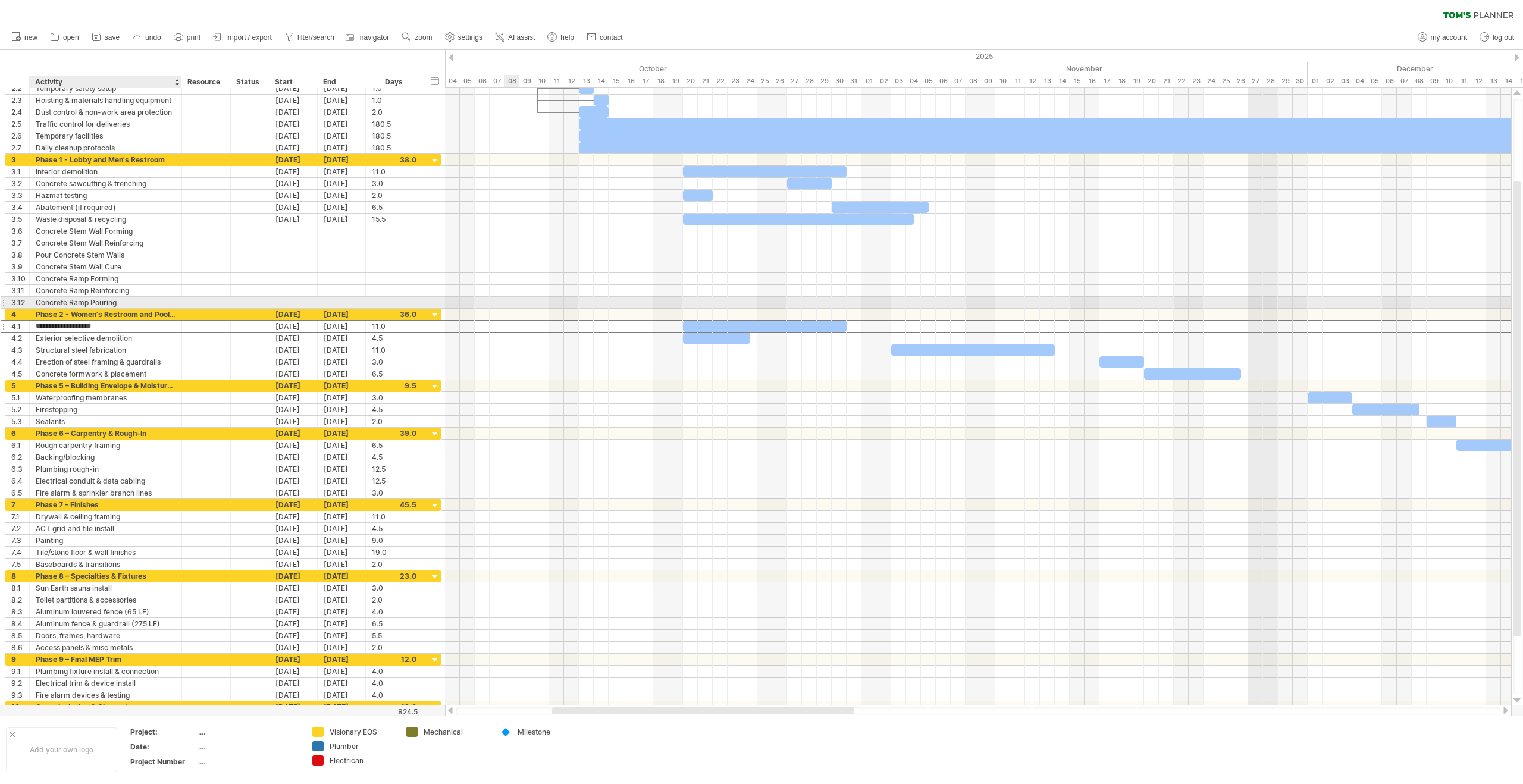
click at [139, 304] on div "Concrete Ramp Pouring" at bounding box center [105, 302] width 140 height 11
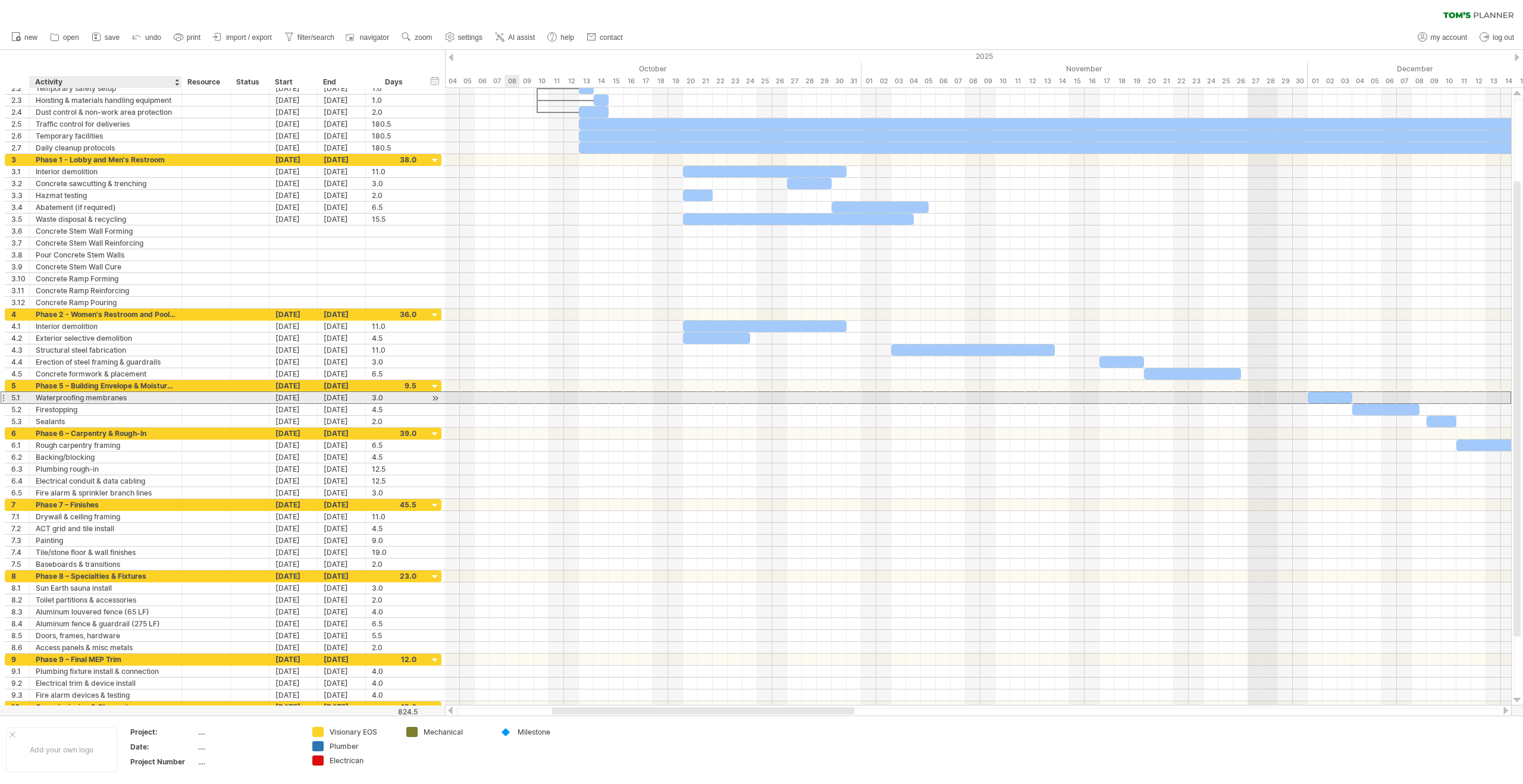
click at [95, 401] on div "Waterproofing membranes" at bounding box center [105, 397] width 140 height 11
click at [112, 447] on div "Rough carpentry framing" at bounding box center [105, 445] width 140 height 11
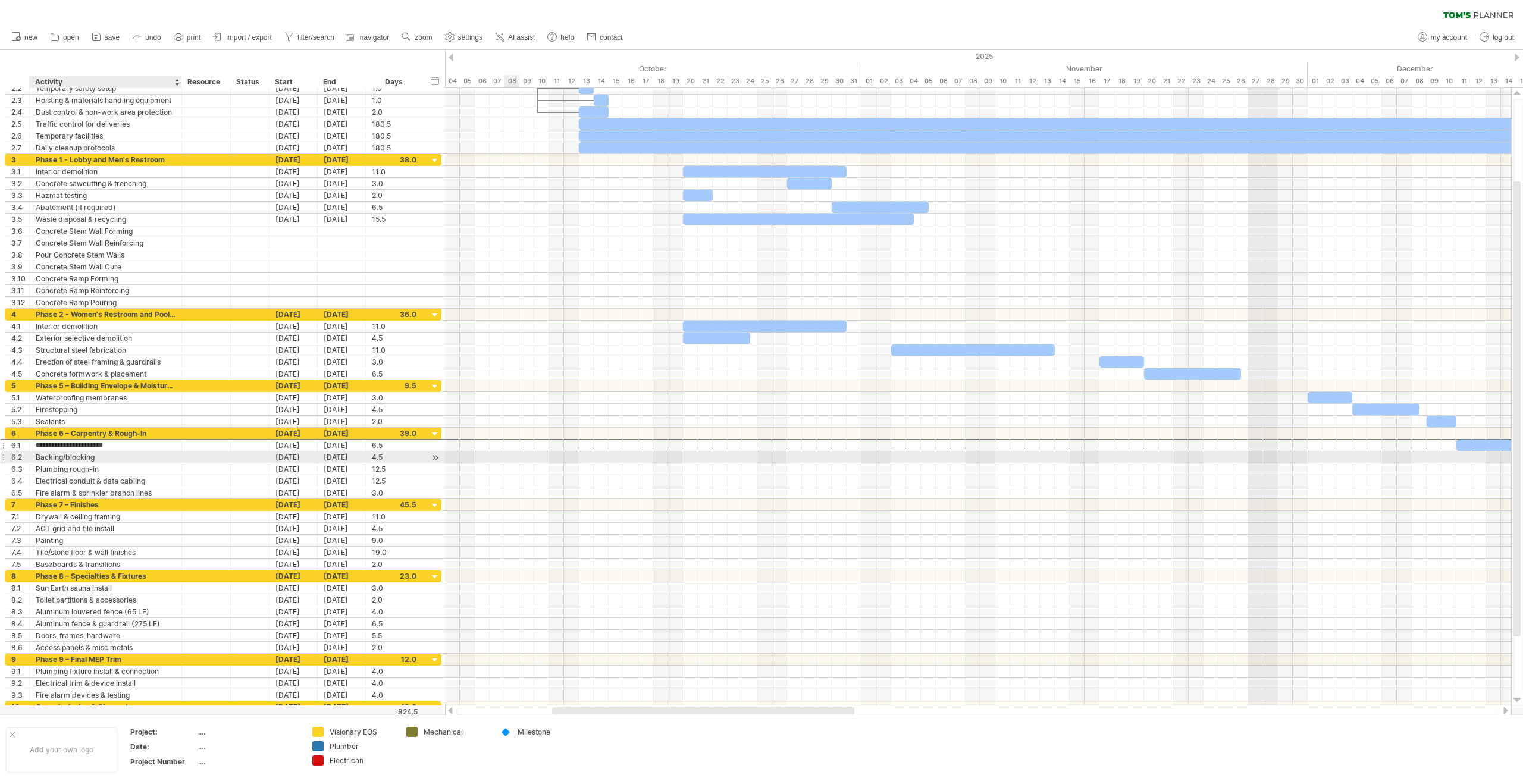
click at [105, 458] on div "Backing/blocking" at bounding box center [105, 457] width 140 height 11
click at [87, 471] on div "Plumbing rough-in" at bounding box center [105, 469] width 140 height 11
click at [64, 456] on div "Backing/blocking" at bounding box center [105, 457] width 140 height 11
click at [66, 446] on div "Rough carpentry framing" at bounding box center [105, 445] width 140 height 11
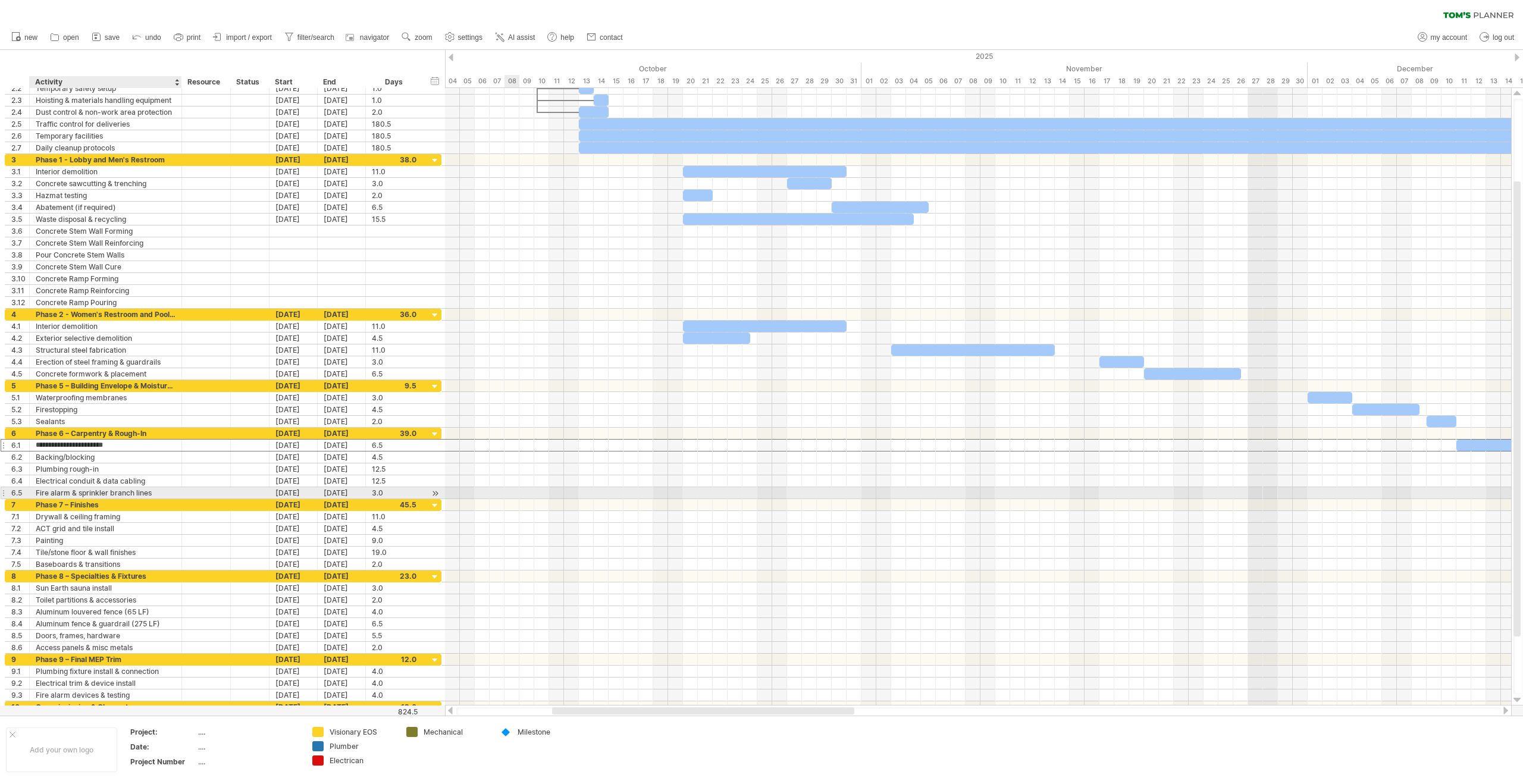
click at [64, 494] on div "Fire alarm & sprinkler branch lines" at bounding box center [105, 493] width 140 height 11
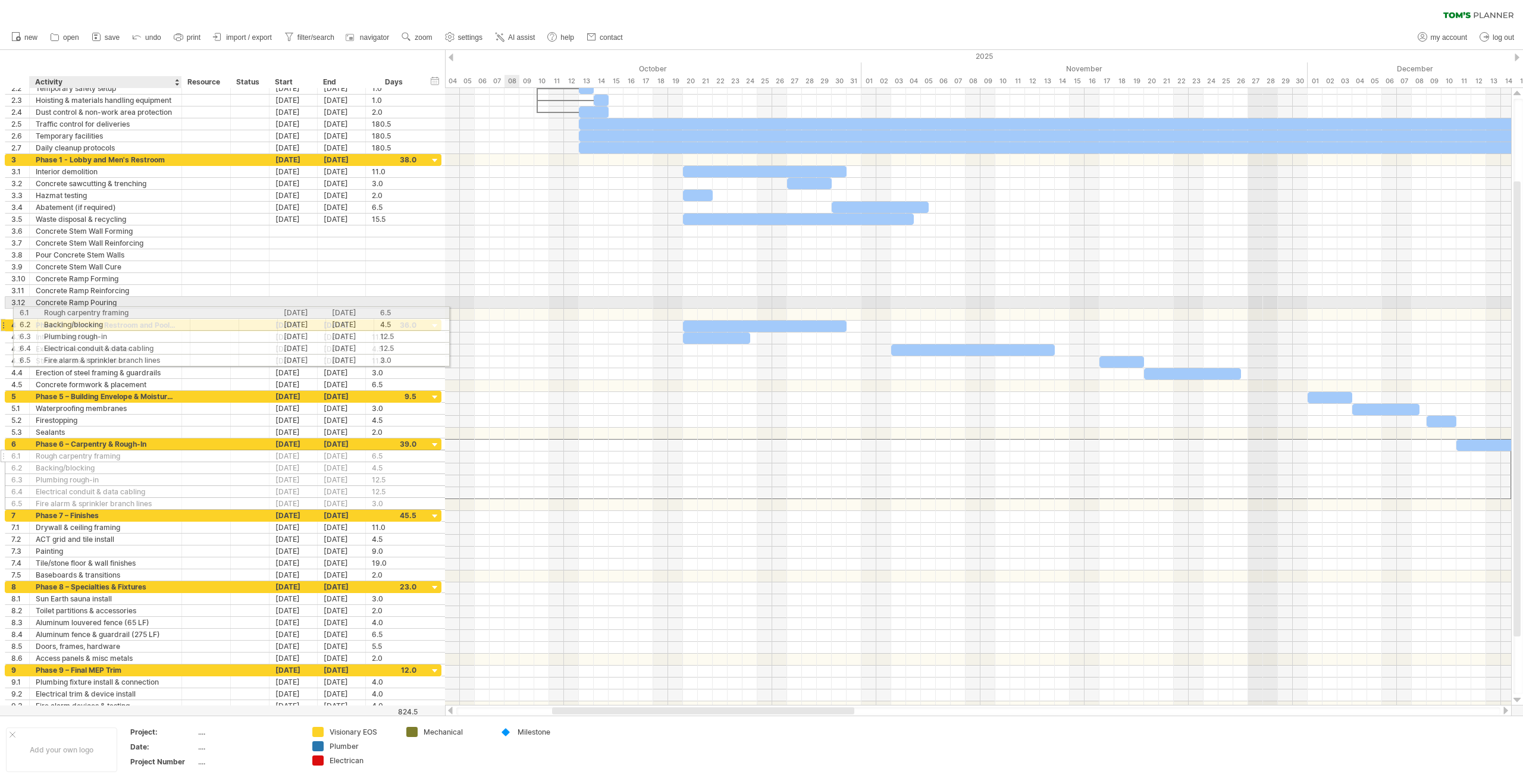
drag, startPoint x: 66, startPoint y: 447, endPoint x: 80, endPoint y: 311, distance: 136.7
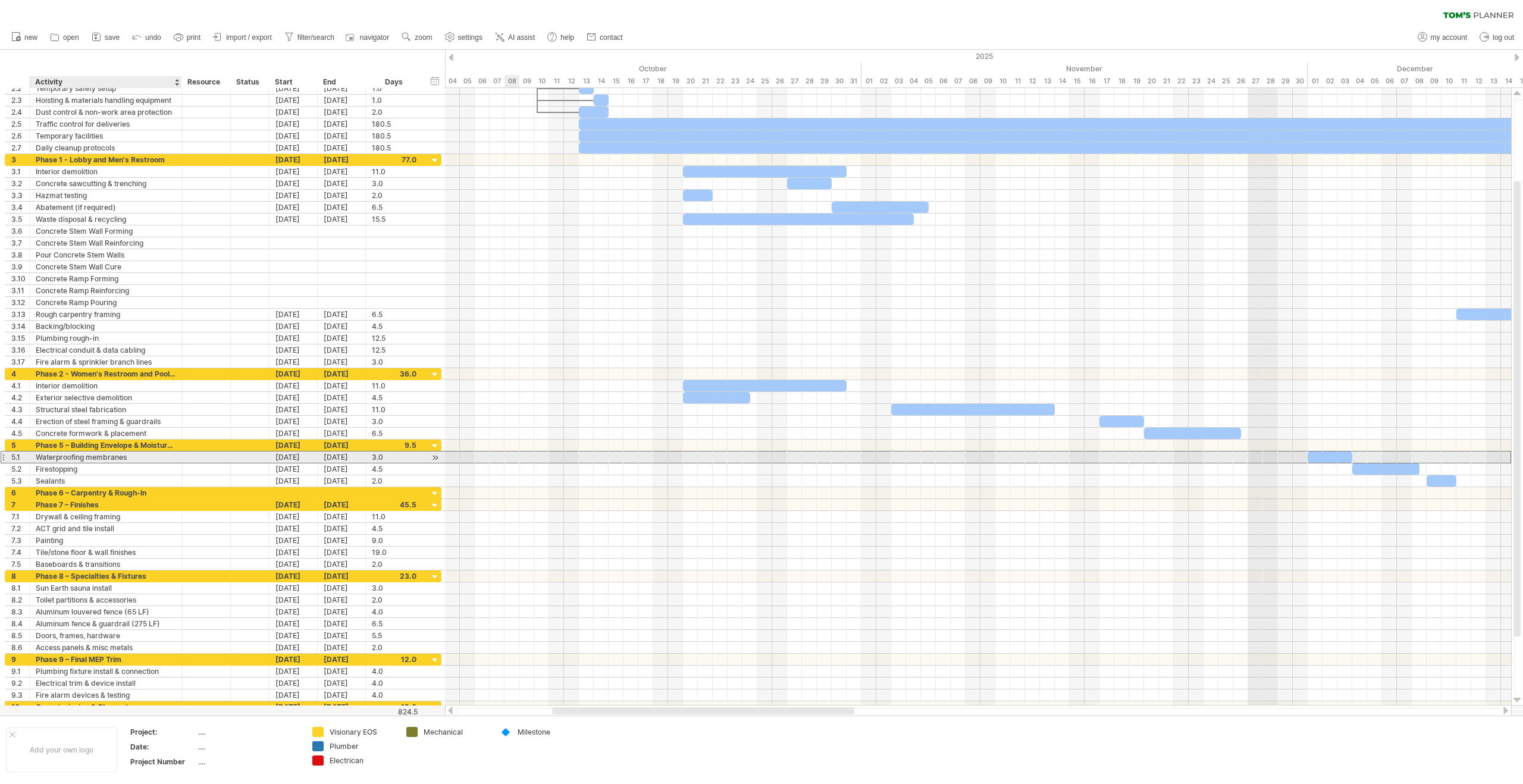
click at [115, 456] on div "Waterproofing membranes" at bounding box center [105, 457] width 140 height 11
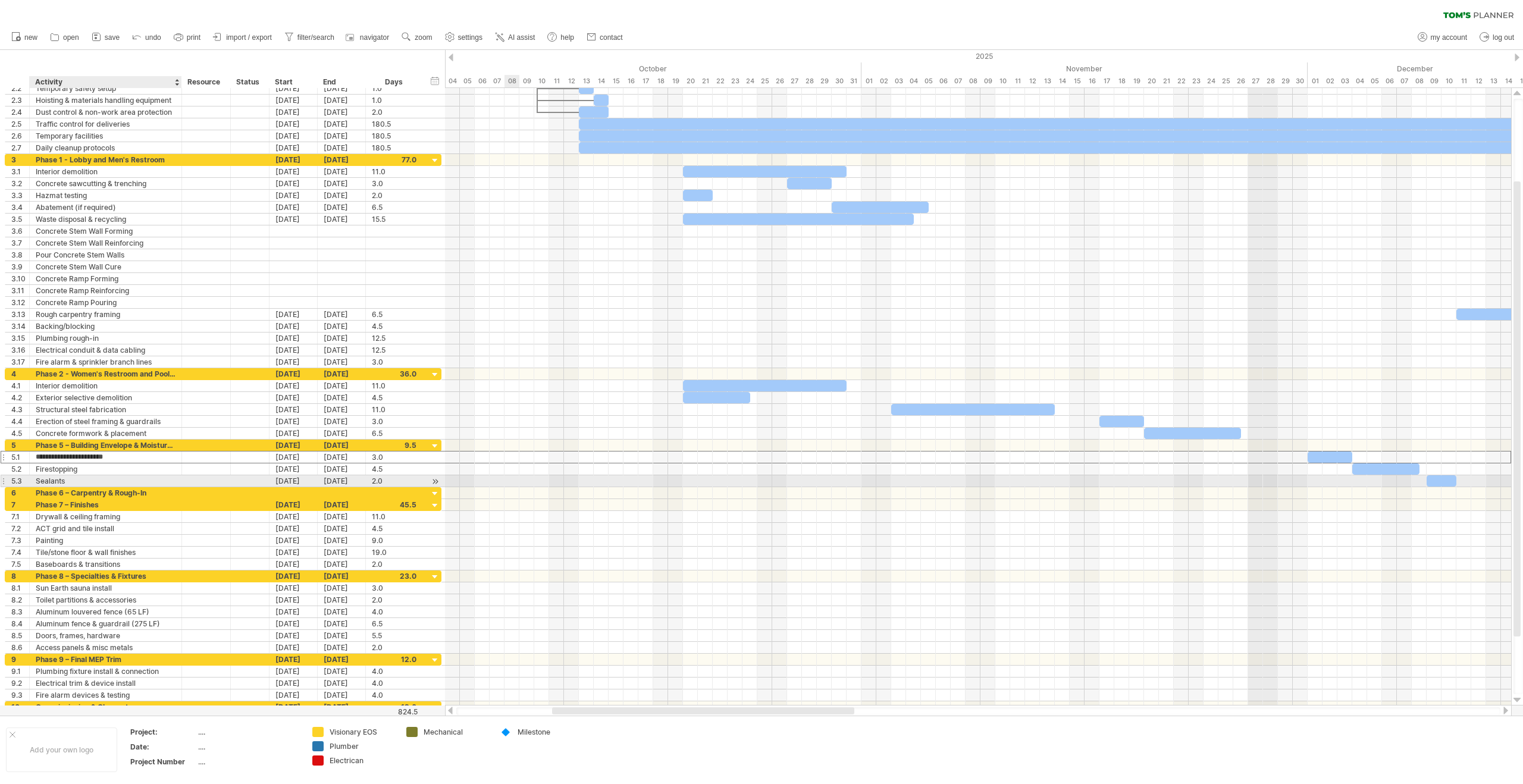
click at [101, 481] on div "Sealants" at bounding box center [105, 481] width 140 height 11
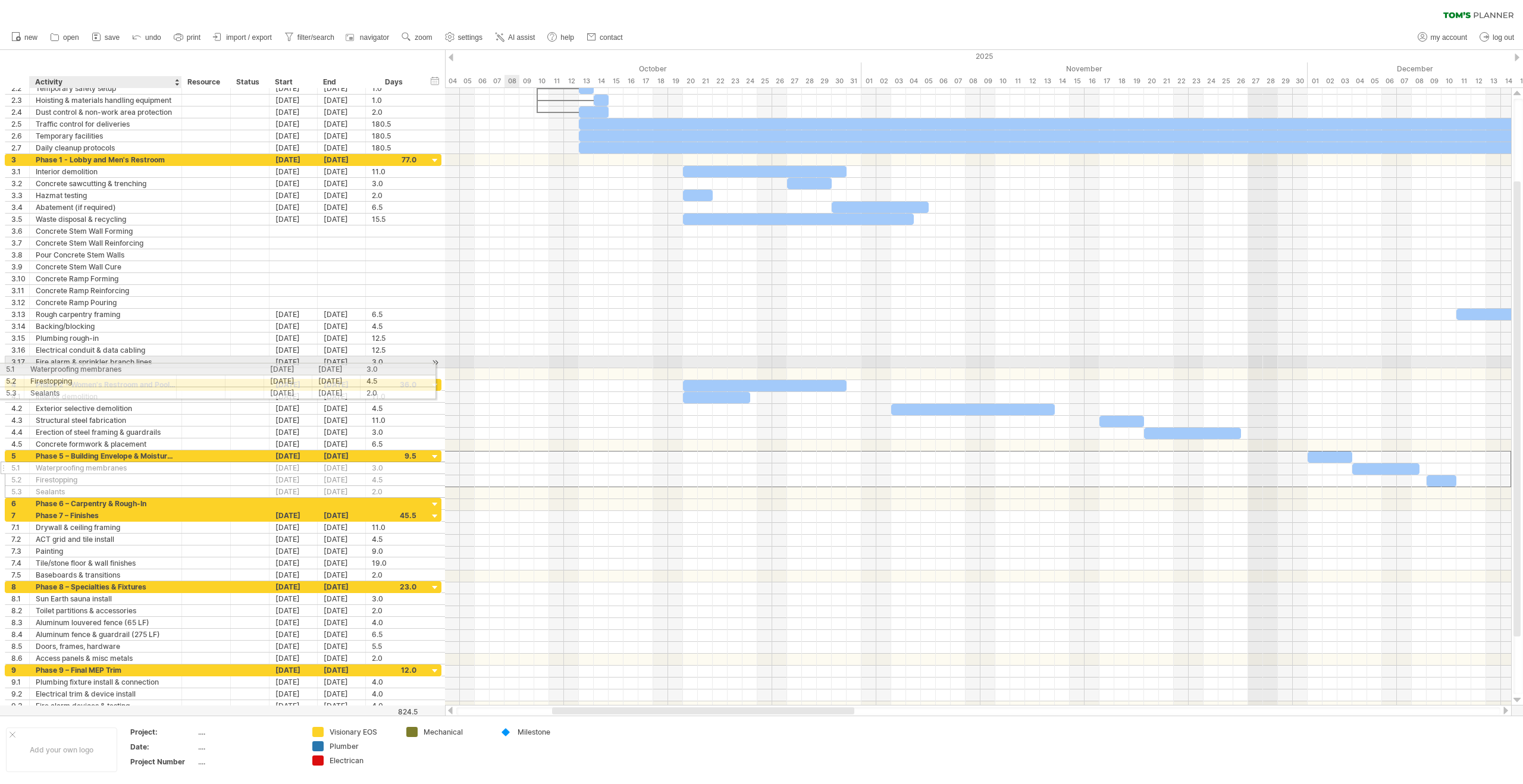
drag, startPoint x: 107, startPoint y: 458, endPoint x: 101, endPoint y: 367, distance: 91.2
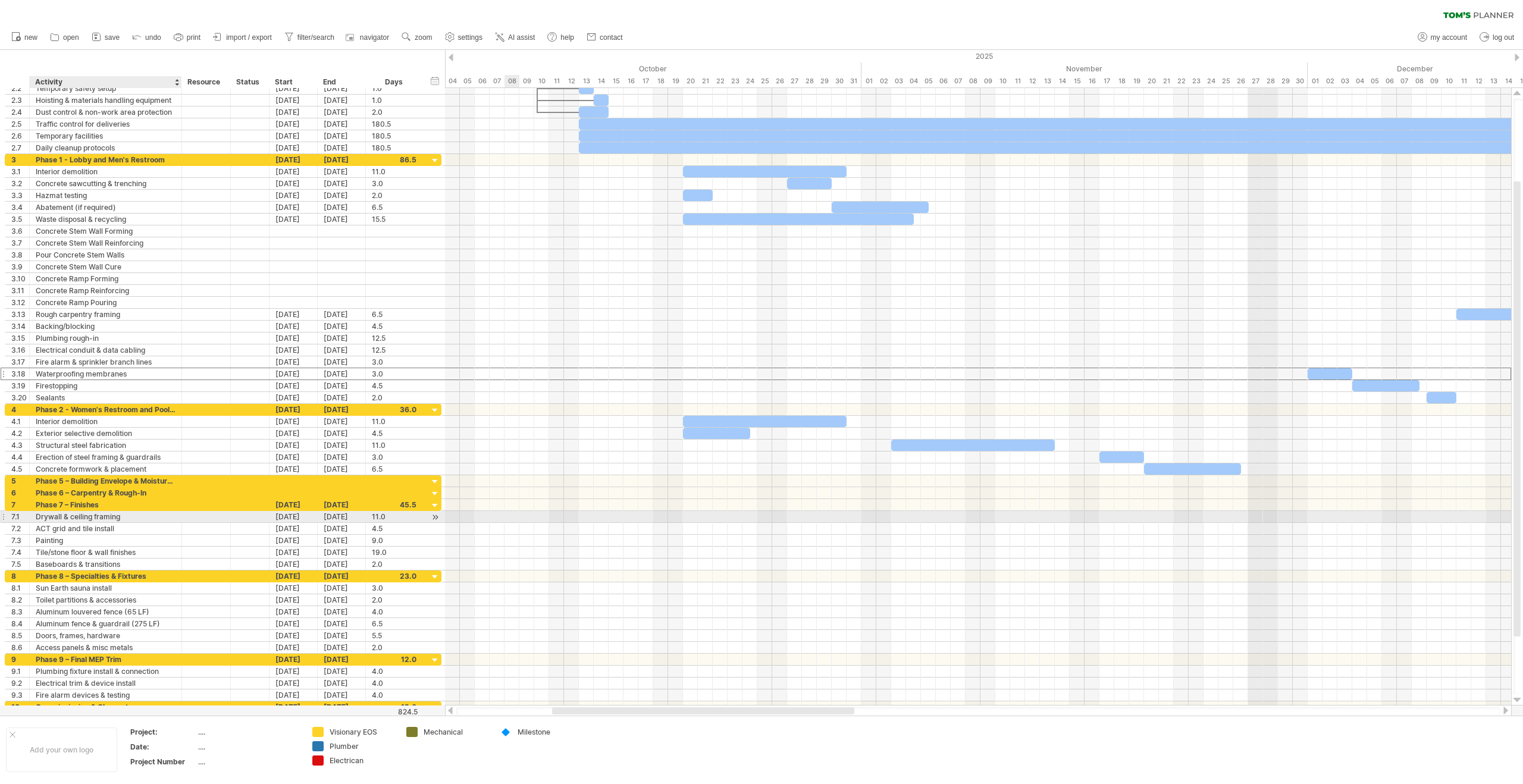
click at [118, 519] on div "Drywall & ceiling framing" at bounding box center [105, 516] width 140 height 11
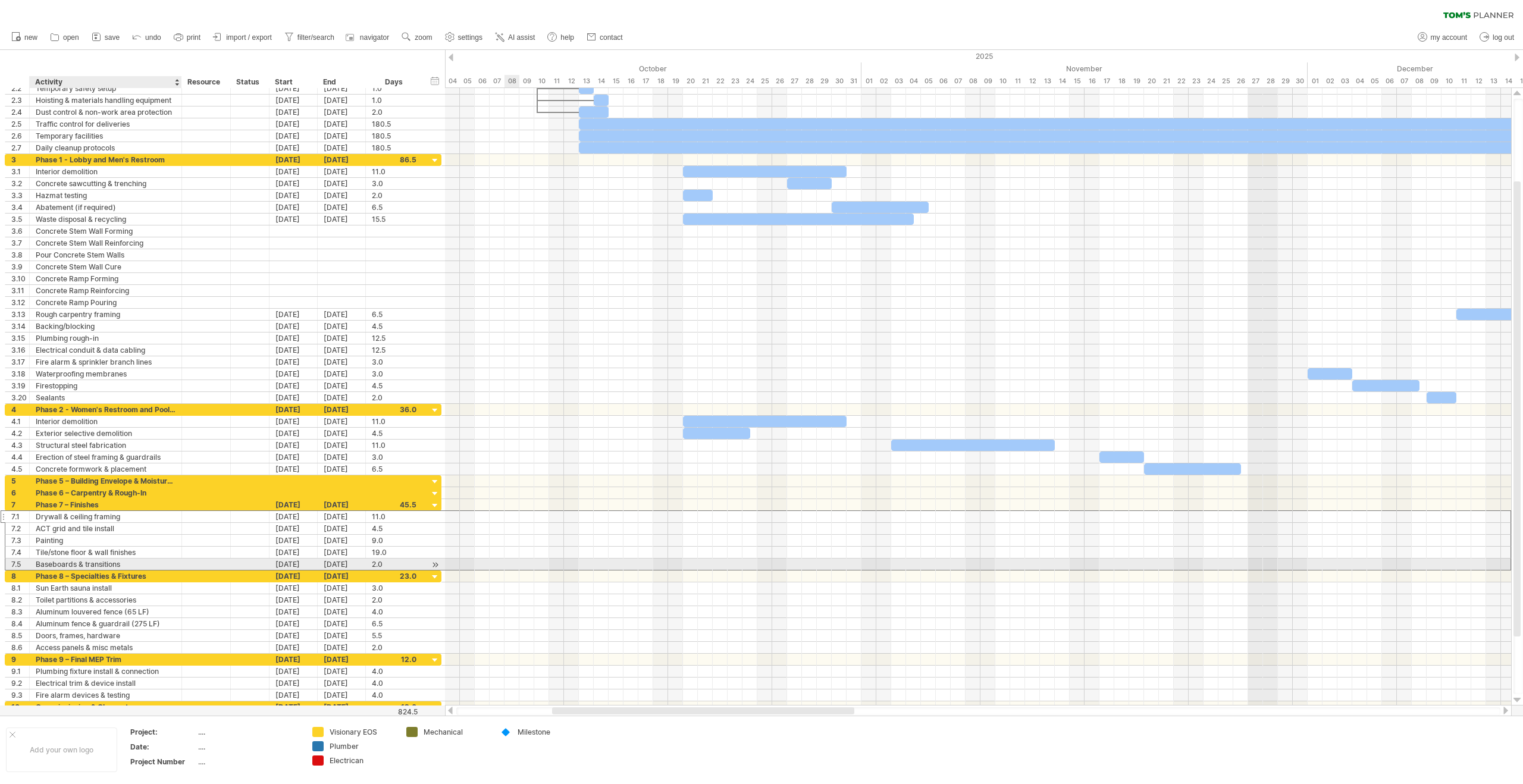
click at [119, 564] on div "Baseboards & transitions" at bounding box center [105, 564] width 140 height 11
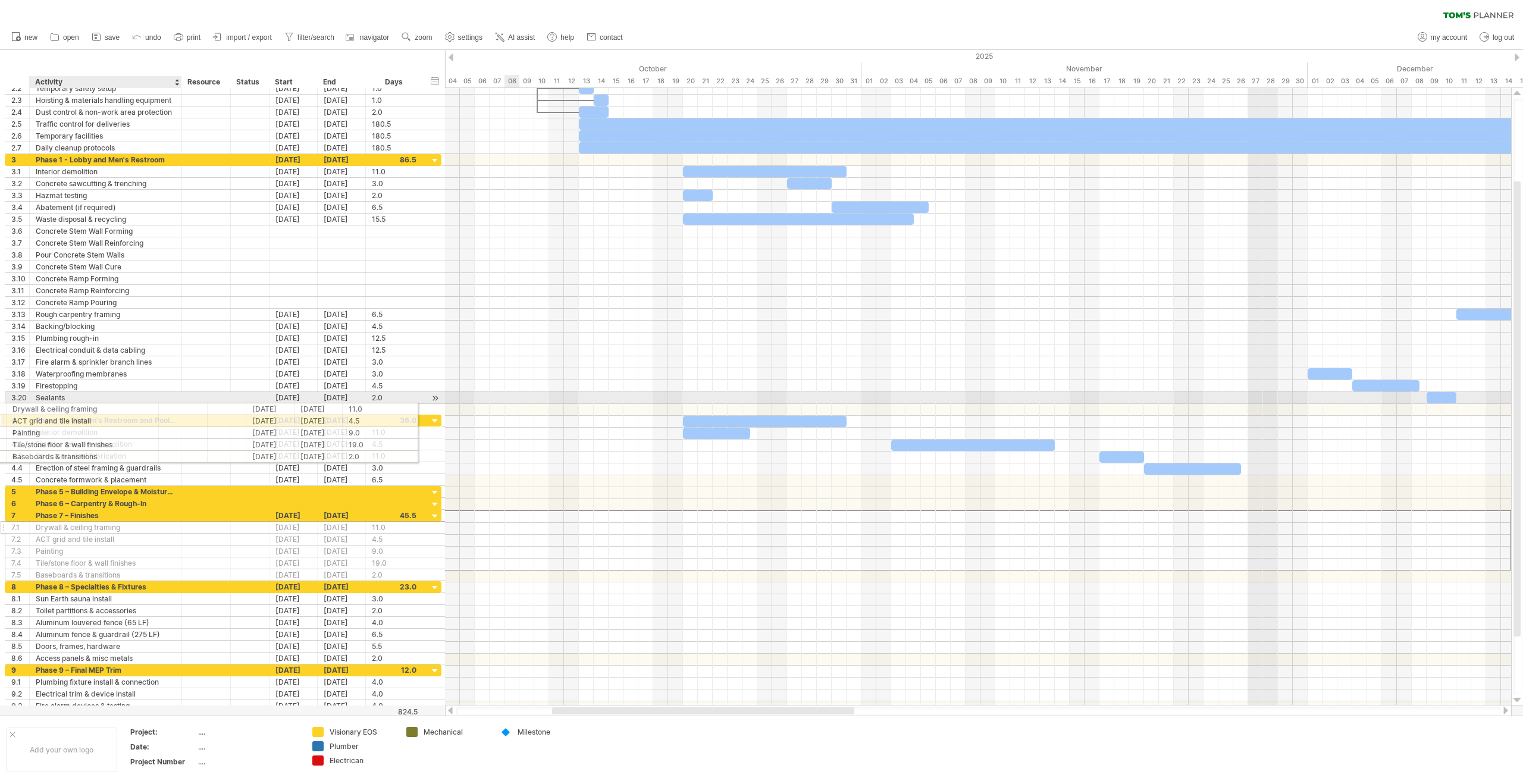
drag, startPoint x: 87, startPoint y: 516, endPoint x: 60, endPoint y: 407, distance: 112.3
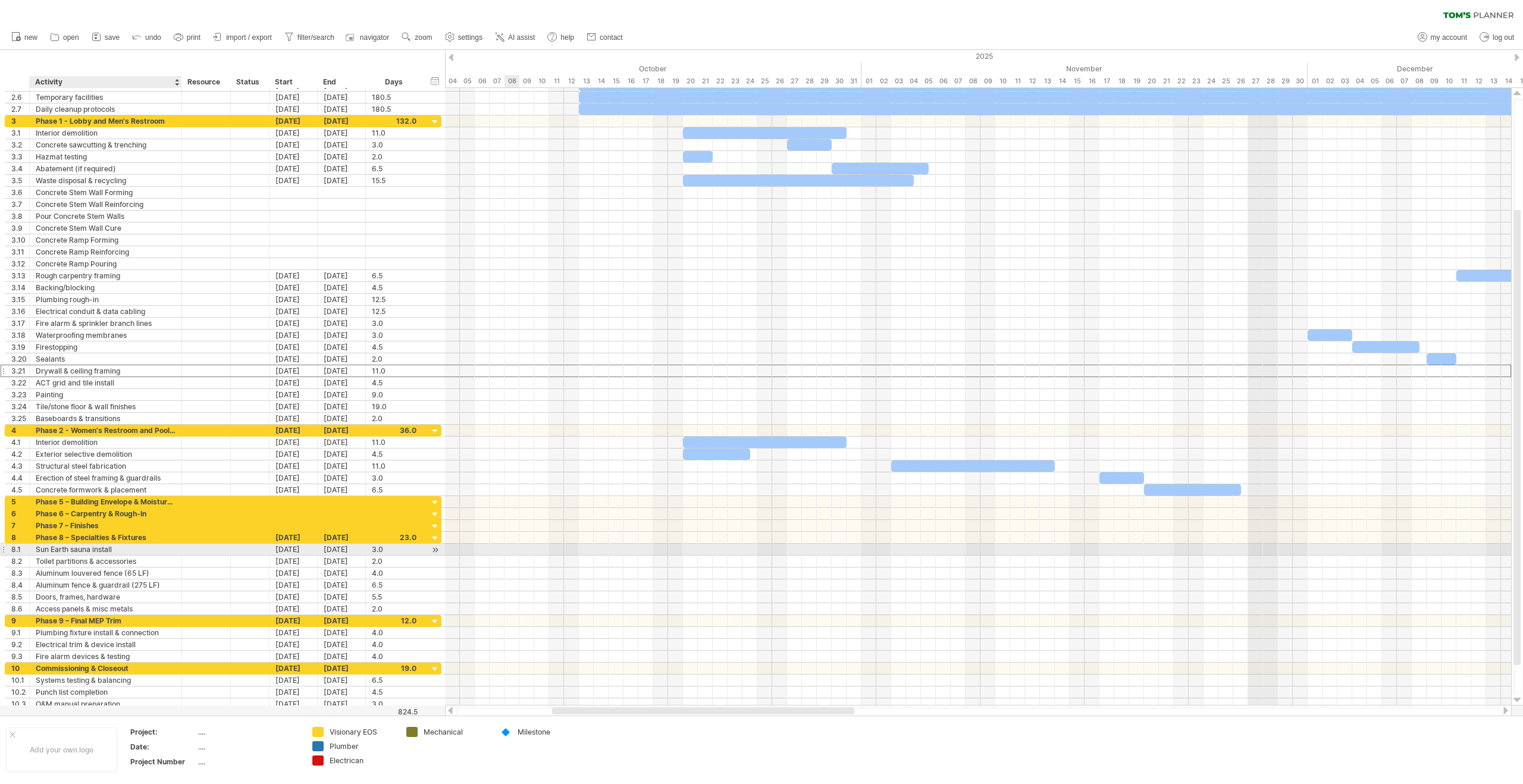
click at [107, 551] on div "Sun Earth sauna install" at bounding box center [105, 549] width 140 height 11
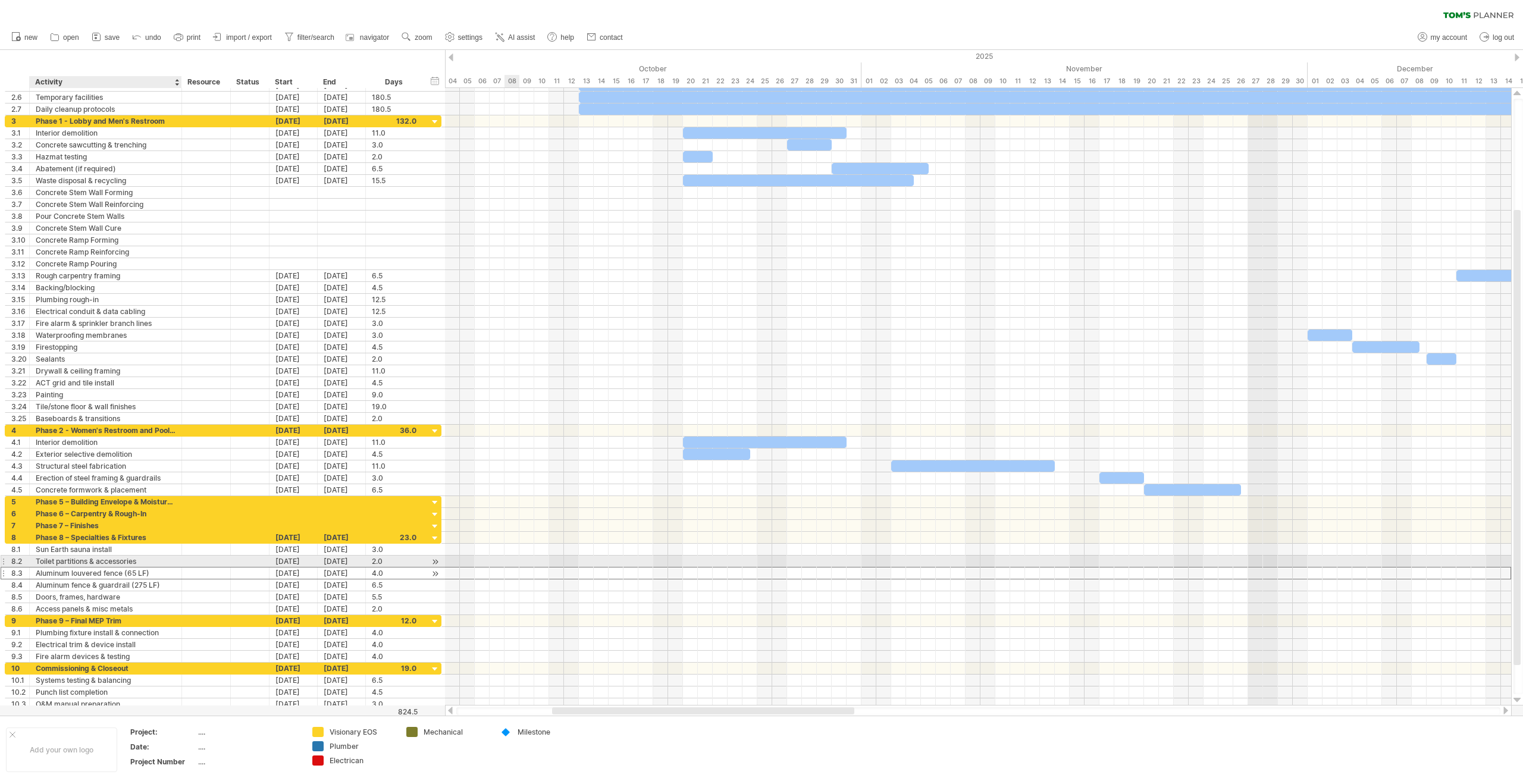
click at [106, 568] on div "Aluminum louvered fence (65 LF)" at bounding box center [105, 573] width 140 height 11
click at [110, 561] on div "Toilet partitions & accessories" at bounding box center [105, 561] width 140 height 11
click at [25, 561] on div at bounding box center [28, 561] width 6 height 12
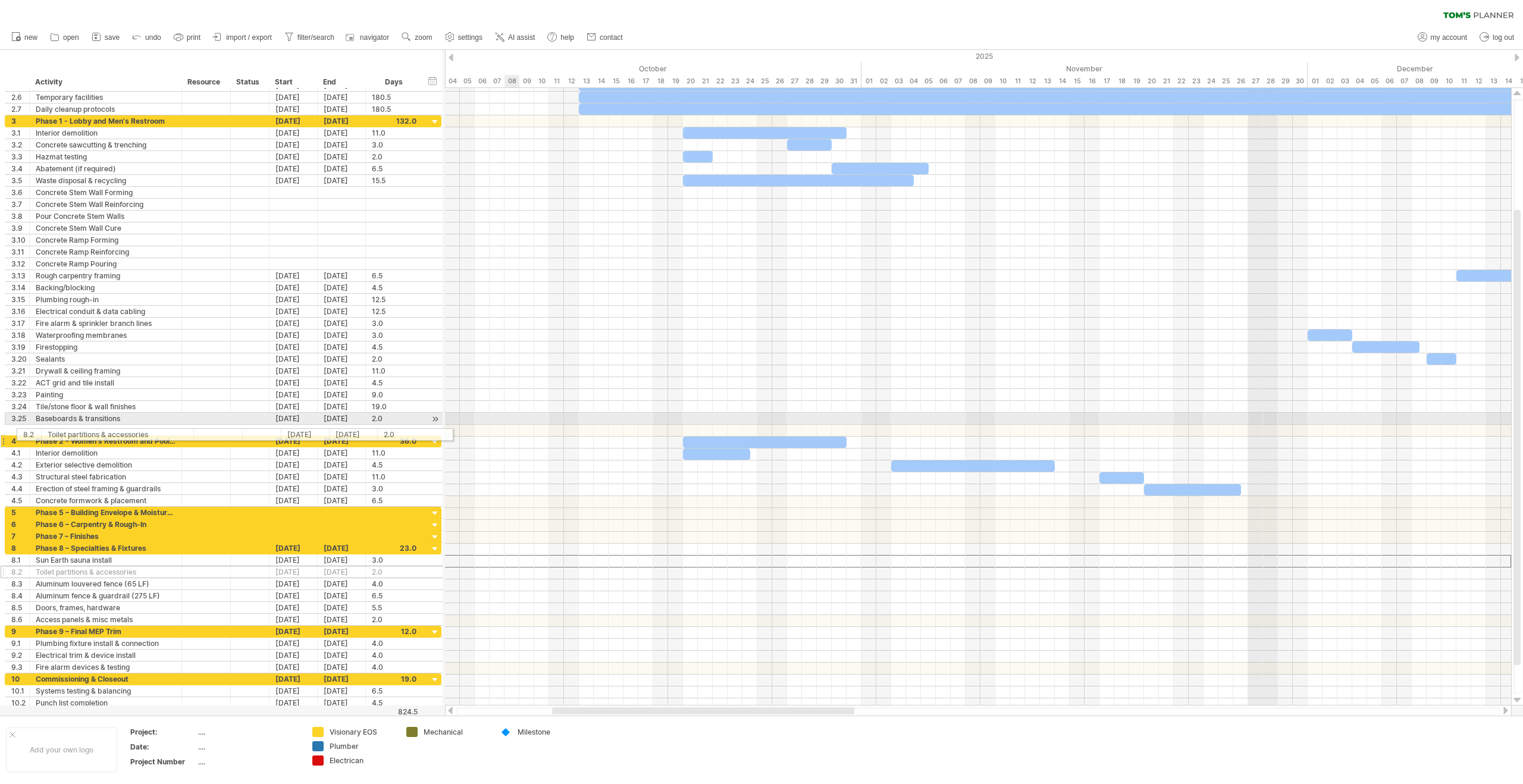
drag, startPoint x: 22, startPoint y: 562, endPoint x: 31, endPoint y: 433, distance: 129.3
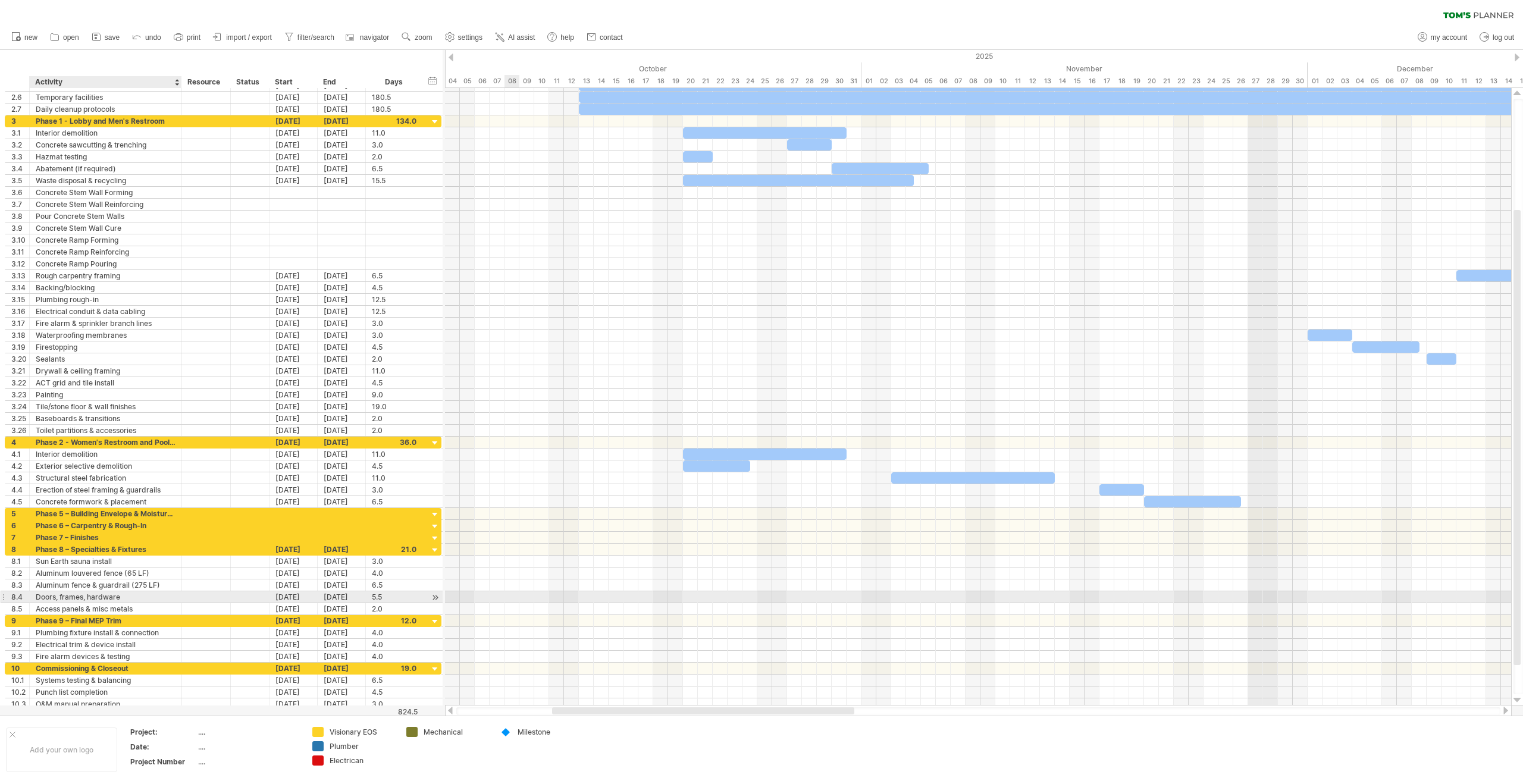
click at [105, 596] on div "Doors, frames, hardware" at bounding box center [105, 597] width 140 height 11
click at [166, 725] on div "copy row(s)" at bounding box center [174, 718] width 127 height 19
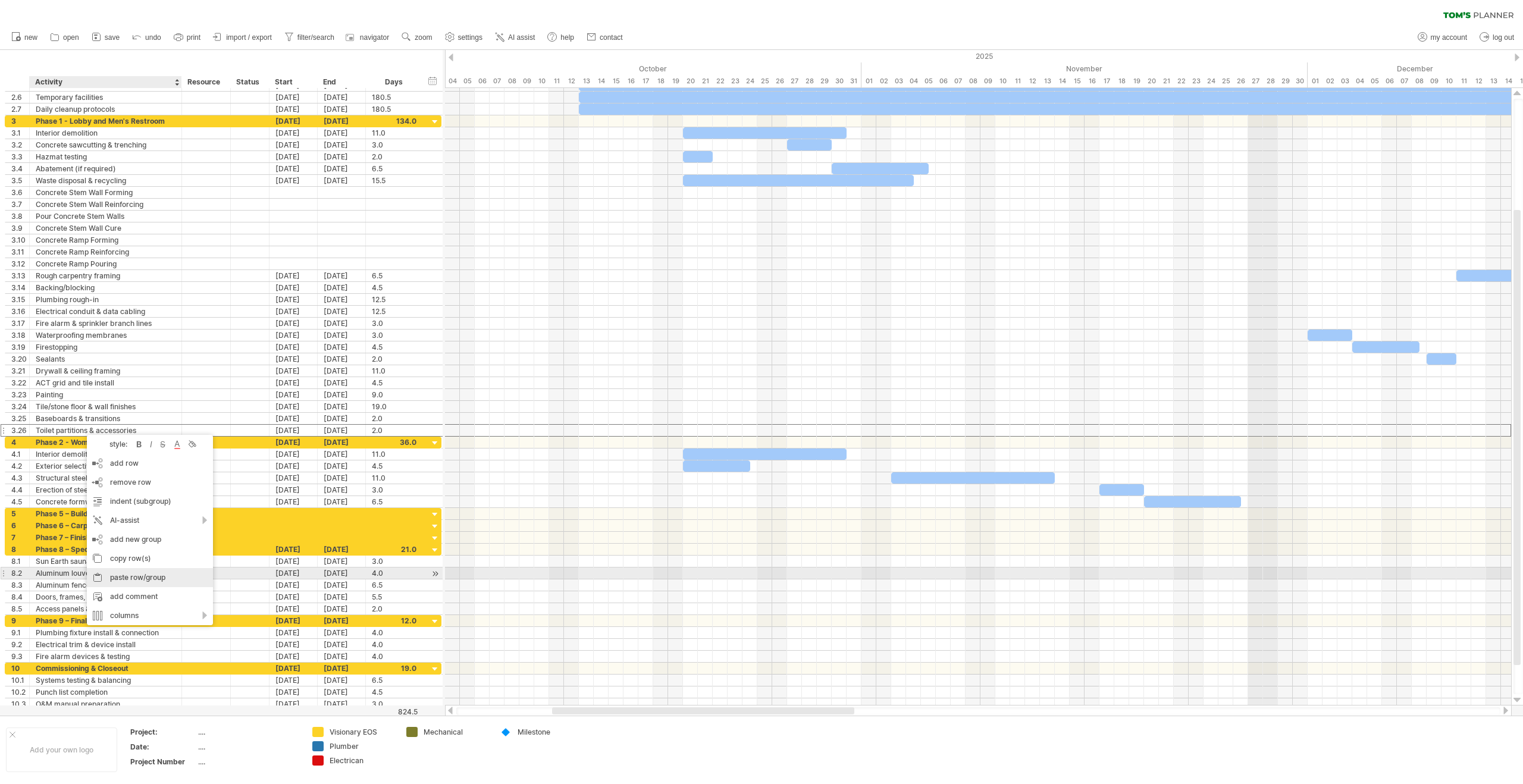
click at [137, 579] on div "paste row/group" at bounding box center [150, 578] width 127 height 19
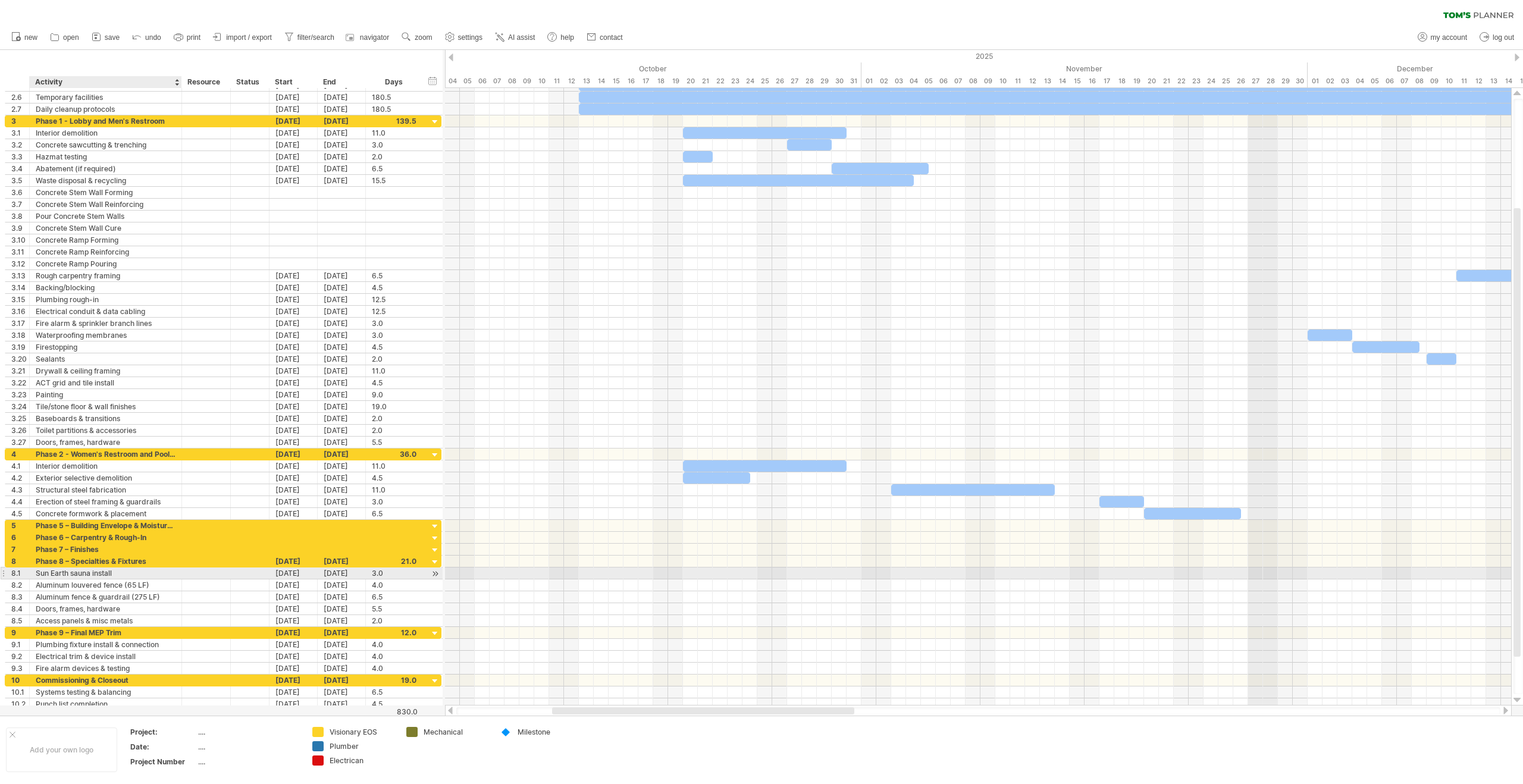
click at [73, 571] on div "Sun Earth sauna install" at bounding box center [105, 573] width 140 height 11
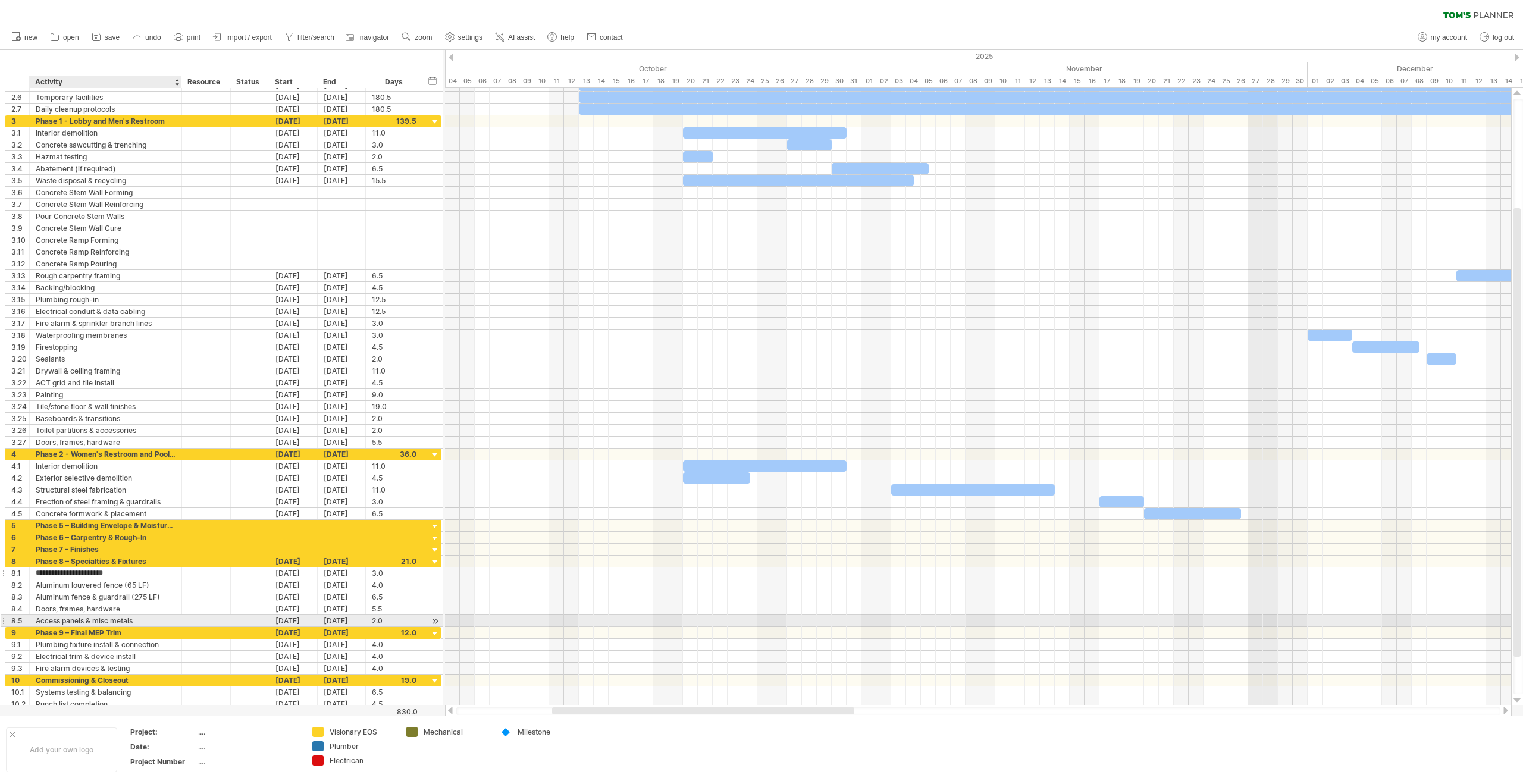
click at [91, 622] on div "Access panels & misc metals" at bounding box center [105, 621] width 140 height 11
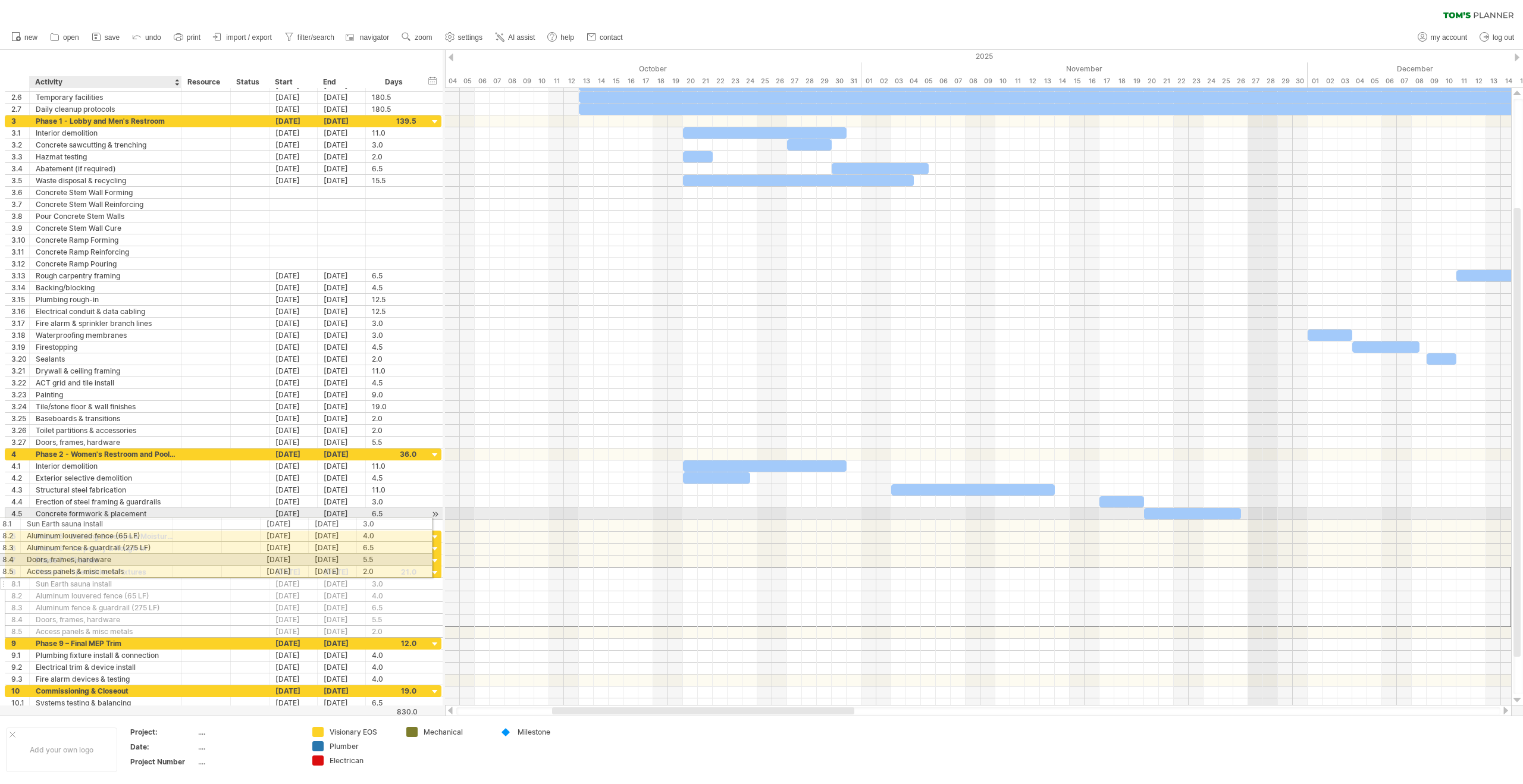
drag, startPoint x: 89, startPoint y: 610, endPoint x: 76, endPoint y: 522, distance: 89.0
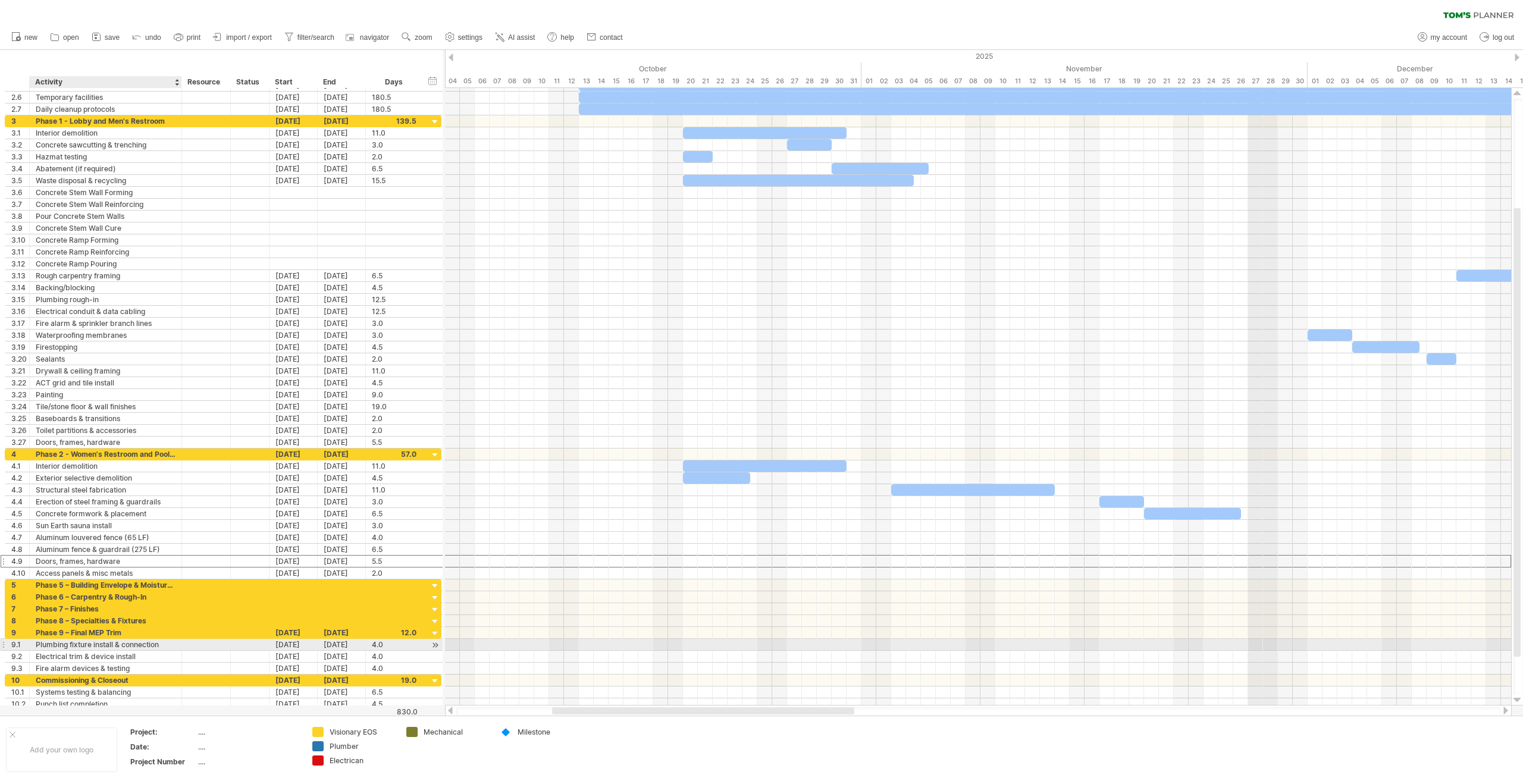
click at [98, 645] on div "Plumbing fixture install & connection" at bounding box center [105, 644] width 140 height 11
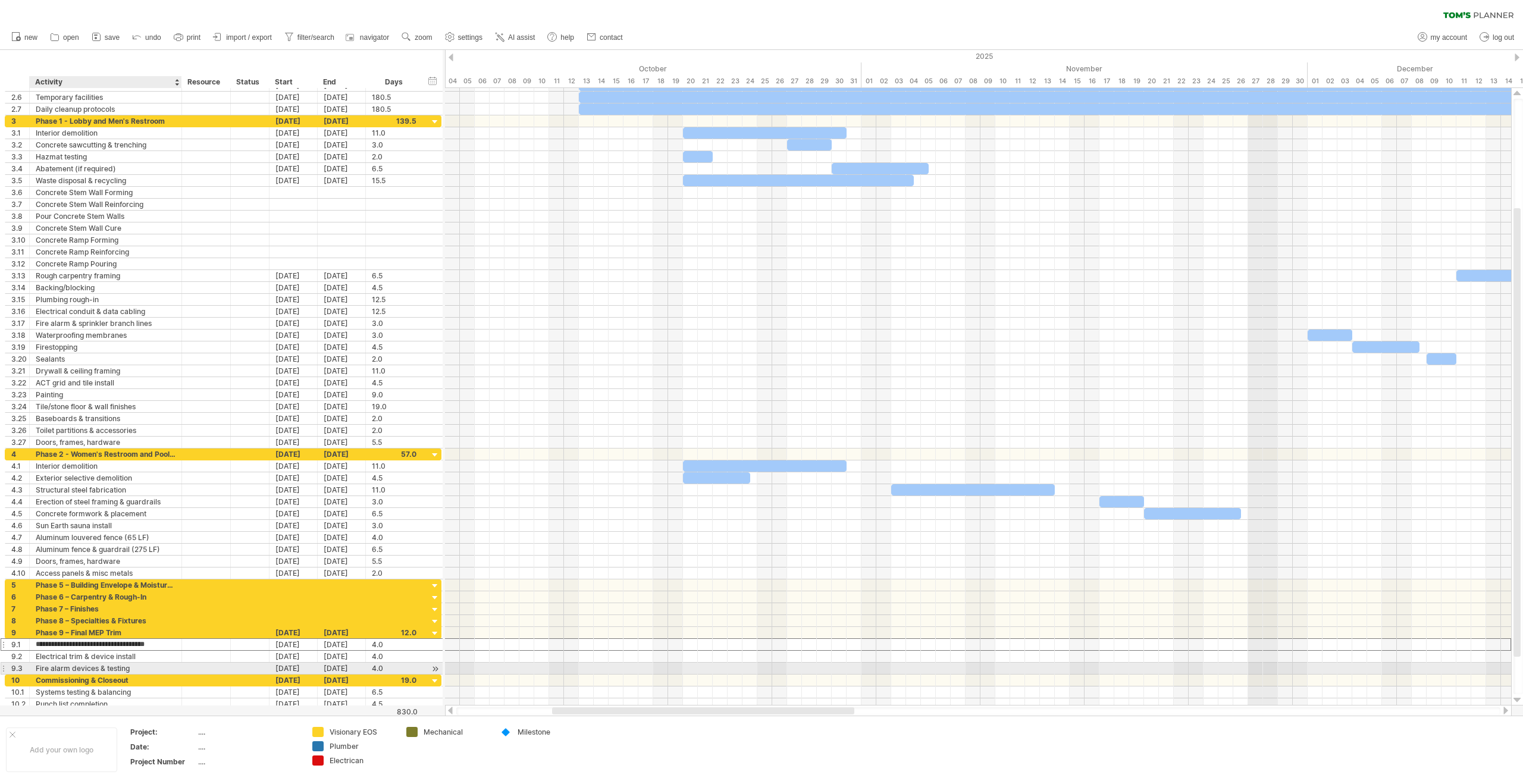
click at [102, 670] on div "Fire alarm devices & testing" at bounding box center [105, 668] width 140 height 11
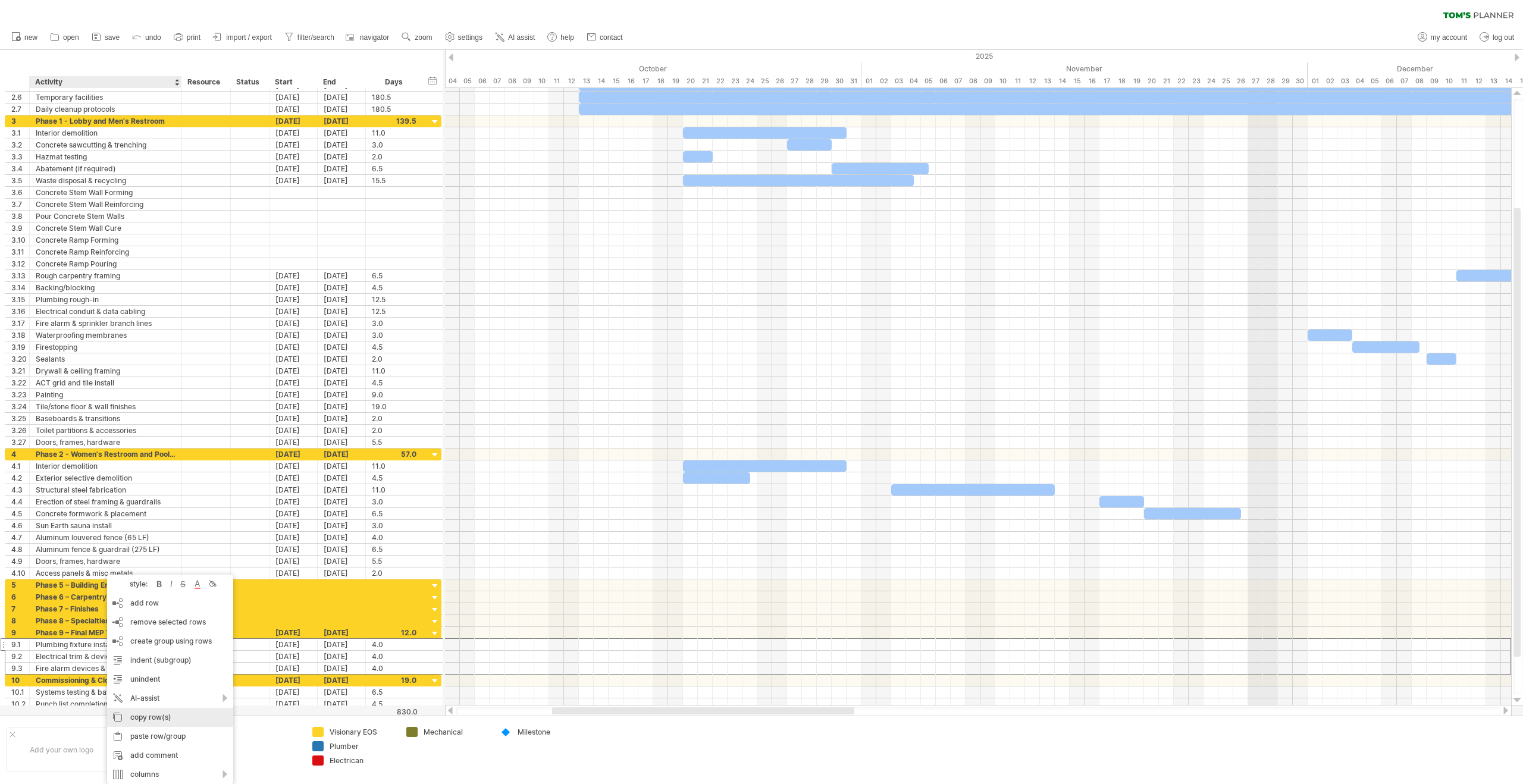
click at [155, 725] on div "copy row(s)" at bounding box center [170, 718] width 127 height 19
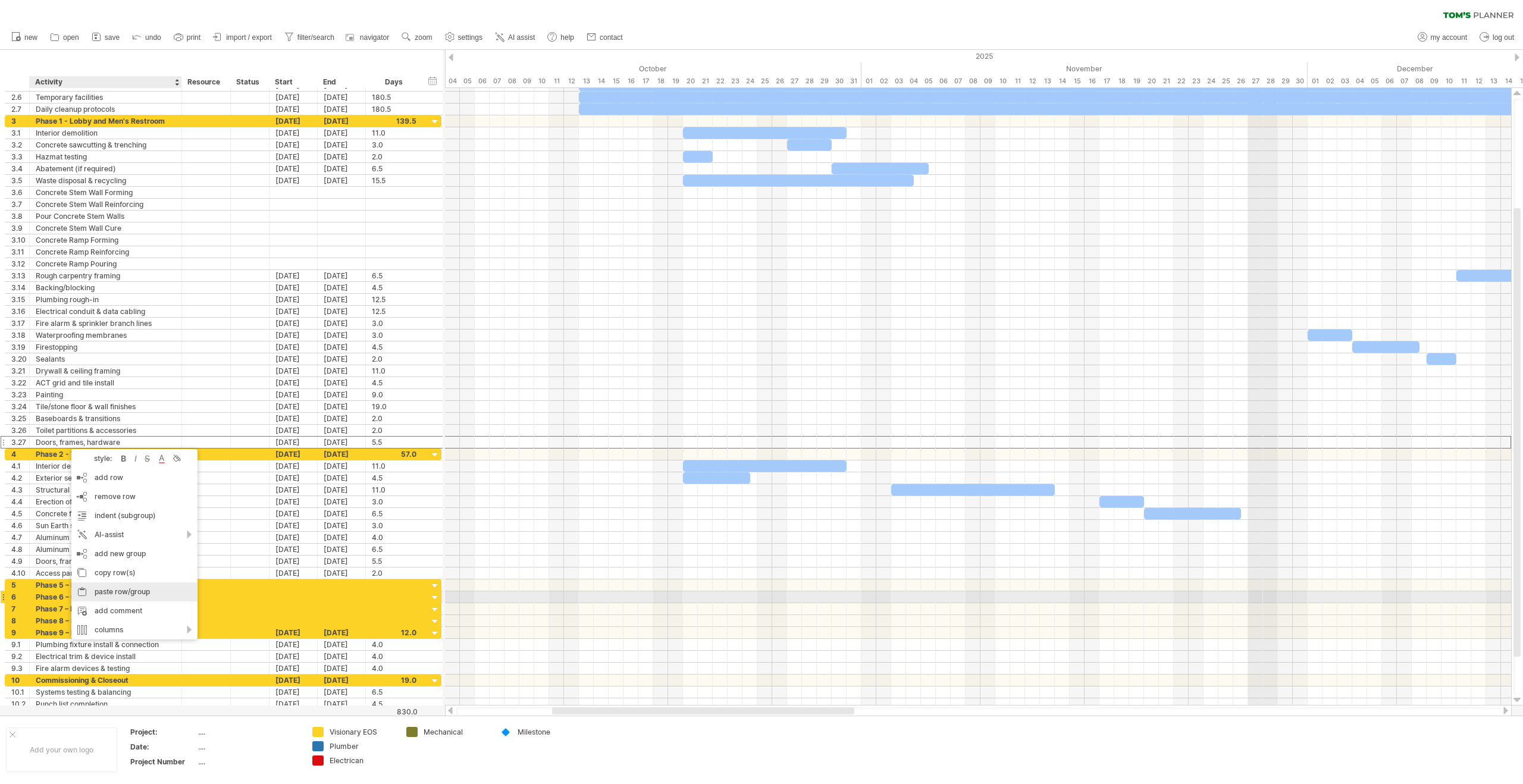
click at [116, 593] on div "paste row/group" at bounding box center [134, 592] width 127 height 19
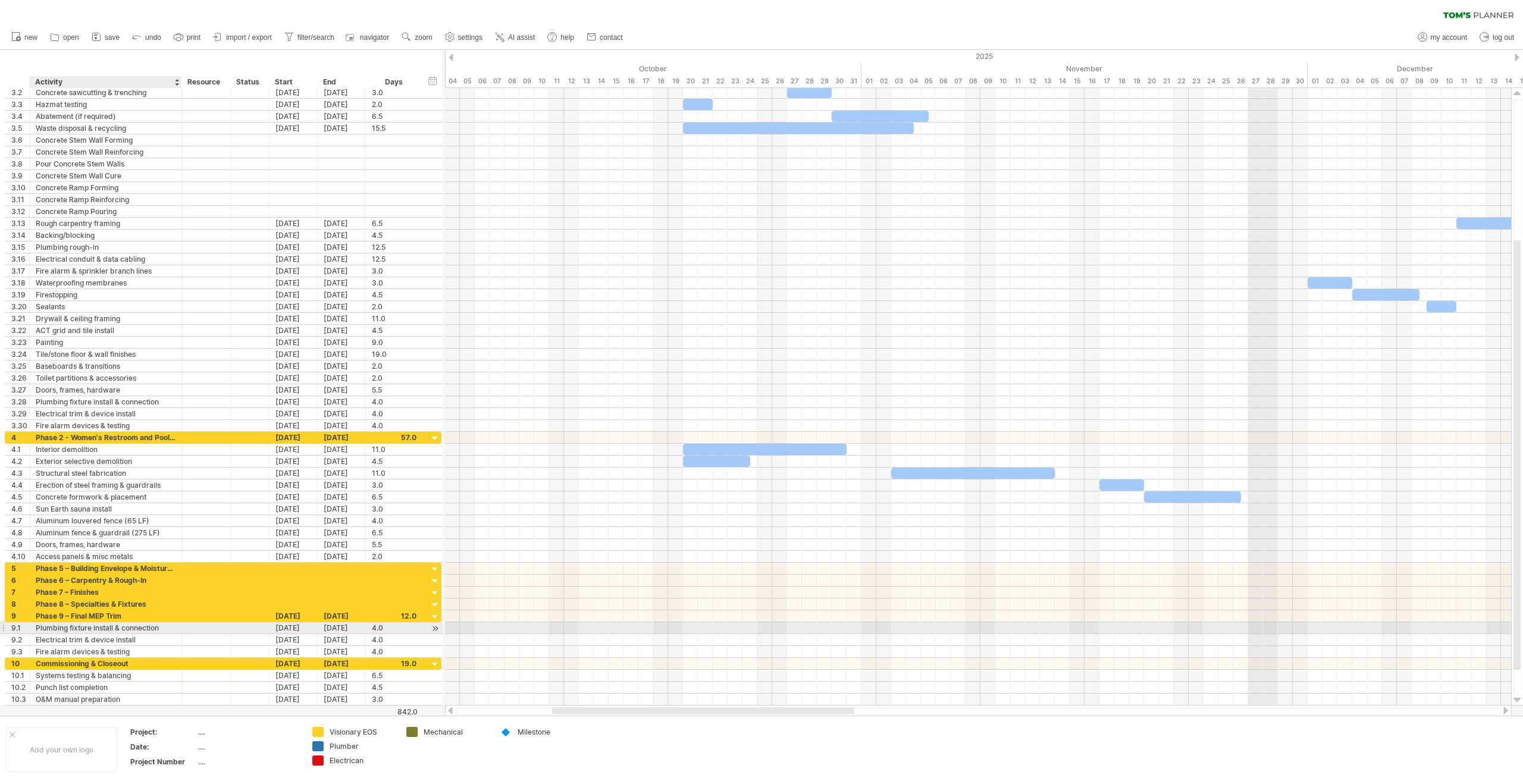
click at [66, 629] on div "Plumbing fixture install & connection" at bounding box center [105, 628] width 140 height 11
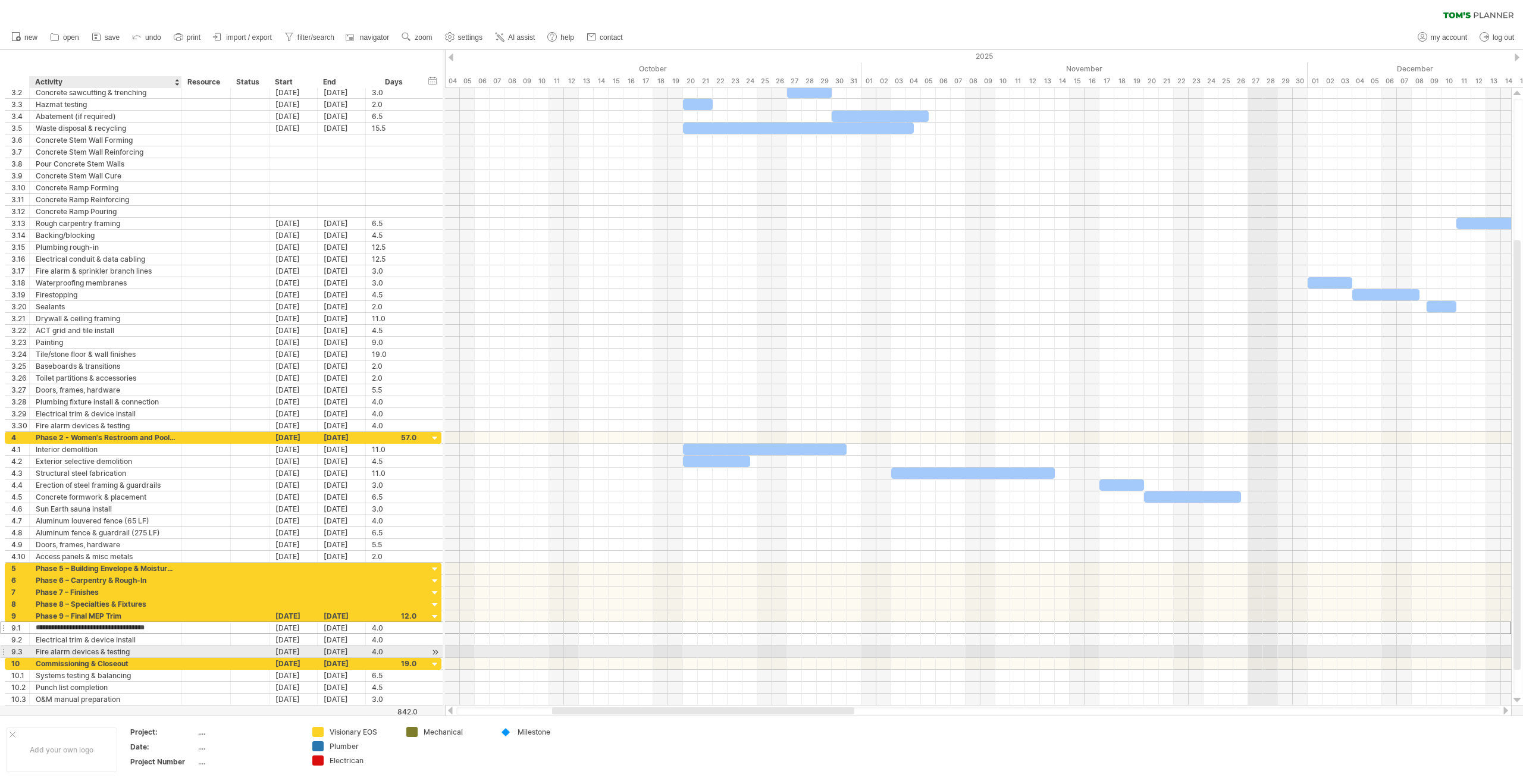
click at [69, 655] on div "Fire alarm devices & testing" at bounding box center [105, 651] width 140 height 11
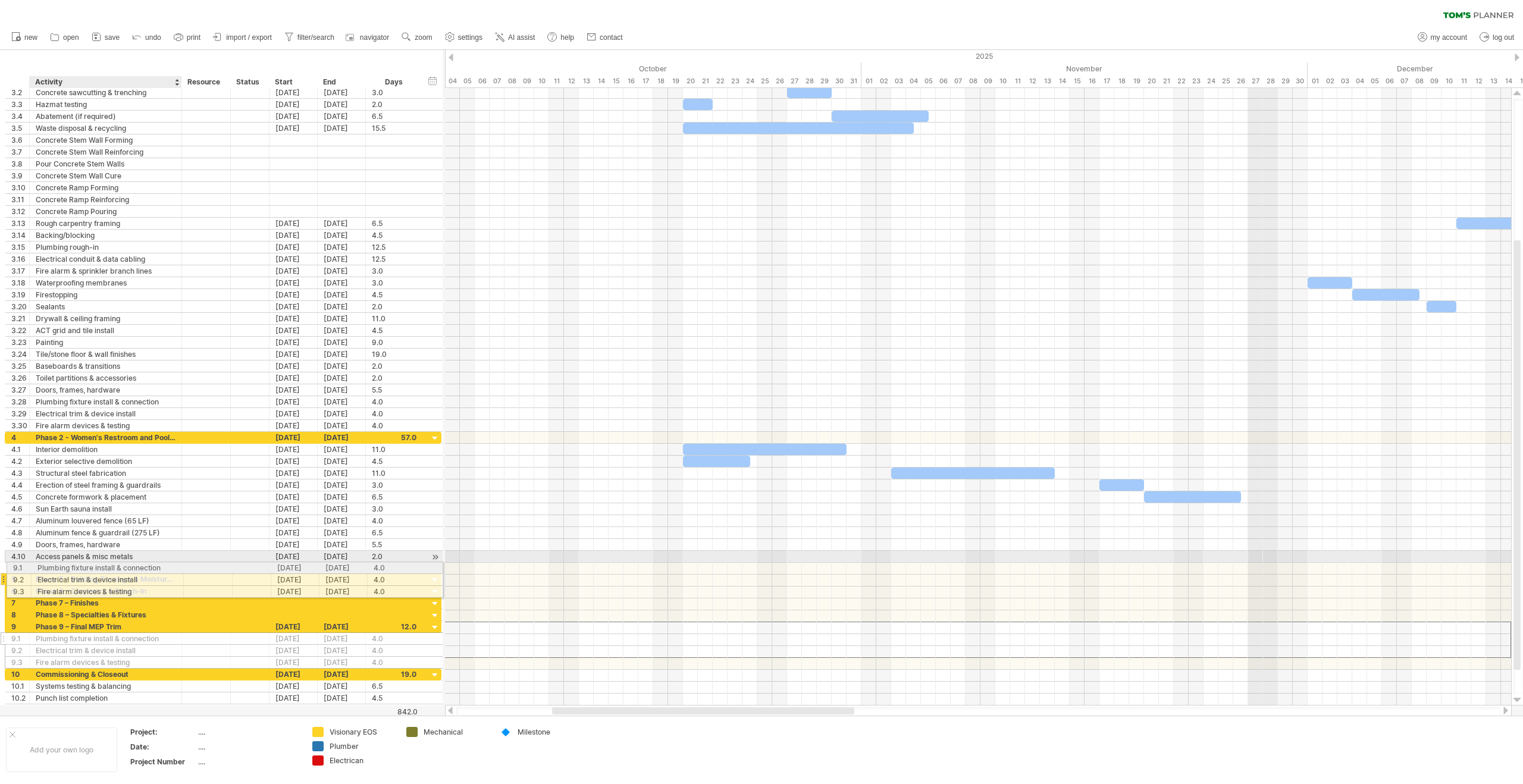
drag, startPoint x: 66, startPoint y: 631, endPoint x: 65, endPoint y: 566, distance: 65.0
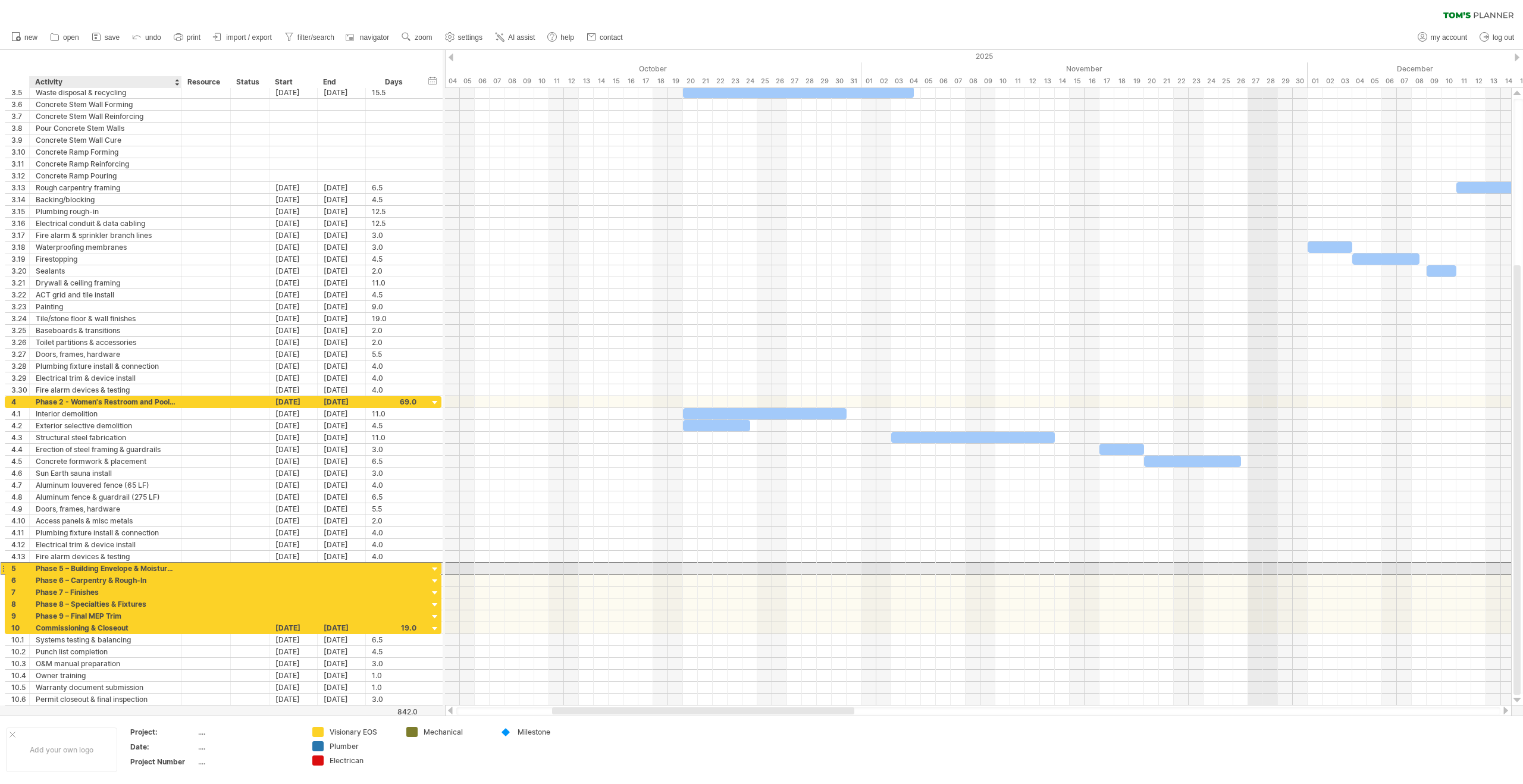
click at [87, 566] on div "Phase 5 – Building Envelope & Moisture Protection" at bounding box center [105, 568] width 140 height 11
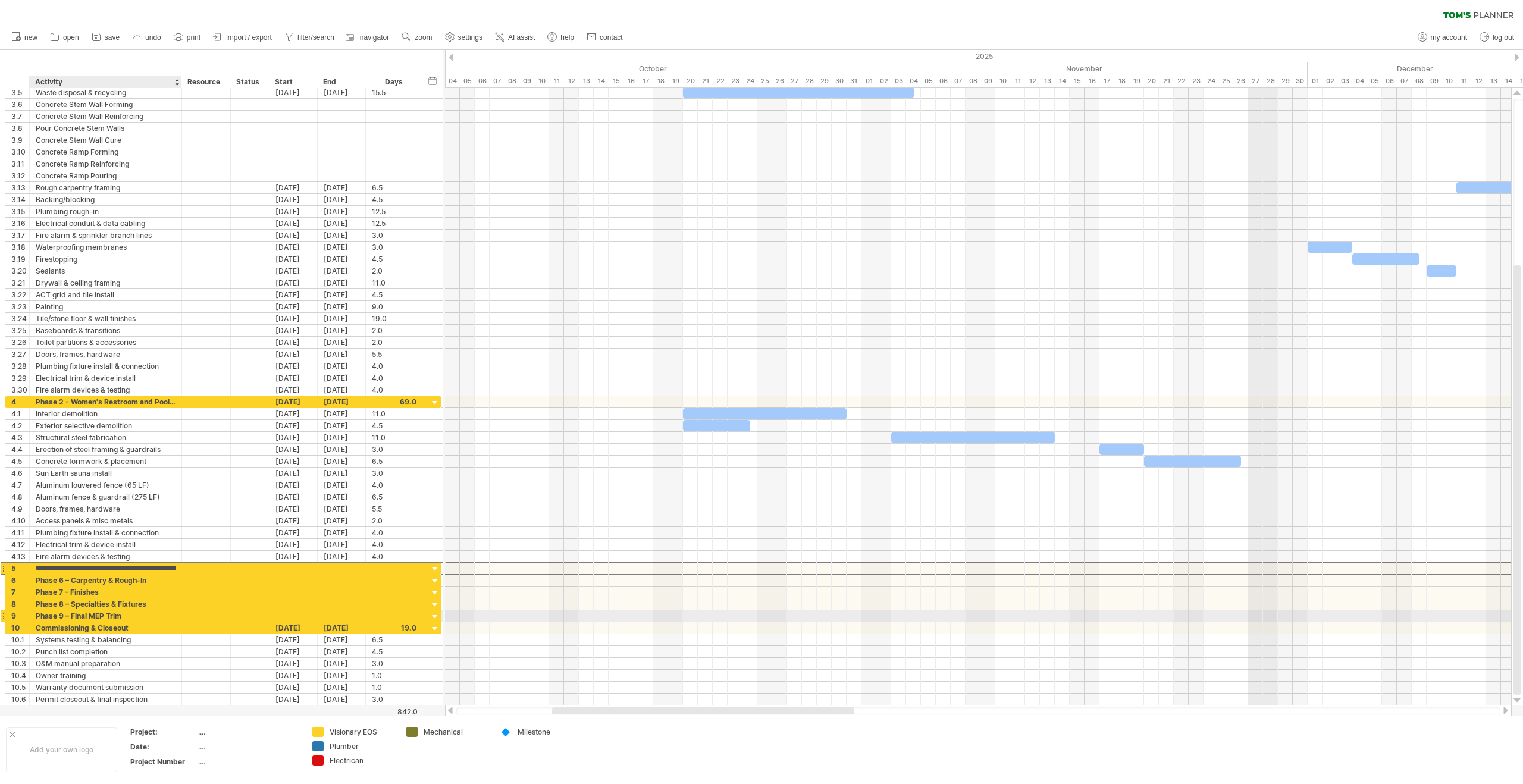
click at [80, 619] on div "Phase 9 – Final MEP Trim" at bounding box center [105, 616] width 140 height 11
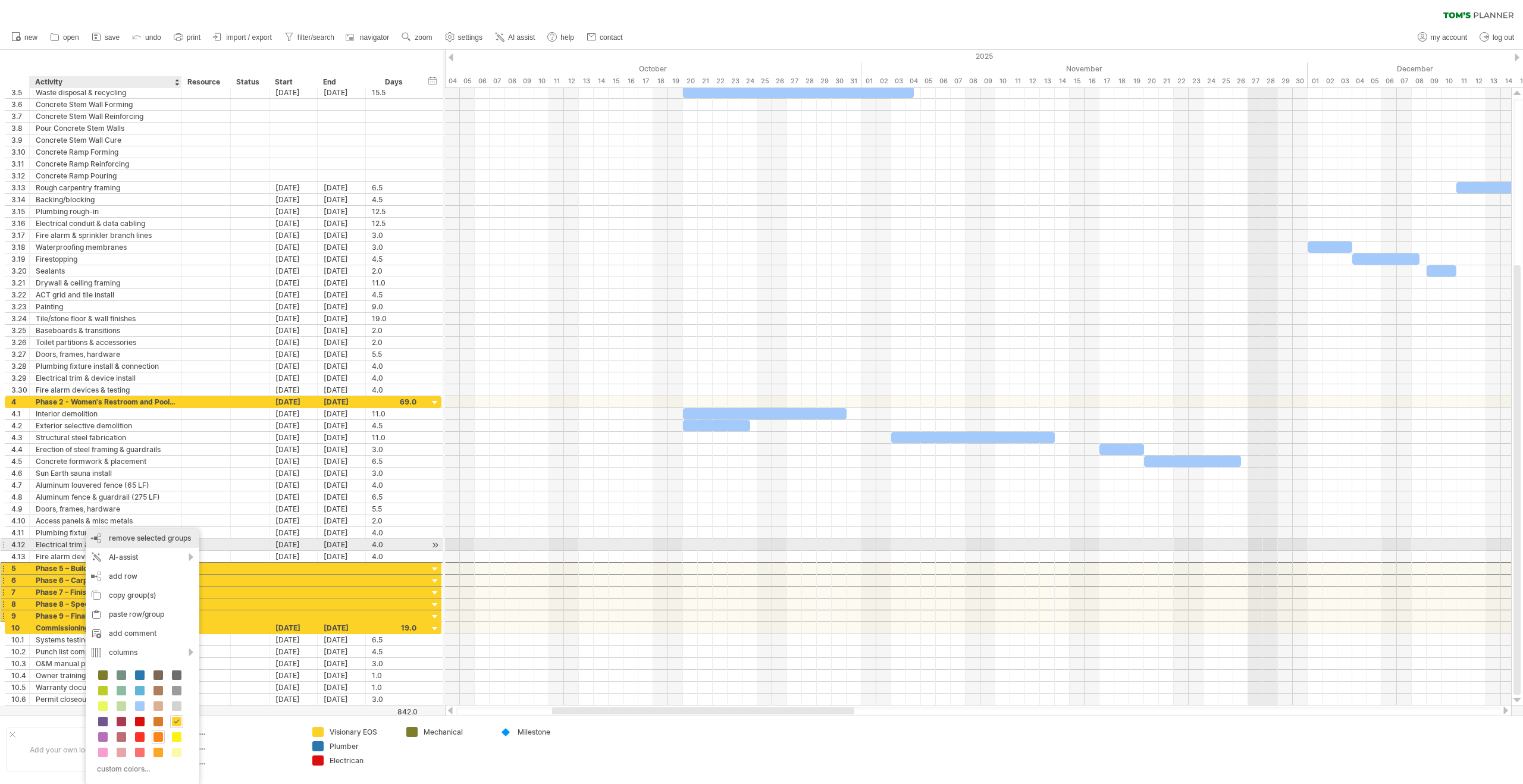
click at [137, 543] on div "remove group remove selected groups" at bounding box center [143, 538] width 114 height 19
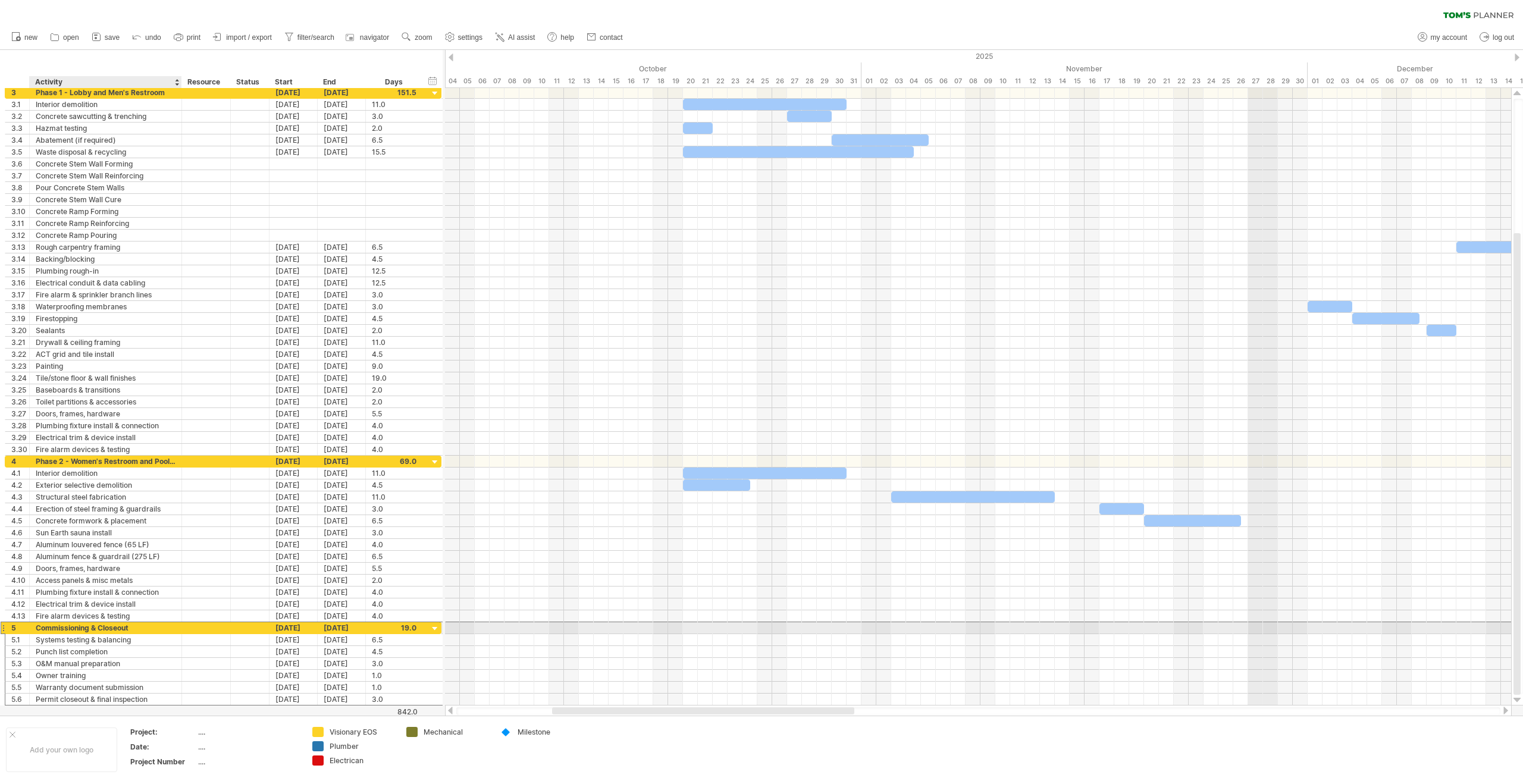
click at [51, 631] on div "Commissioning & Closeout" at bounding box center [105, 628] width 140 height 11
click at [191, 635] on div at bounding box center [206, 640] width 36 height 11
click at [116, 34] on span "save" at bounding box center [112, 37] width 15 height 9
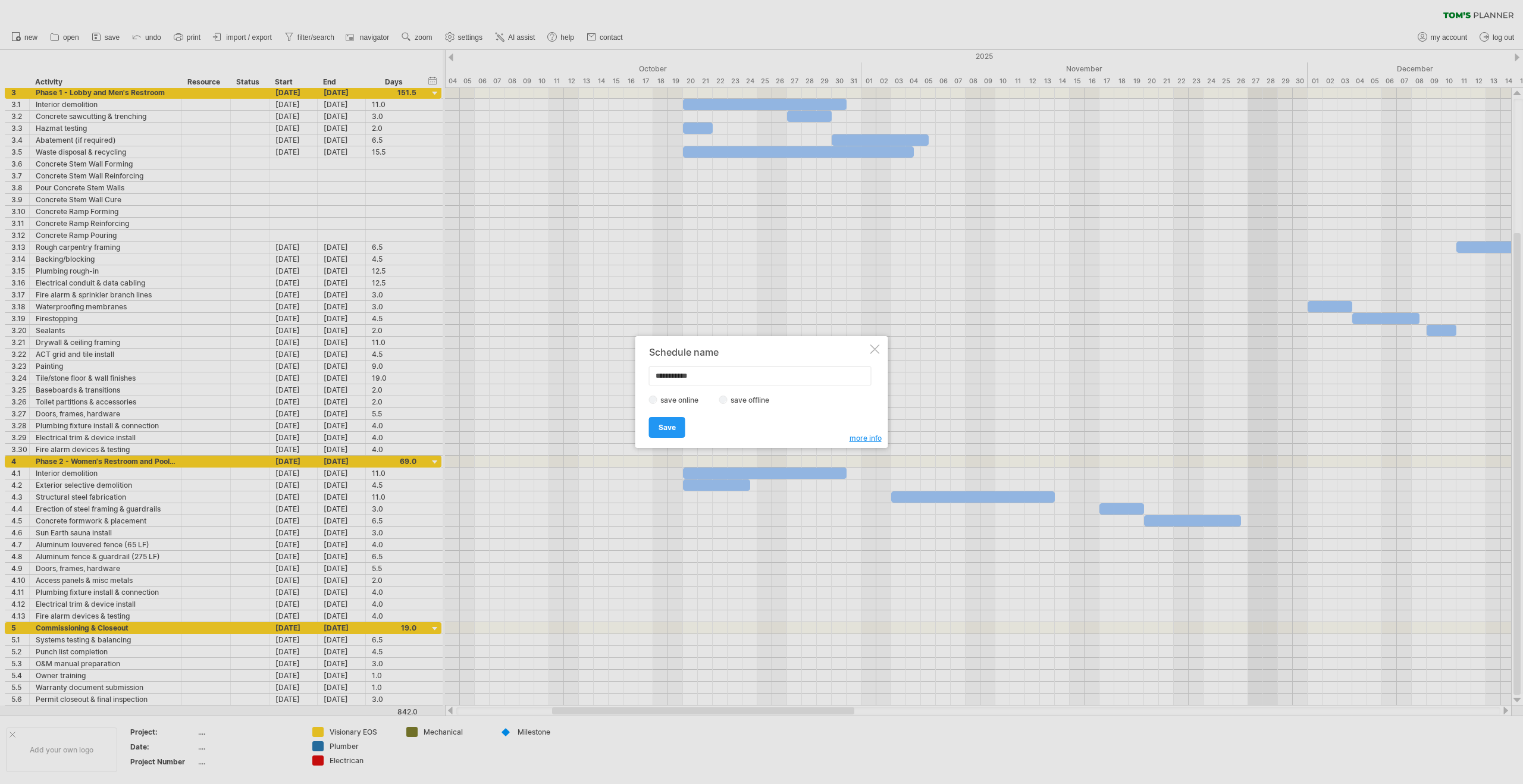
drag, startPoint x: 711, startPoint y: 373, endPoint x: 447, endPoint y: 365, distance: 264.1
click at [447, 365] on div "Trying to reach [DOMAIN_NAME] Connected again... 0% clear filter new 1" at bounding box center [762, 392] width 1523 height 784
type input "**********"
